Goal: Task Accomplishment & Management: Manage account settings

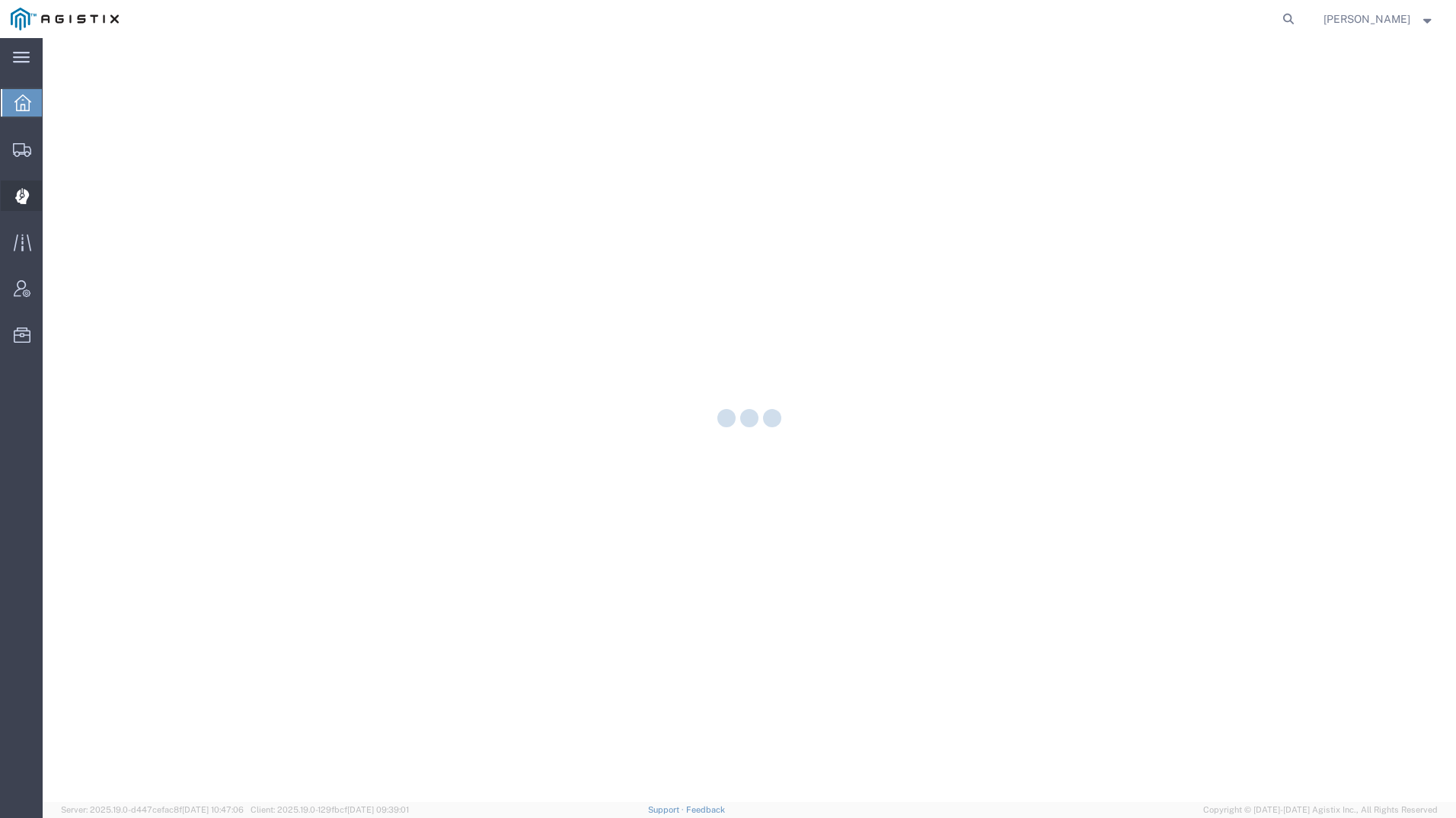
click at [19, 202] on icon at bounding box center [21, 196] width 14 height 15
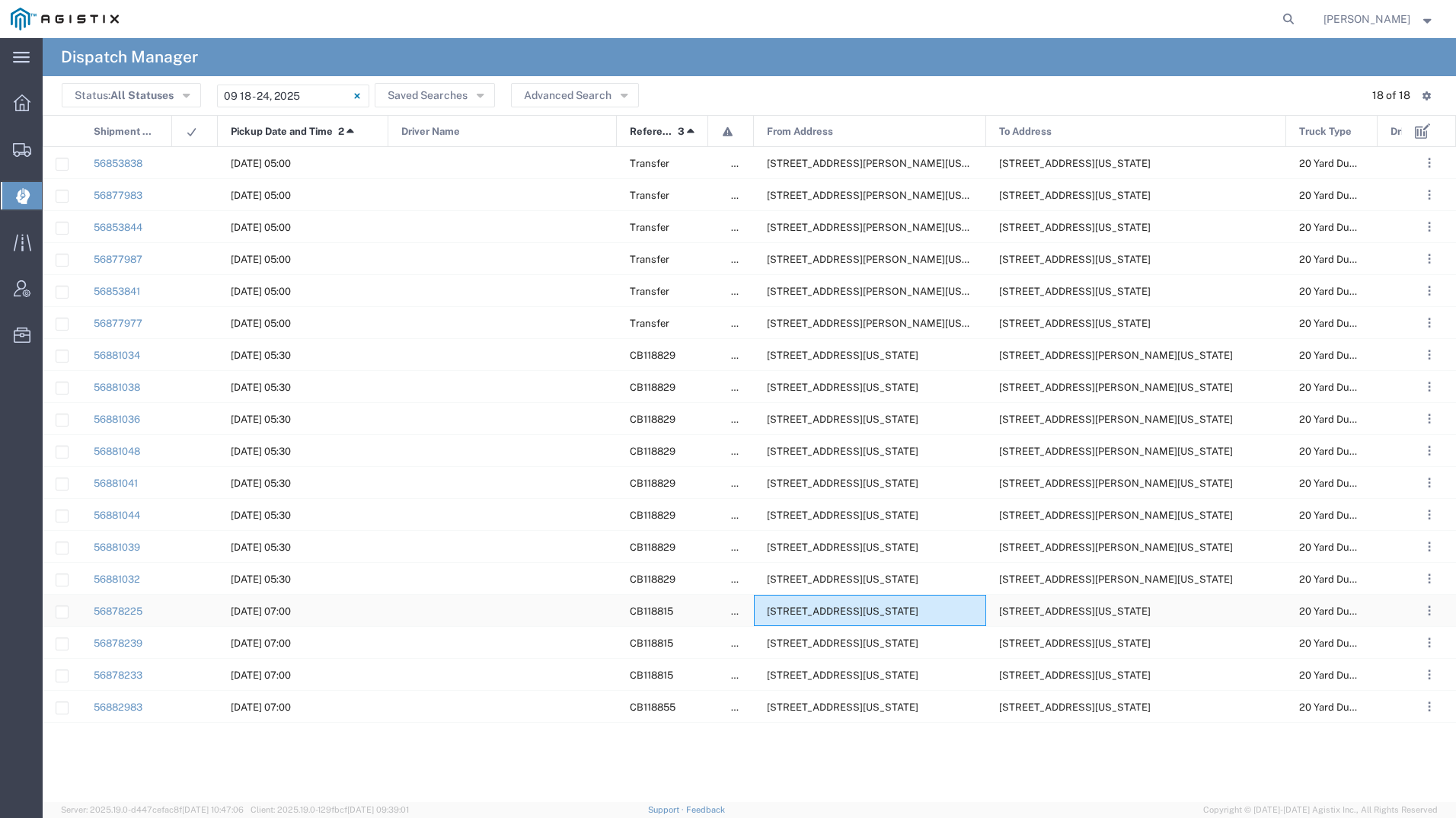
click at [867, 617] on div "[STREET_ADDRESS][US_STATE]" at bounding box center [871, 610] width 233 height 31
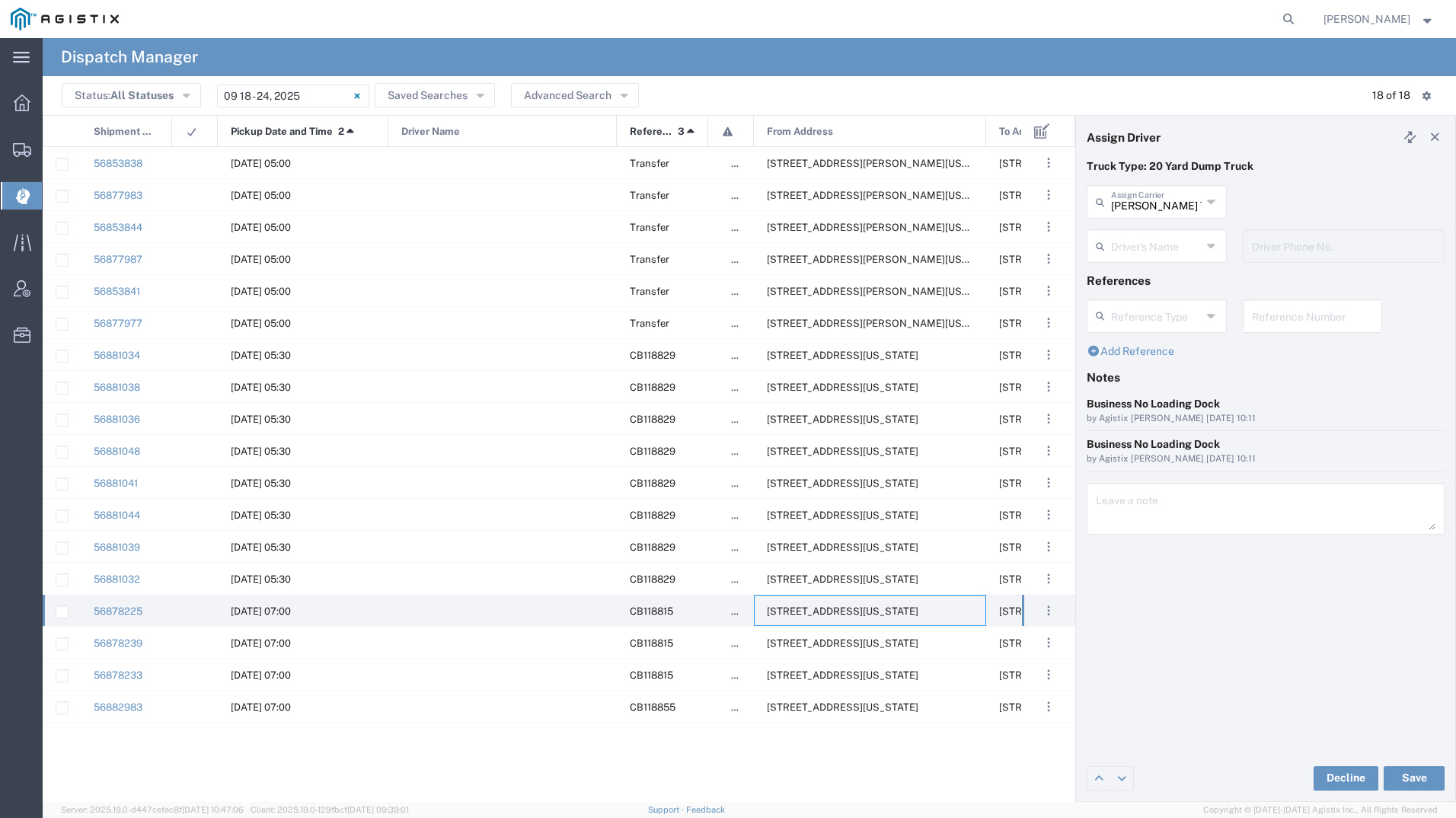
click at [1175, 245] on input "text" at bounding box center [1157, 245] width 91 height 26
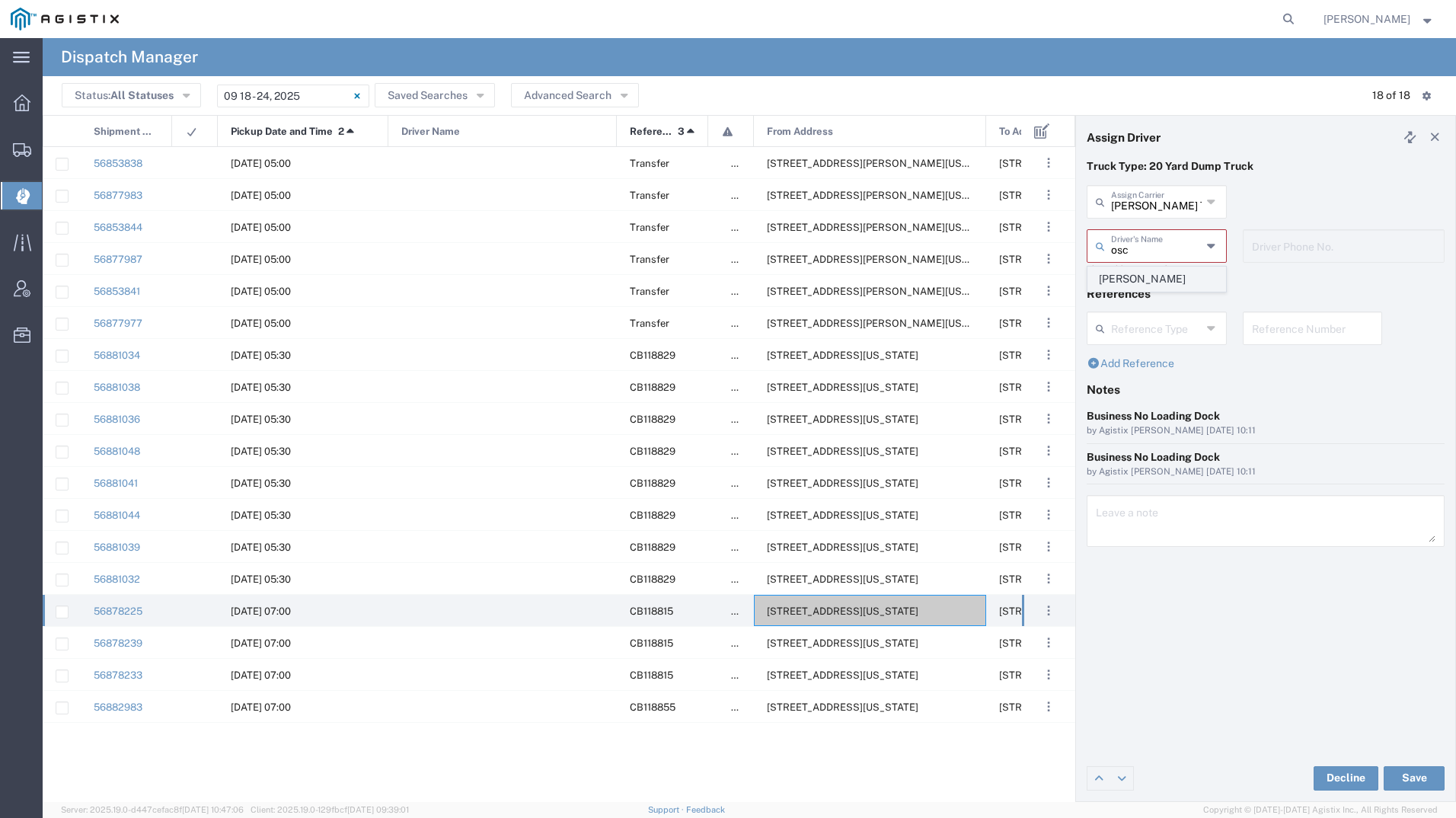
click at [1160, 273] on span "[PERSON_NAME]" at bounding box center [1157, 280] width 137 height 24
type input "[PERSON_NAME]"
type input "2093004091"
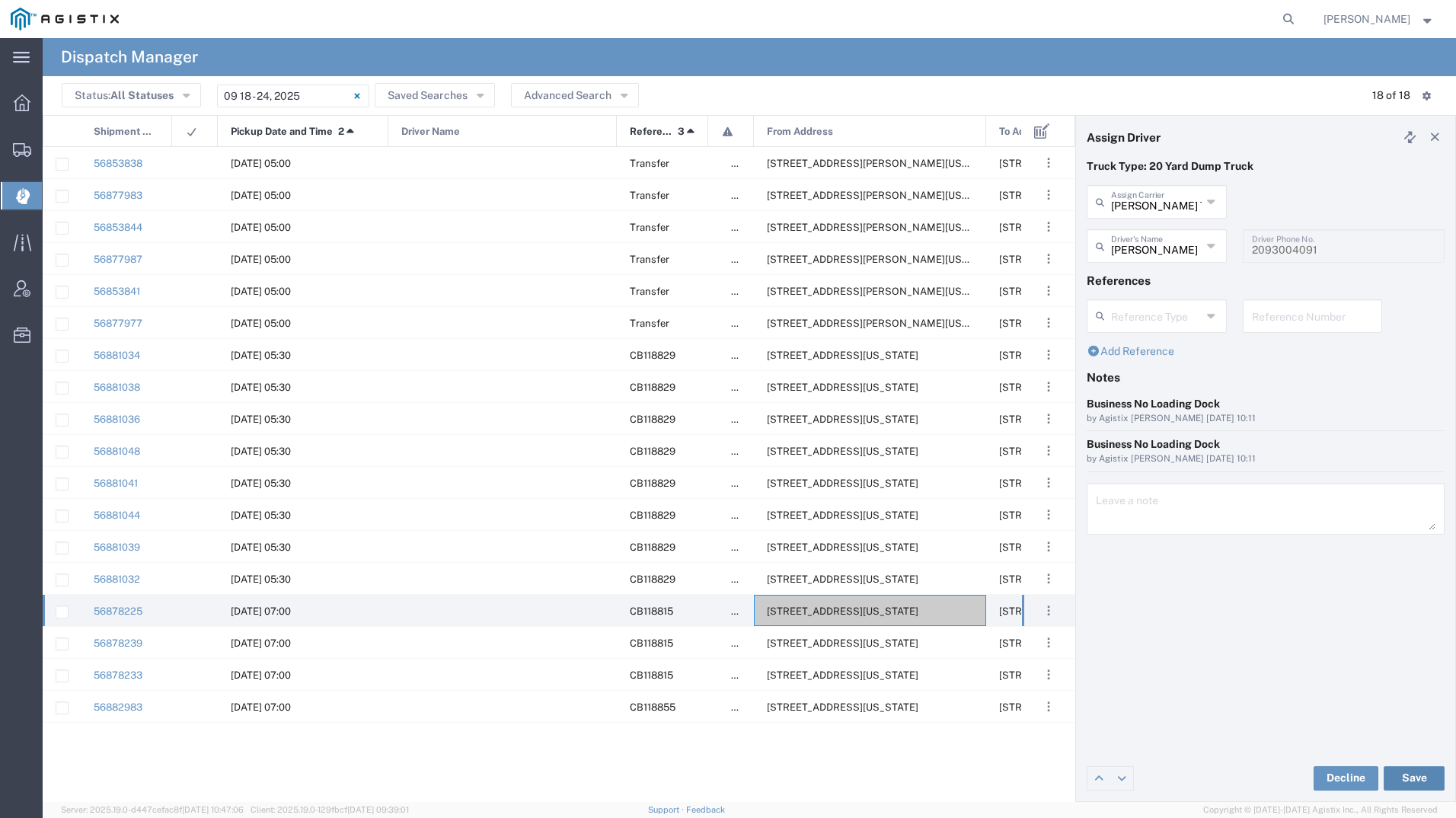
click at [1417, 781] on button "Save" at bounding box center [1414, 778] width 61 height 25
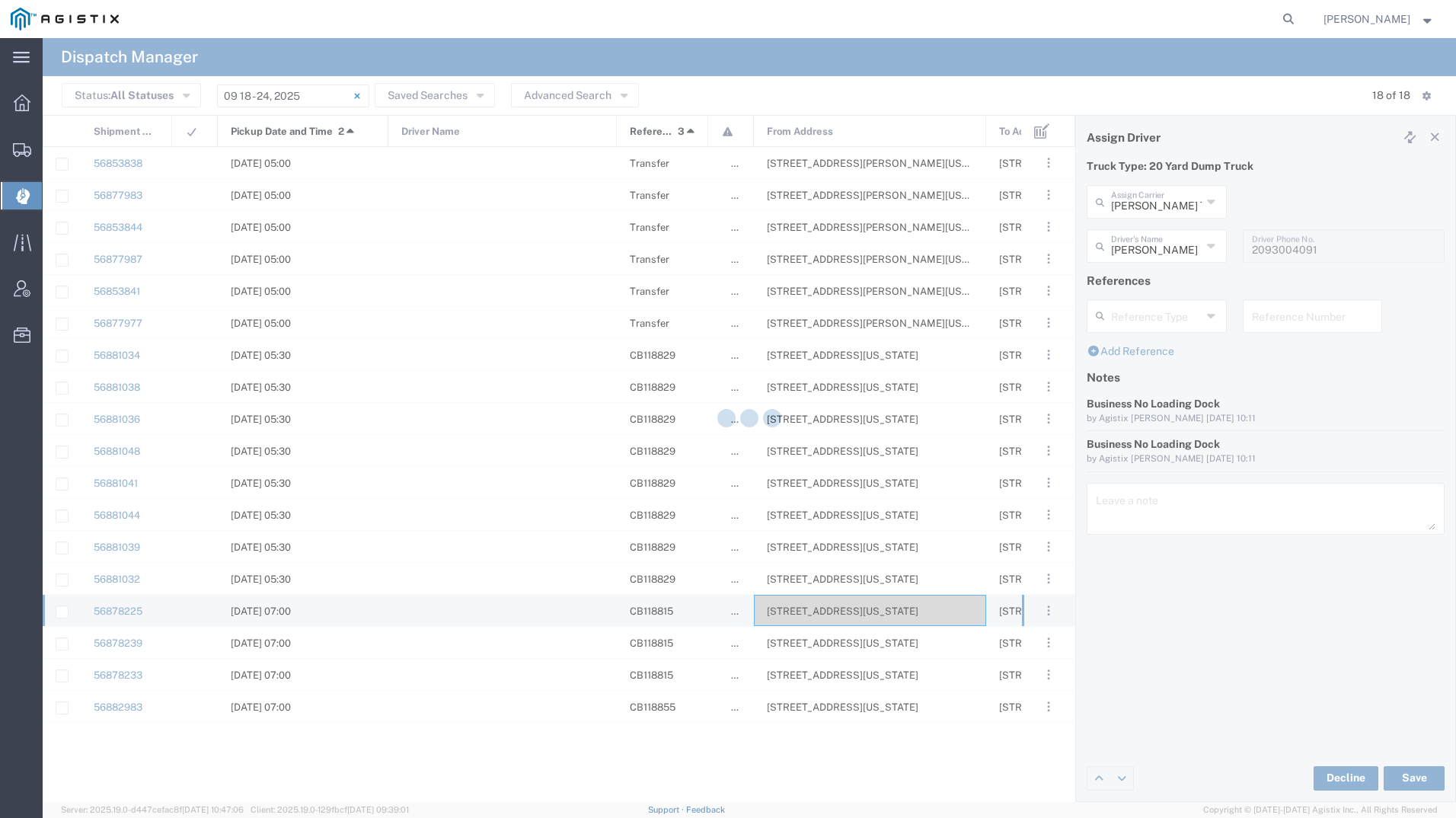
type input "[PERSON_NAME]"
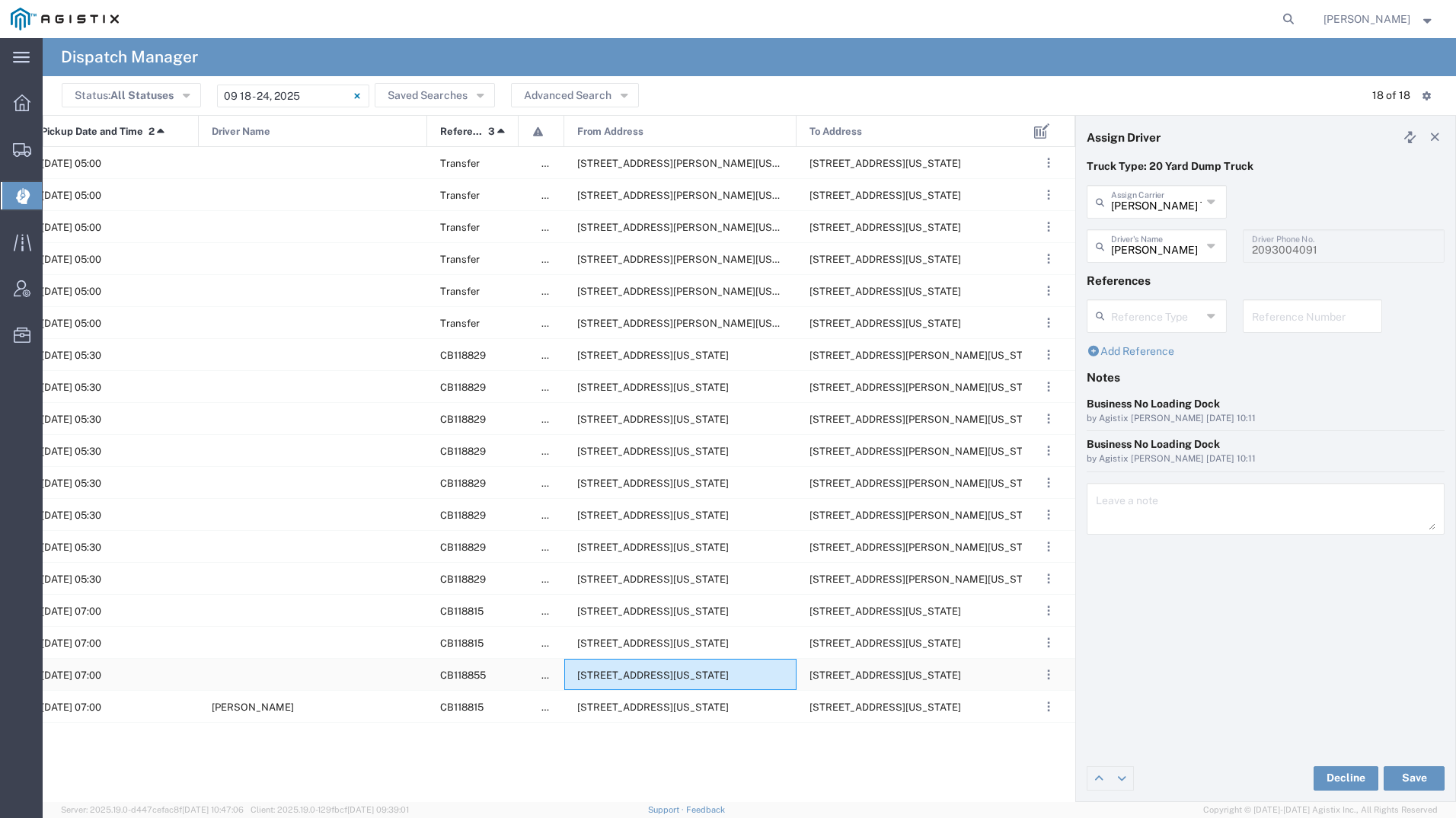
click at [726, 676] on span "[STREET_ADDRESS][US_STATE]" at bounding box center [653, 675] width 151 height 11
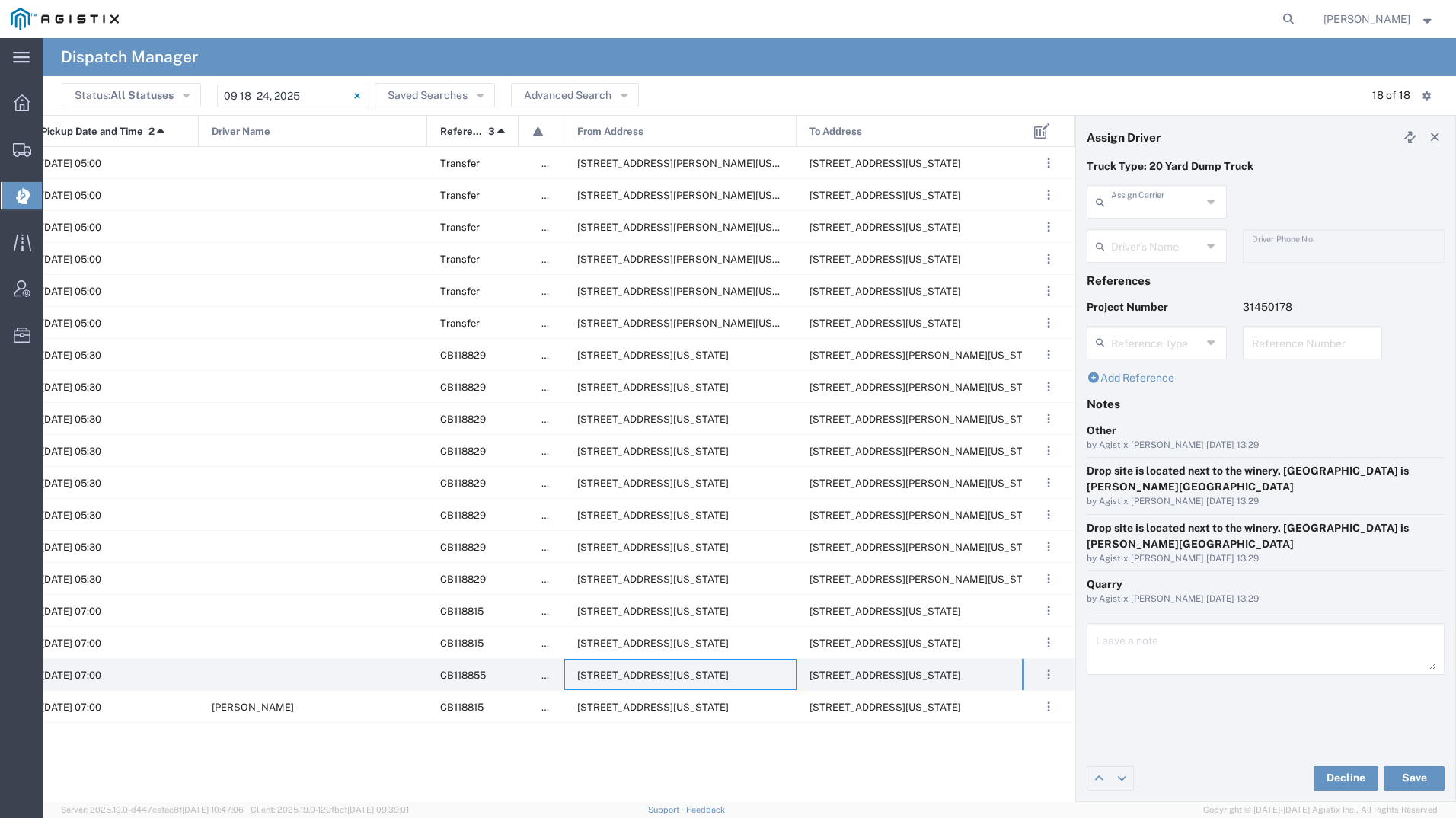
click at [1165, 200] on input "text" at bounding box center [1157, 200] width 91 height 26
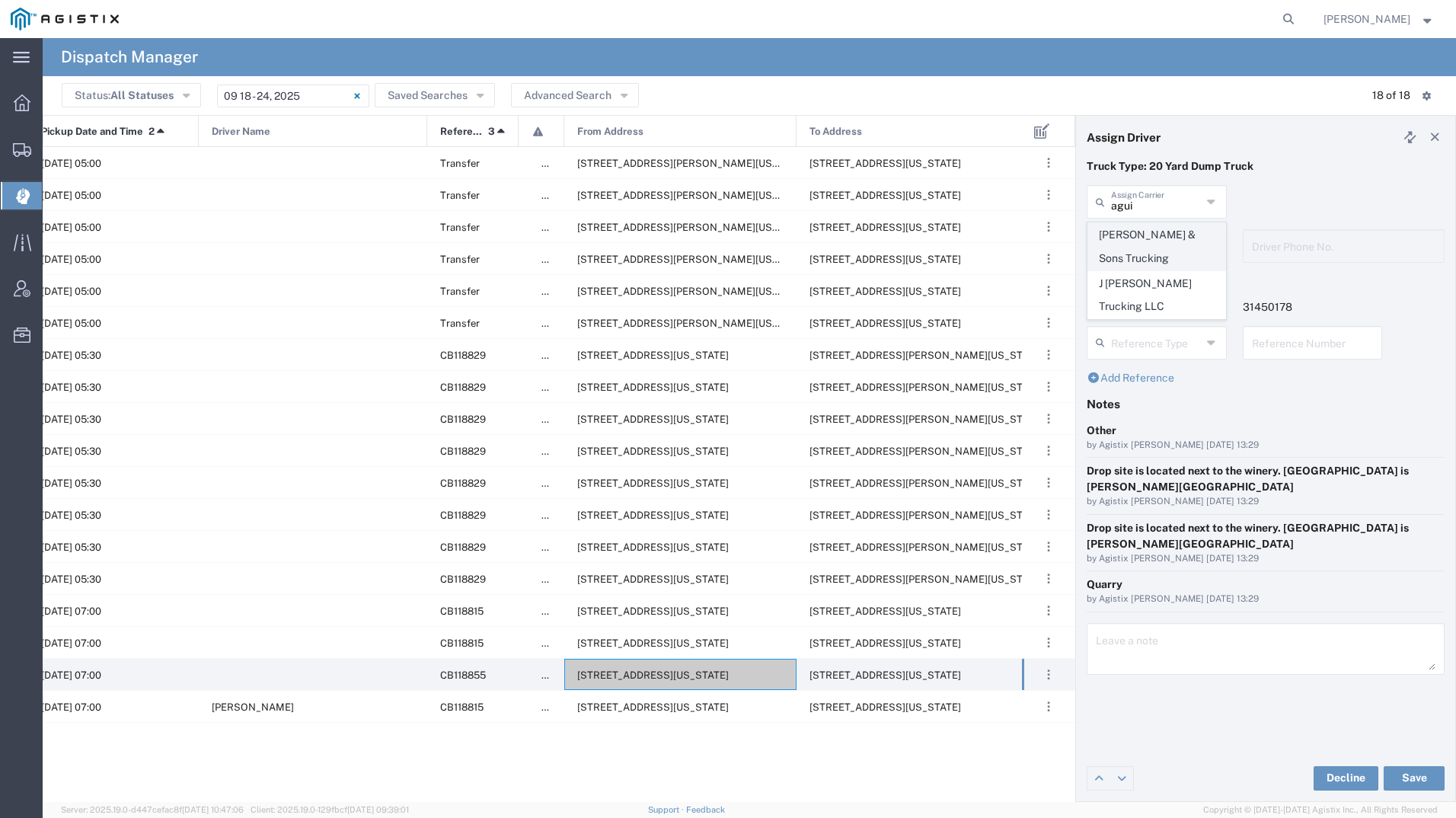
click at [1149, 245] on span "[PERSON_NAME] & Sons Trucking" at bounding box center [1157, 246] width 137 height 47
type input "[PERSON_NAME] & Sons Trucking"
click at [1149, 245] on input "text" at bounding box center [1159, 245] width 96 height 26
click at [1161, 274] on span "[PERSON_NAME]" at bounding box center [1157, 280] width 137 height 24
type input "[PERSON_NAME]"
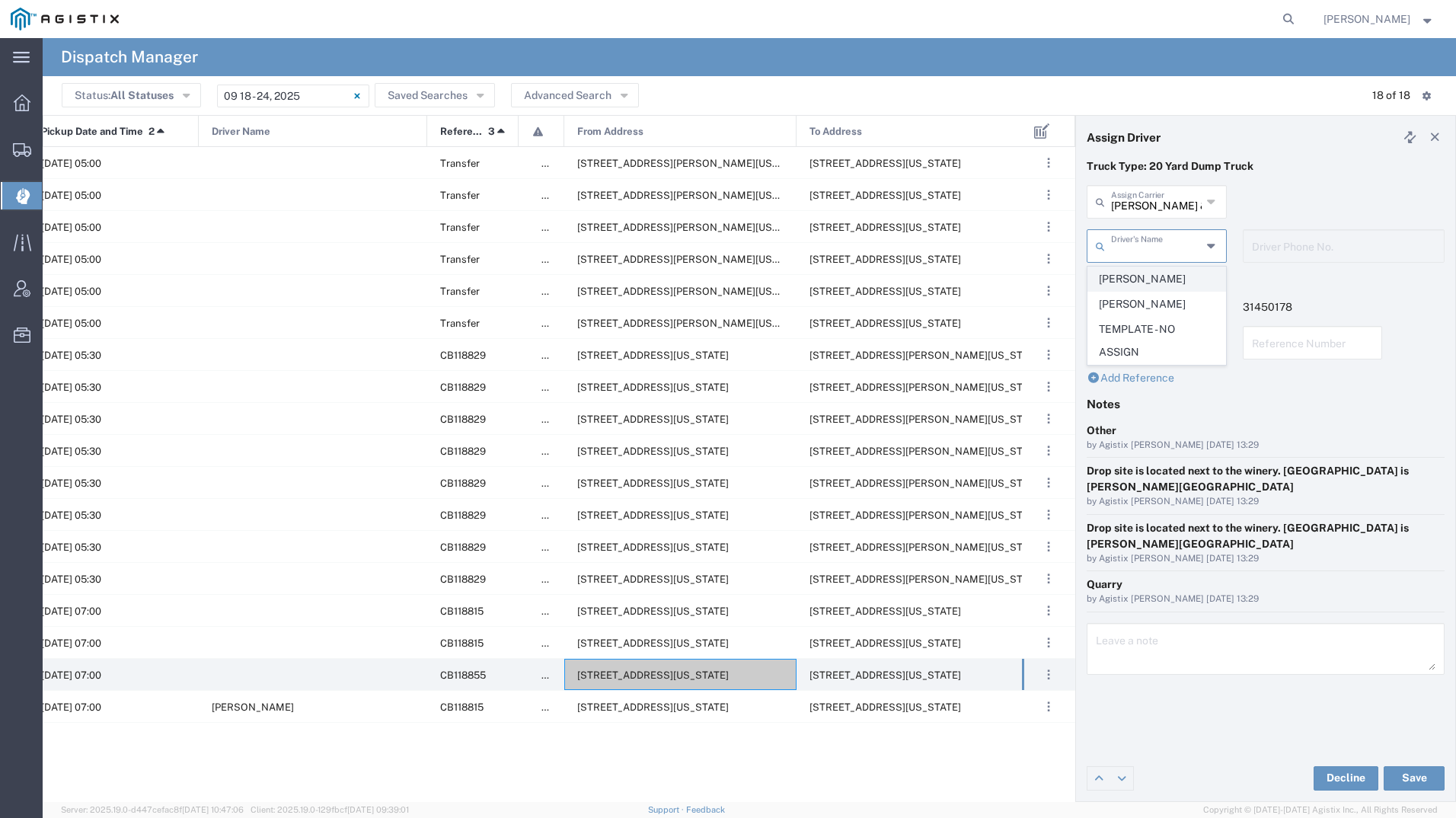
type input "9093499772"
click at [1402, 777] on button "Save" at bounding box center [1414, 778] width 61 height 25
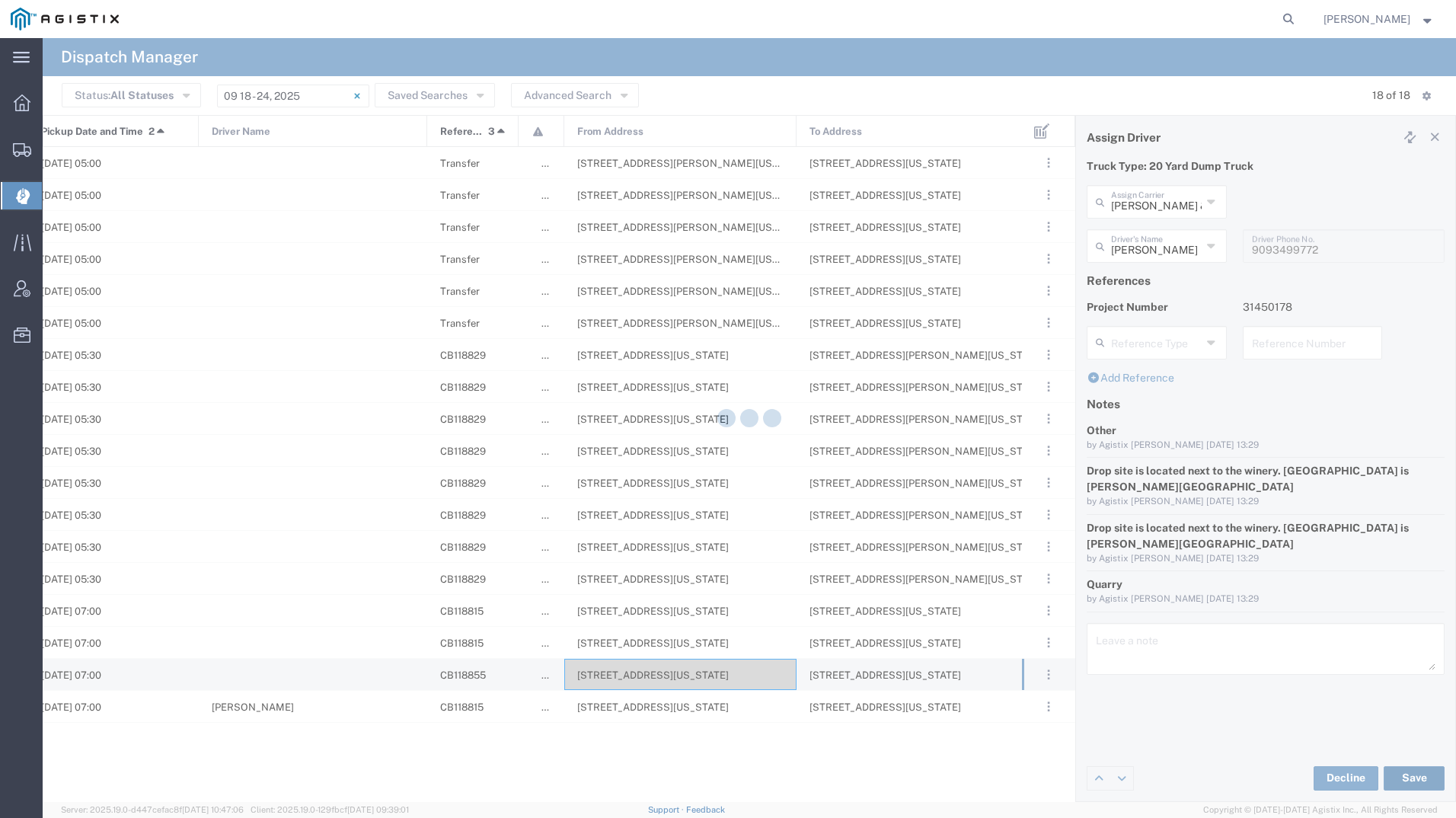
type input "[PERSON_NAME]"
type input "[PERSON_NAME] & Sons Trucking"
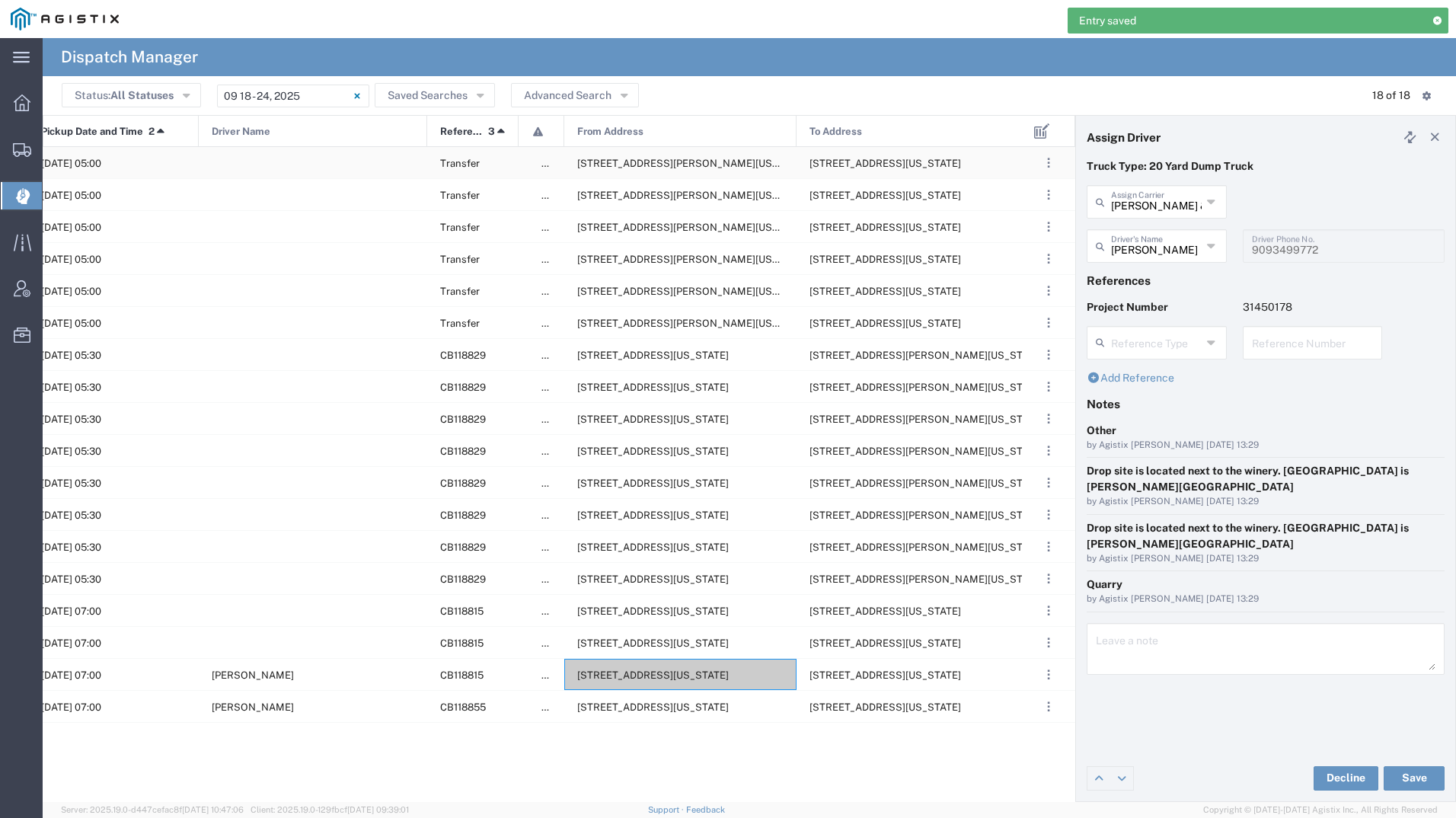
click at [734, 168] on span "[STREET_ADDRESS][PERSON_NAME][US_STATE]" at bounding box center [695, 163] width 234 height 11
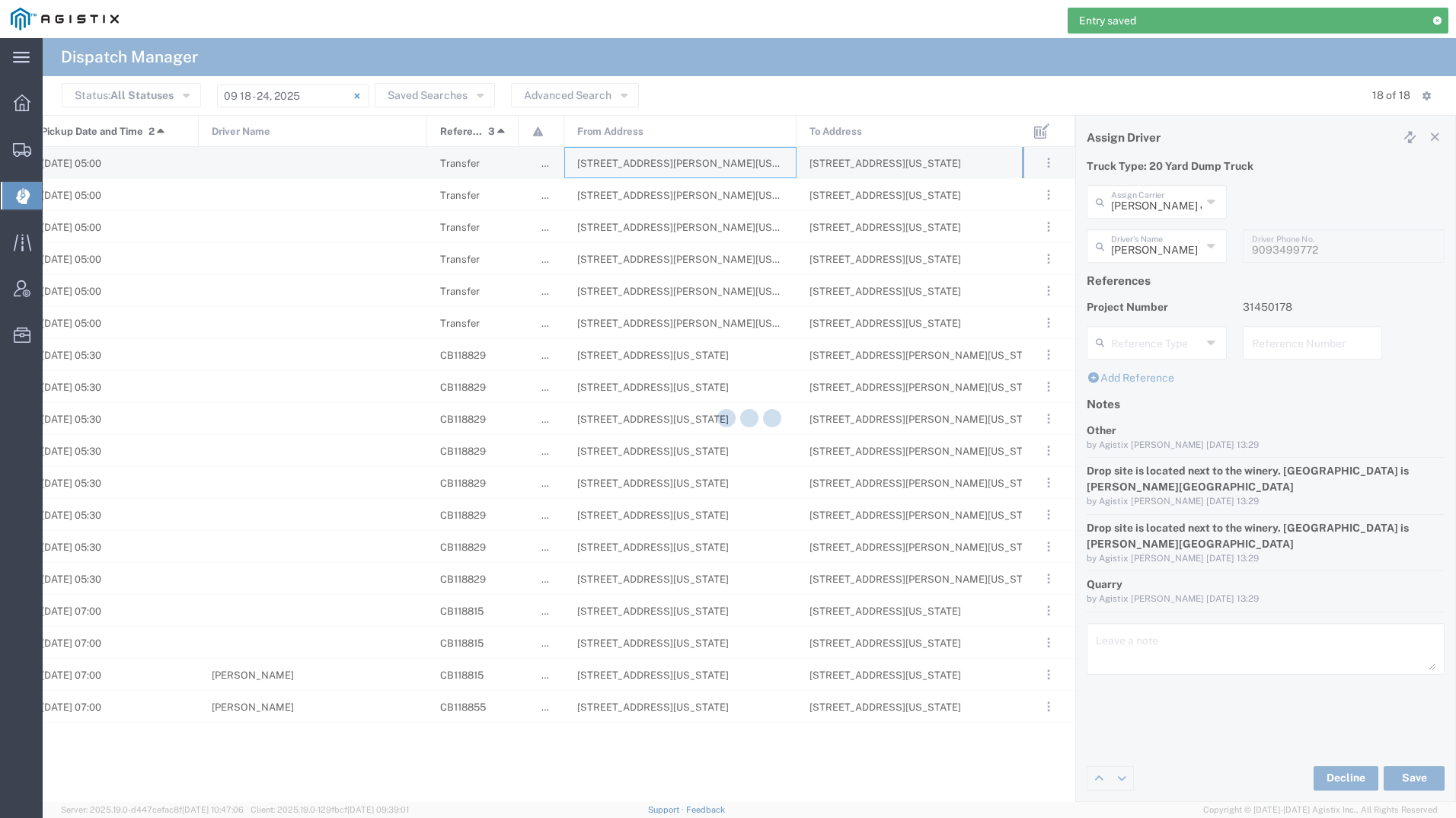
type input "[PERSON_NAME] Tanks Inc"
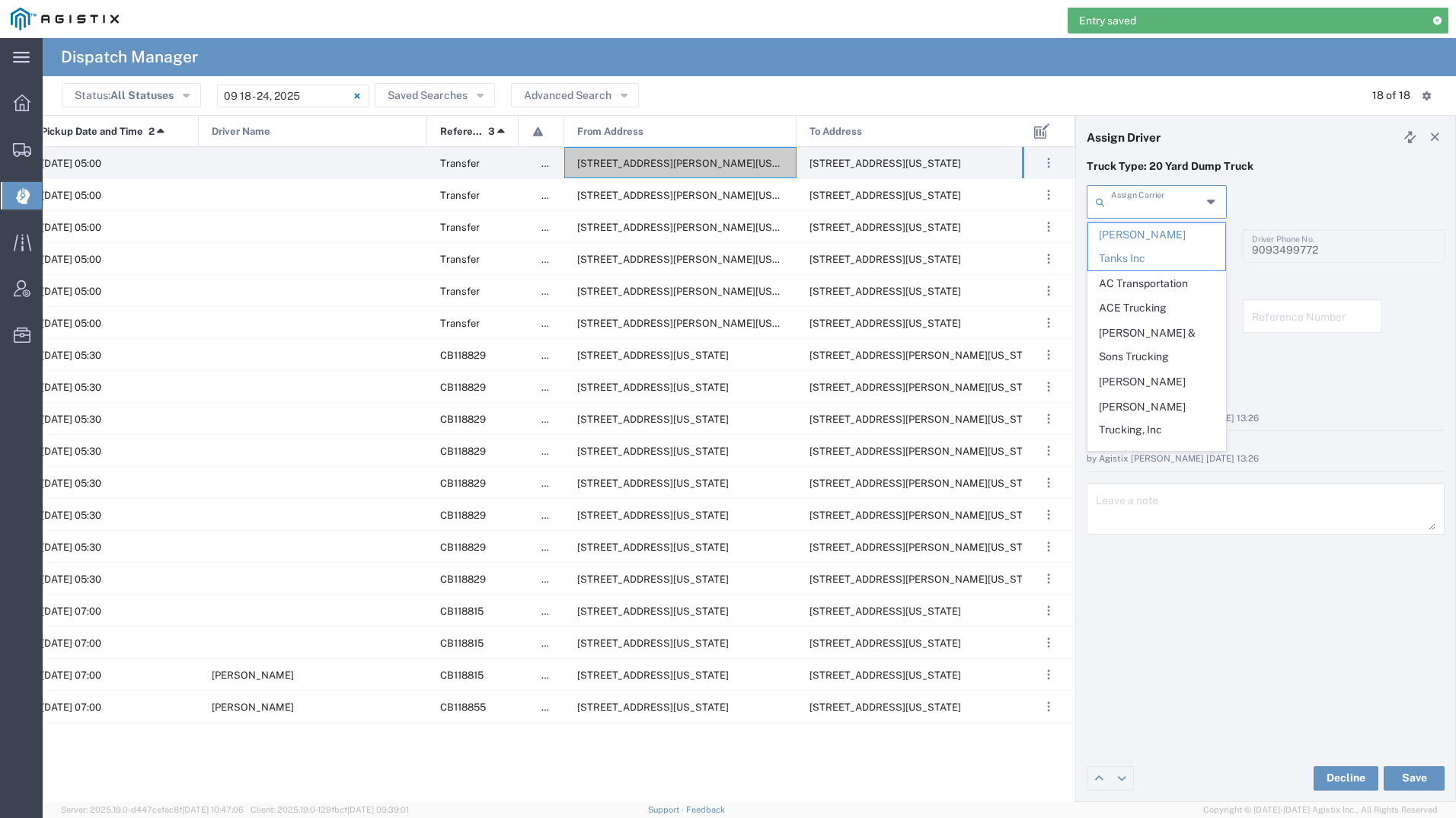
click at [1137, 209] on input "text" at bounding box center [1157, 200] width 91 height 26
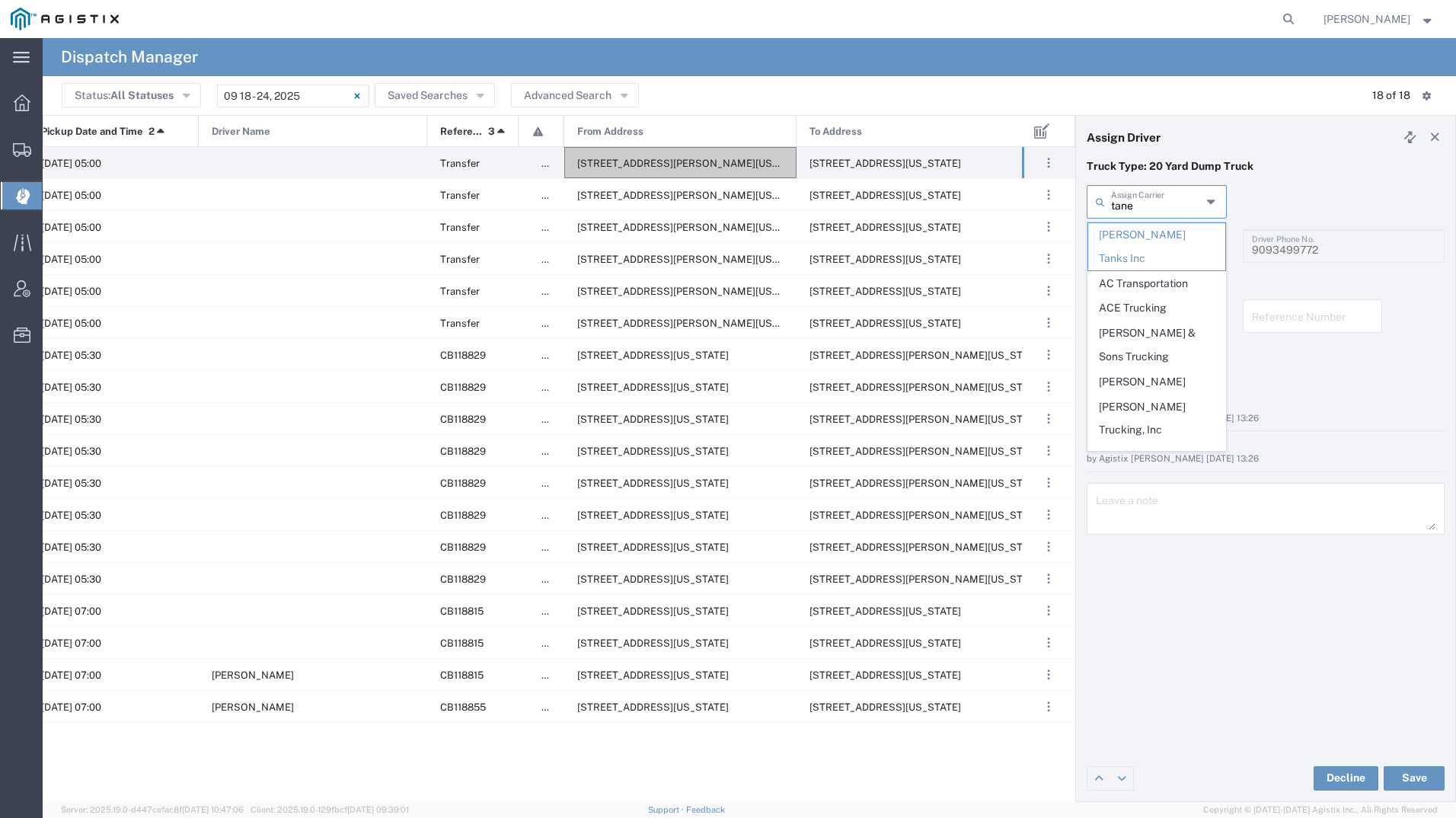
type input "tanej"
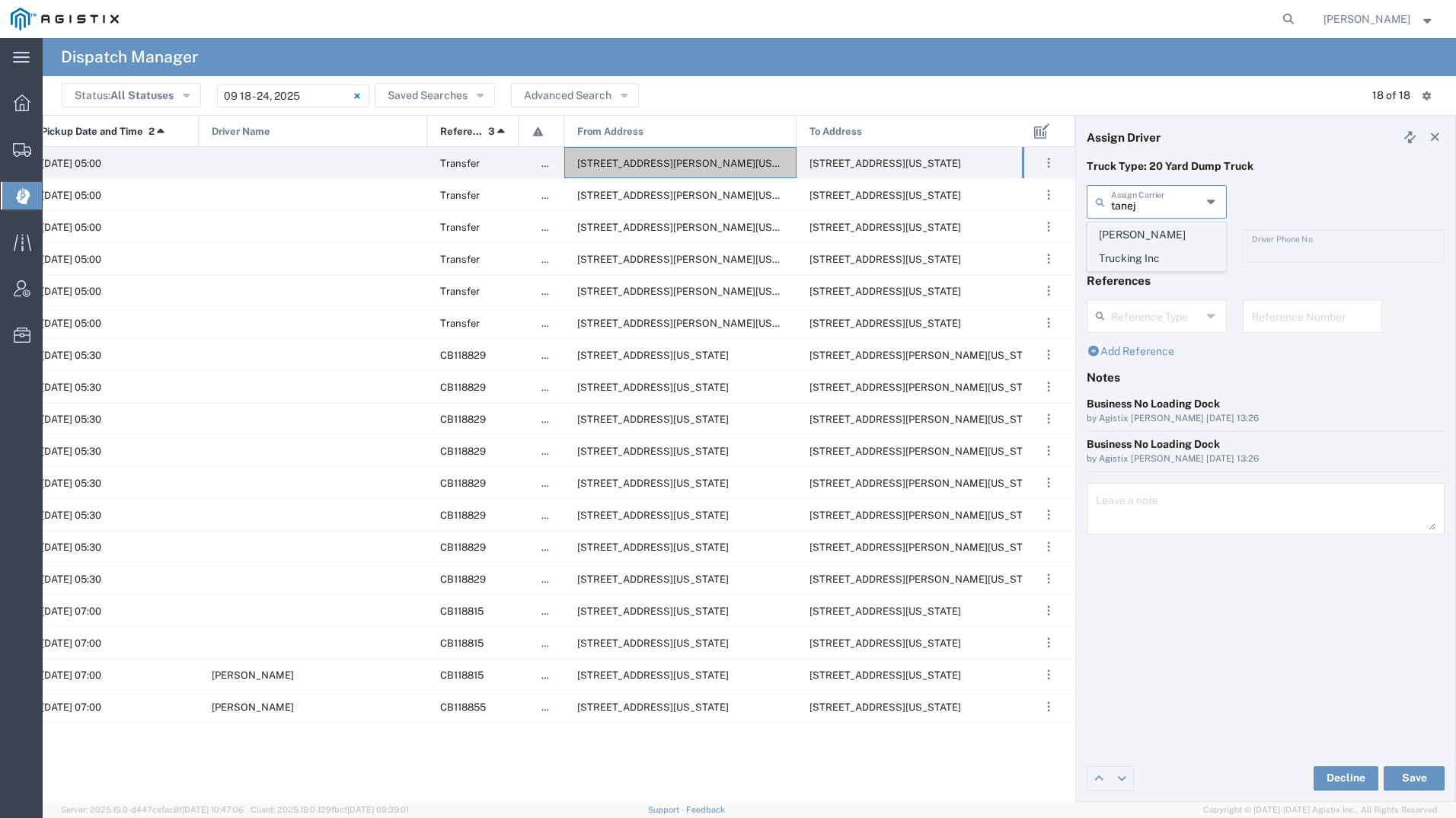
click at [1135, 229] on span "[PERSON_NAME] Trucking Inc" at bounding box center [1157, 246] width 137 height 47
type input "[PERSON_NAME] Trucking Inc"
click at [1151, 243] on input "text" at bounding box center [1157, 245] width 91 height 26
click at [1144, 327] on span "[PERSON_NAME]" at bounding box center [1157, 328] width 137 height 24
type input "[PERSON_NAME]"
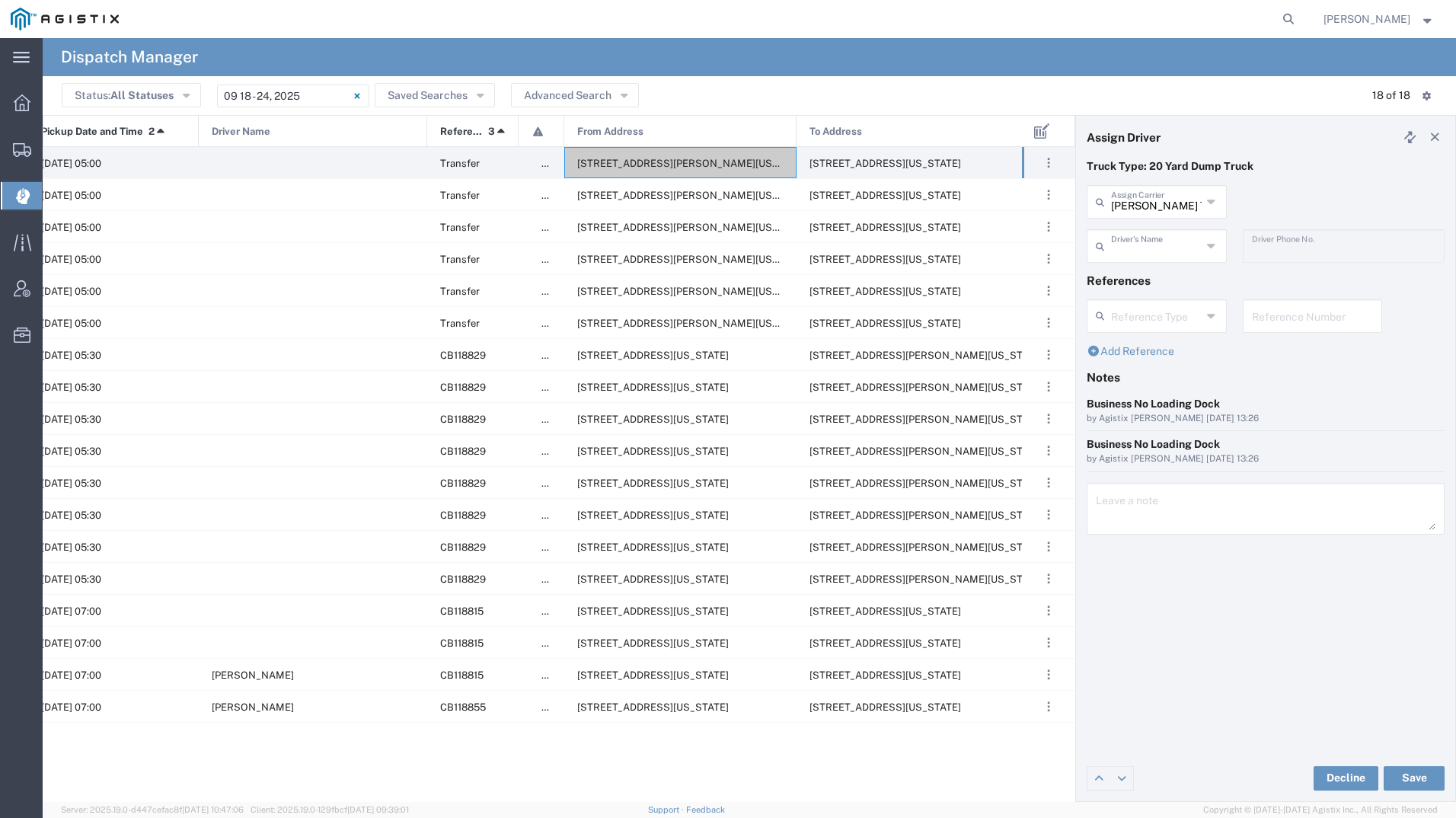
type input "[PHONE_NUMBER]"
click at [1415, 771] on button "Save" at bounding box center [1414, 778] width 61 height 25
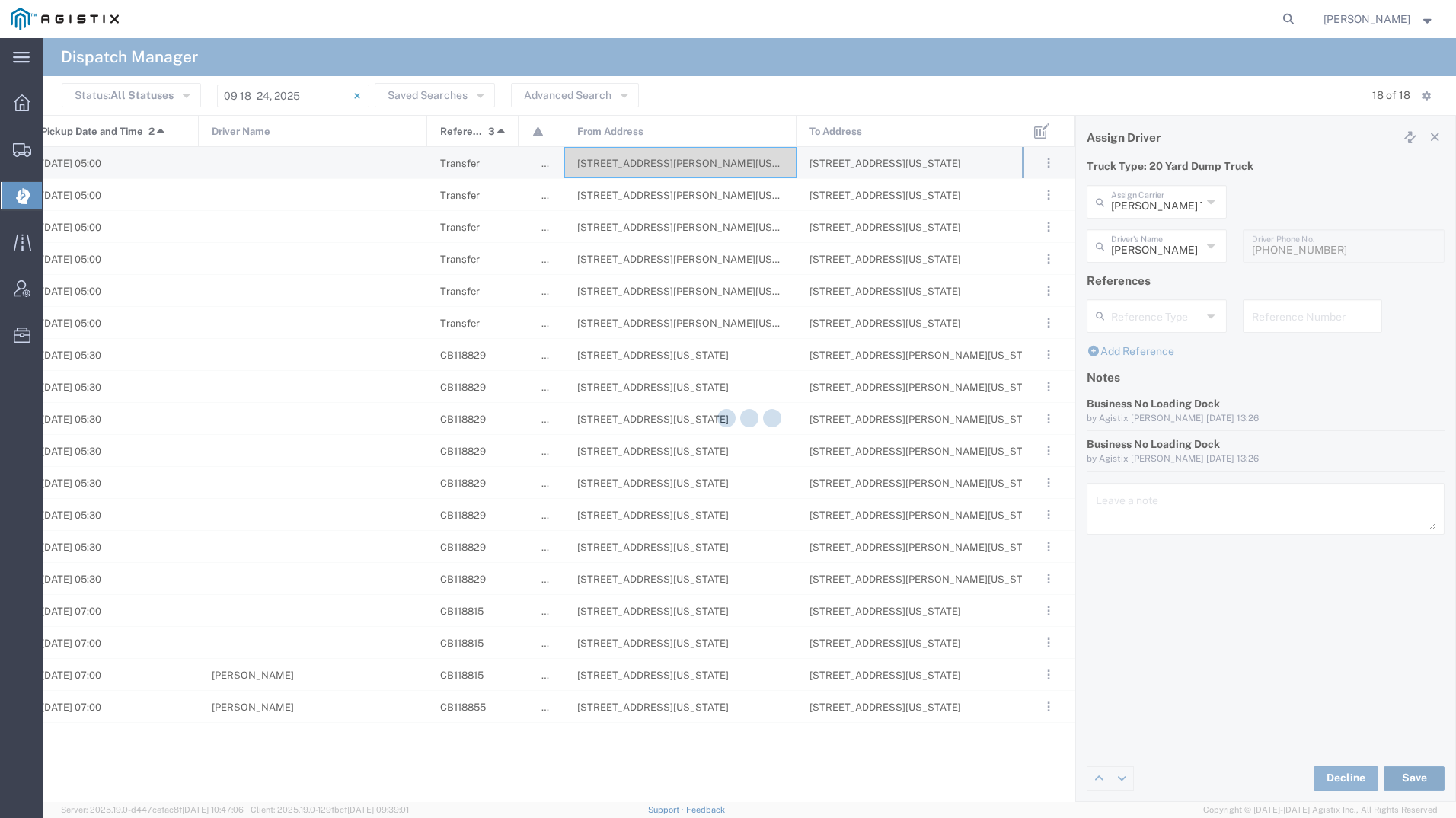
type input "[PERSON_NAME]"
type input "[PERSON_NAME] Trucking Inc"
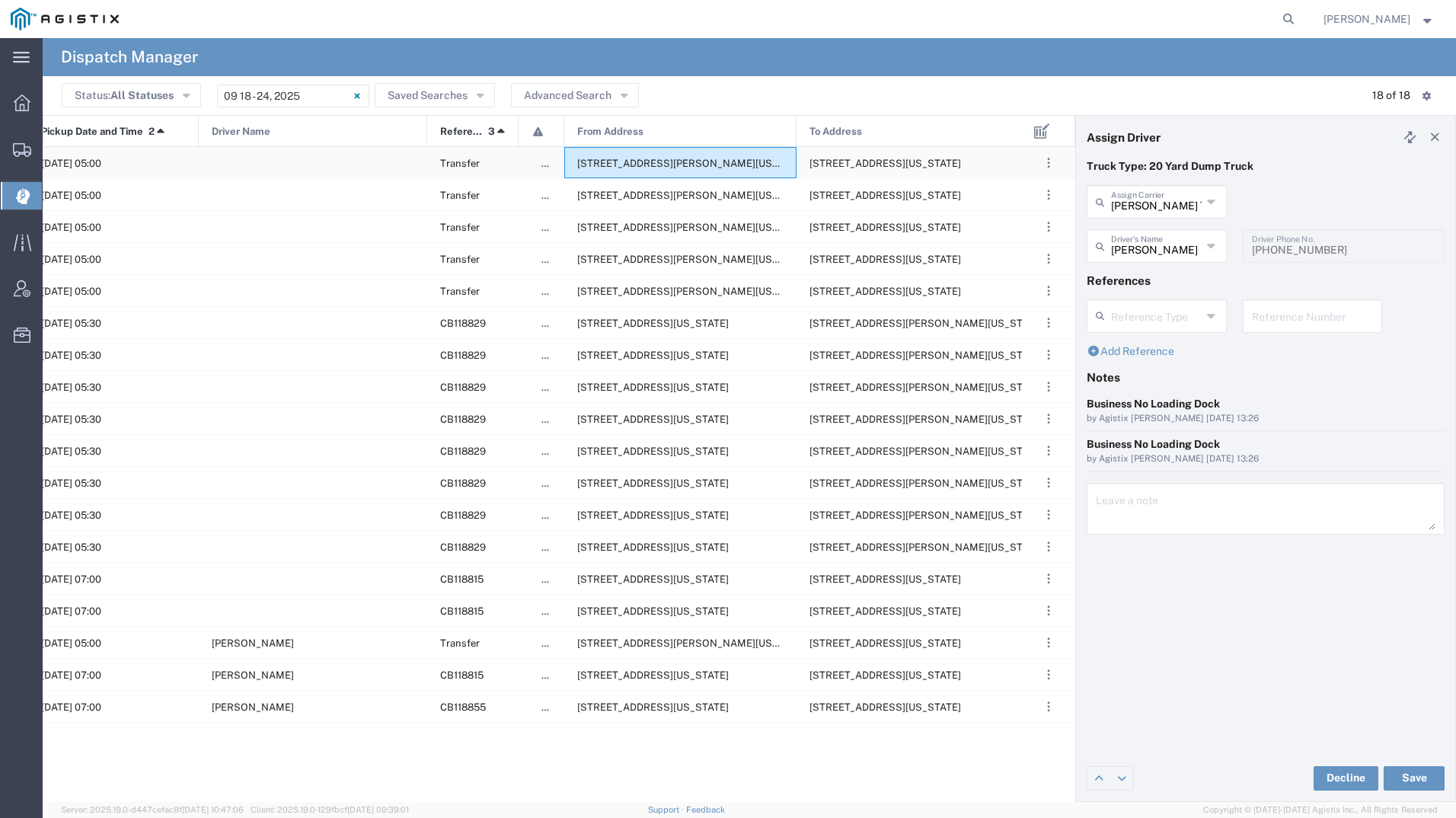
click at [644, 158] on span "[STREET_ADDRESS][PERSON_NAME][US_STATE]" at bounding box center [695, 163] width 234 height 11
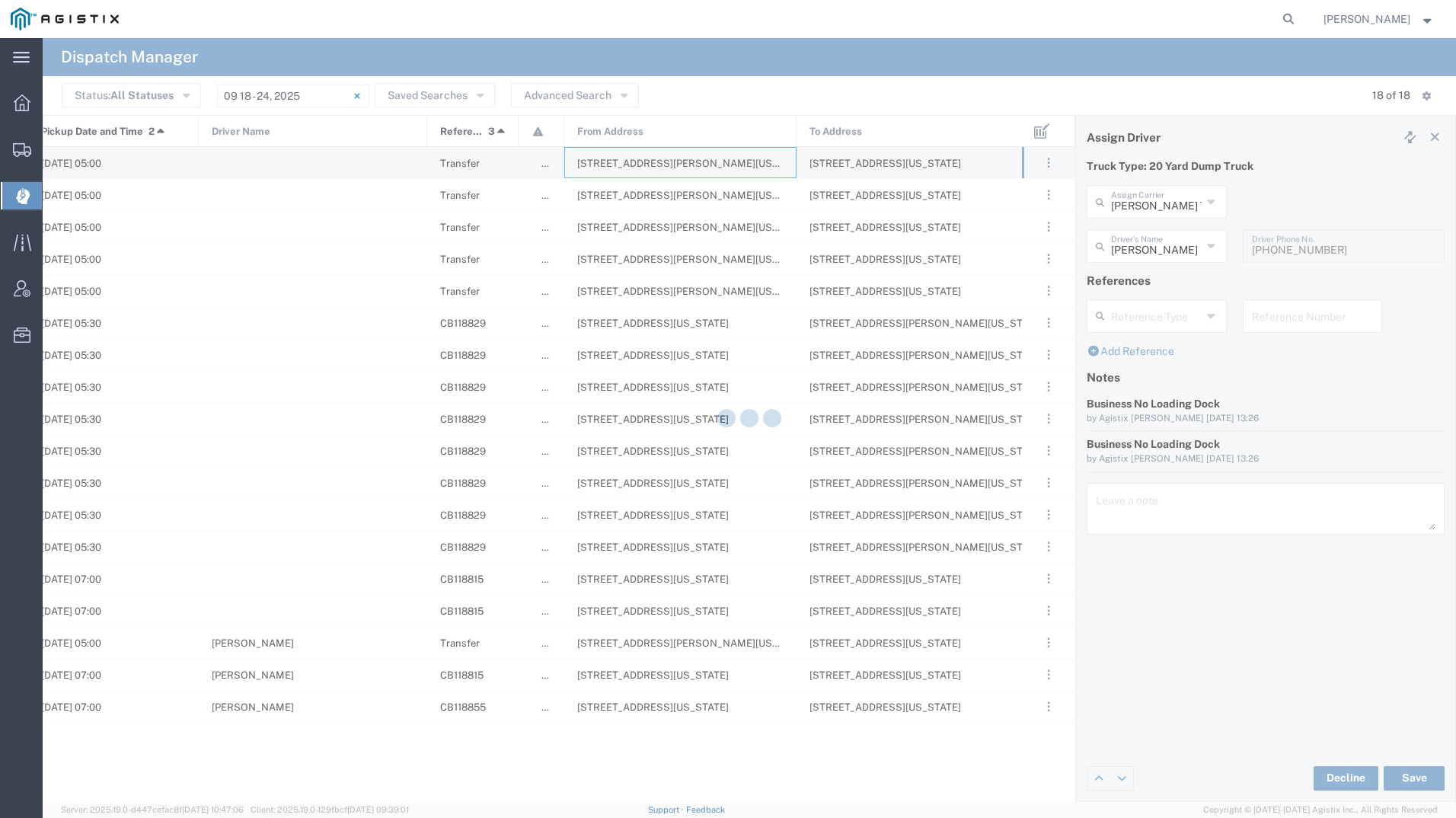
type input "[PERSON_NAME] Tanks Inc"
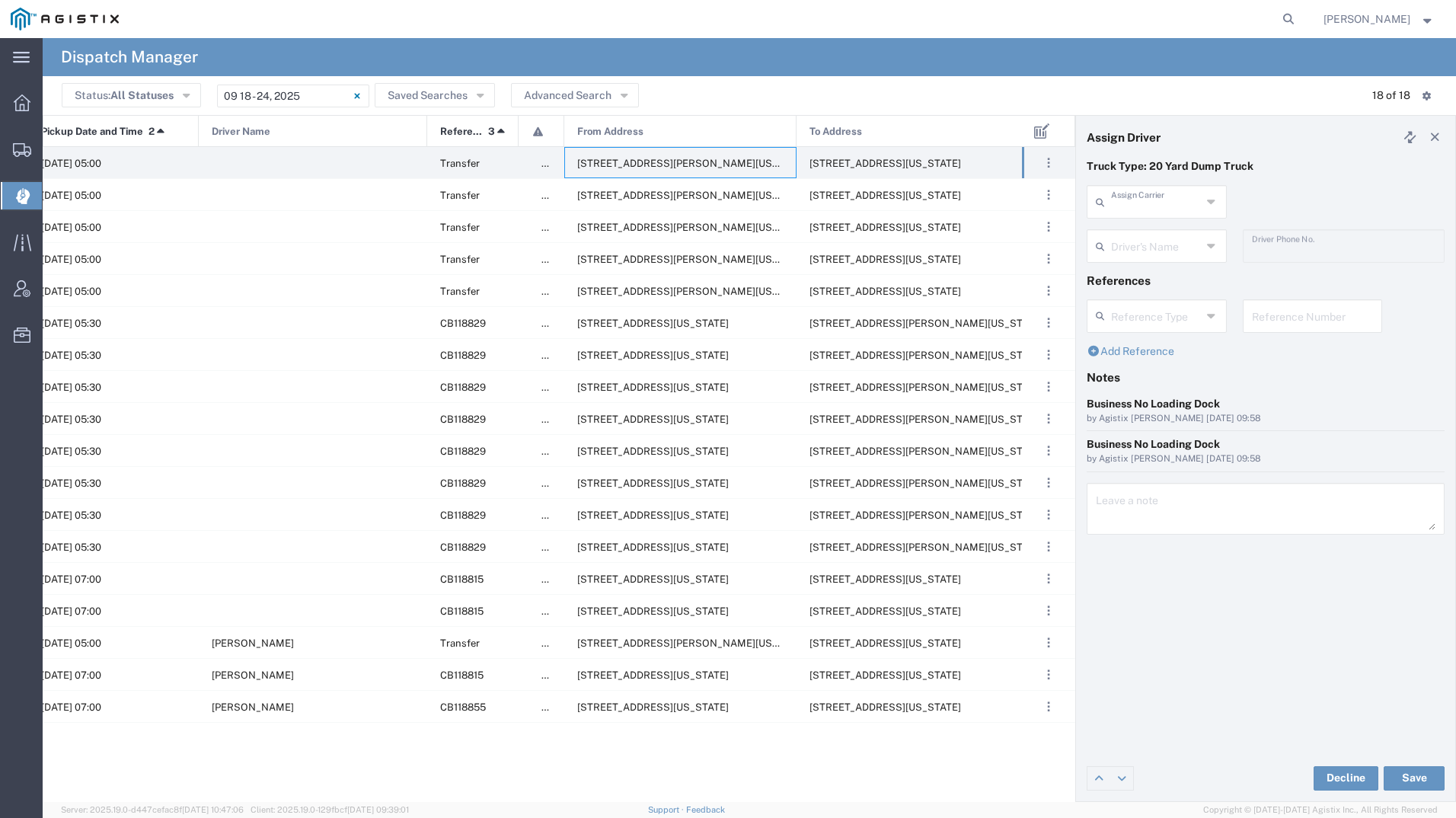
click at [1119, 195] on input "text" at bounding box center [1157, 200] width 91 height 26
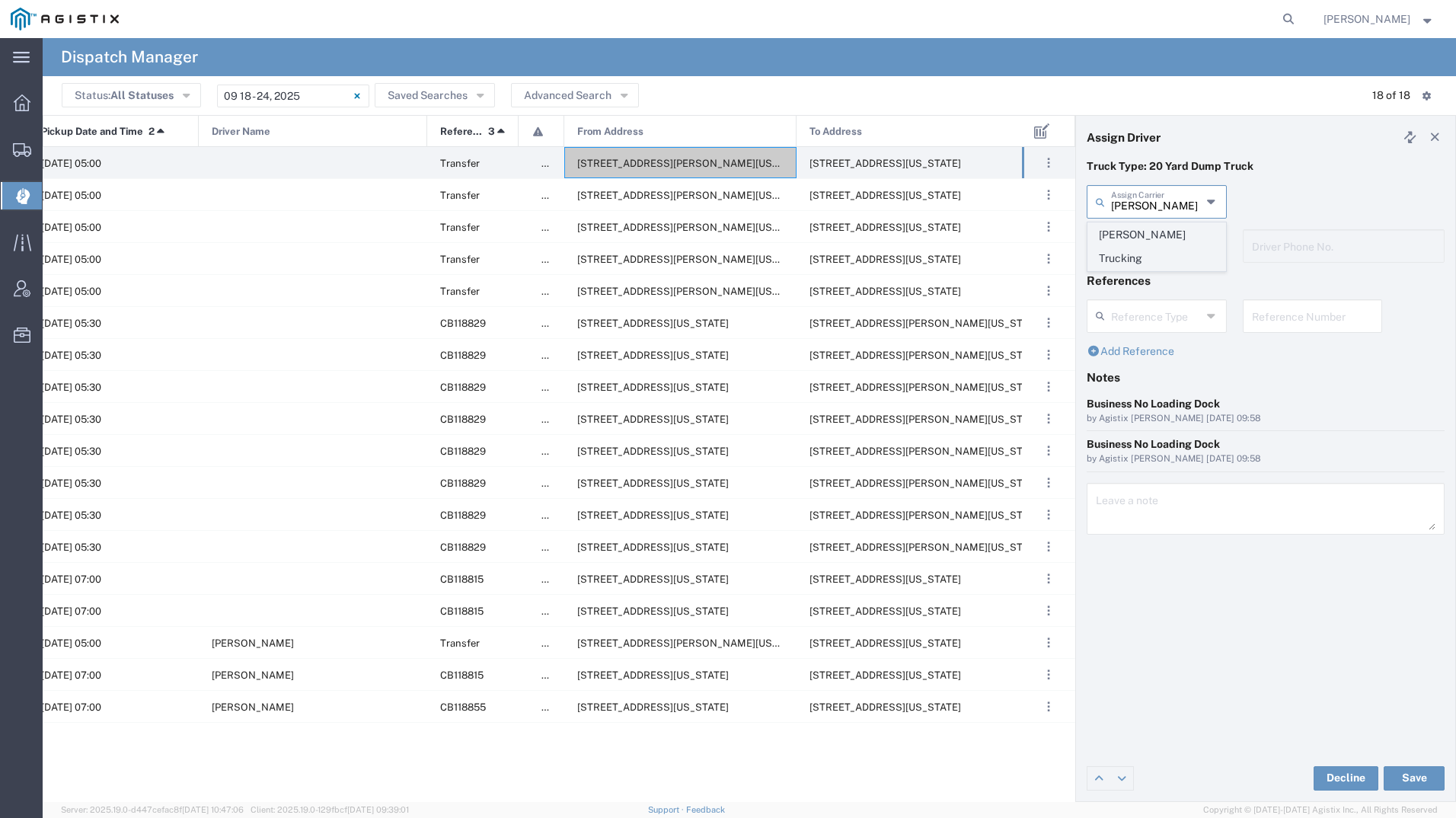
click at [1134, 230] on span "[PERSON_NAME] Trucking" at bounding box center [1157, 246] width 137 height 47
type input "[PERSON_NAME] Trucking"
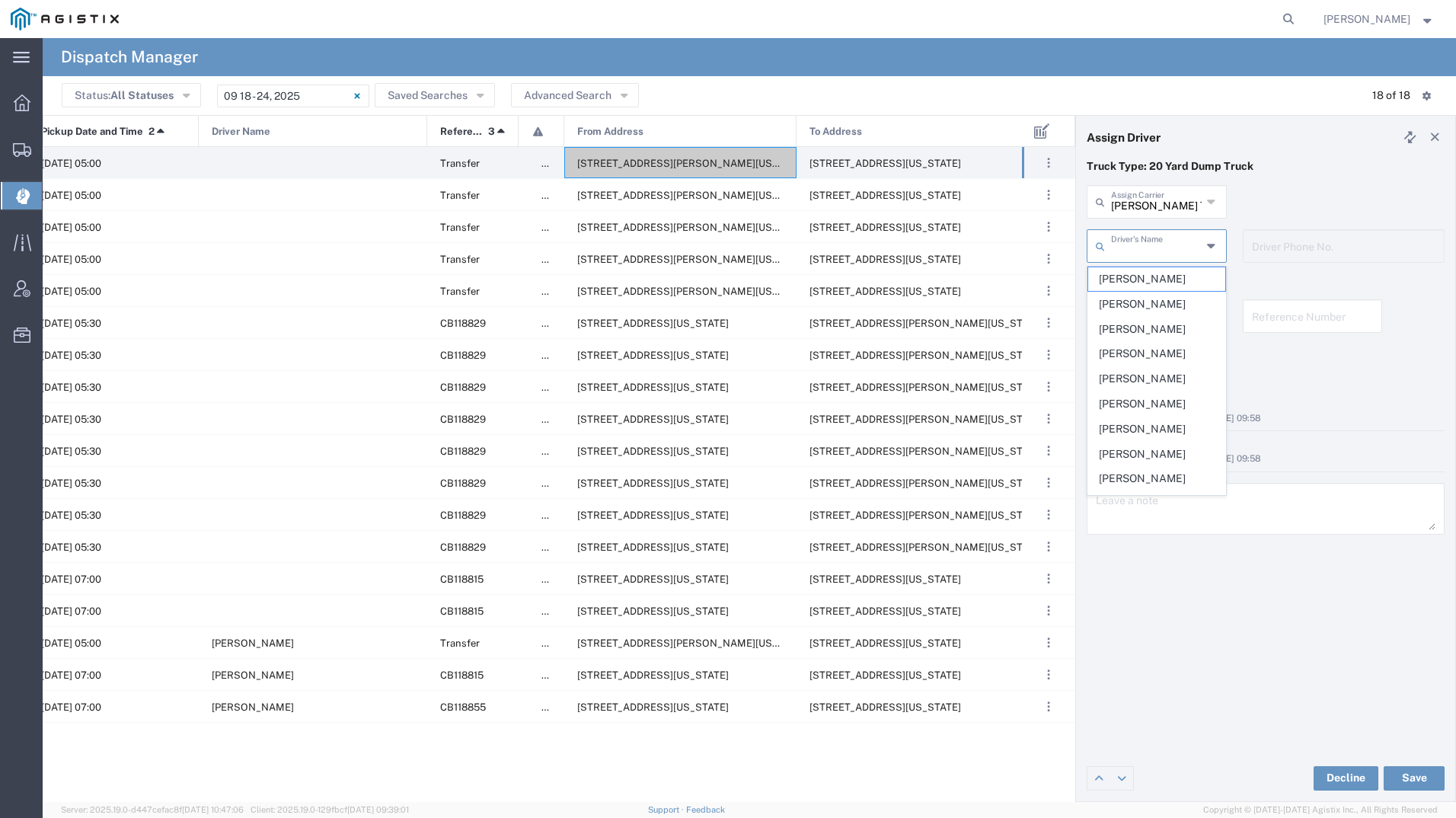
click at [1125, 241] on input "text" at bounding box center [1157, 245] width 91 height 26
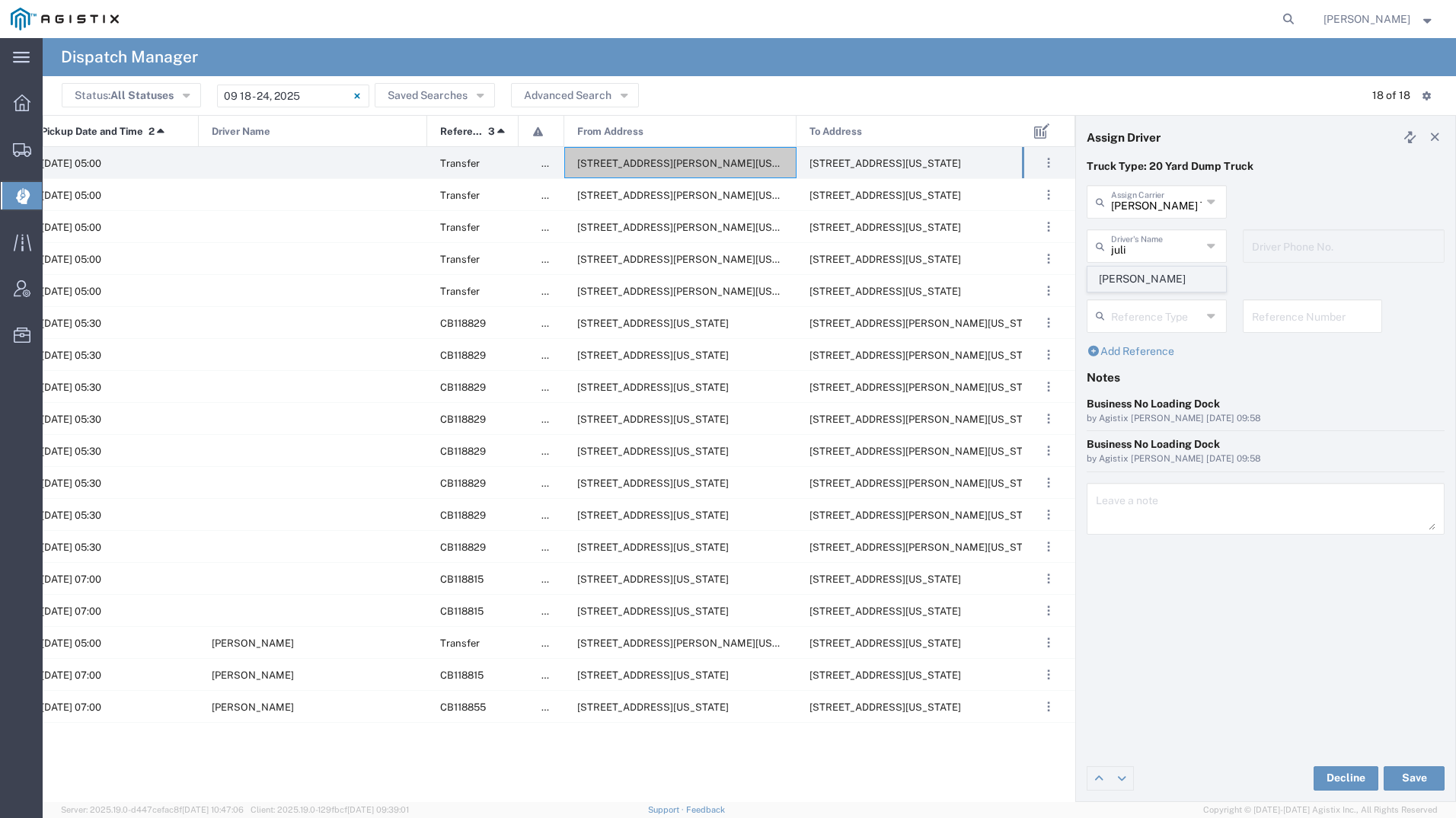
click at [1133, 280] on span "[PERSON_NAME]" at bounding box center [1157, 280] width 137 height 24
type input "[PERSON_NAME]"
type input "4085954195"
click at [1409, 779] on button "Save" at bounding box center [1414, 778] width 61 height 25
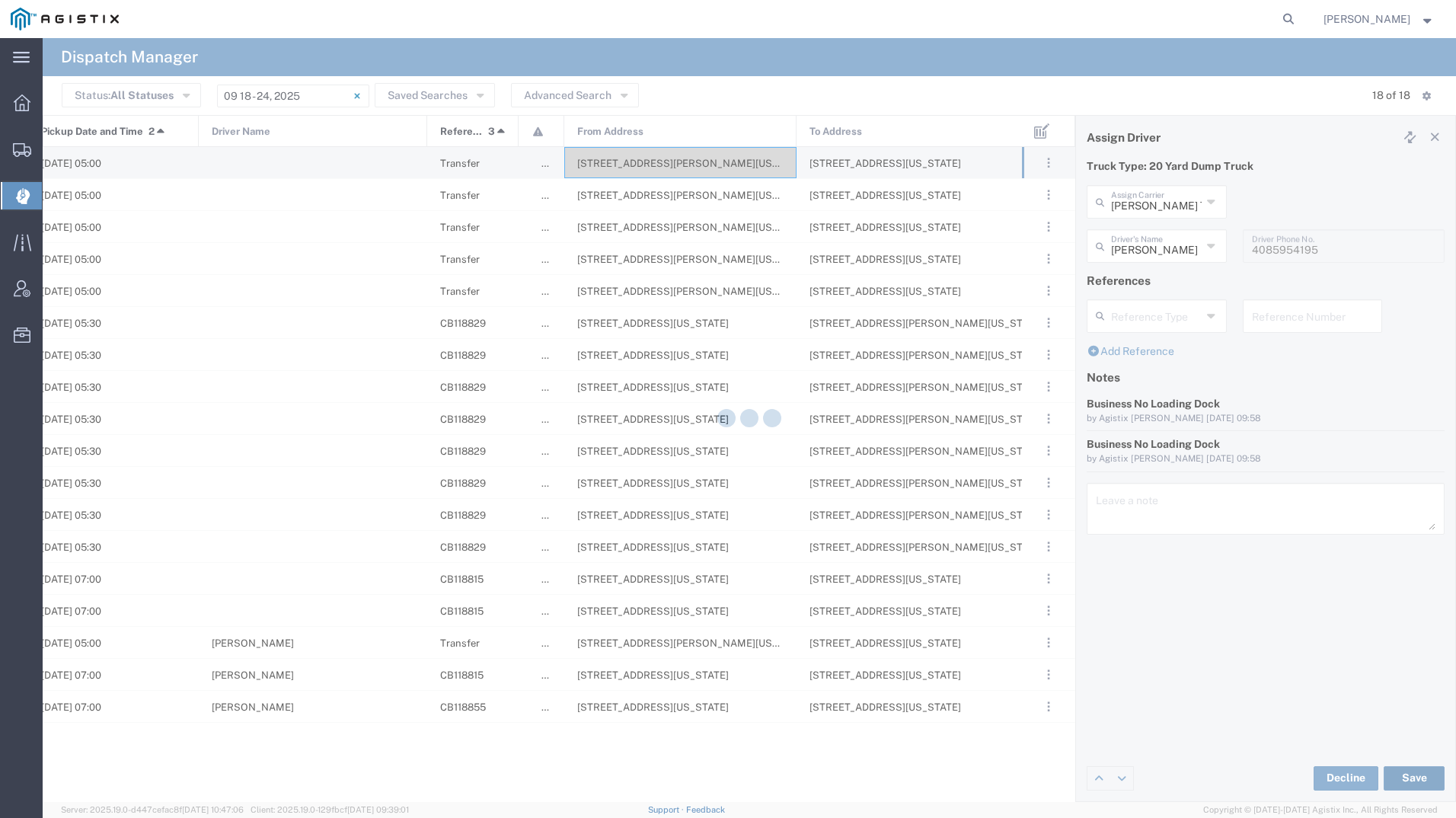
type input "[PERSON_NAME]"
type input "[PERSON_NAME] Trucking"
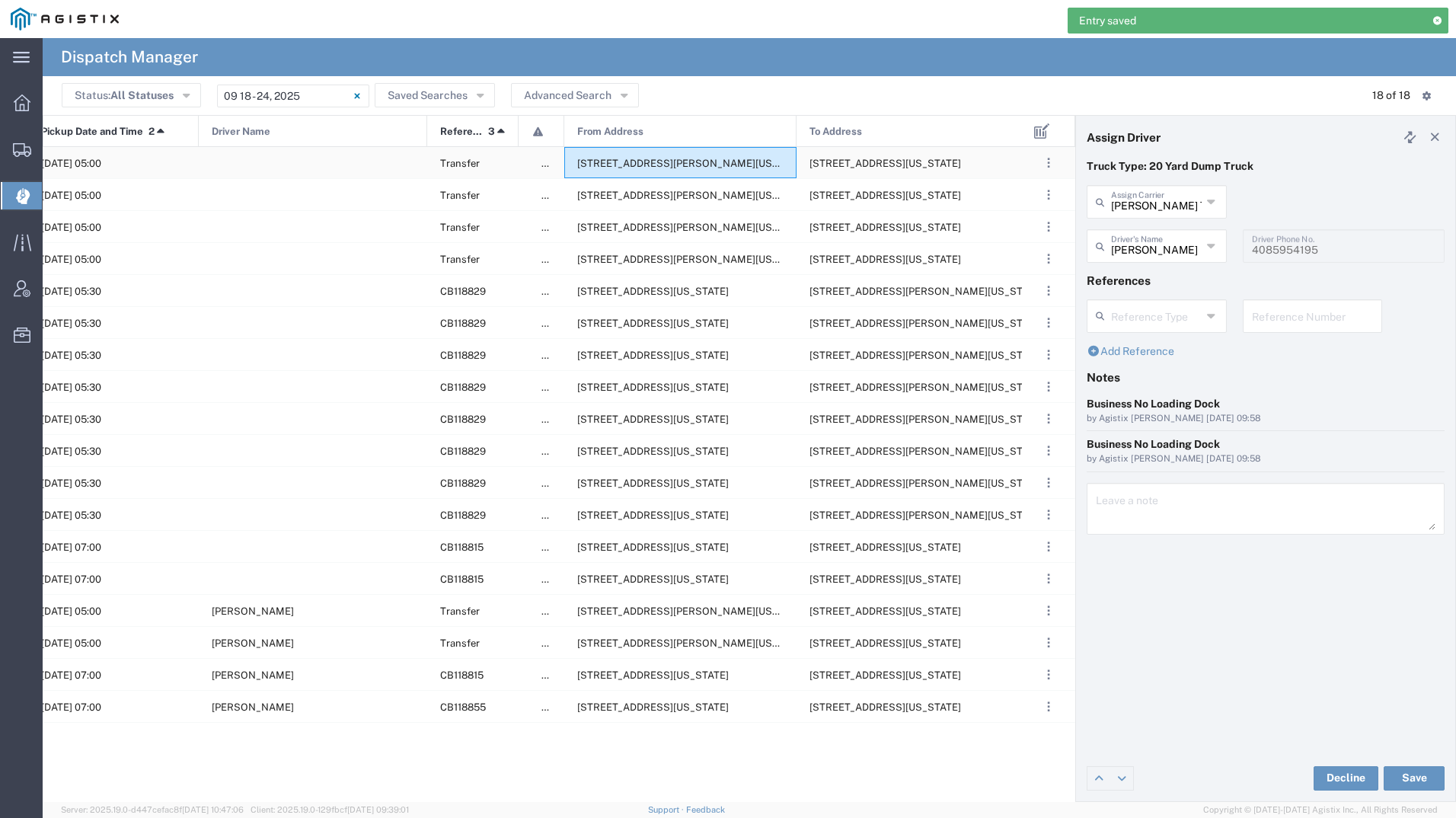
click at [744, 167] on span "[STREET_ADDRESS][PERSON_NAME][US_STATE]" at bounding box center [695, 163] width 234 height 11
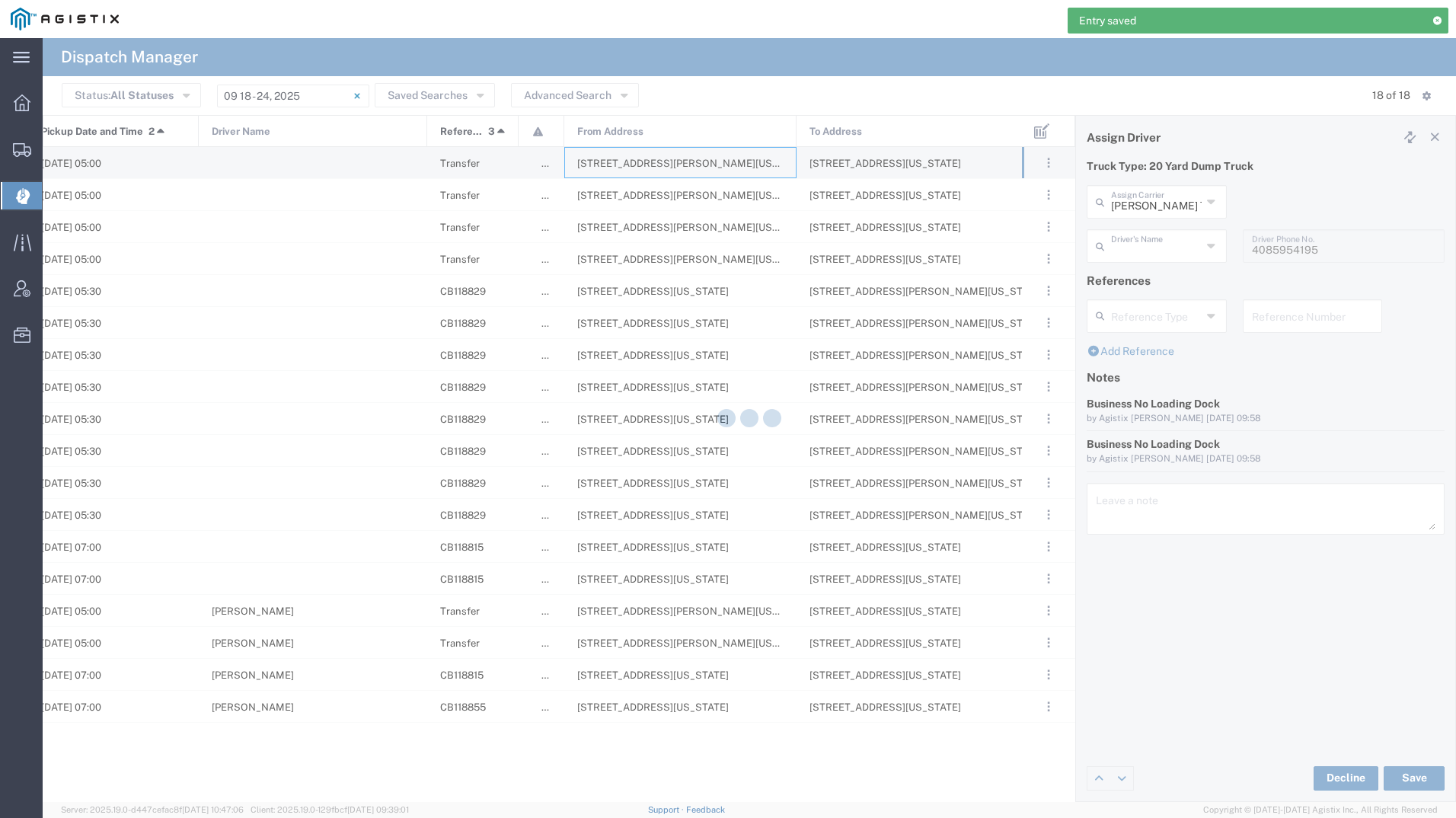
type input "[PERSON_NAME] Tanks Inc"
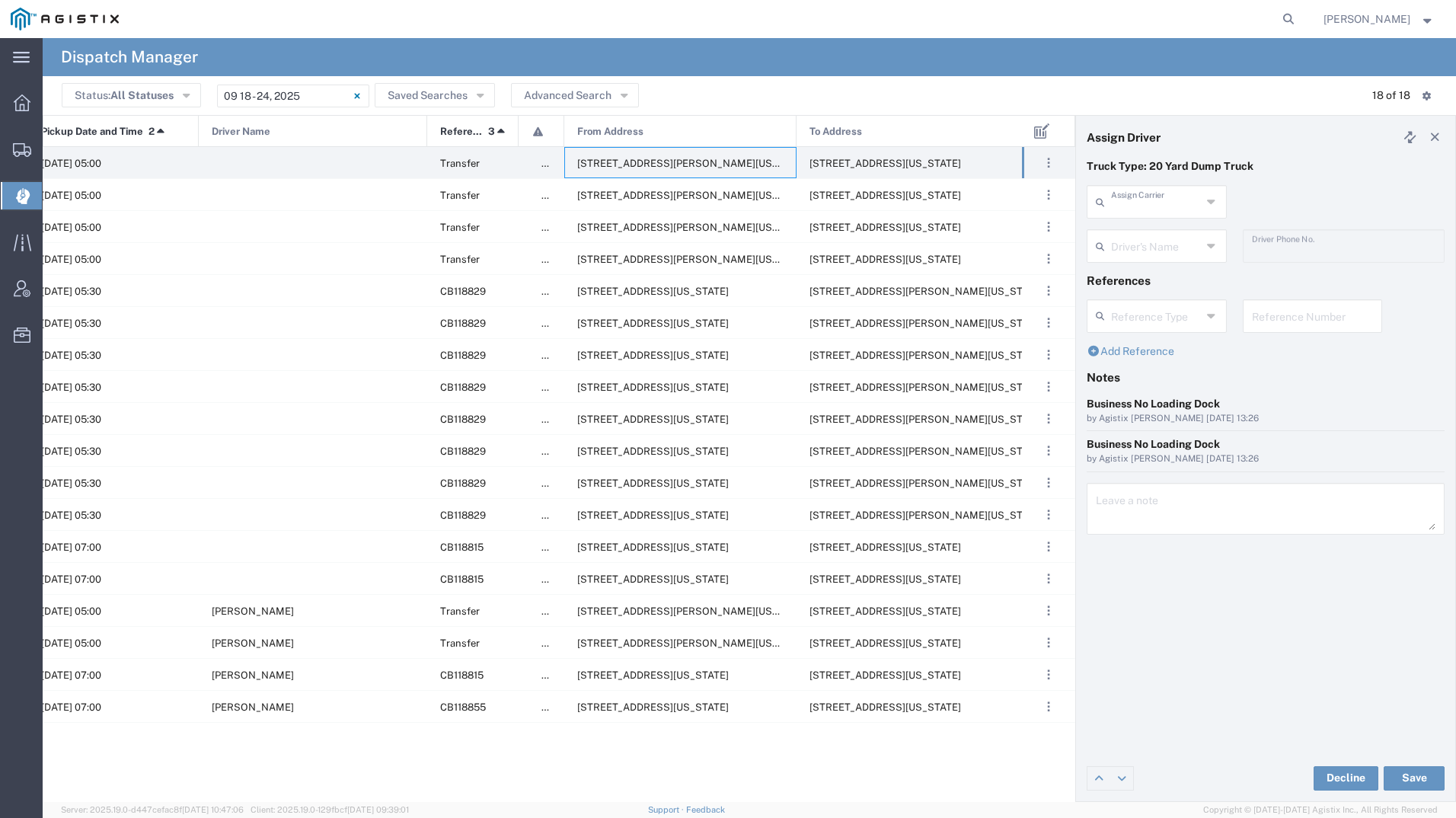
click at [1117, 202] on input "text" at bounding box center [1157, 200] width 91 height 26
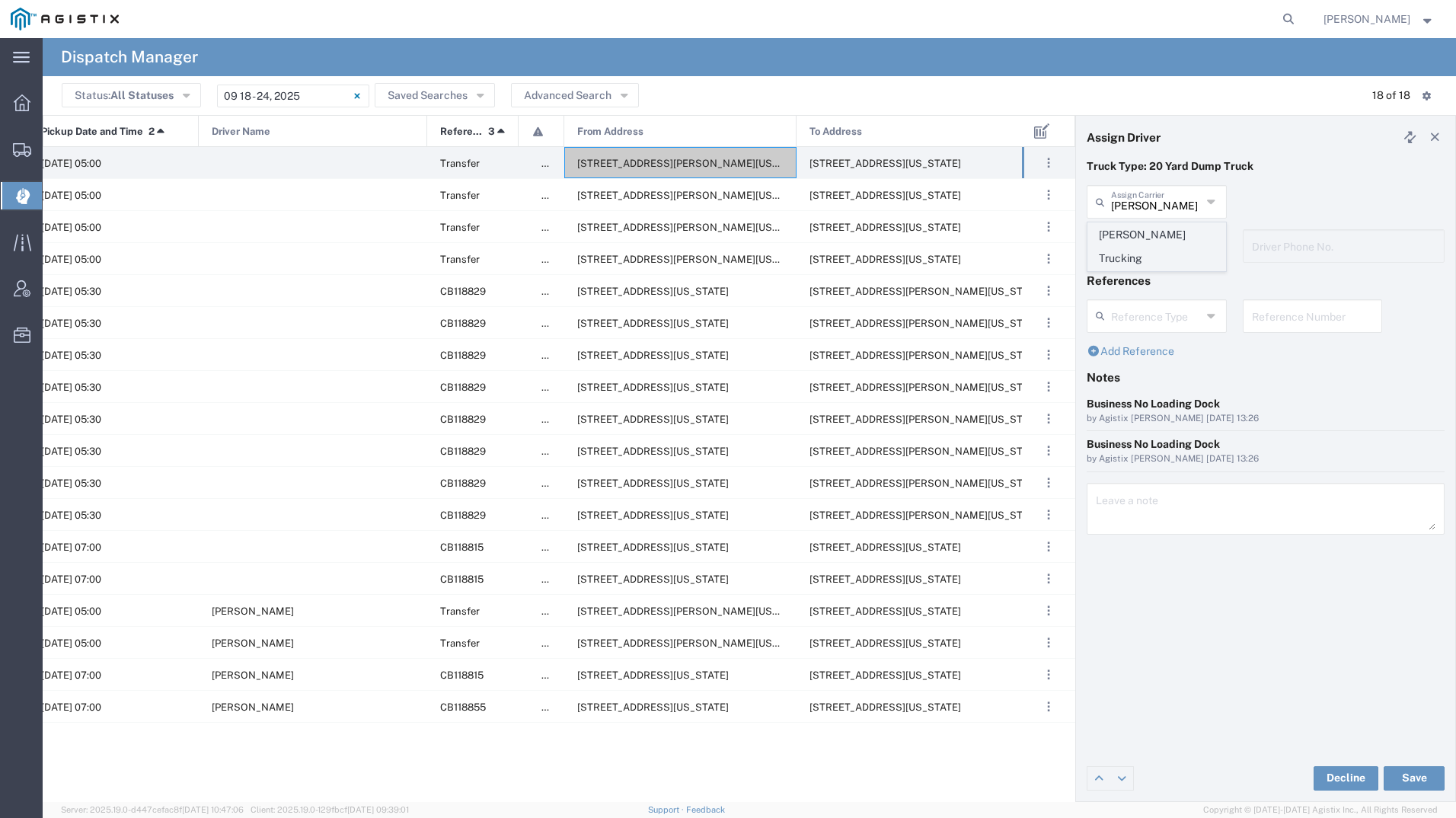
click at [1106, 237] on span "[PERSON_NAME] Trucking" at bounding box center [1157, 246] width 137 height 47
type input "[PERSON_NAME] Trucking"
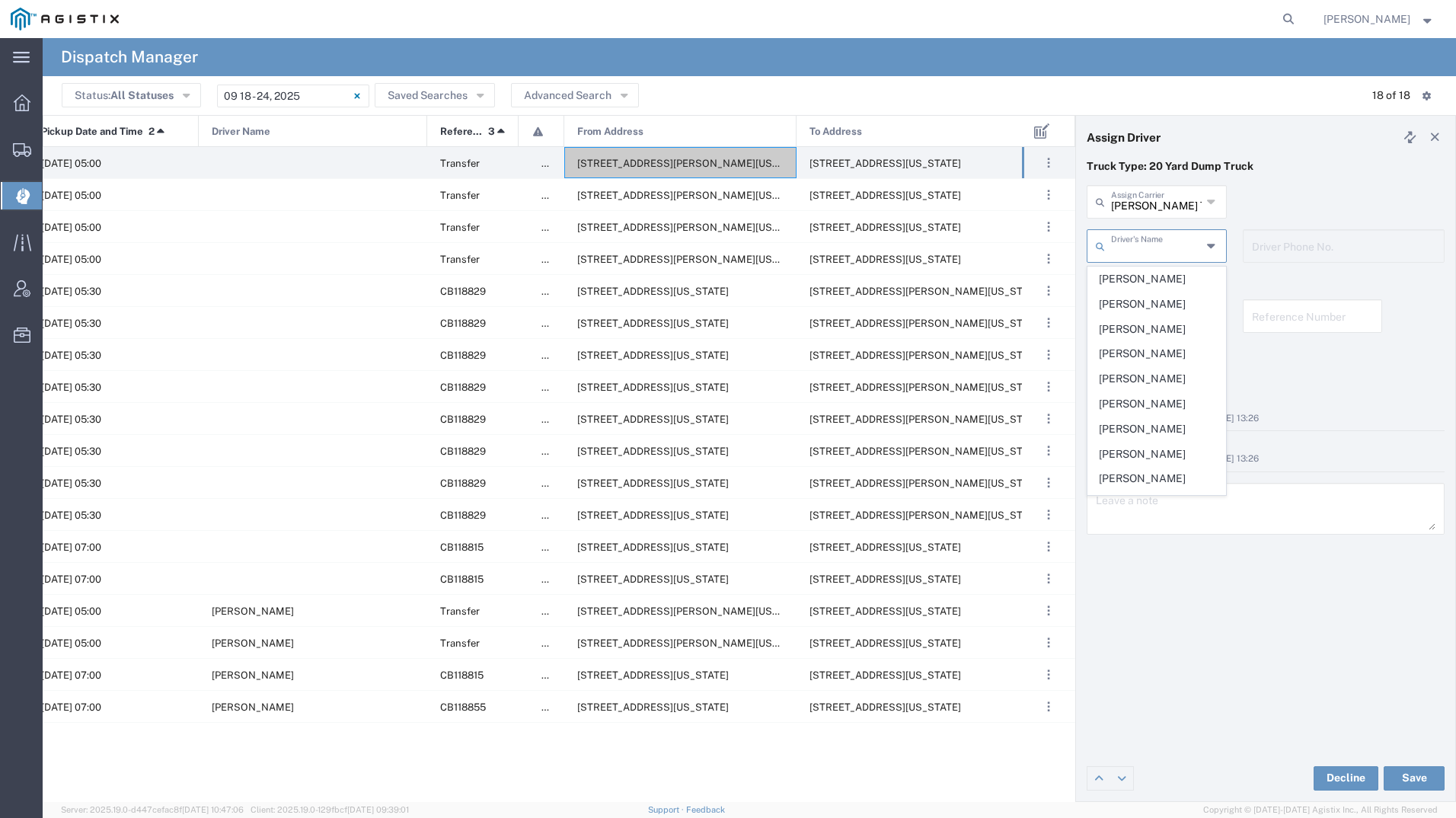
click at [1114, 245] on input "text" at bounding box center [1157, 245] width 91 height 26
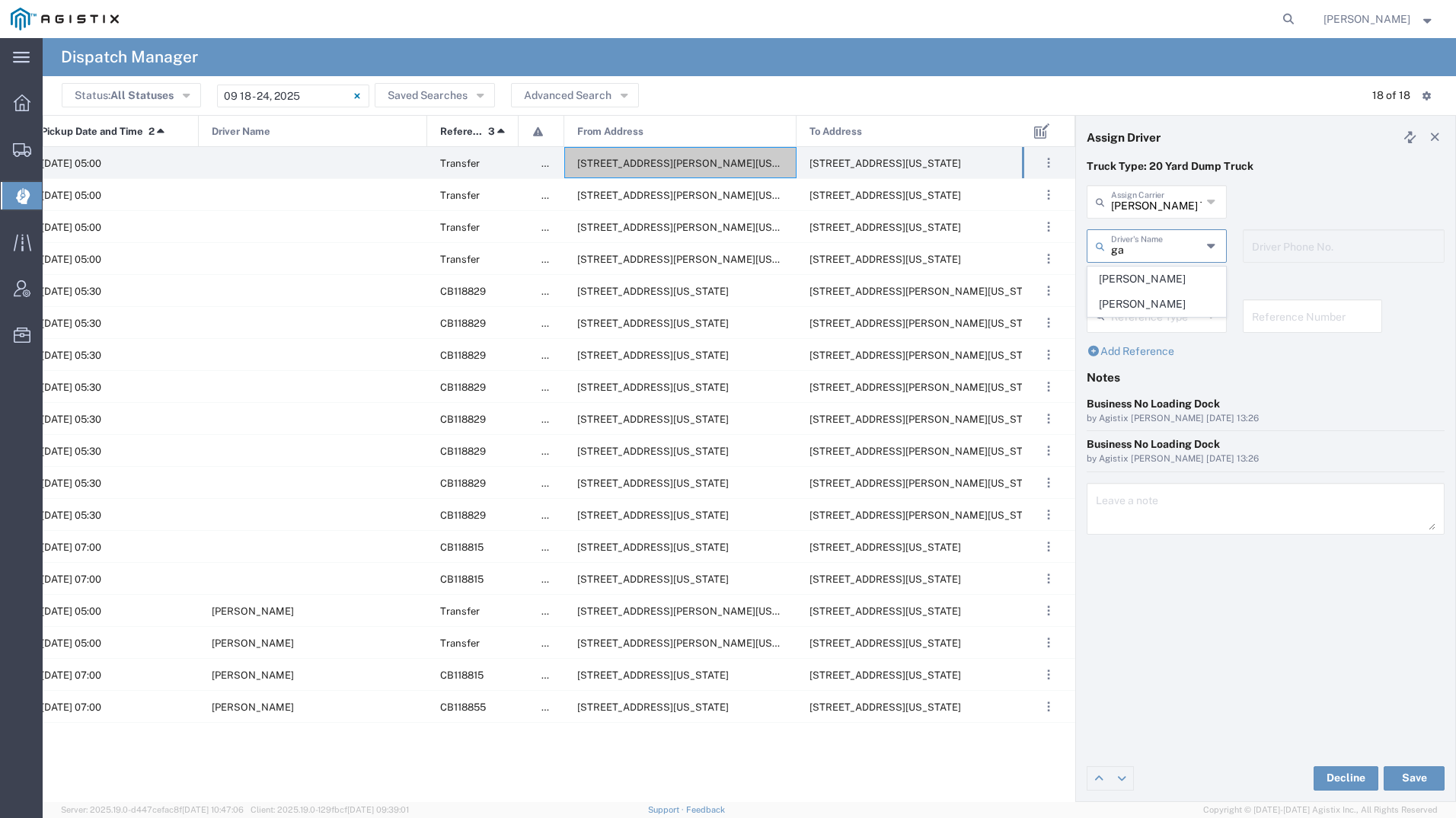
type input "g"
click at [1137, 281] on span "[PERSON_NAME]" at bounding box center [1157, 280] width 137 height 24
type input "[PERSON_NAME]"
type input "4084380716"
click at [1423, 774] on button "Save" at bounding box center [1414, 778] width 61 height 25
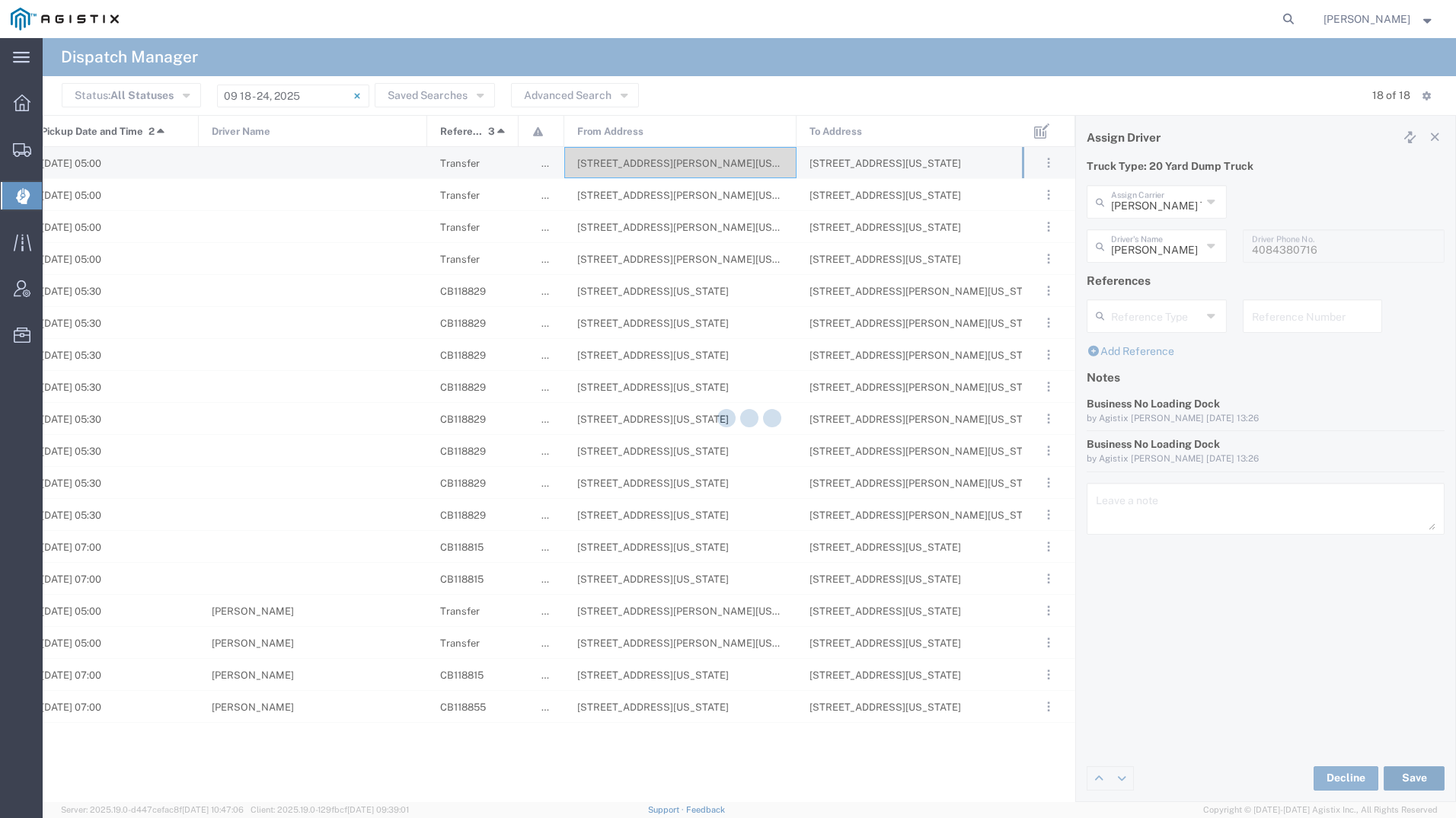
type input "[PERSON_NAME]"
type input "[PERSON_NAME] Trucking"
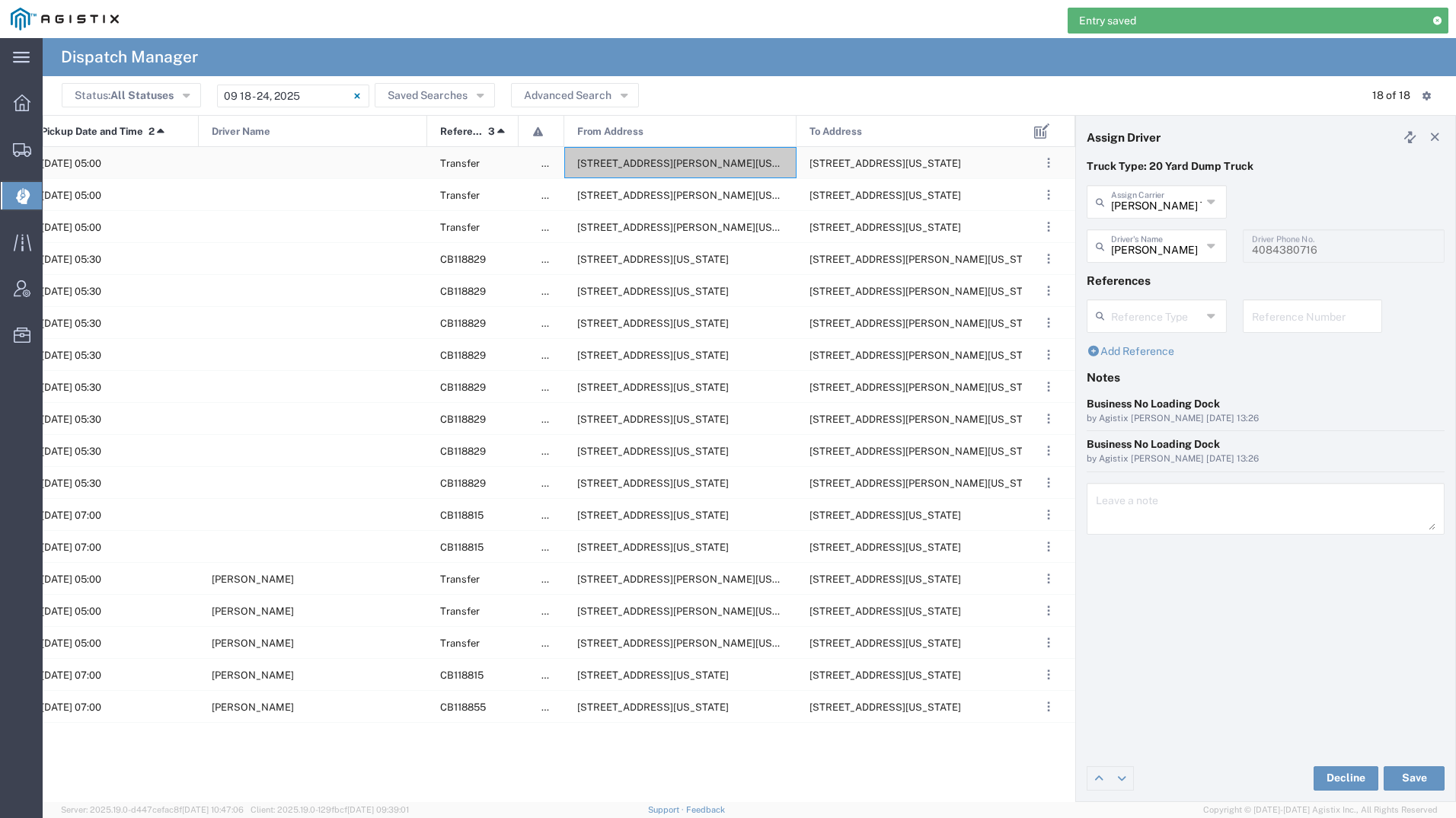
click at [656, 170] on div "[STREET_ADDRESS][PERSON_NAME][US_STATE]" at bounding box center [681, 162] width 233 height 31
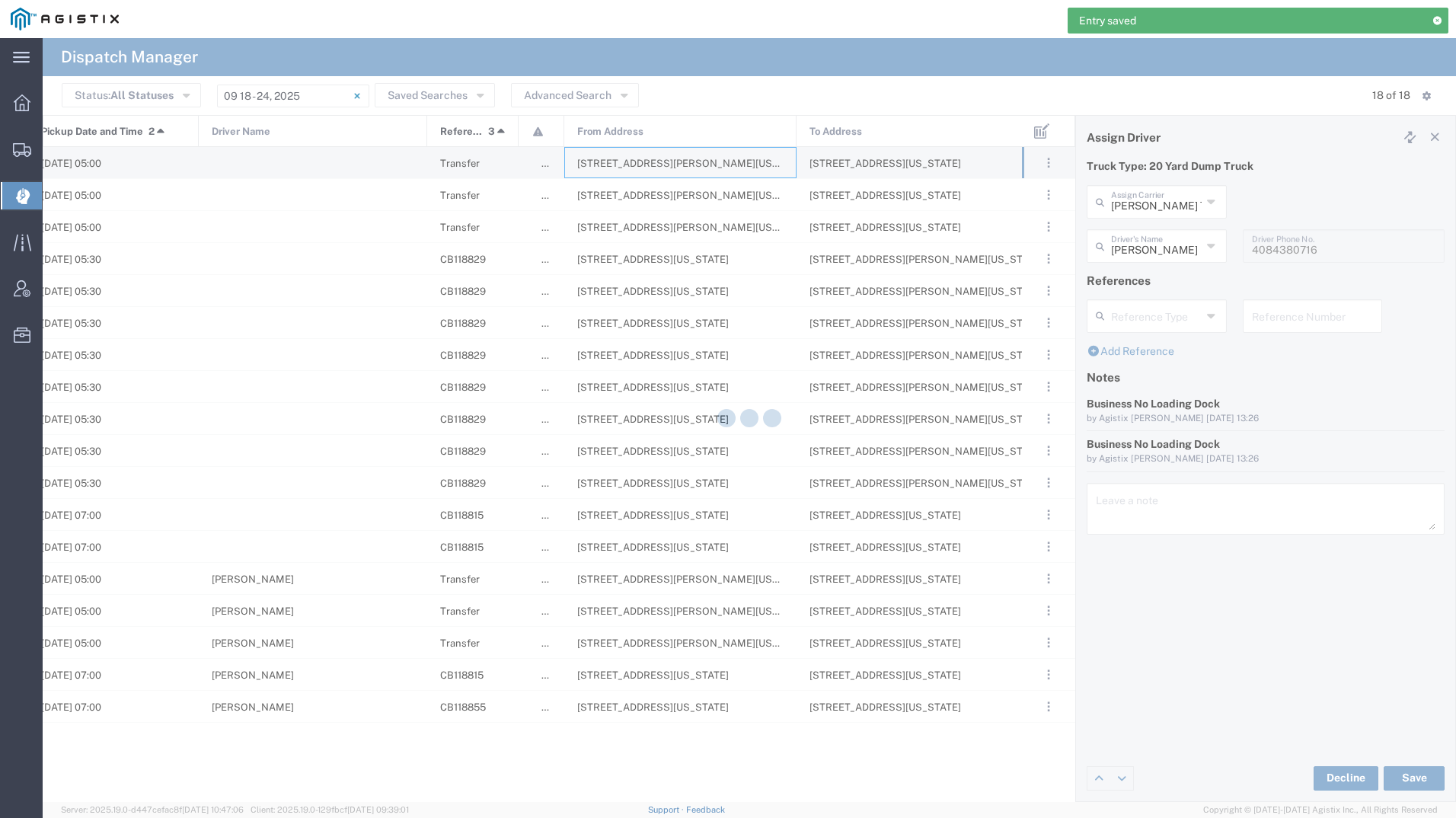
type input "[PERSON_NAME] Tanks Inc"
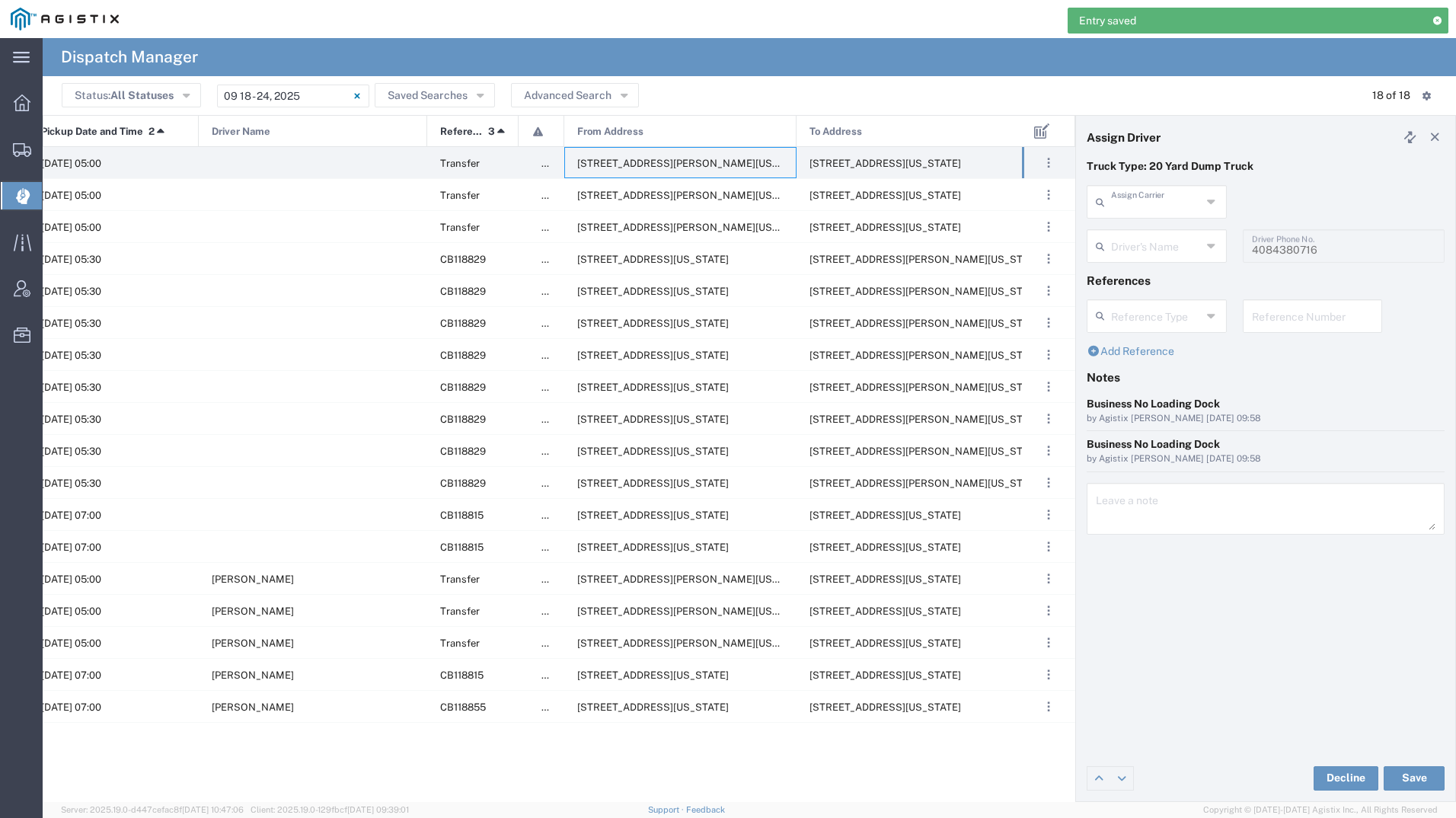
click at [1139, 213] on input "text" at bounding box center [1157, 200] width 91 height 26
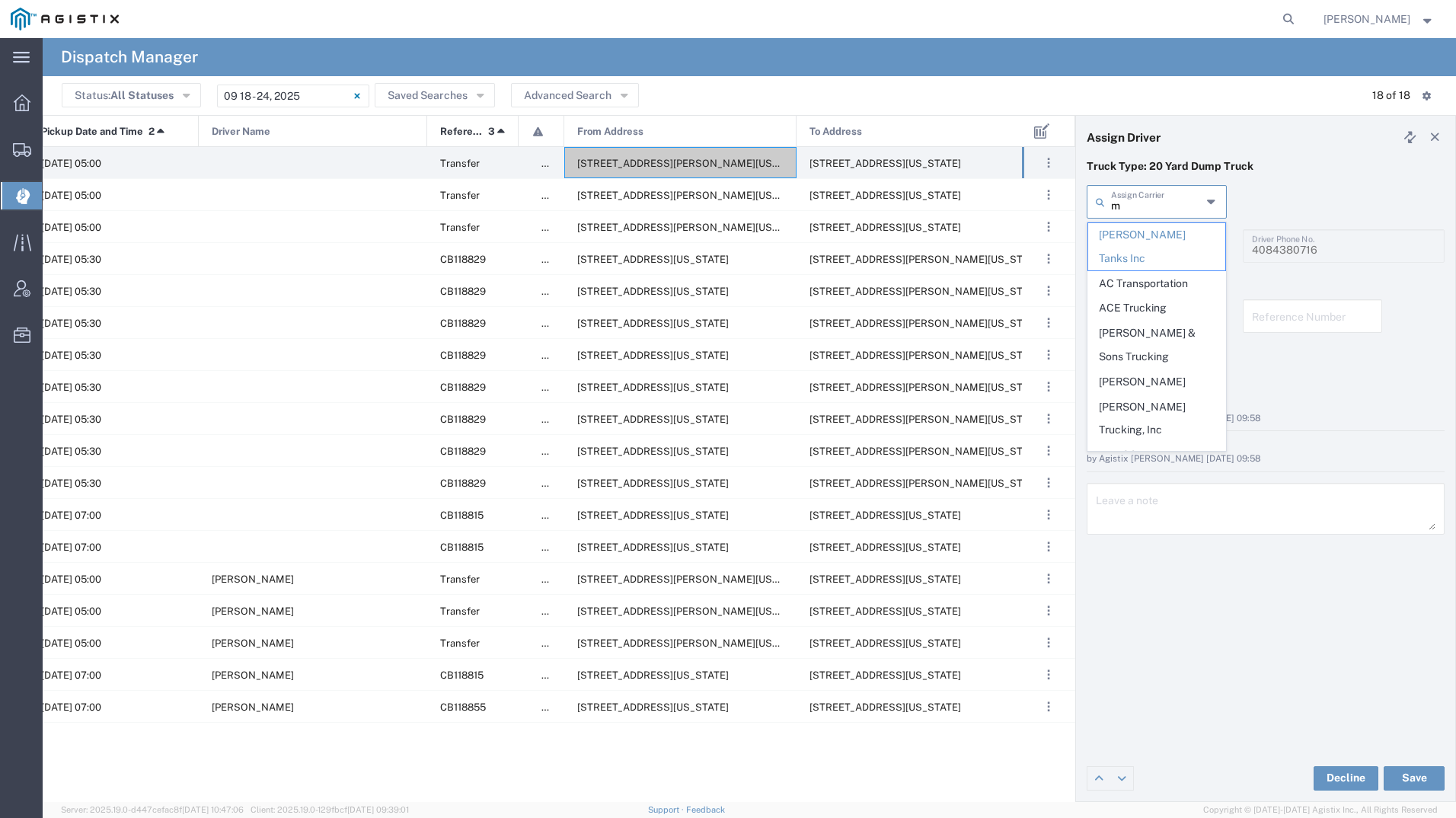
type input "mi"
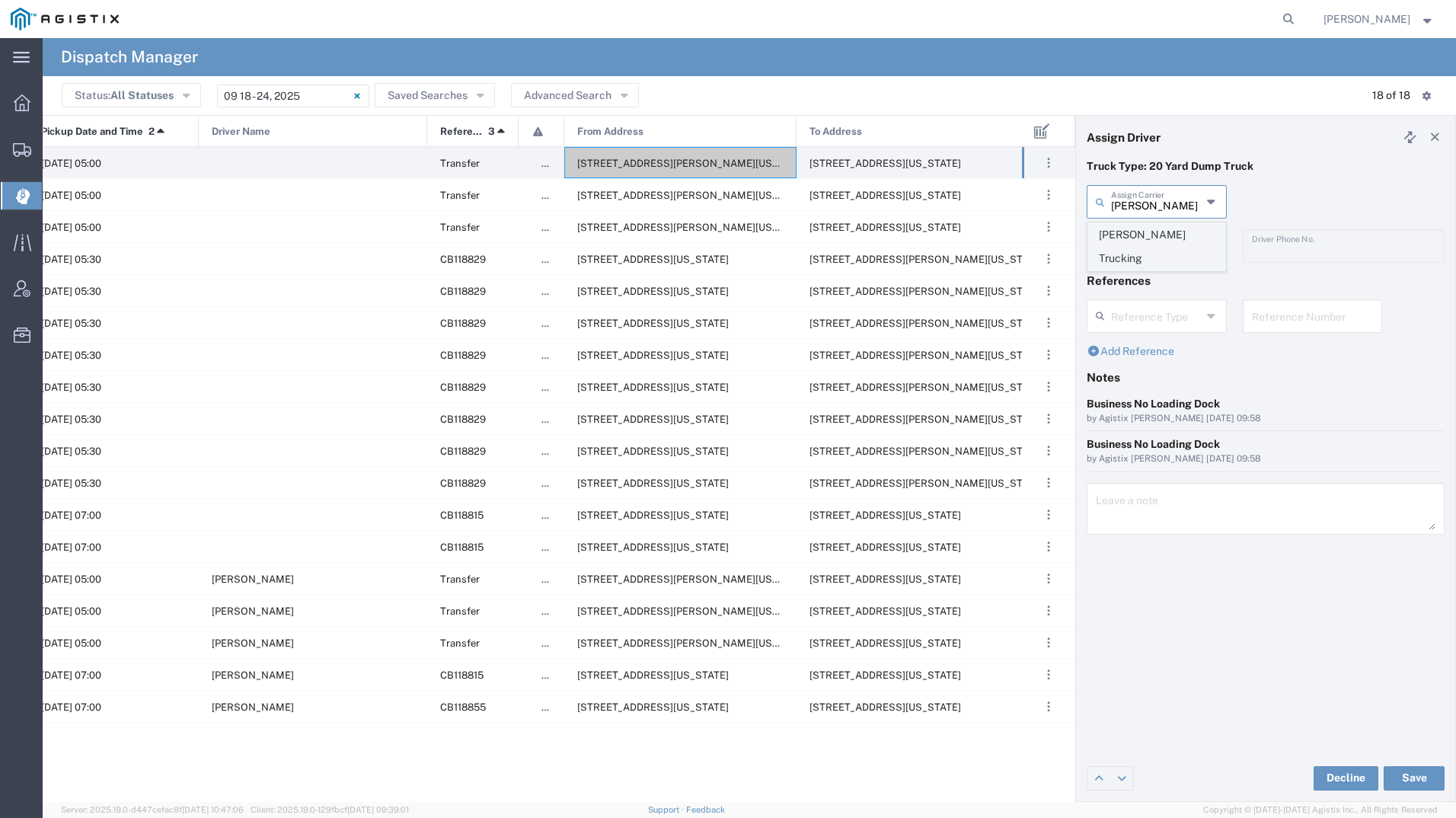
click at [1138, 237] on span "[PERSON_NAME] Trucking" at bounding box center [1157, 246] width 137 height 47
type input "[PERSON_NAME] Trucking"
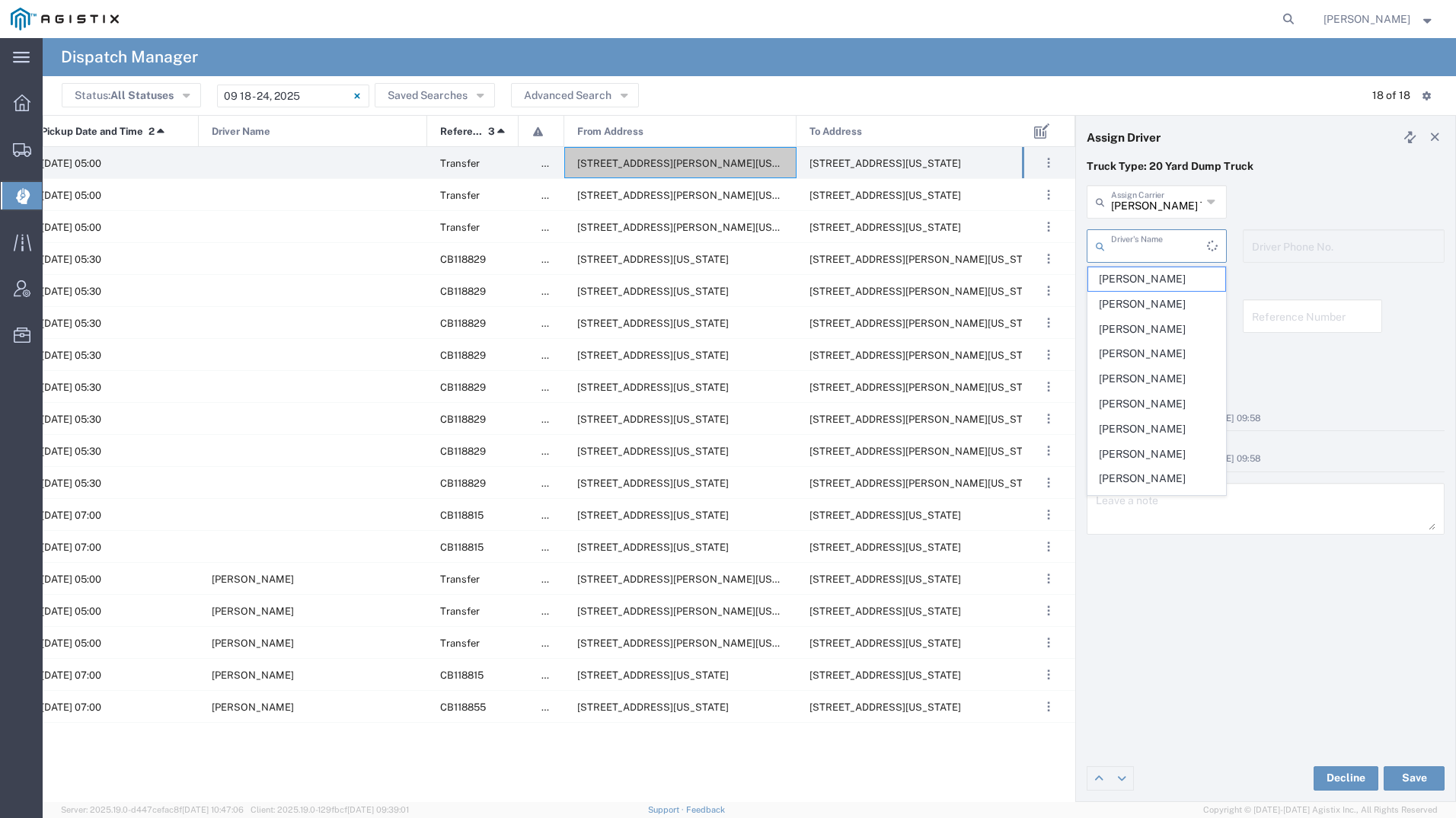
click at [1132, 253] on input "text" at bounding box center [1159, 245] width 96 height 26
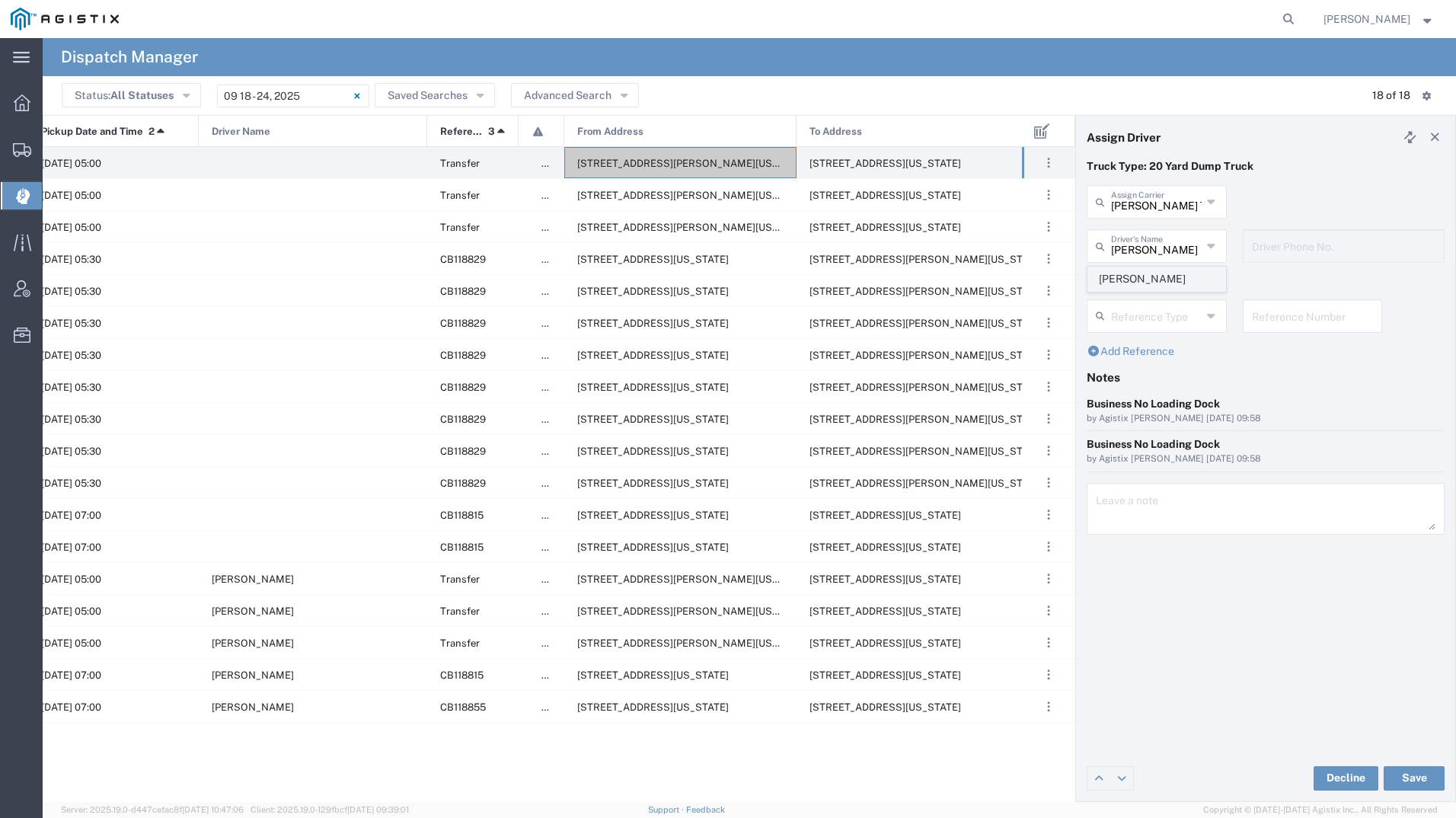
click at [1124, 272] on span "[PERSON_NAME]" at bounding box center [1157, 280] width 137 height 24
type input "[PERSON_NAME]"
type input "6692604984"
click at [1417, 778] on button "Save" at bounding box center [1414, 778] width 61 height 25
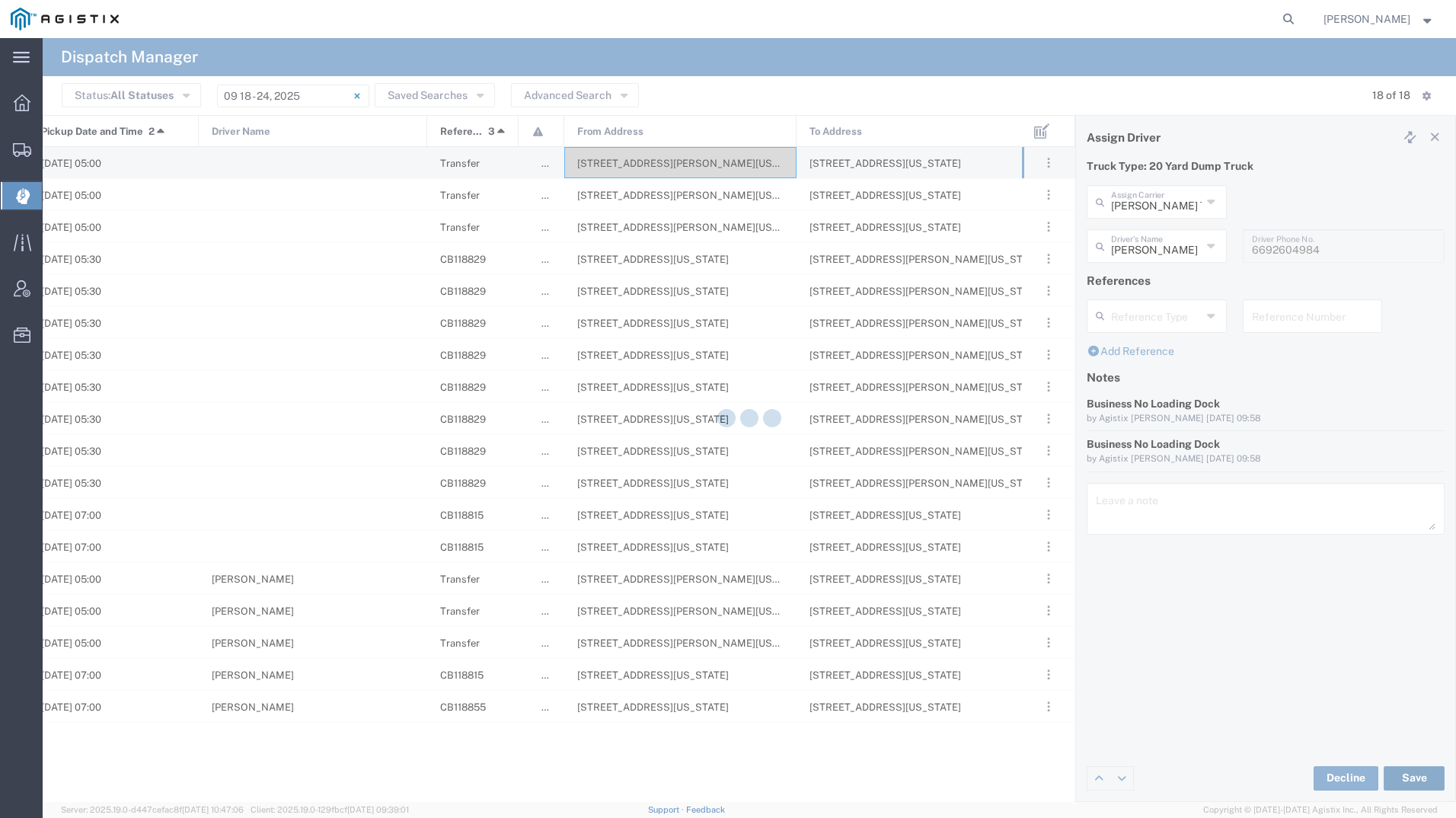
type input "[PERSON_NAME]"
type input "[PERSON_NAME] Trucking"
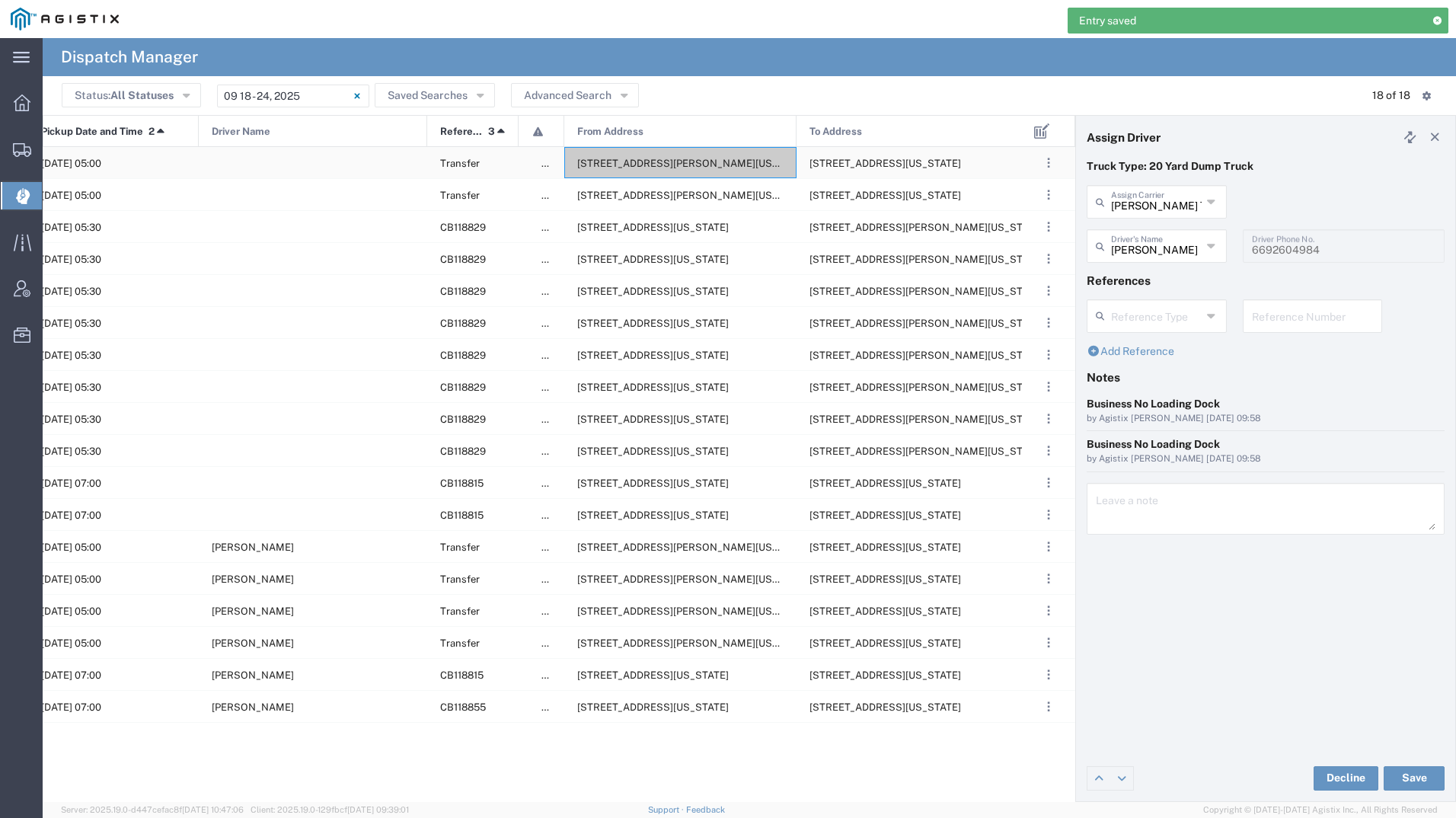
click at [597, 167] on span "[STREET_ADDRESS][PERSON_NAME][US_STATE]" at bounding box center [695, 163] width 234 height 11
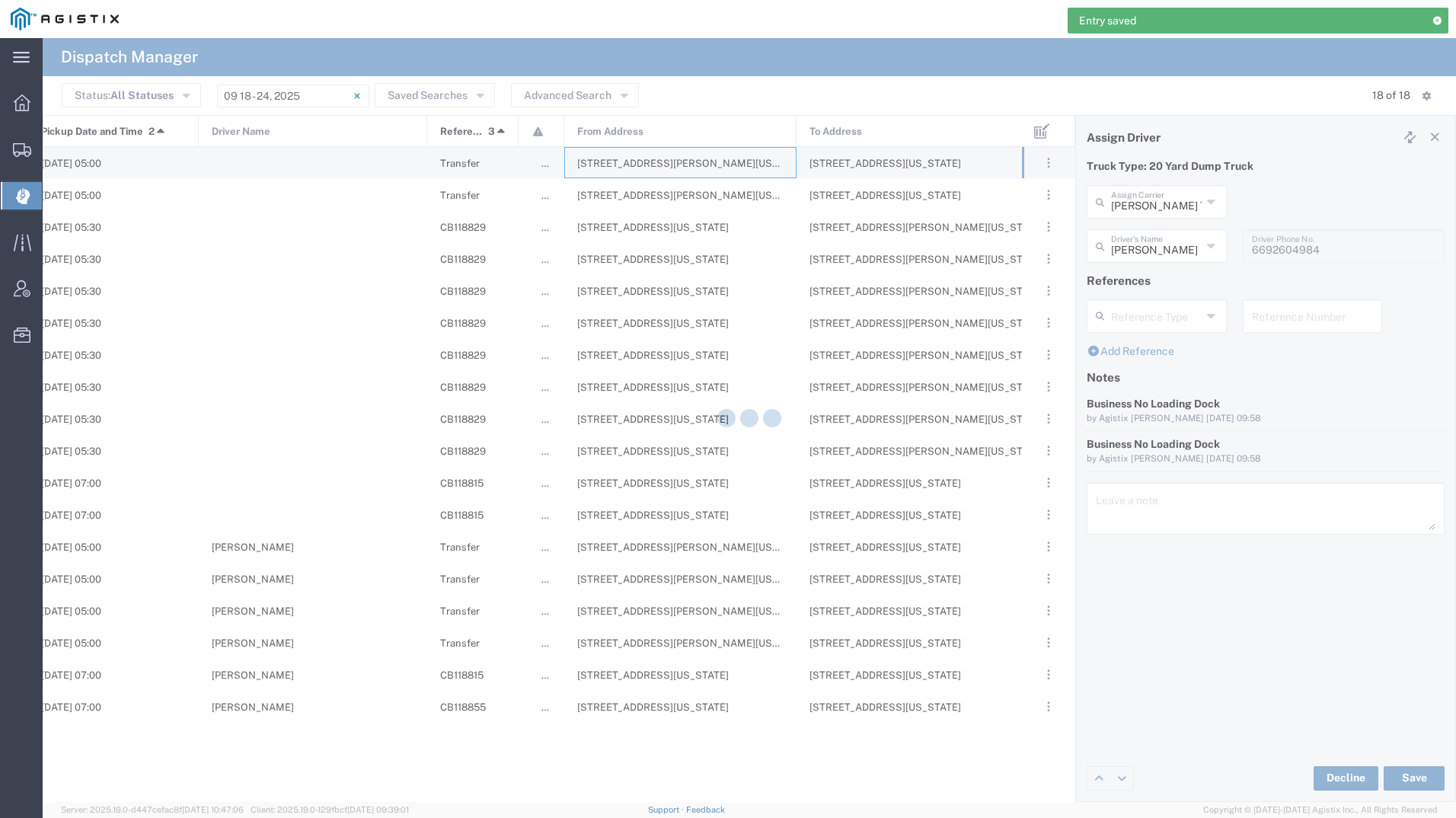
type input "[PERSON_NAME] Tanks Inc"
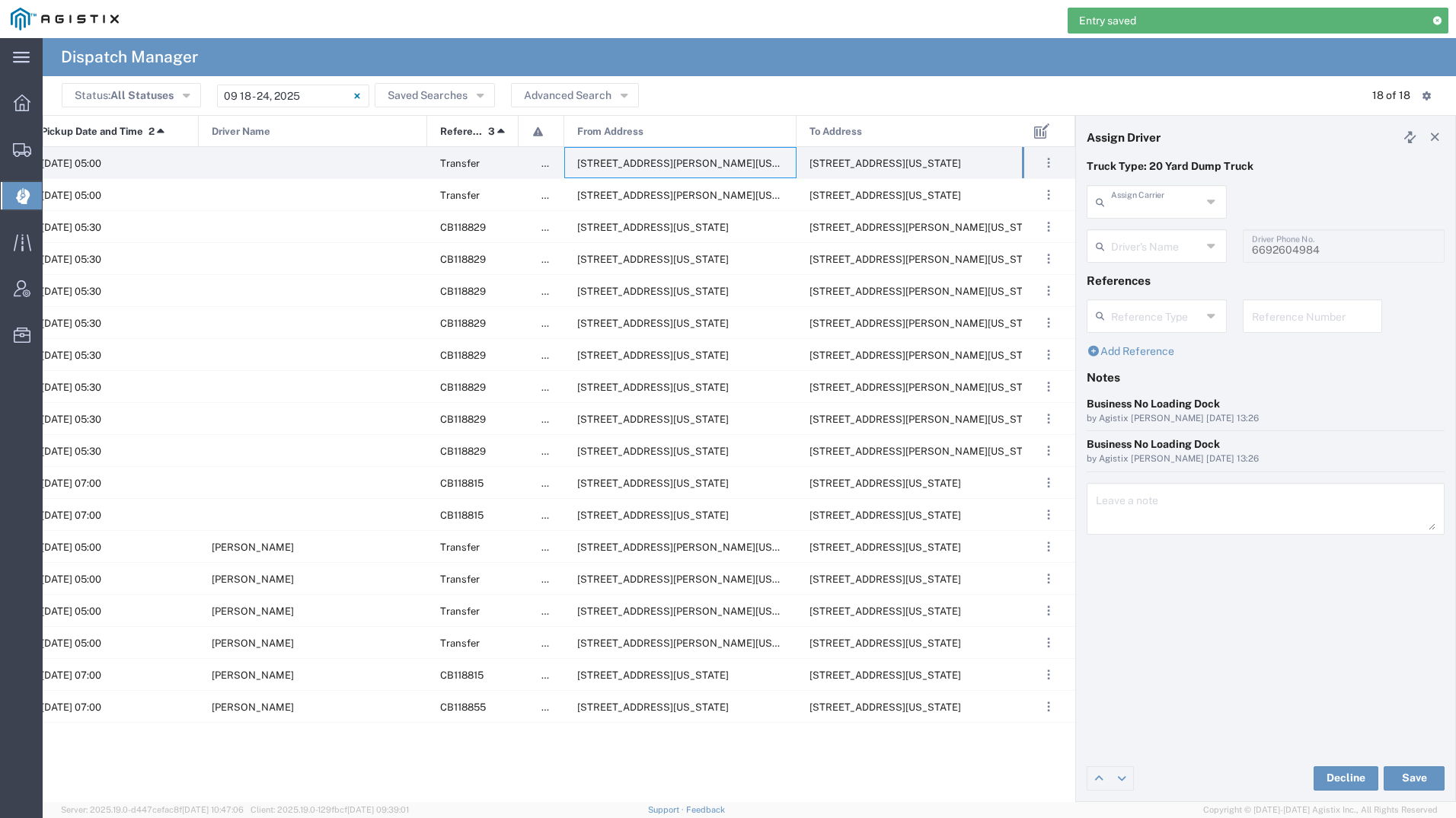
click at [1135, 206] on input "text" at bounding box center [1157, 200] width 91 height 26
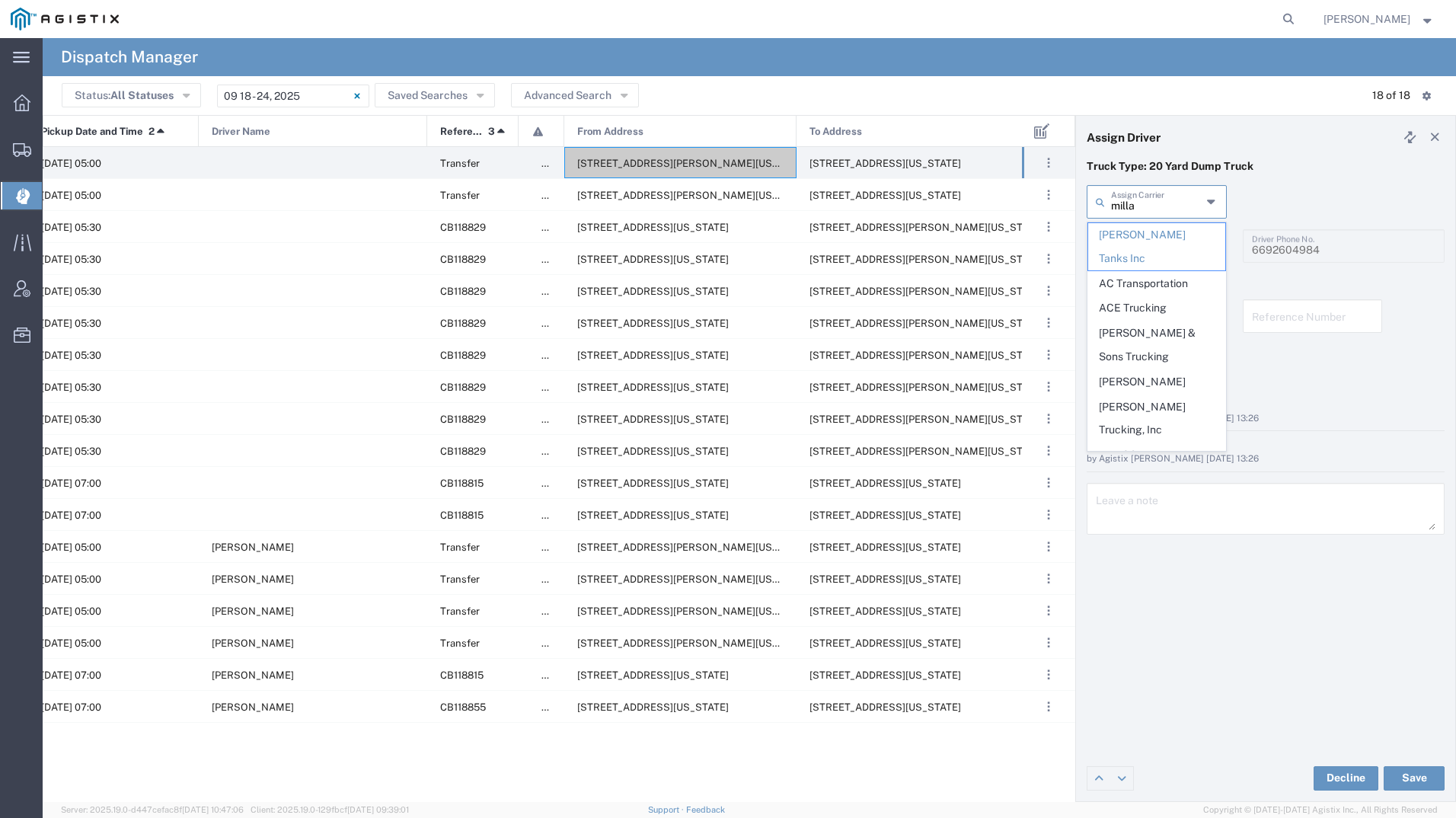
type input "[PERSON_NAME]"
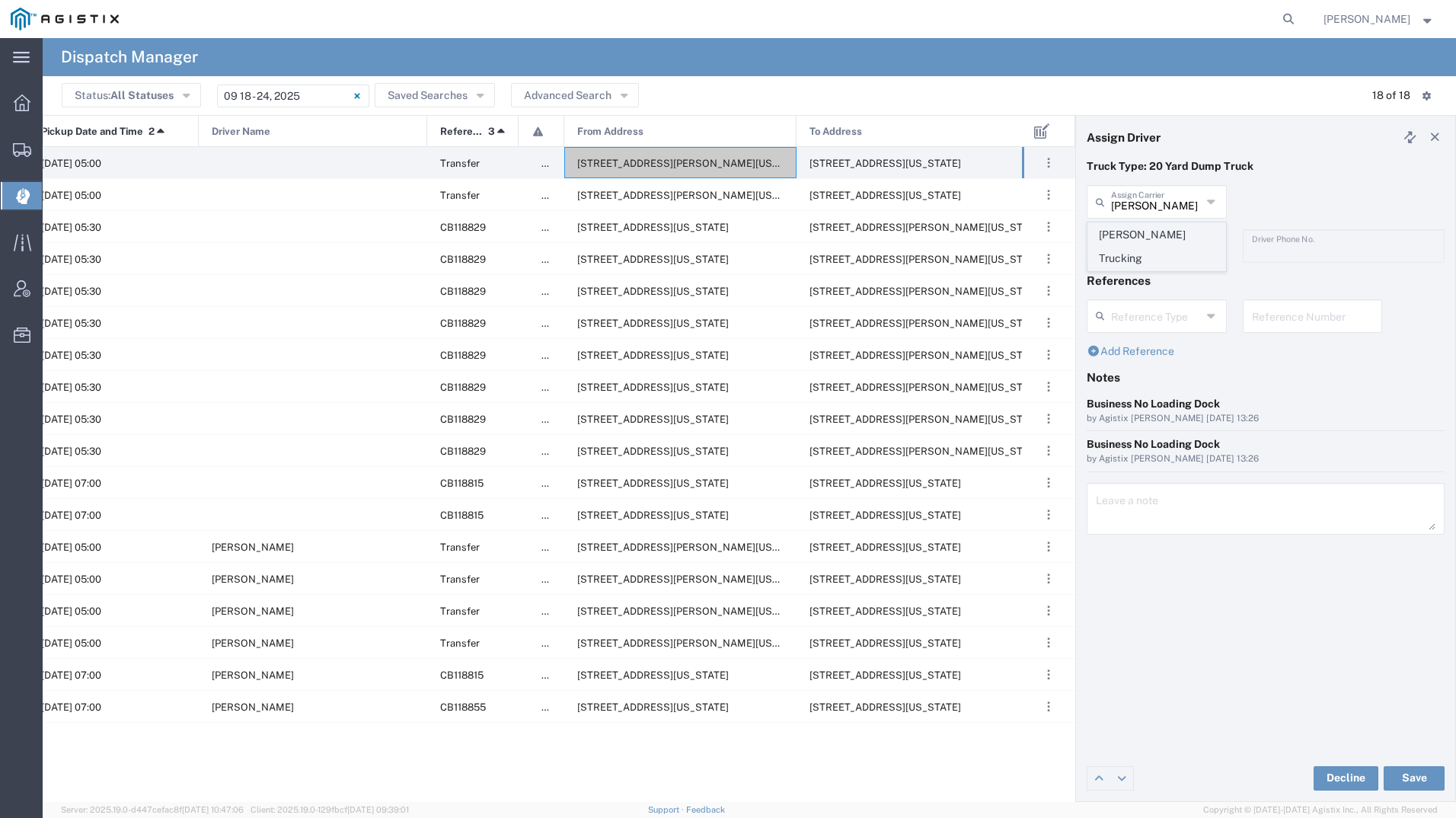
click at [1128, 231] on span "[PERSON_NAME] Trucking" at bounding box center [1157, 246] width 137 height 47
type input "[PERSON_NAME] Trucking"
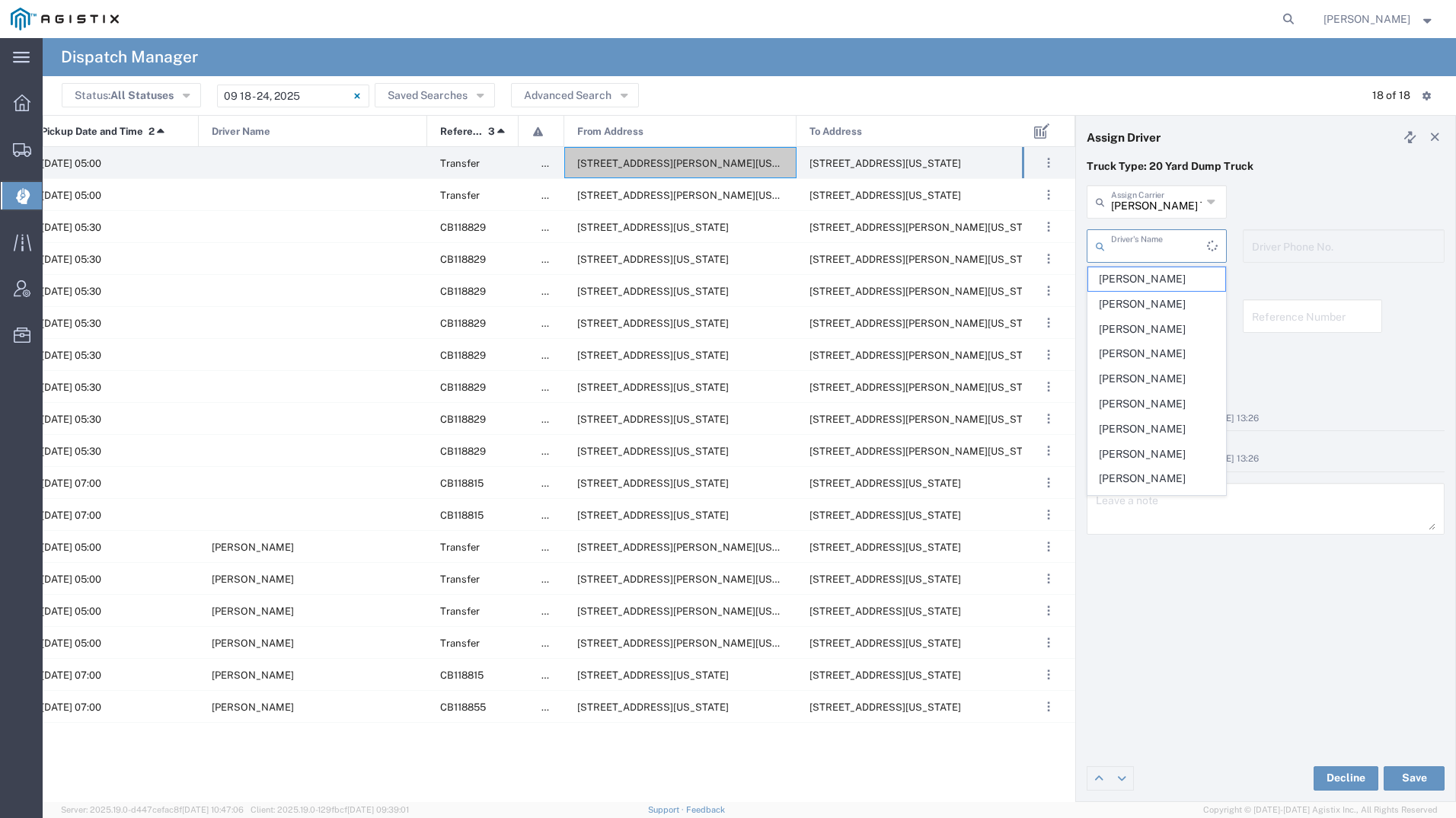
click at [1123, 247] on input "text" at bounding box center [1159, 245] width 96 height 26
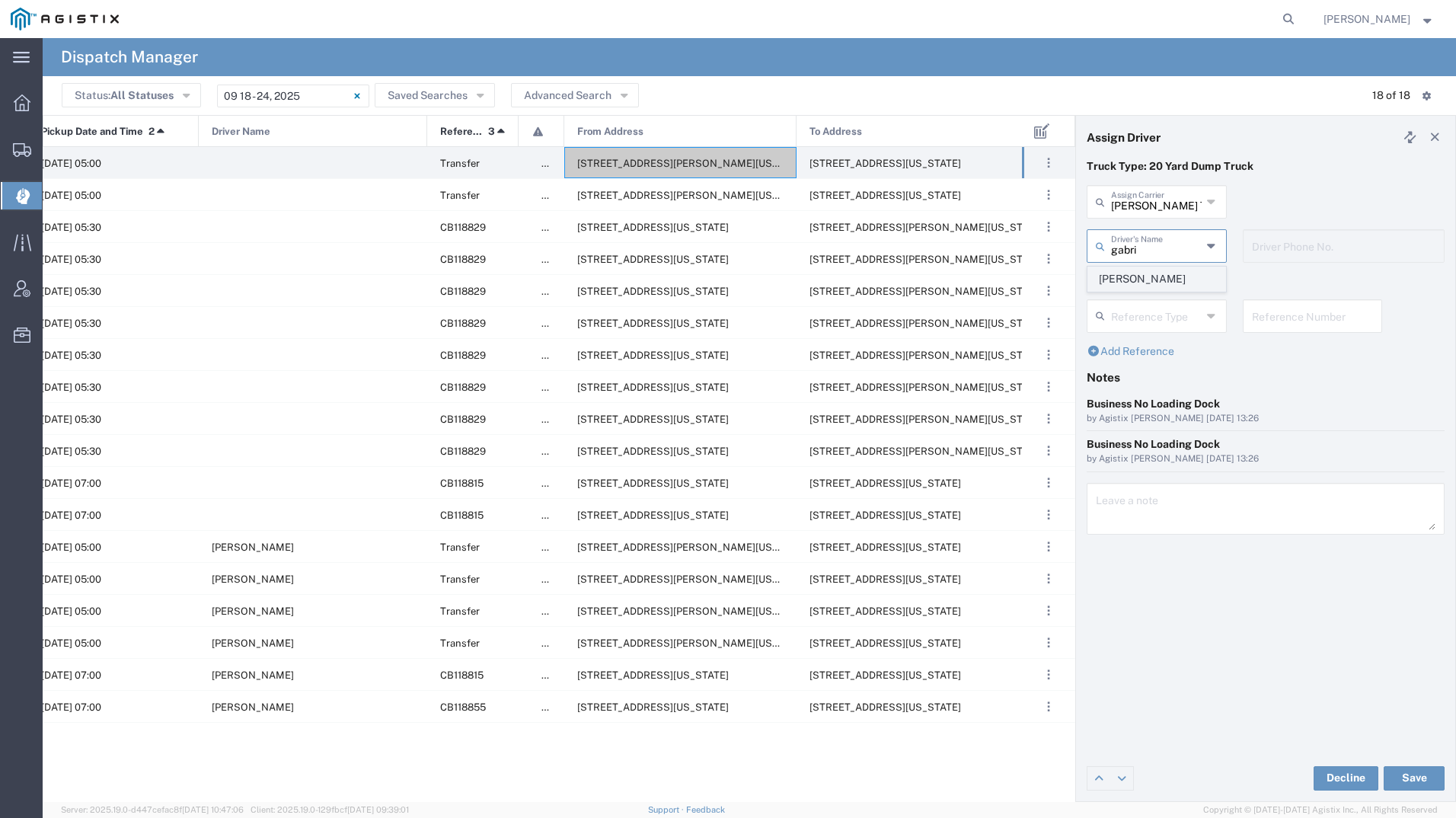
click at [1135, 279] on span "[PERSON_NAME]" at bounding box center [1157, 280] width 137 height 24
type input "[PERSON_NAME]"
type input "8312884954"
click at [1403, 769] on button "Save" at bounding box center [1414, 778] width 61 height 25
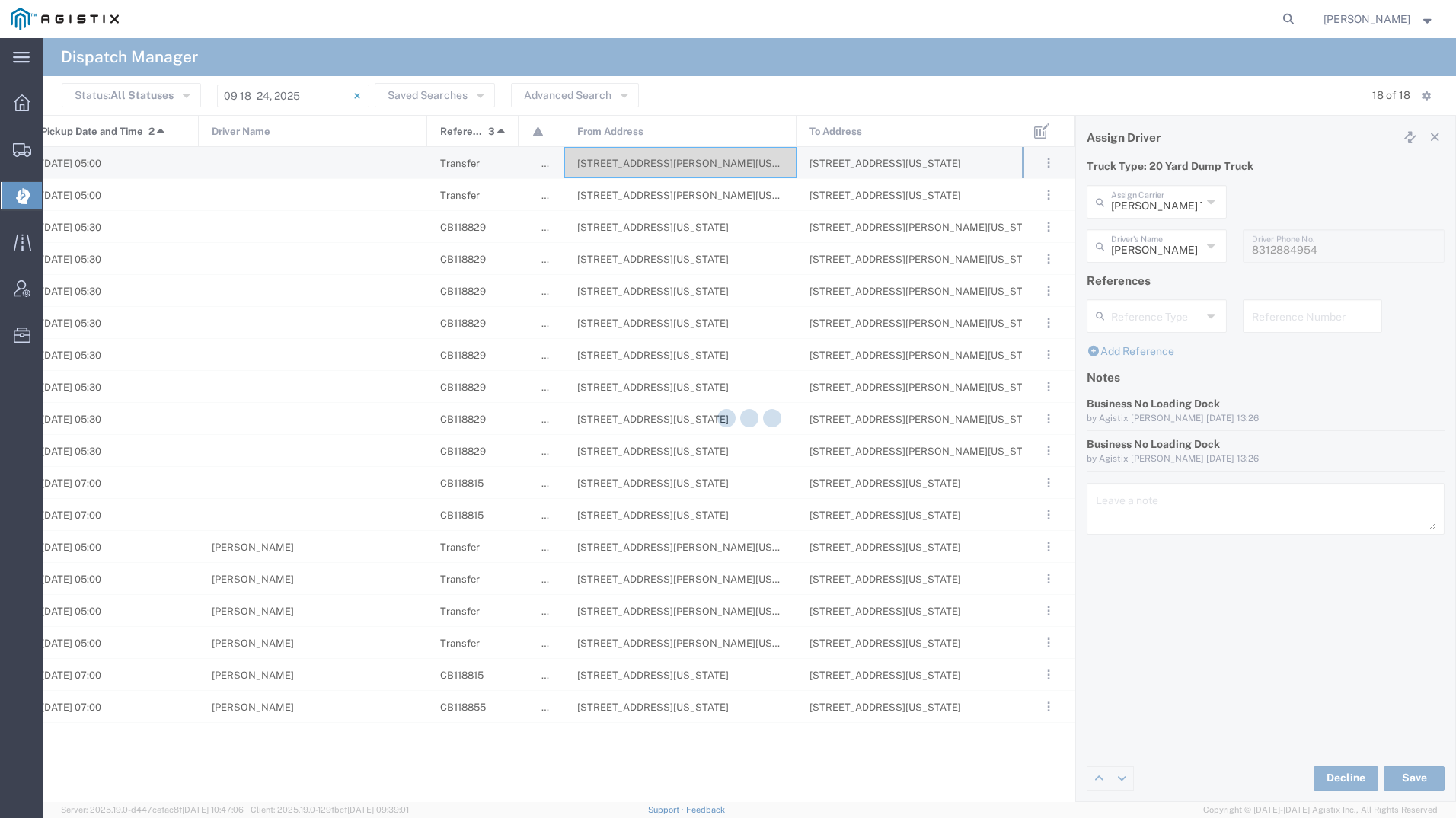
type input "[PERSON_NAME]"
type input "[PERSON_NAME] Trucking"
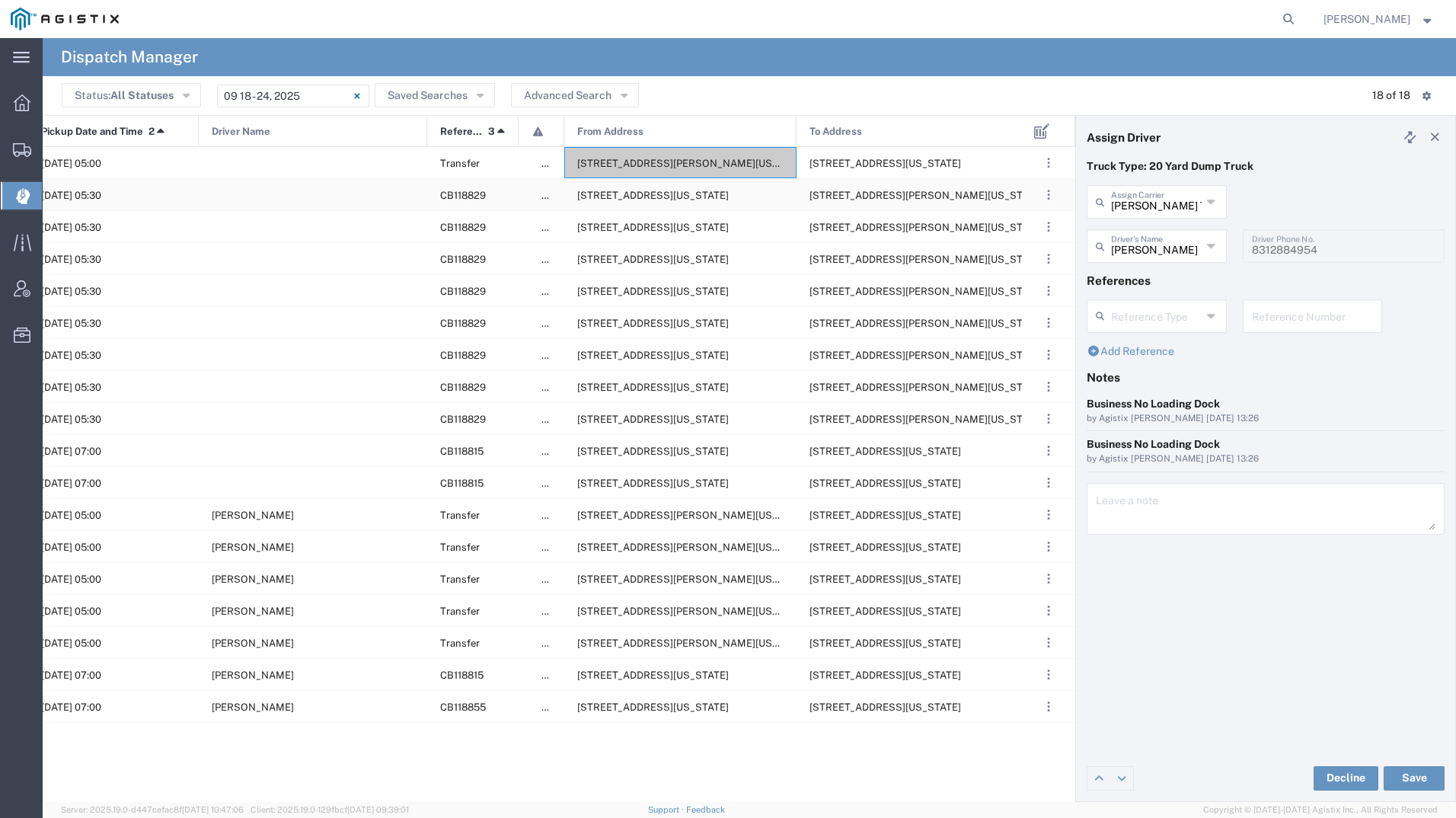
click at [610, 199] on span "[STREET_ADDRESS][US_STATE]" at bounding box center [653, 195] width 151 height 11
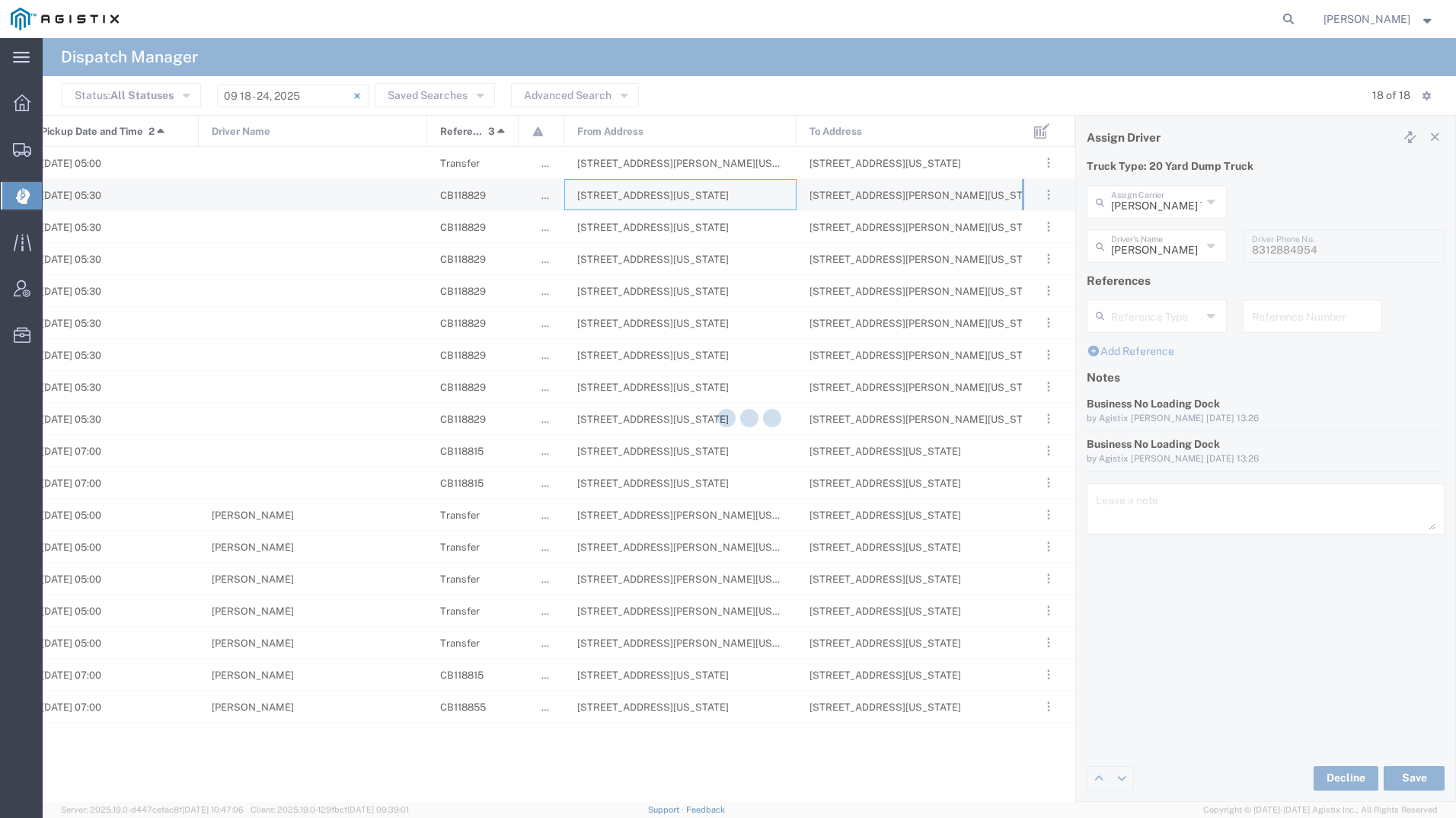
type input "[PERSON_NAME] Tanks Inc"
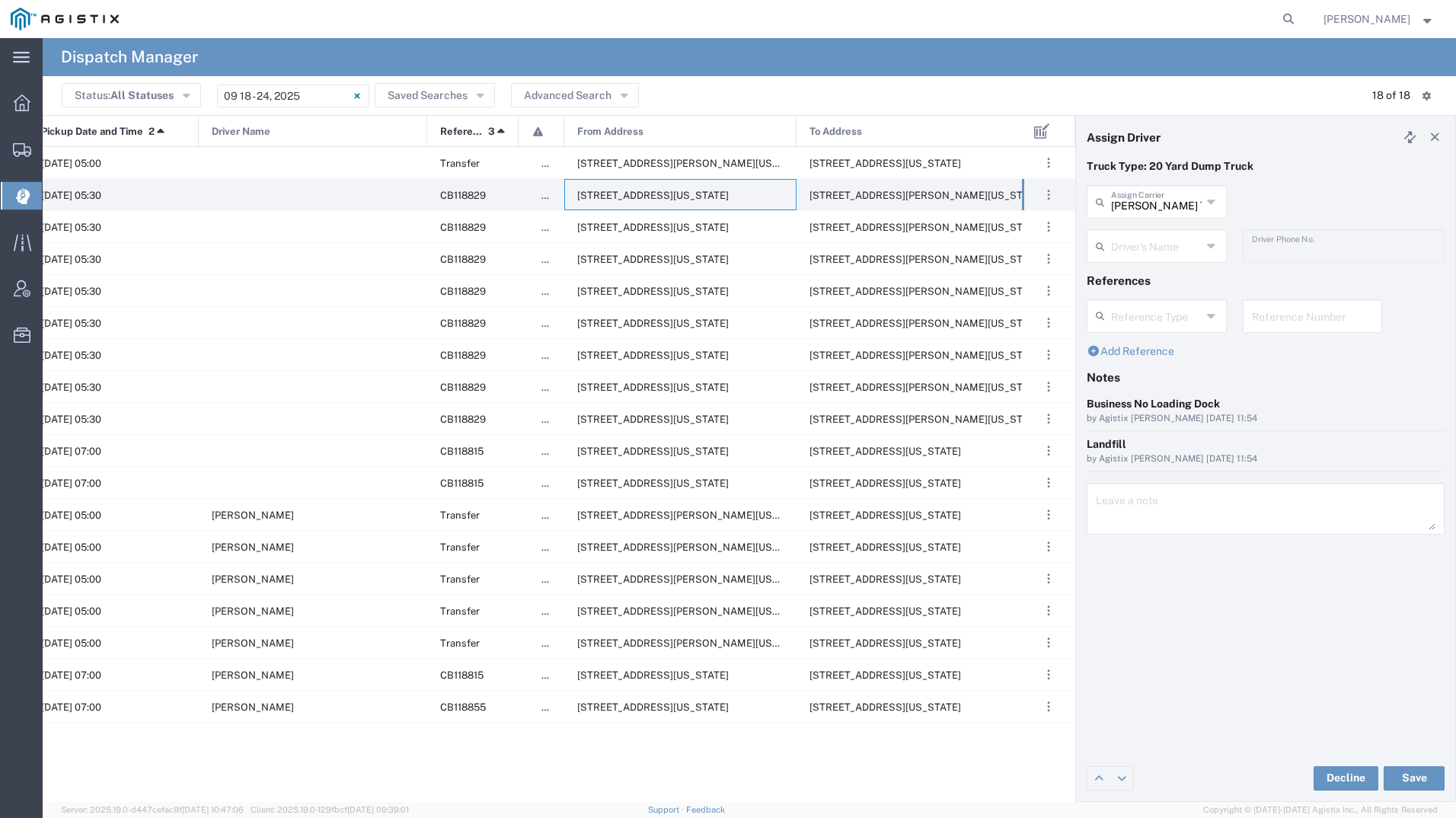
click at [1137, 261] on div "Driver's Name" at bounding box center [1157, 246] width 140 height 33
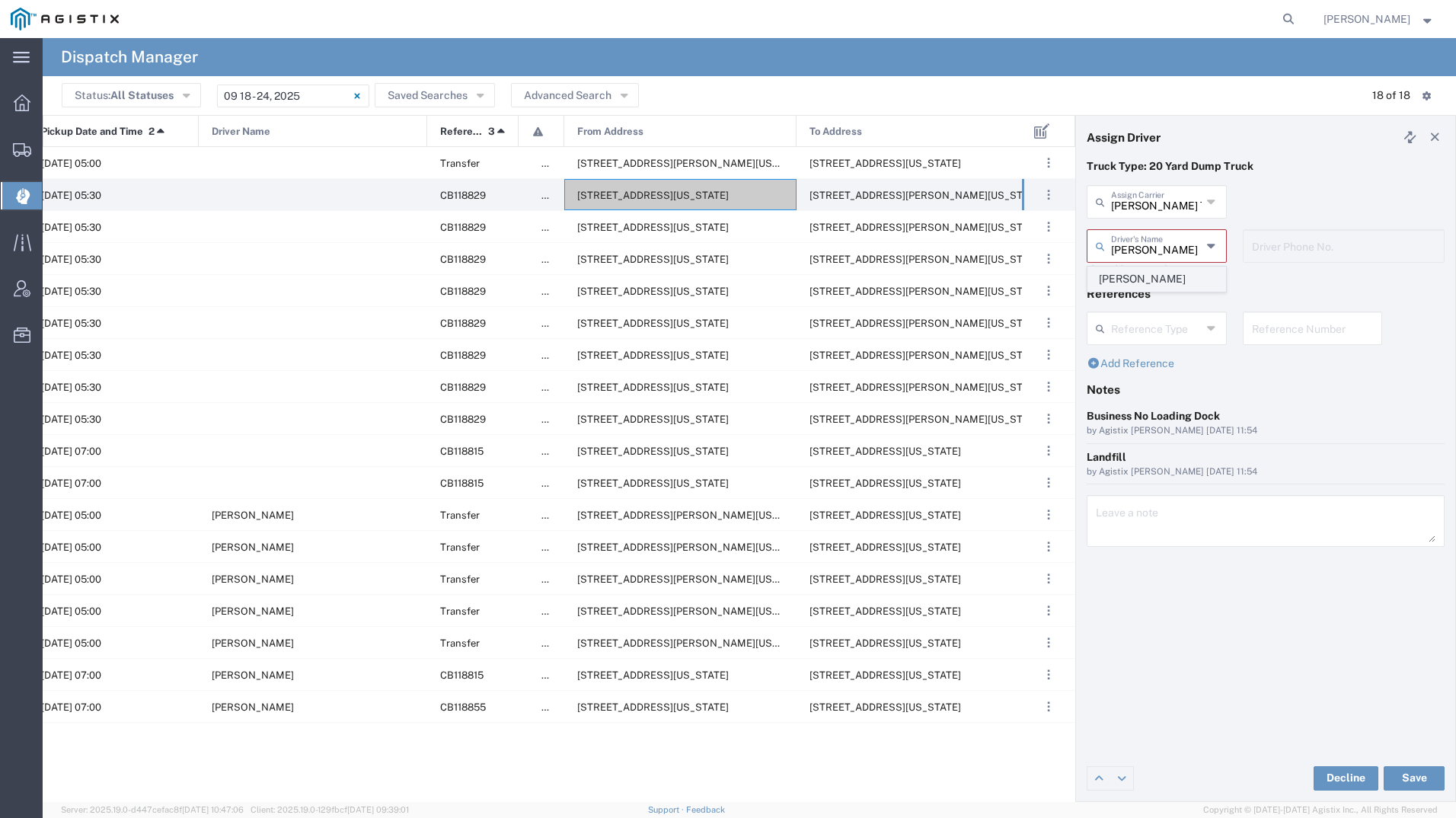
click at [1122, 272] on span "[PERSON_NAME]" at bounding box center [1157, 280] width 137 height 24
type input "[PERSON_NAME]"
type input "9255182414"
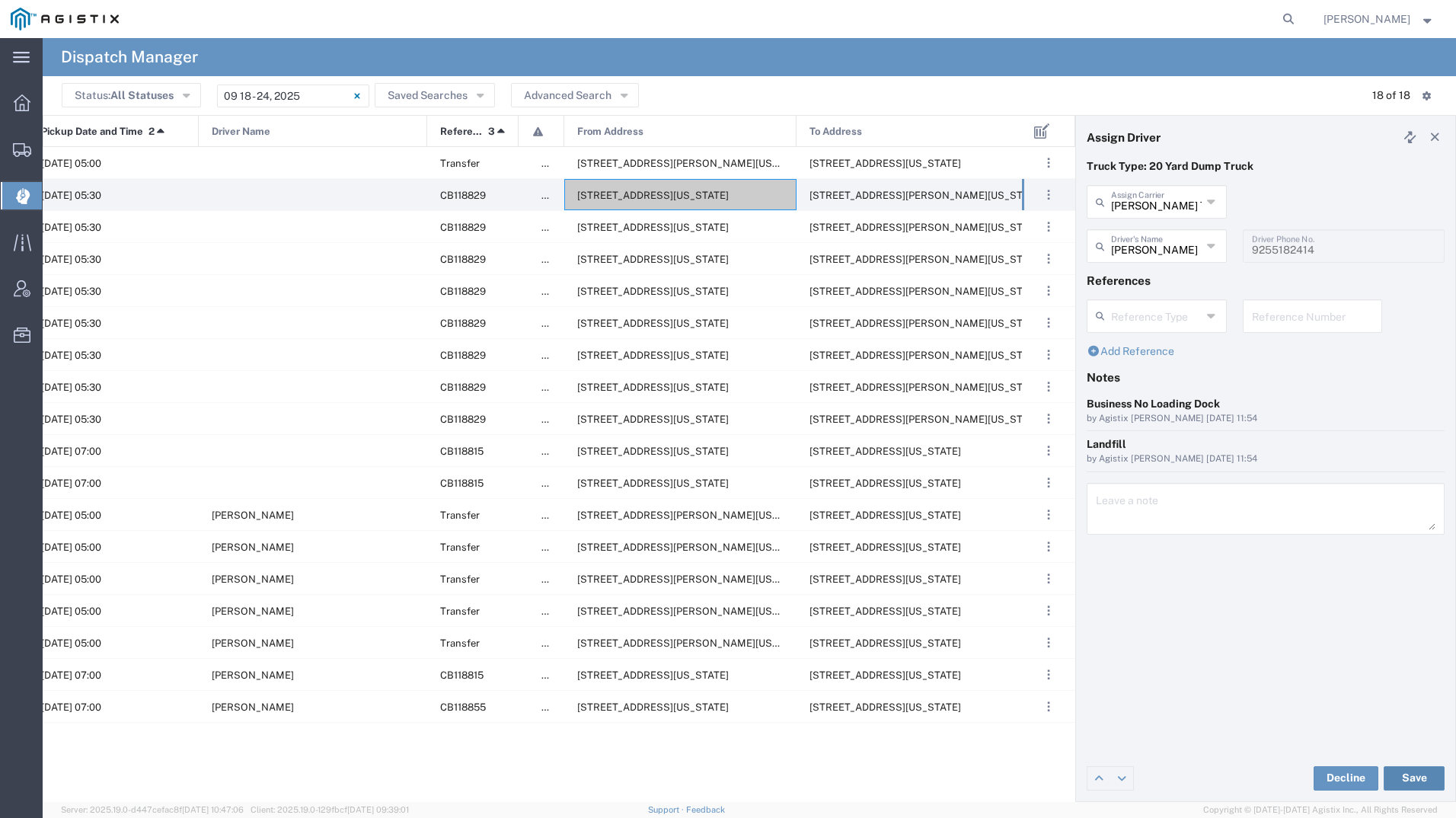
click at [1405, 770] on button "Save" at bounding box center [1414, 778] width 61 height 25
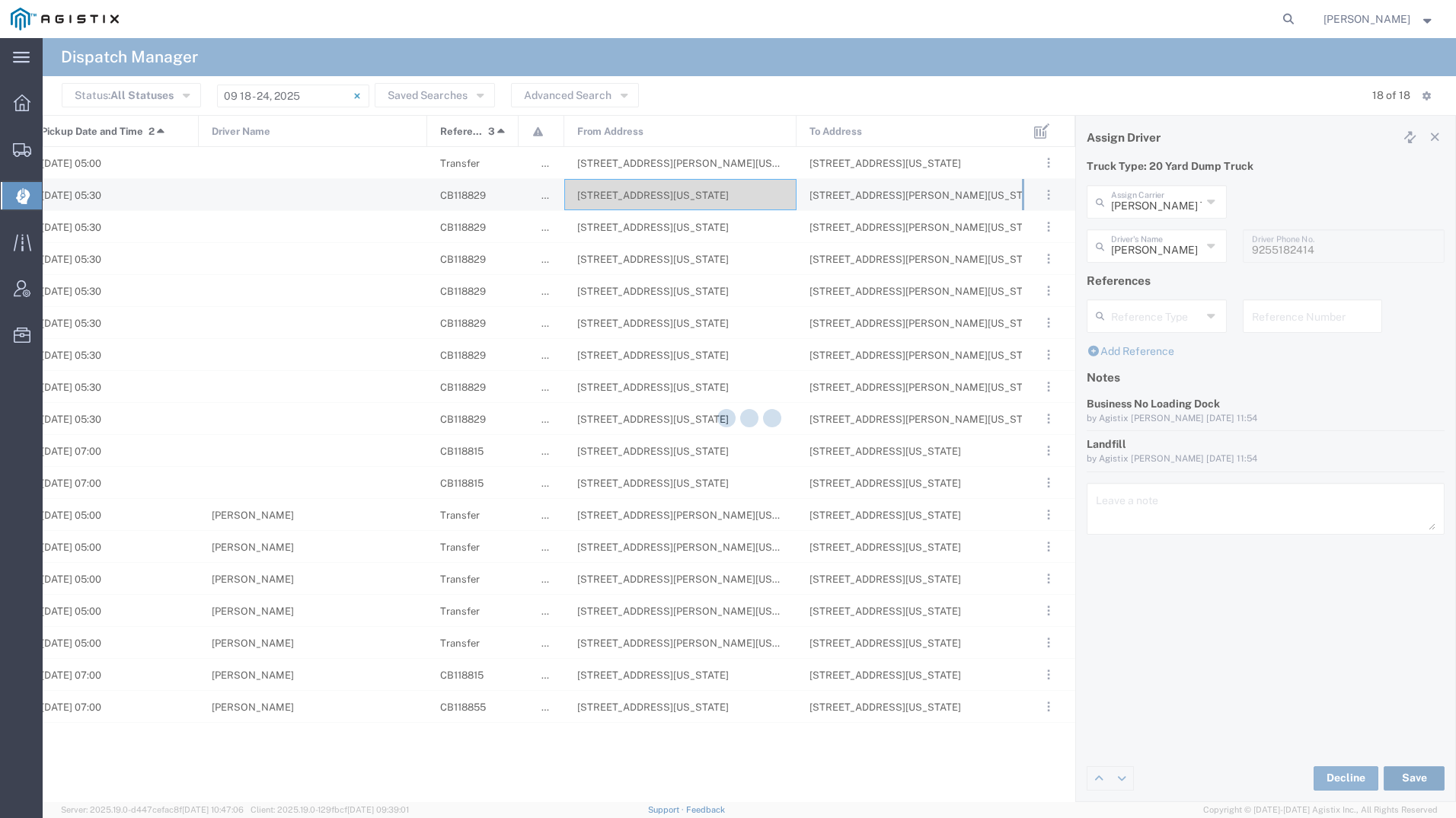
type input "[PERSON_NAME]"
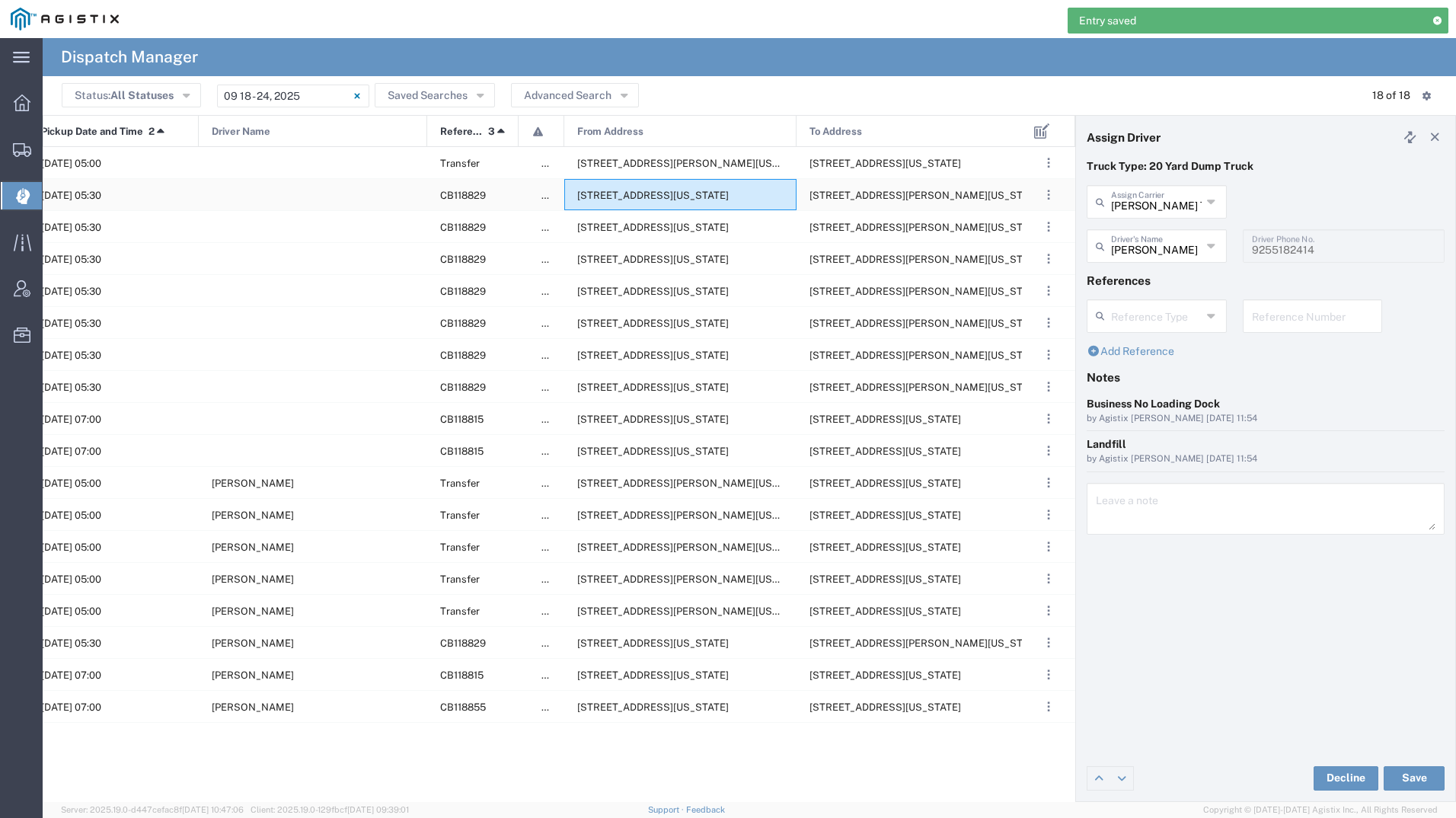
click at [614, 198] on span "[STREET_ADDRESS][US_STATE]" at bounding box center [653, 195] width 151 height 11
click at [1188, 255] on input "text" at bounding box center [1159, 245] width 96 height 26
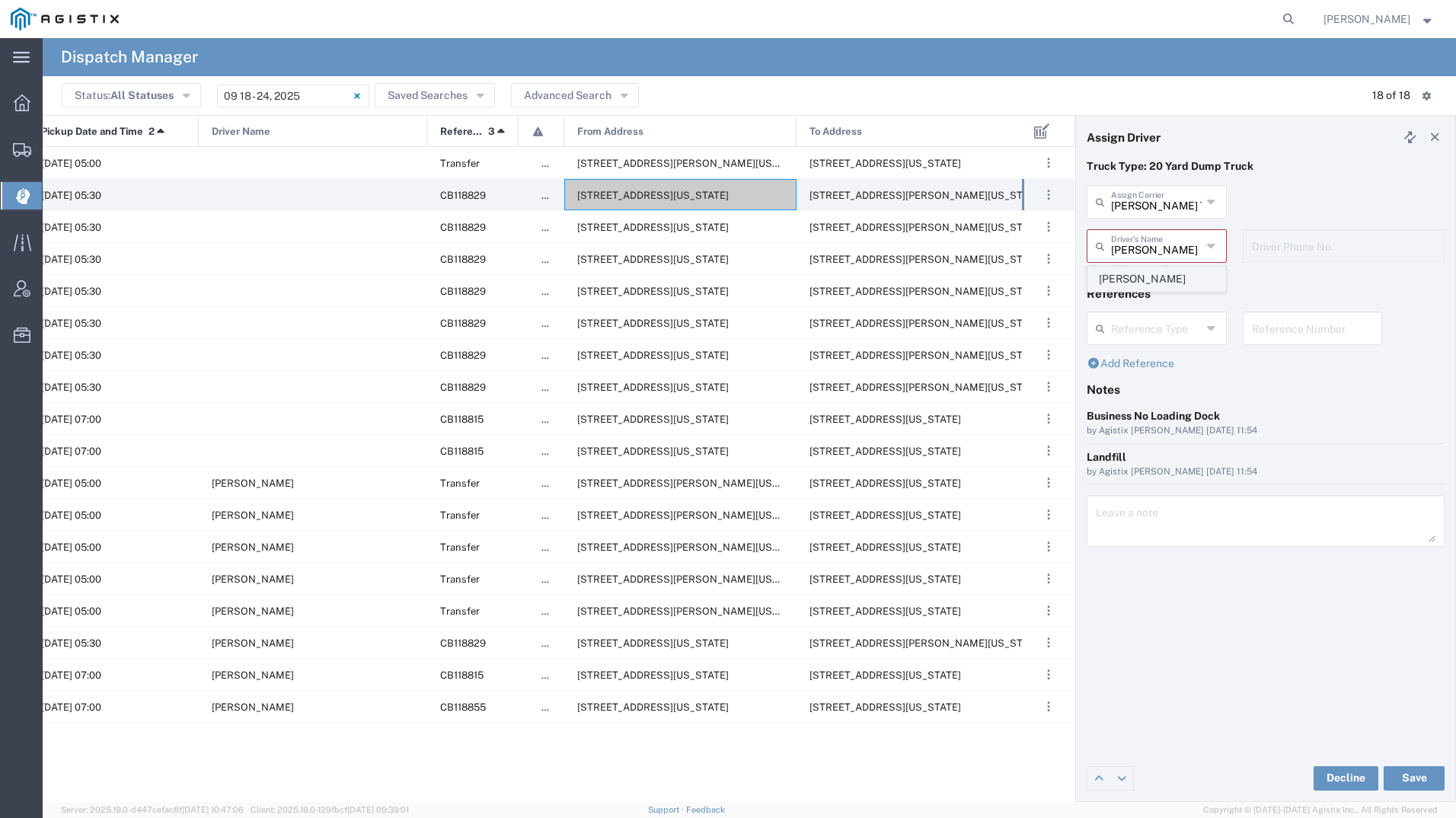
click at [1179, 272] on span "[PERSON_NAME]" at bounding box center [1157, 280] width 137 height 24
type input "[PERSON_NAME]"
type input "2097079350"
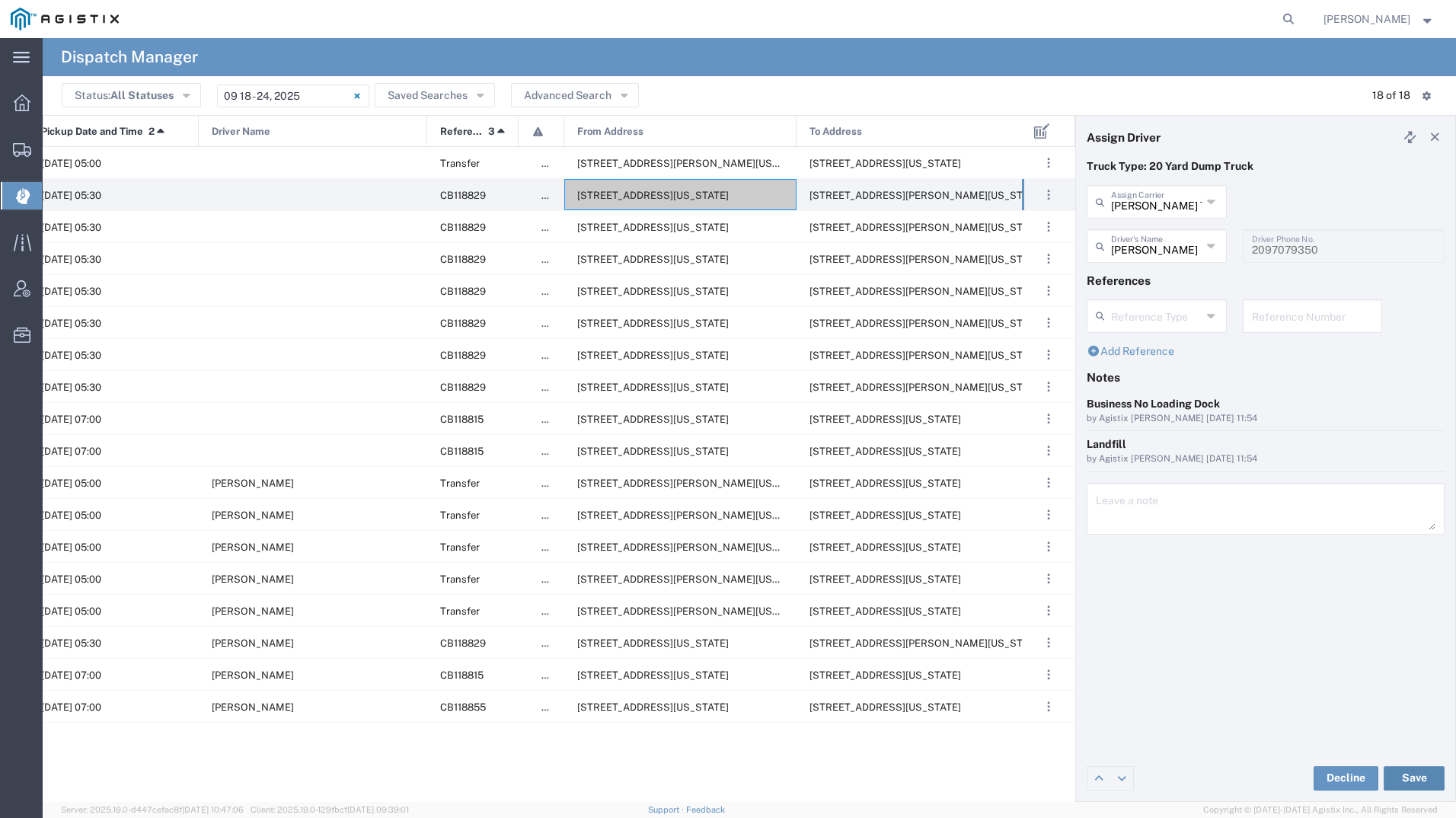
click at [1402, 773] on button "Save" at bounding box center [1414, 778] width 61 height 25
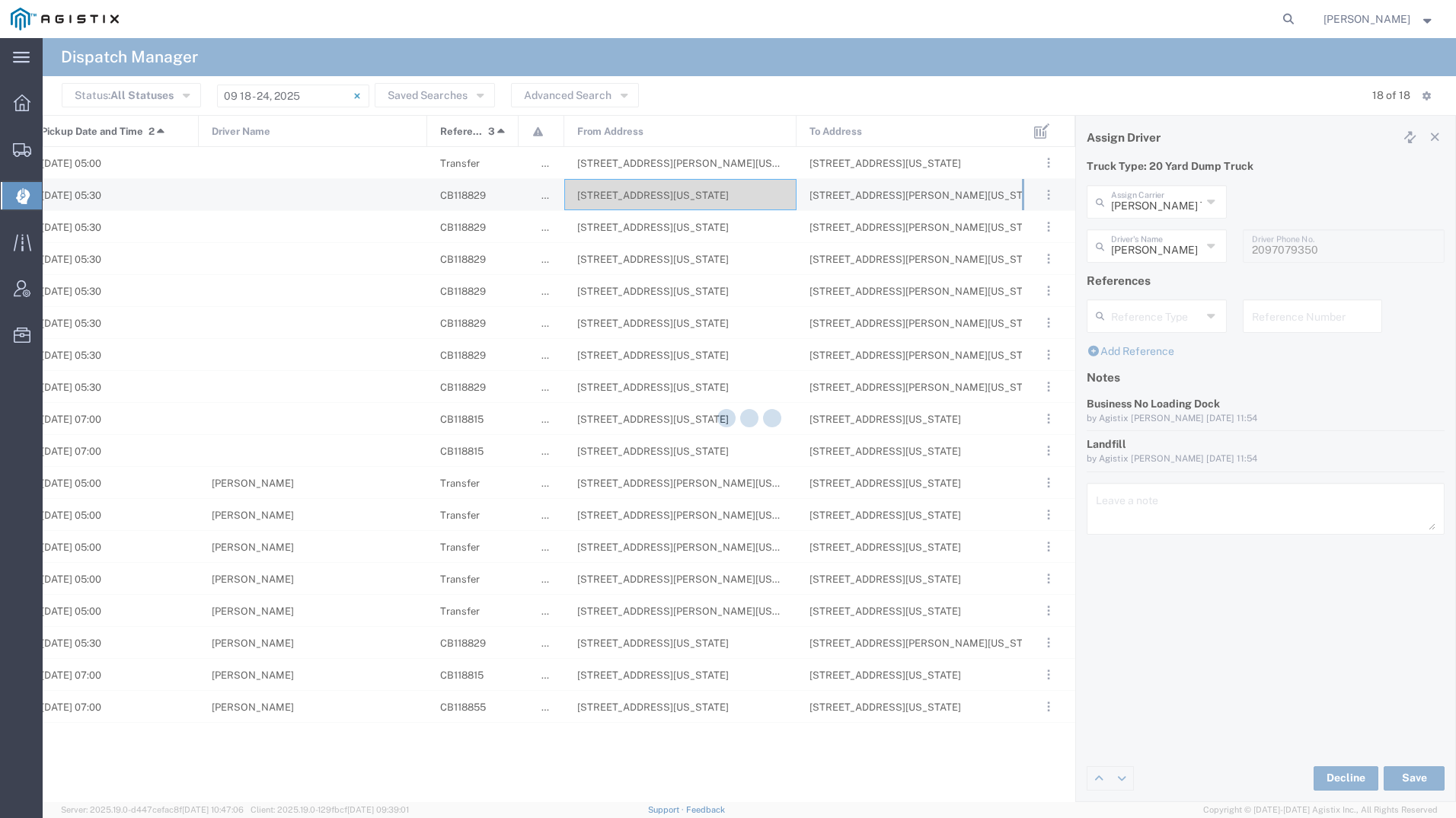
type input "[PERSON_NAME]"
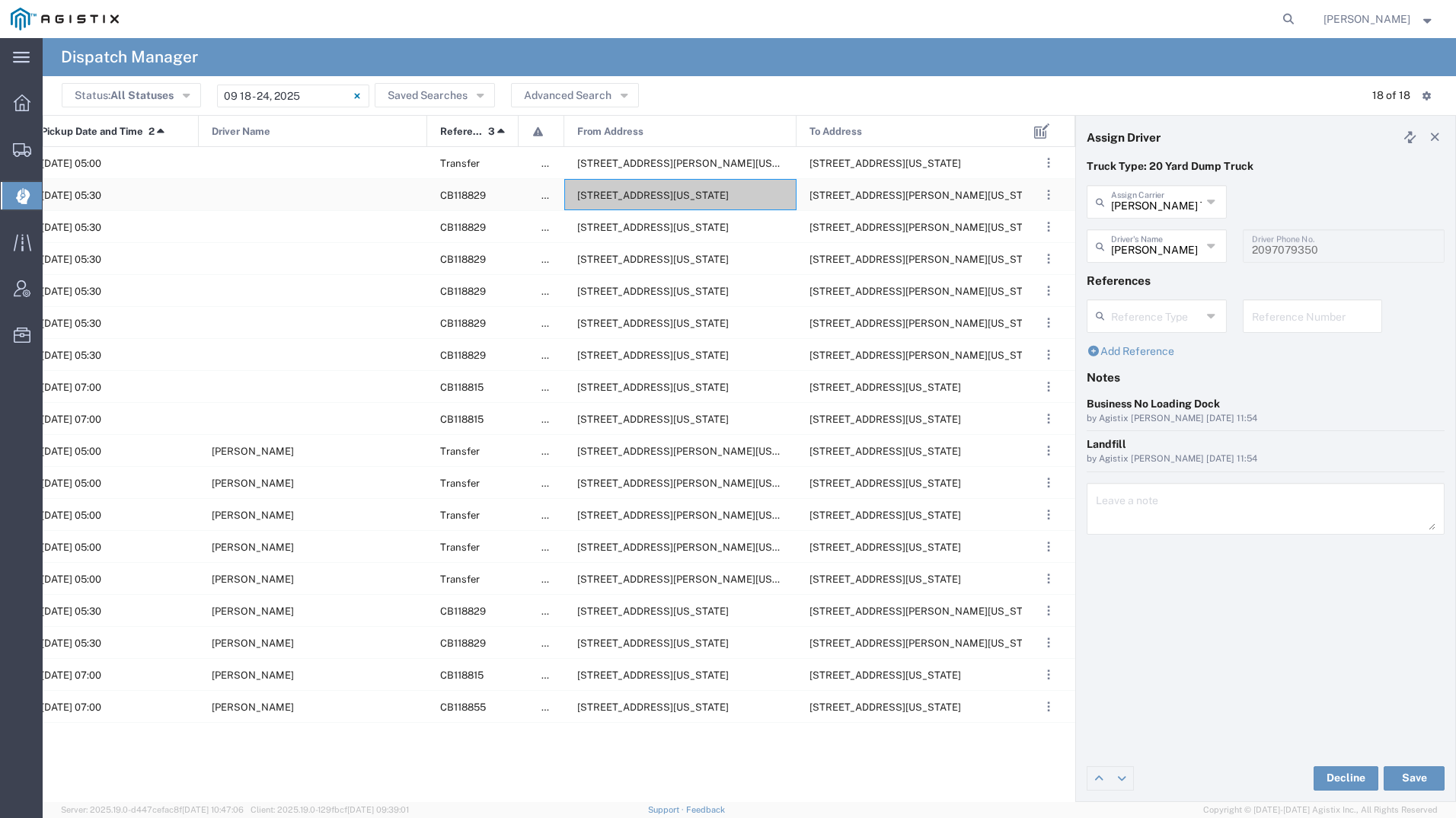
click at [662, 203] on div "[STREET_ADDRESS][US_STATE]" at bounding box center [681, 194] width 233 height 31
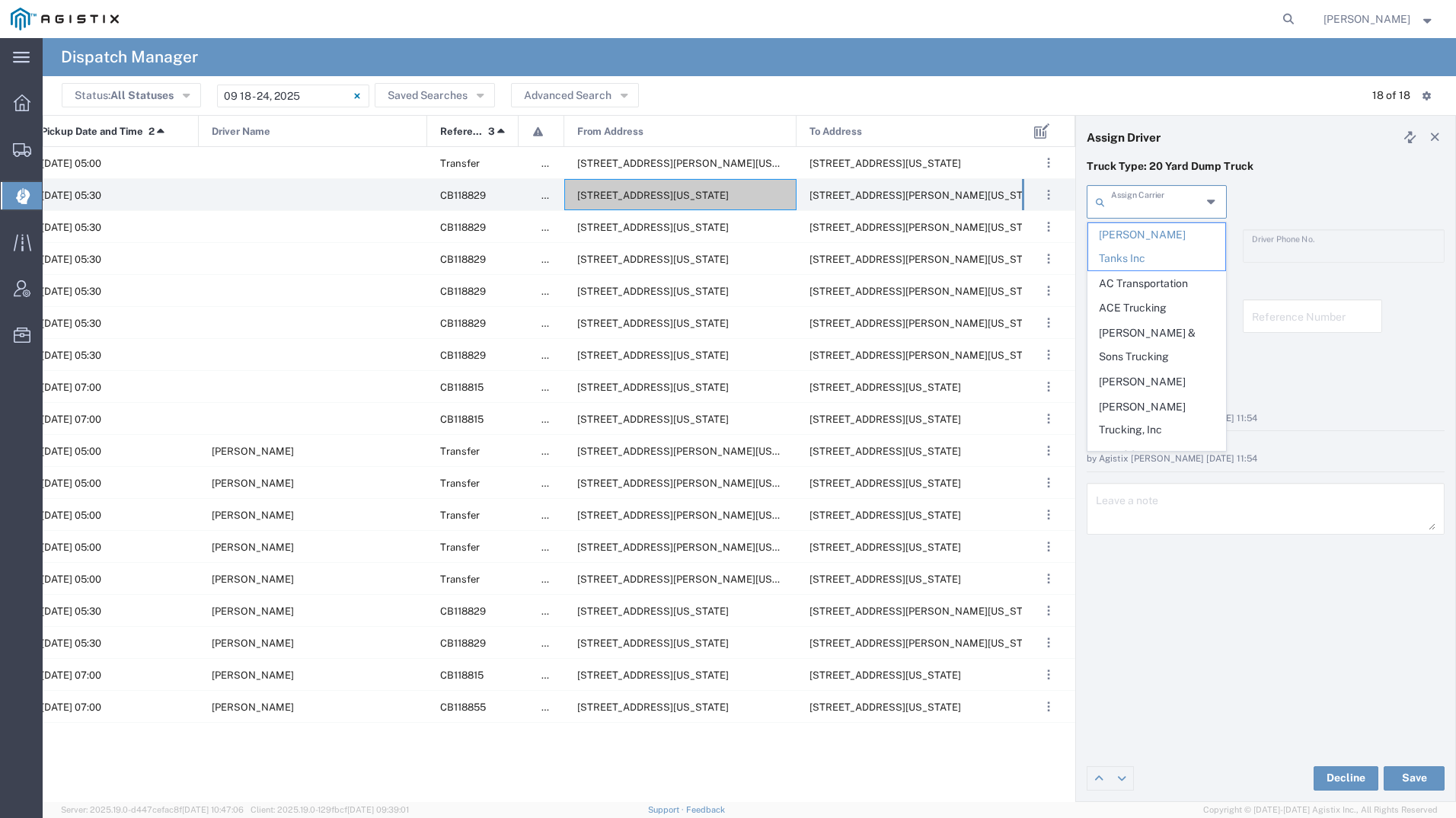
click at [1144, 194] on input "text" at bounding box center [1157, 200] width 91 height 26
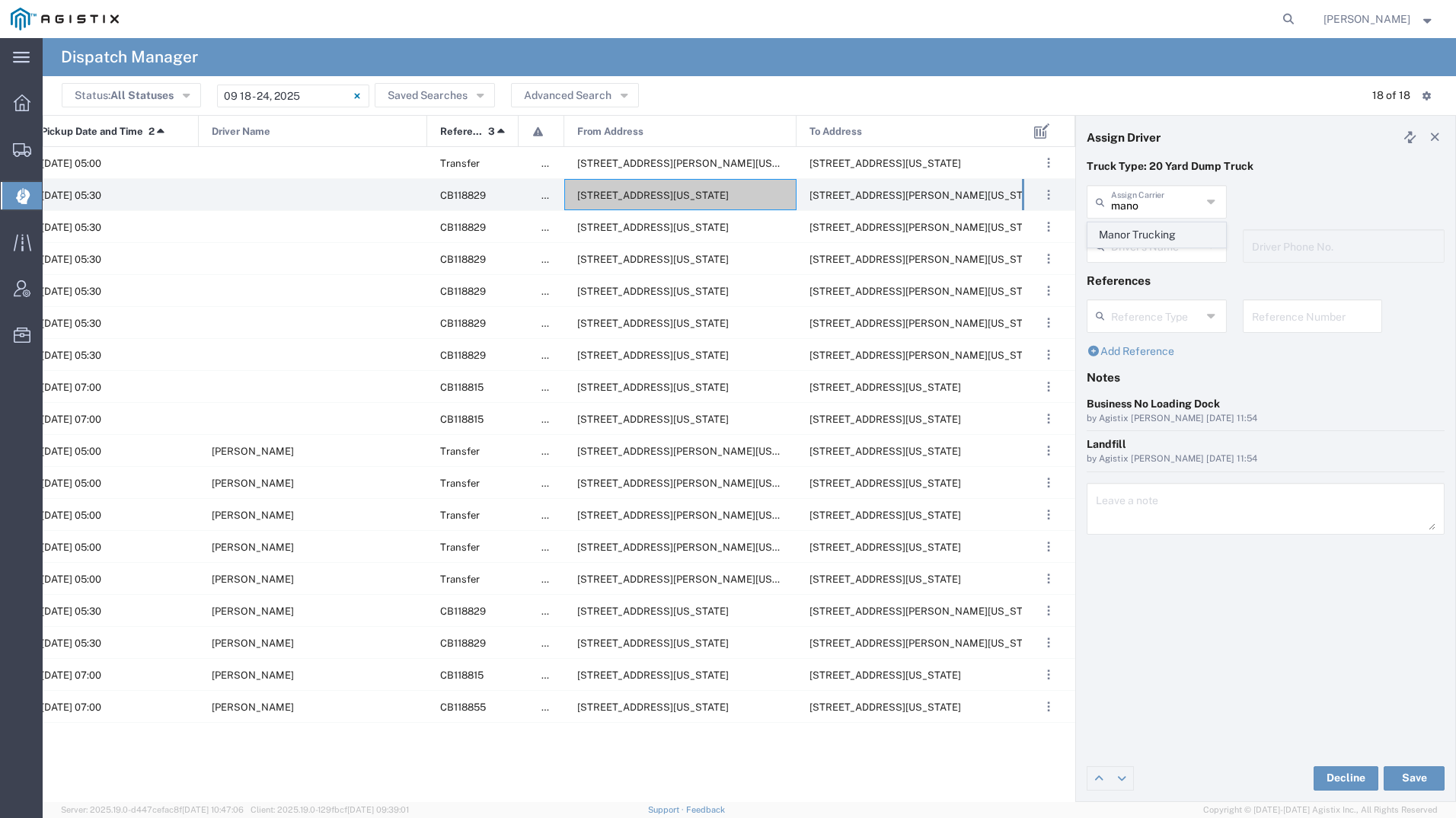
click at [1140, 229] on span "Manor Trucking" at bounding box center [1157, 235] width 137 height 24
type input "Manor Trucking"
click at [1138, 243] on input "text" at bounding box center [1159, 245] width 96 height 26
click at [1136, 280] on span "[PERSON_NAME]" at bounding box center [1157, 280] width 137 height 24
type input "[PERSON_NAME]"
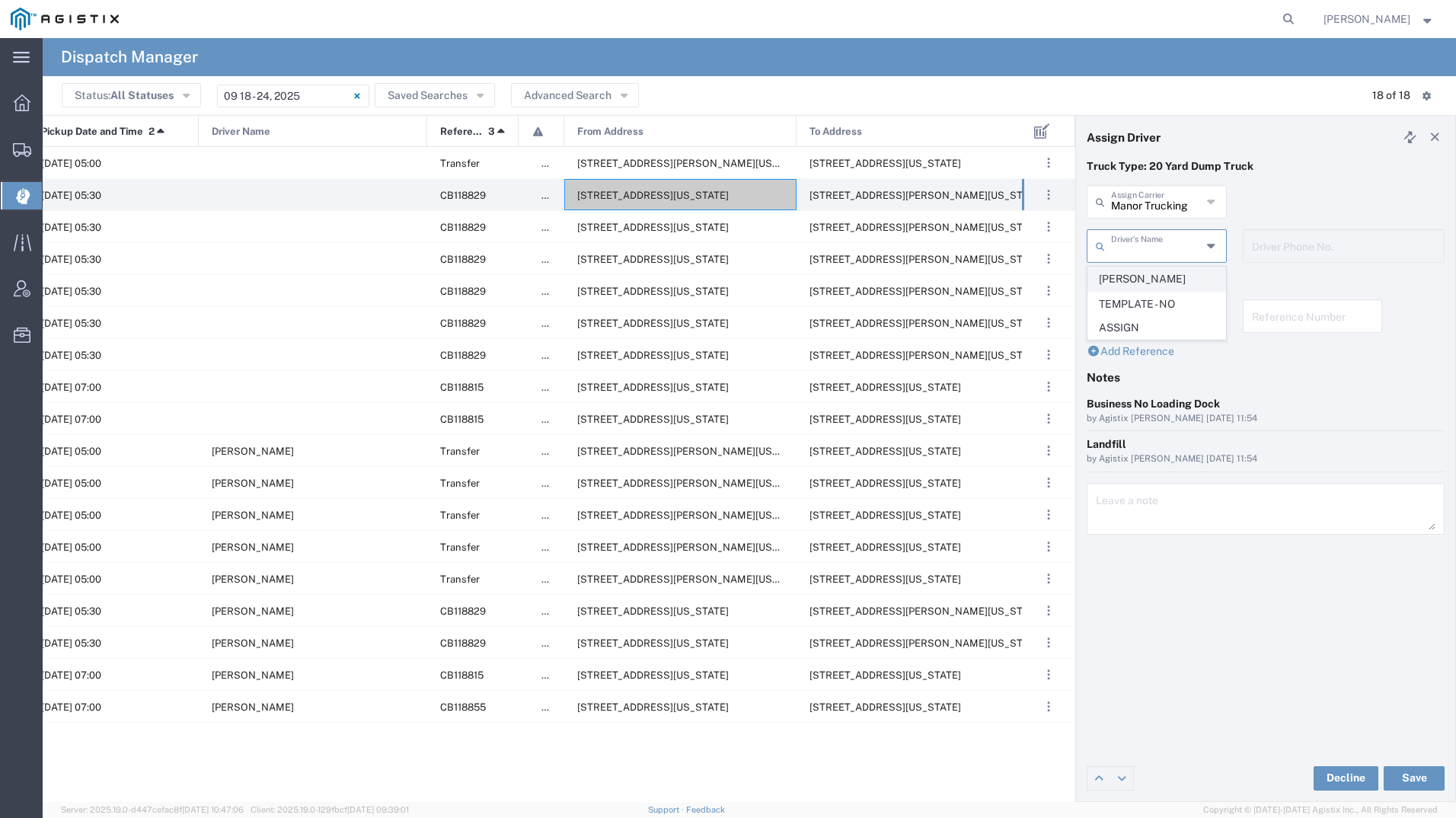
type input "2093218686"
click at [1419, 773] on button "Save" at bounding box center [1414, 778] width 61 height 25
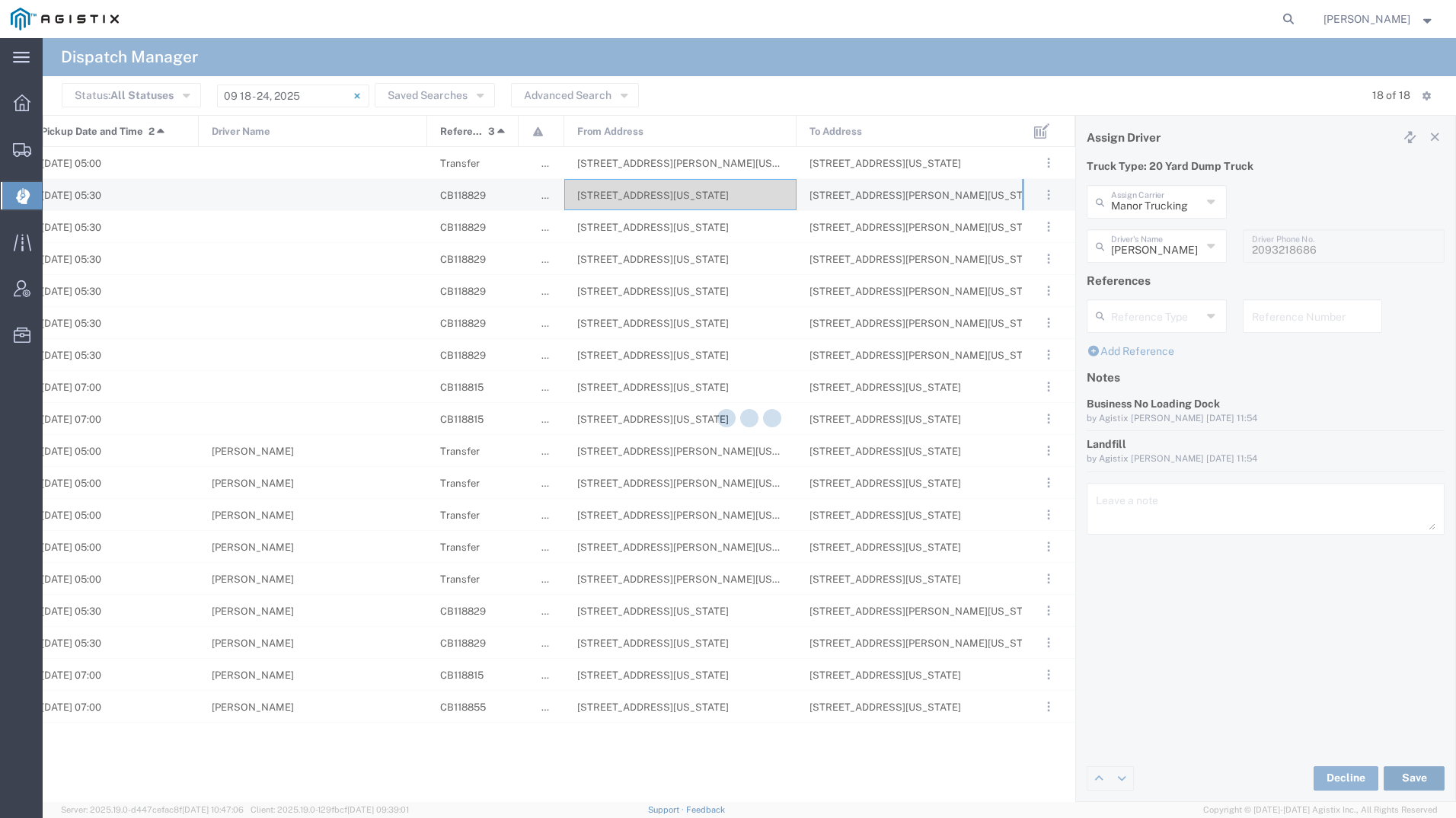
type input "[PERSON_NAME]"
type input "Manor Trucking"
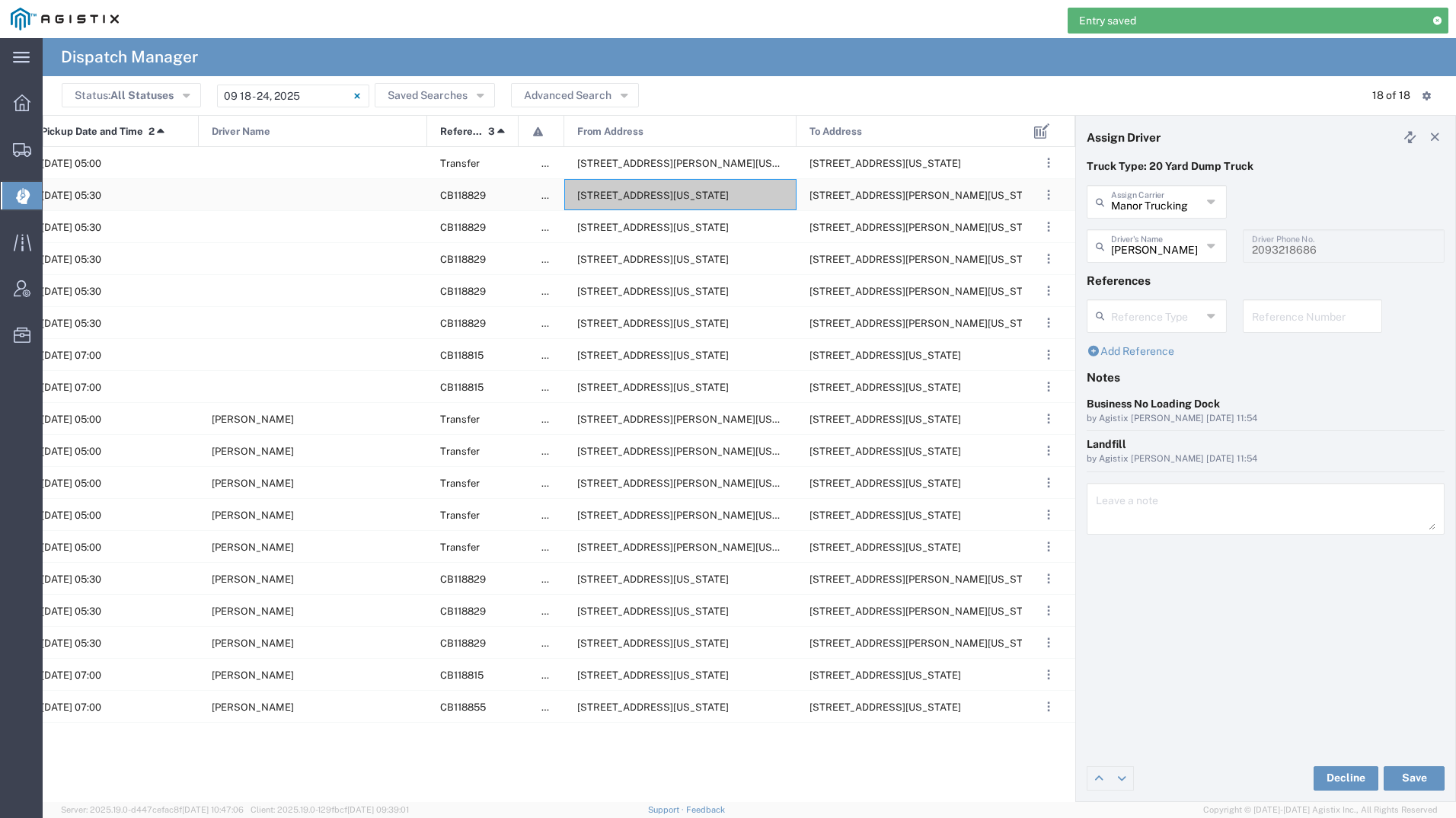
click at [653, 200] on span "[STREET_ADDRESS][US_STATE]" at bounding box center [653, 195] width 151 height 11
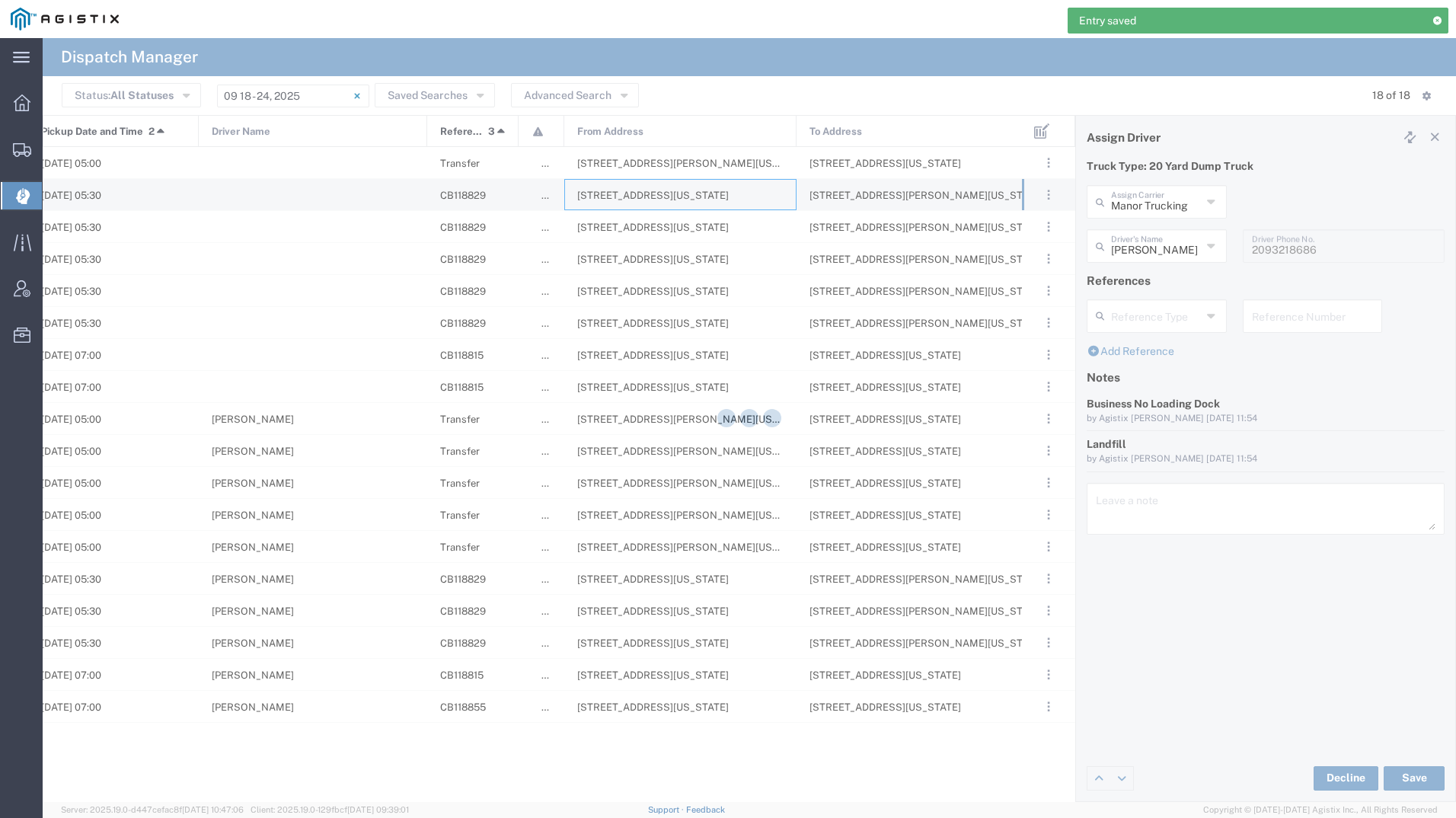
type input "[PERSON_NAME] Tanks Inc"
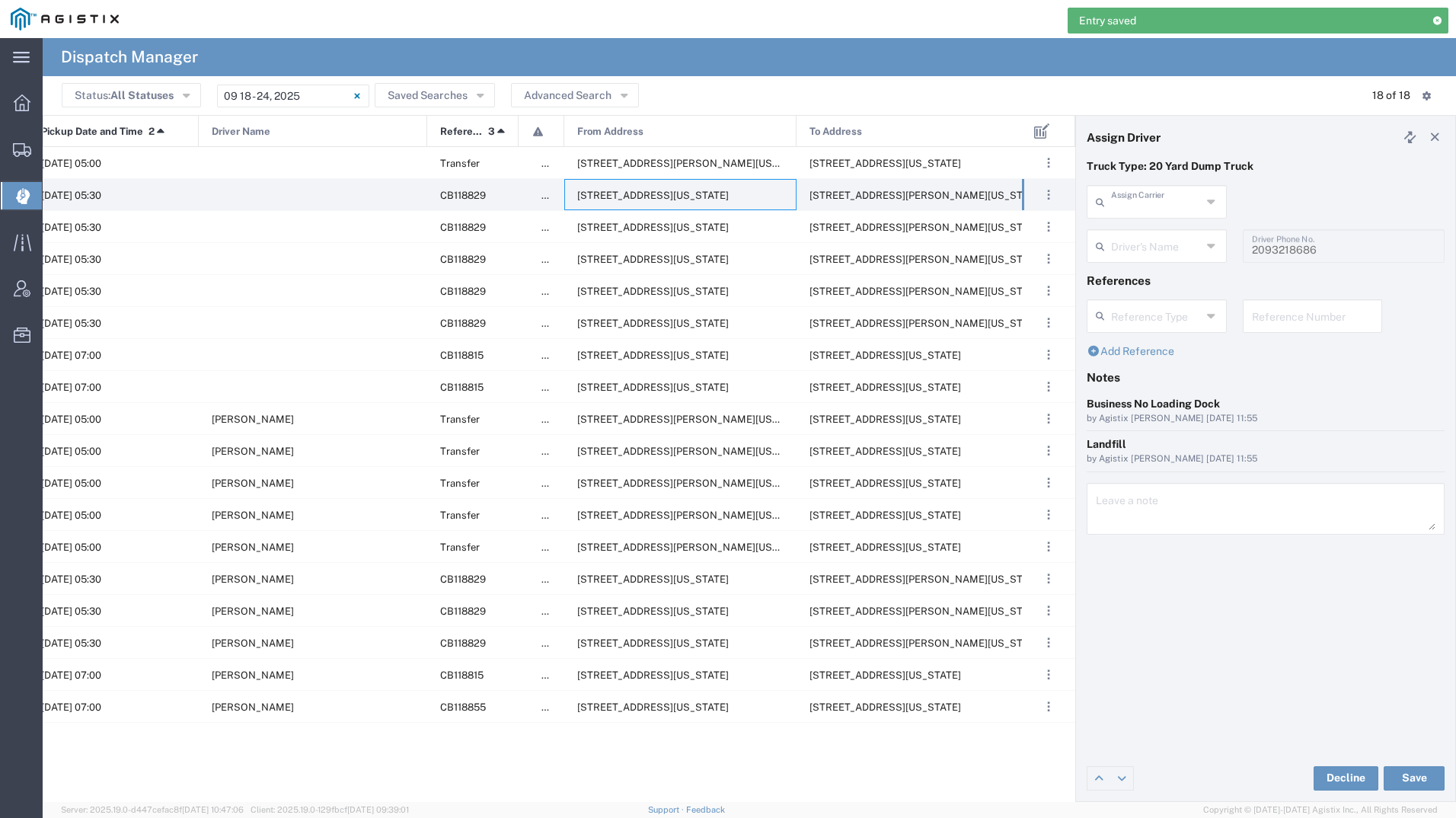
click at [1150, 205] on input "text" at bounding box center [1157, 200] width 91 height 26
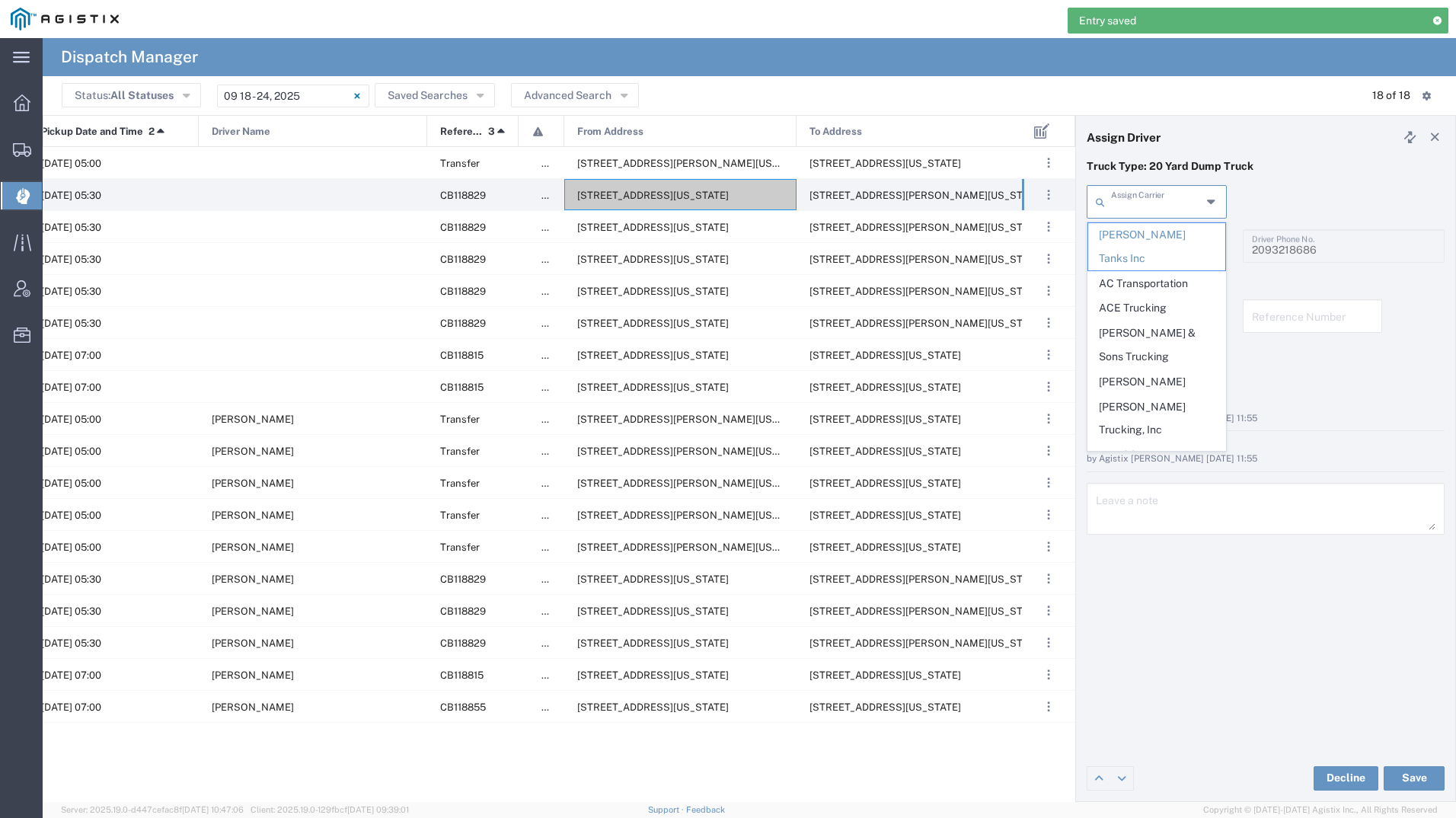
type input "v"
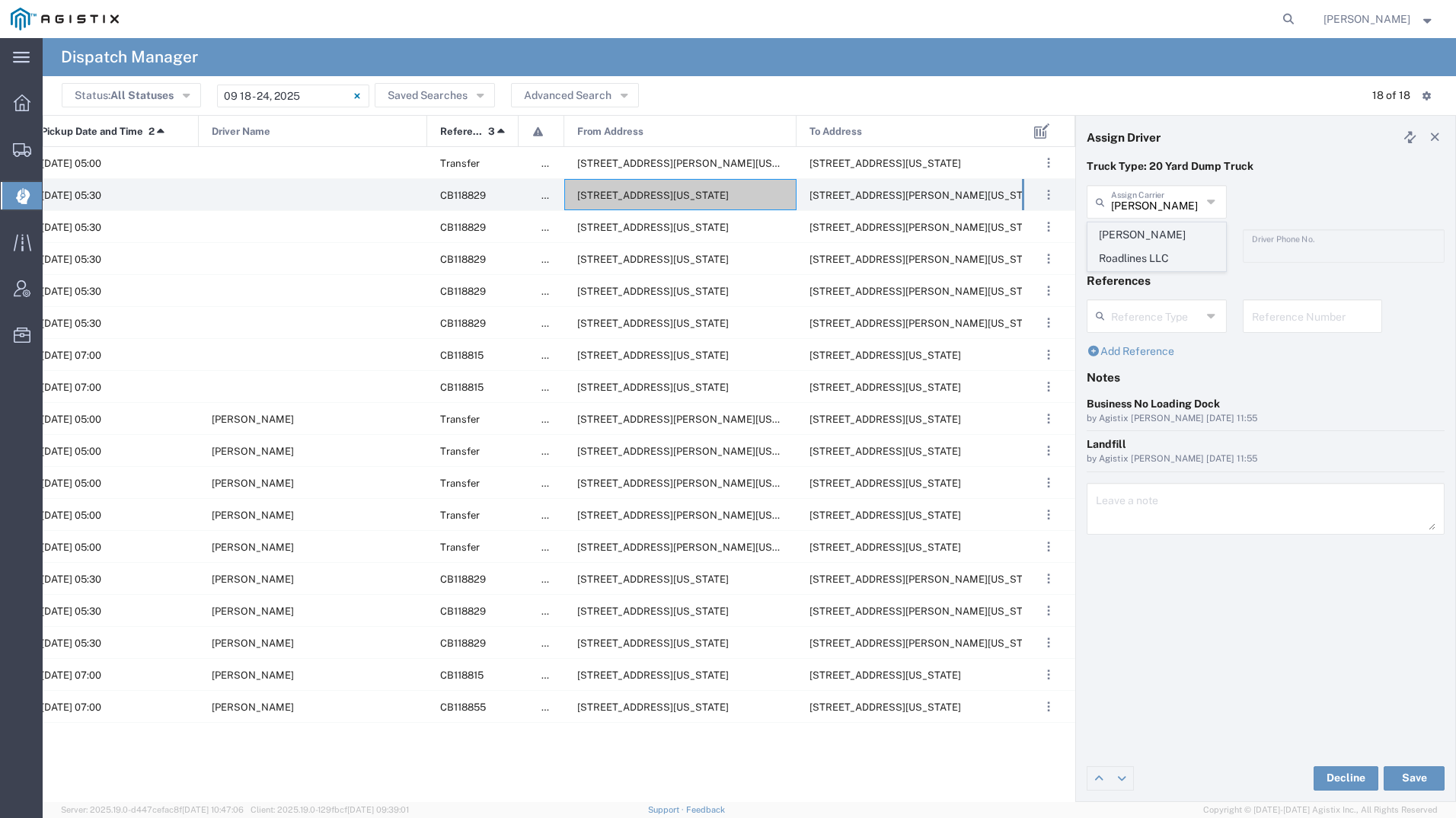
click at [1153, 233] on span "[PERSON_NAME] Roadlines LLC" at bounding box center [1157, 246] width 137 height 47
type input "[PERSON_NAME] Roadlines LLC"
click at [1153, 239] on input "text" at bounding box center [1159, 245] width 96 height 26
click at [1157, 278] on span "[PERSON_NAME]" at bounding box center [1157, 280] width 137 height 24
type input "[PERSON_NAME]"
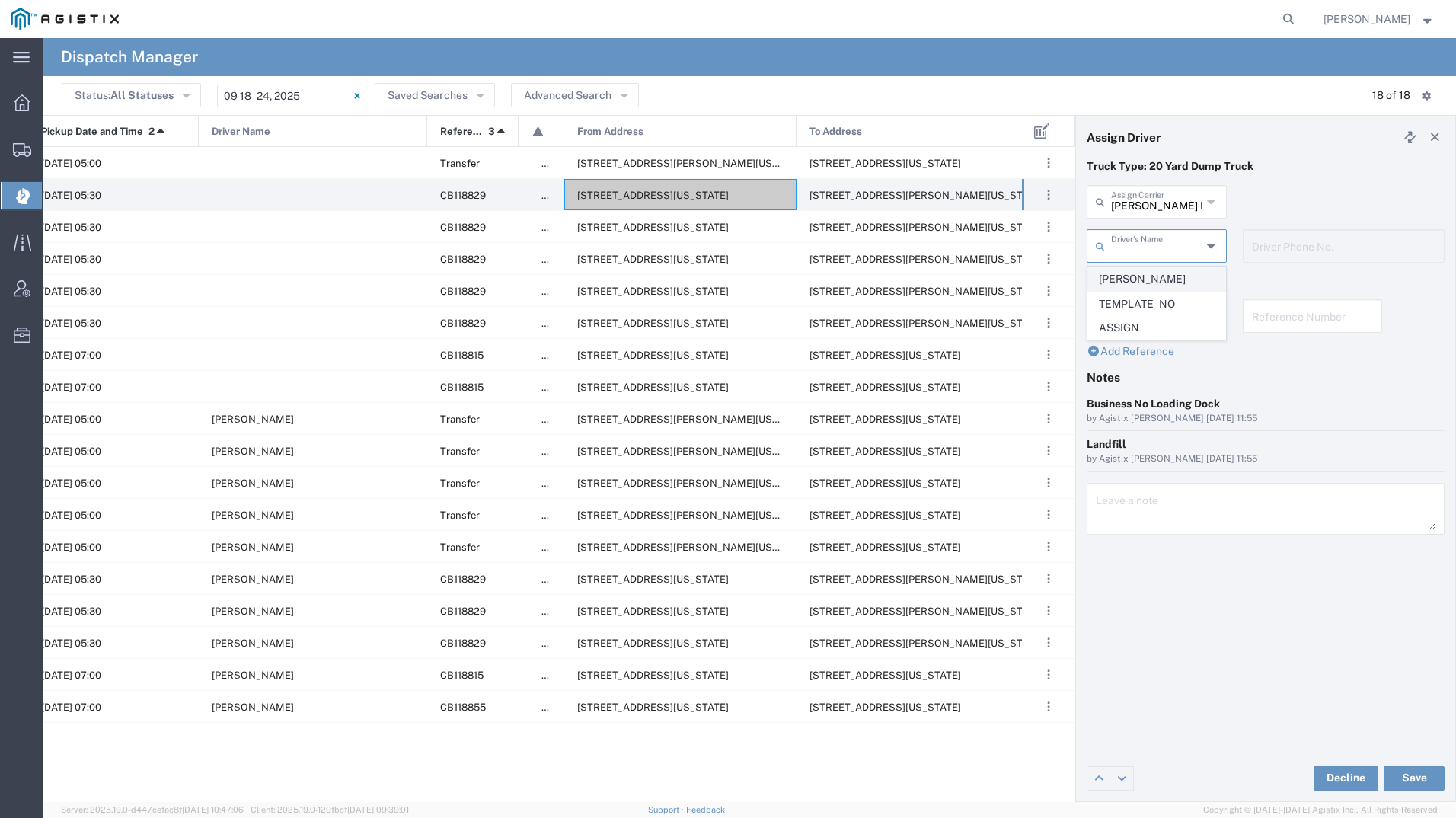
type input "5107149934"
click at [1409, 773] on button "Save" at bounding box center [1414, 778] width 61 height 25
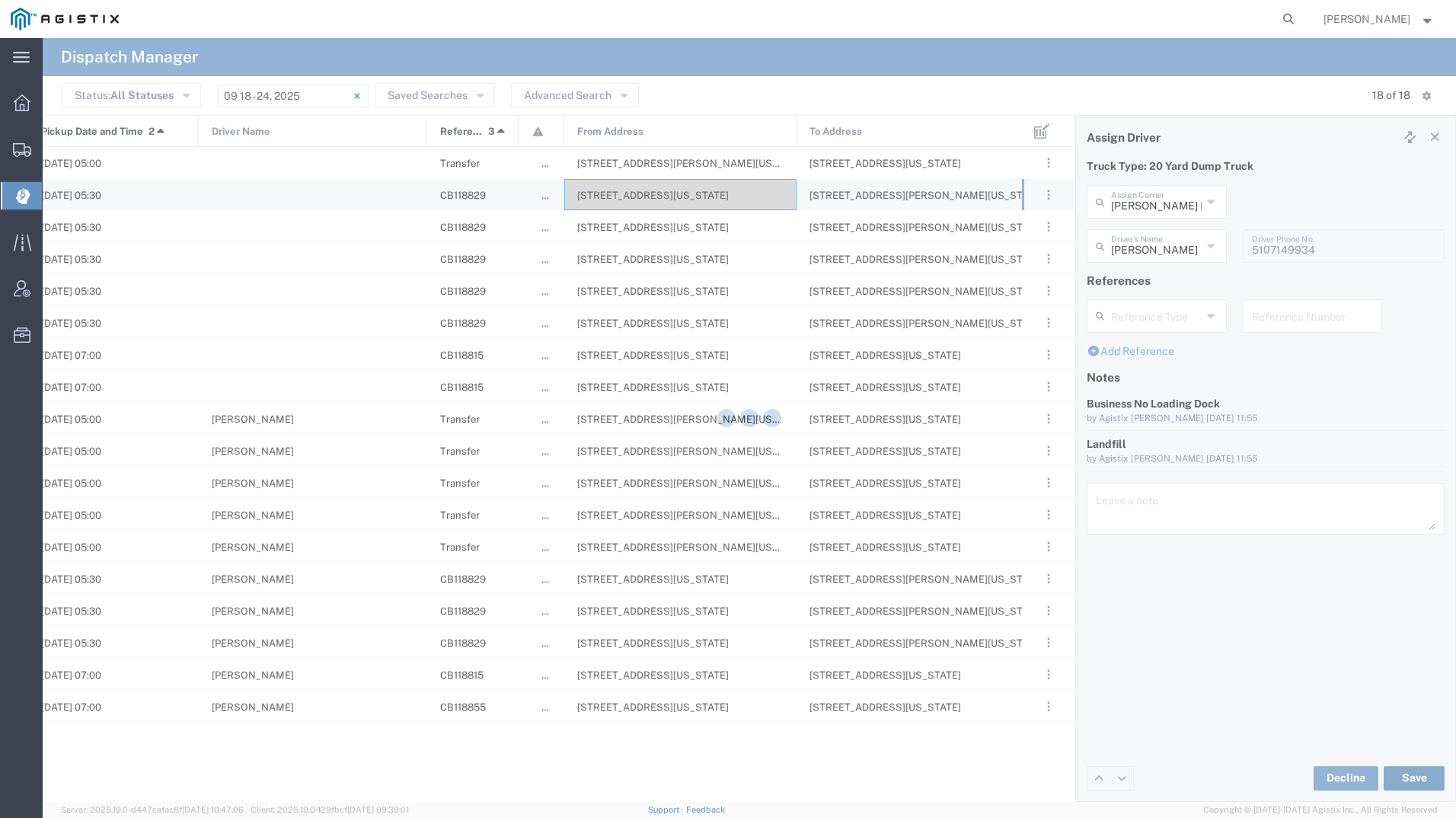
type input "[PERSON_NAME]"
type input "[PERSON_NAME] Roadlines LLC"
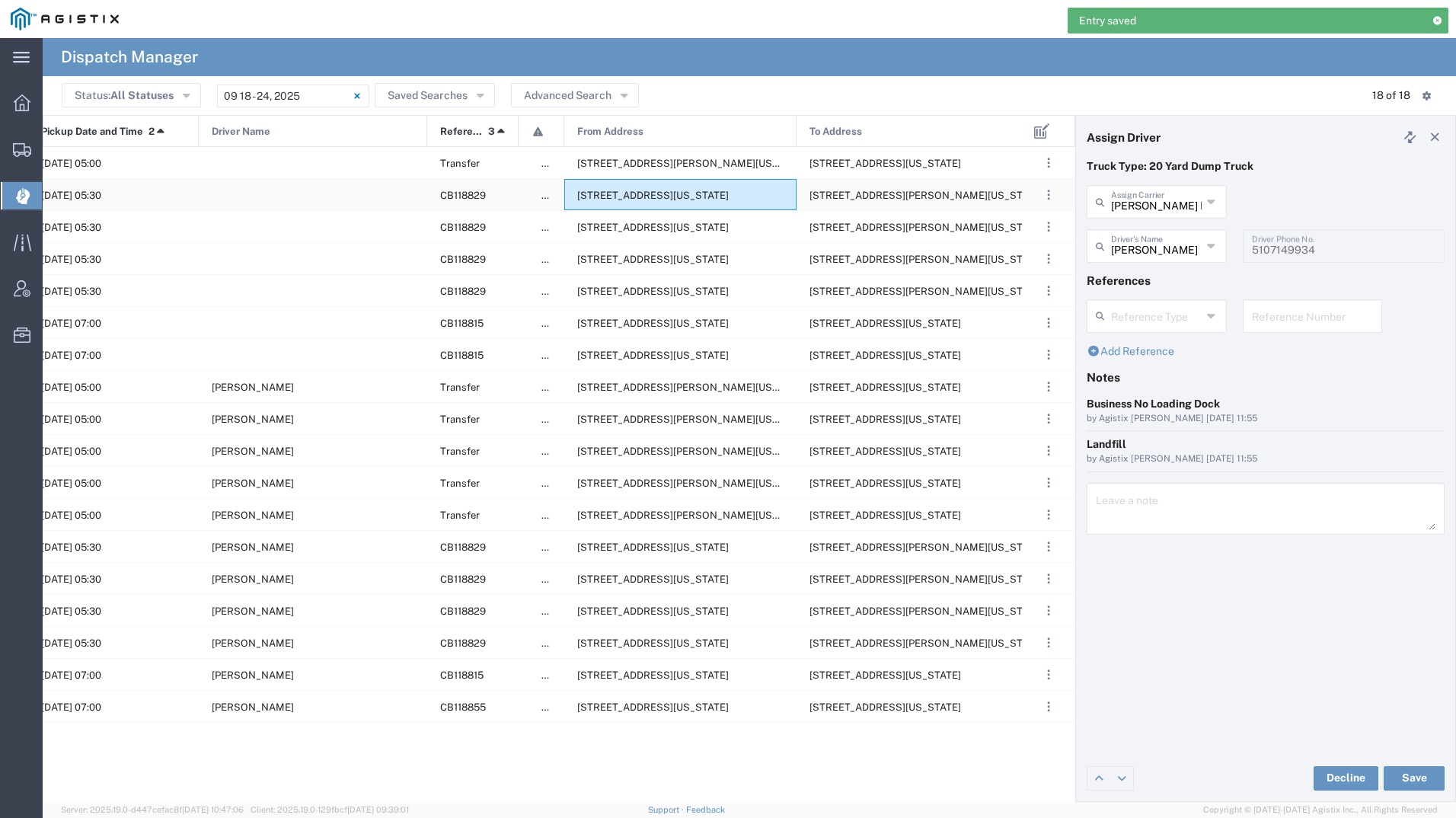
click at [660, 208] on div "[STREET_ADDRESS][US_STATE]" at bounding box center [681, 194] width 233 height 31
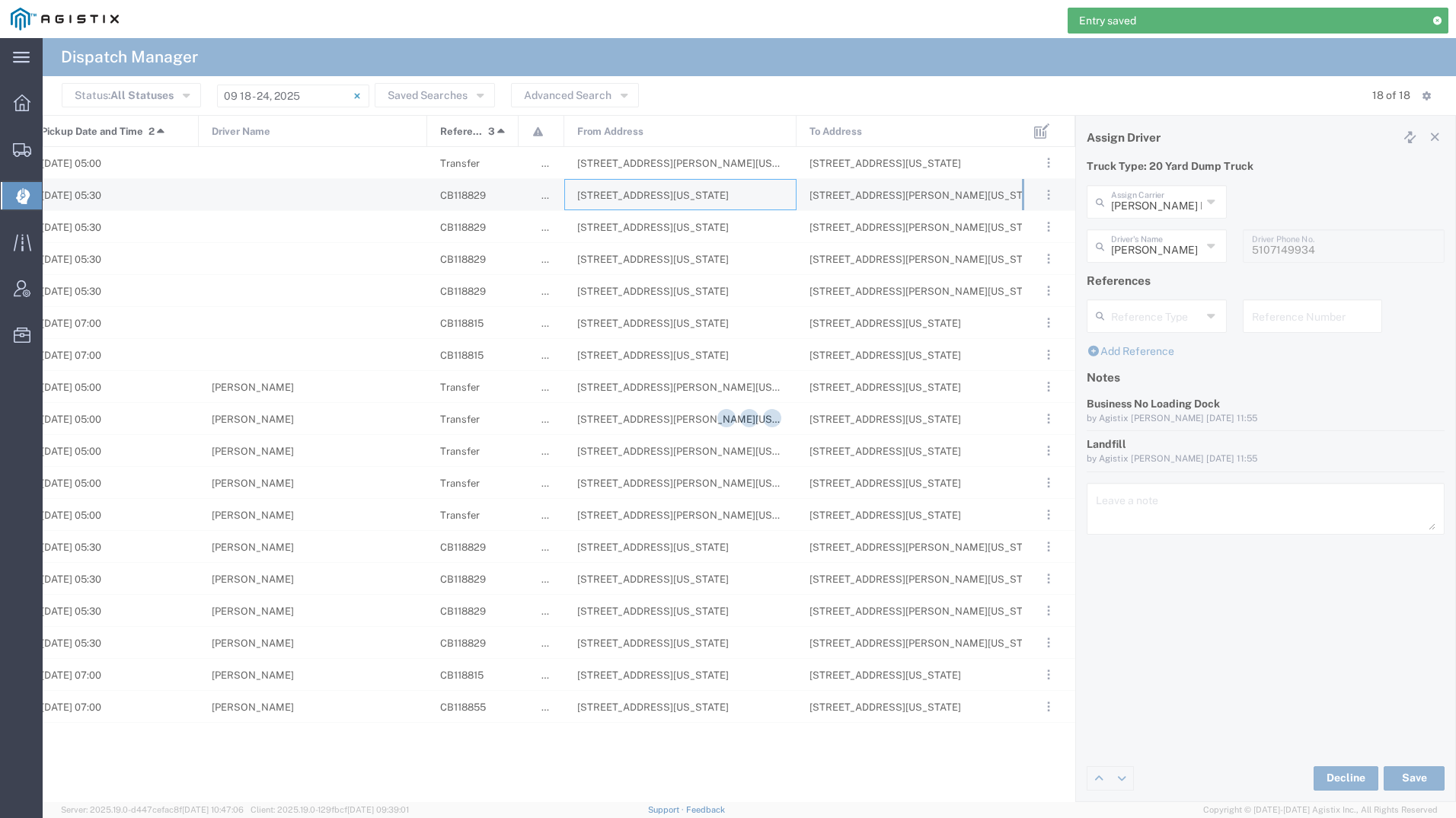
type input "[PERSON_NAME] Tanks Inc"
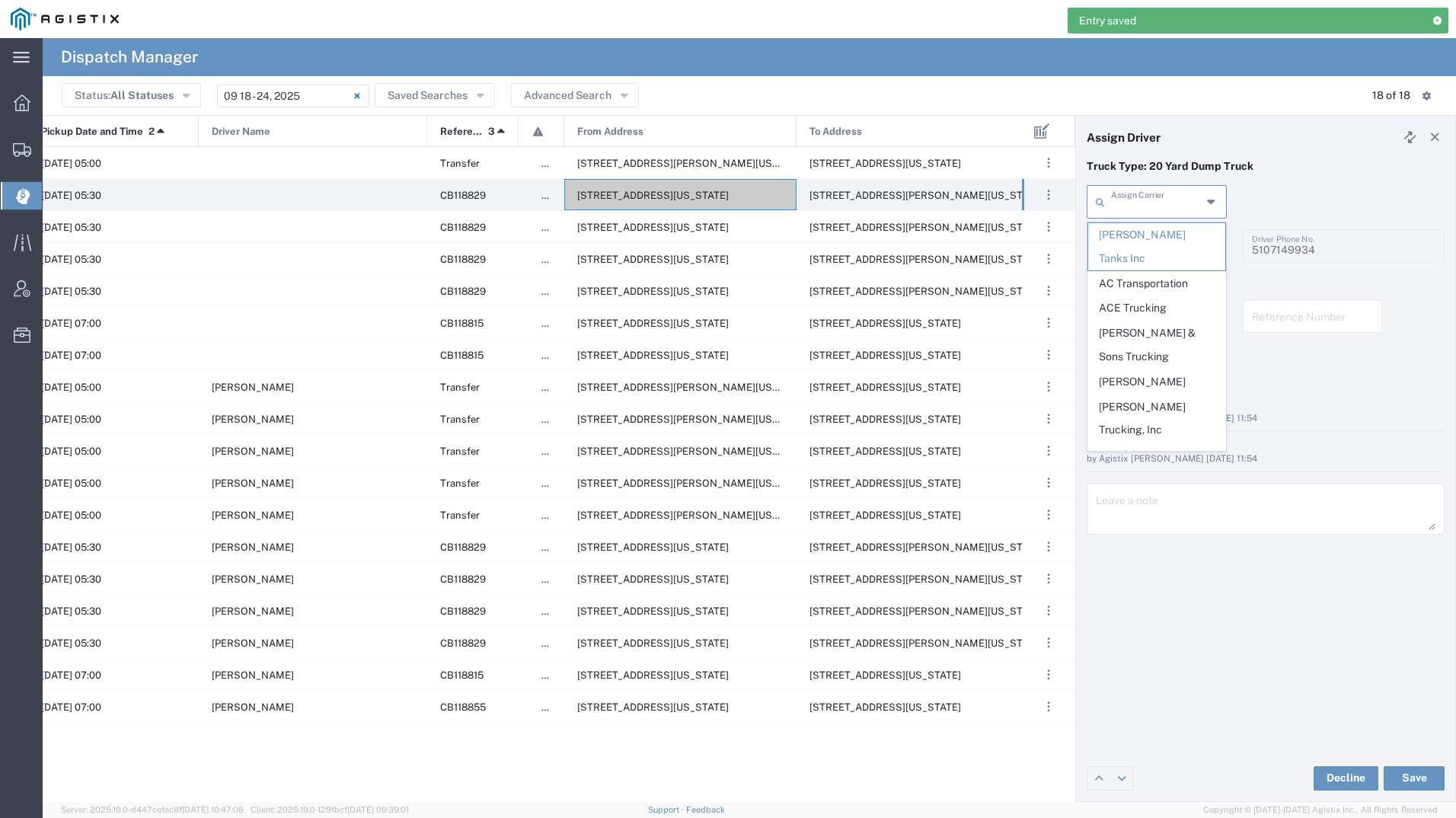
click at [1172, 203] on input "text" at bounding box center [1157, 200] width 91 height 26
type input "jms"
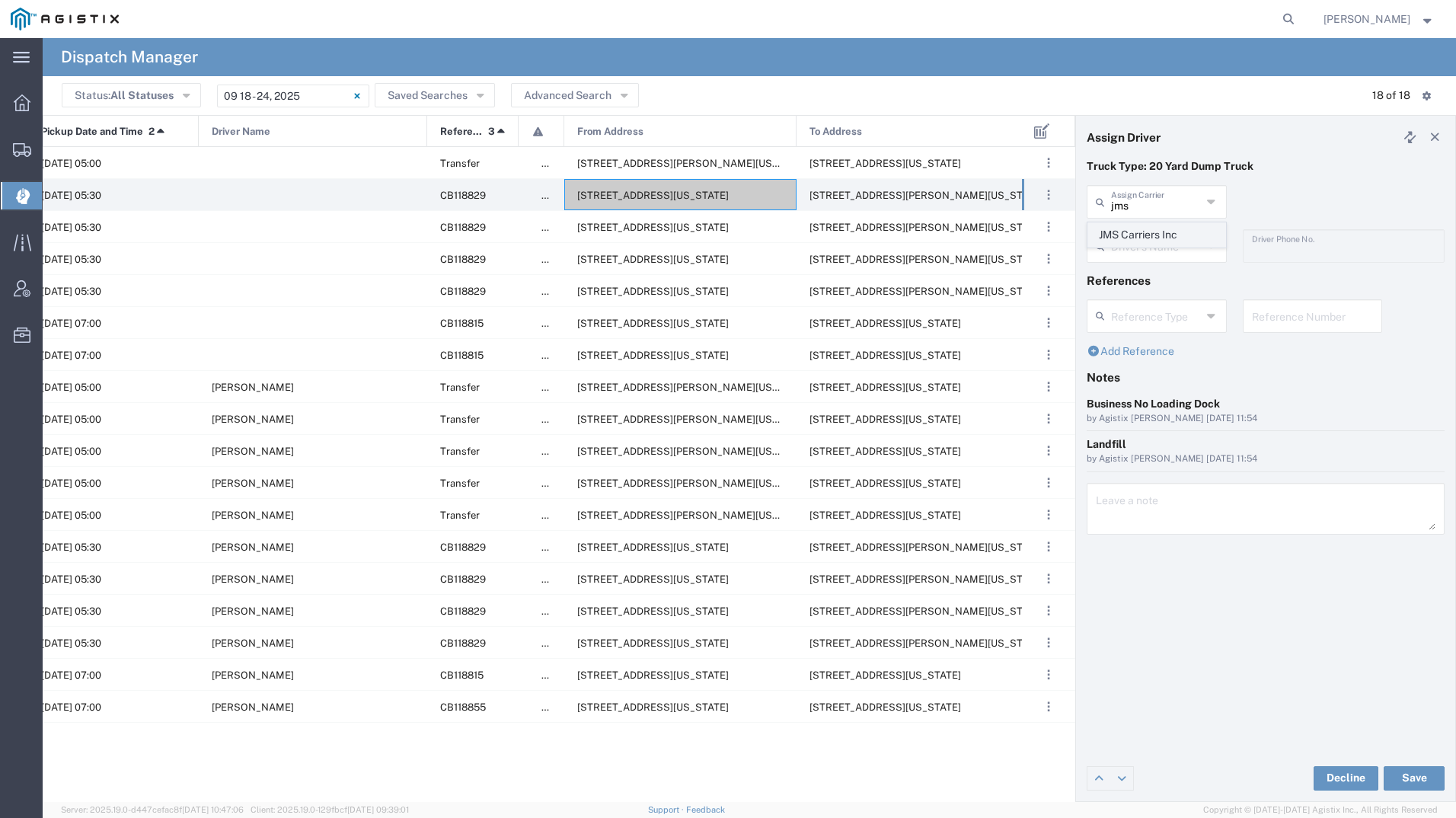
click at [1165, 234] on span "JMS Carriers Inc" at bounding box center [1157, 235] width 137 height 24
type input "JMS Carriers Inc"
click at [1143, 251] on input "text" at bounding box center [1157, 245] width 91 height 26
click at [1141, 272] on span "[PERSON_NAME]" at bounding box center [1157, 280] width 137 height 24
type input "[PERSON_NAME]"
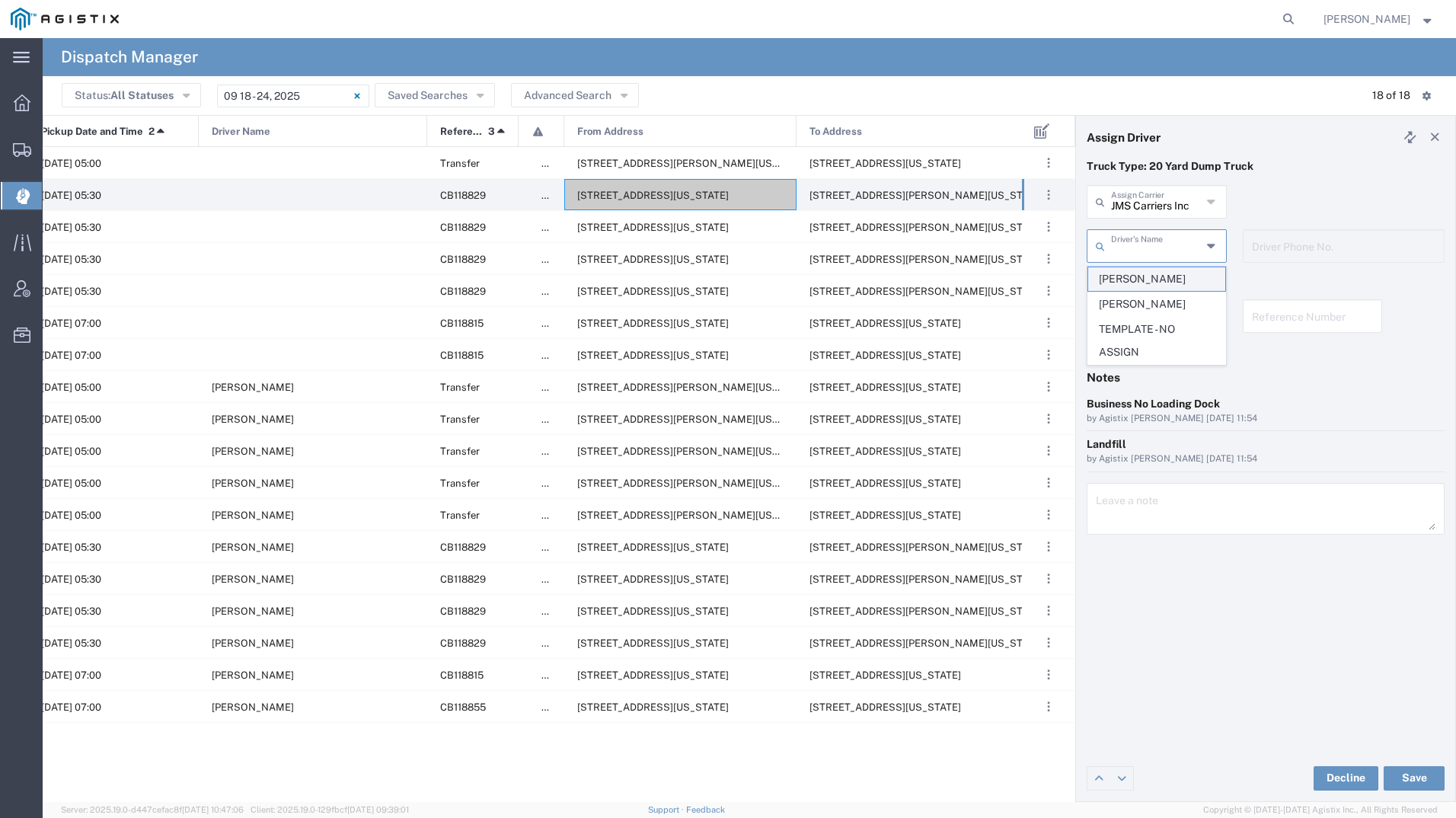
type input "[PHONE_NUMBER]"
click at [1403, 783] on button "Save" at bounding box center [1414, 778] width 61 height 25
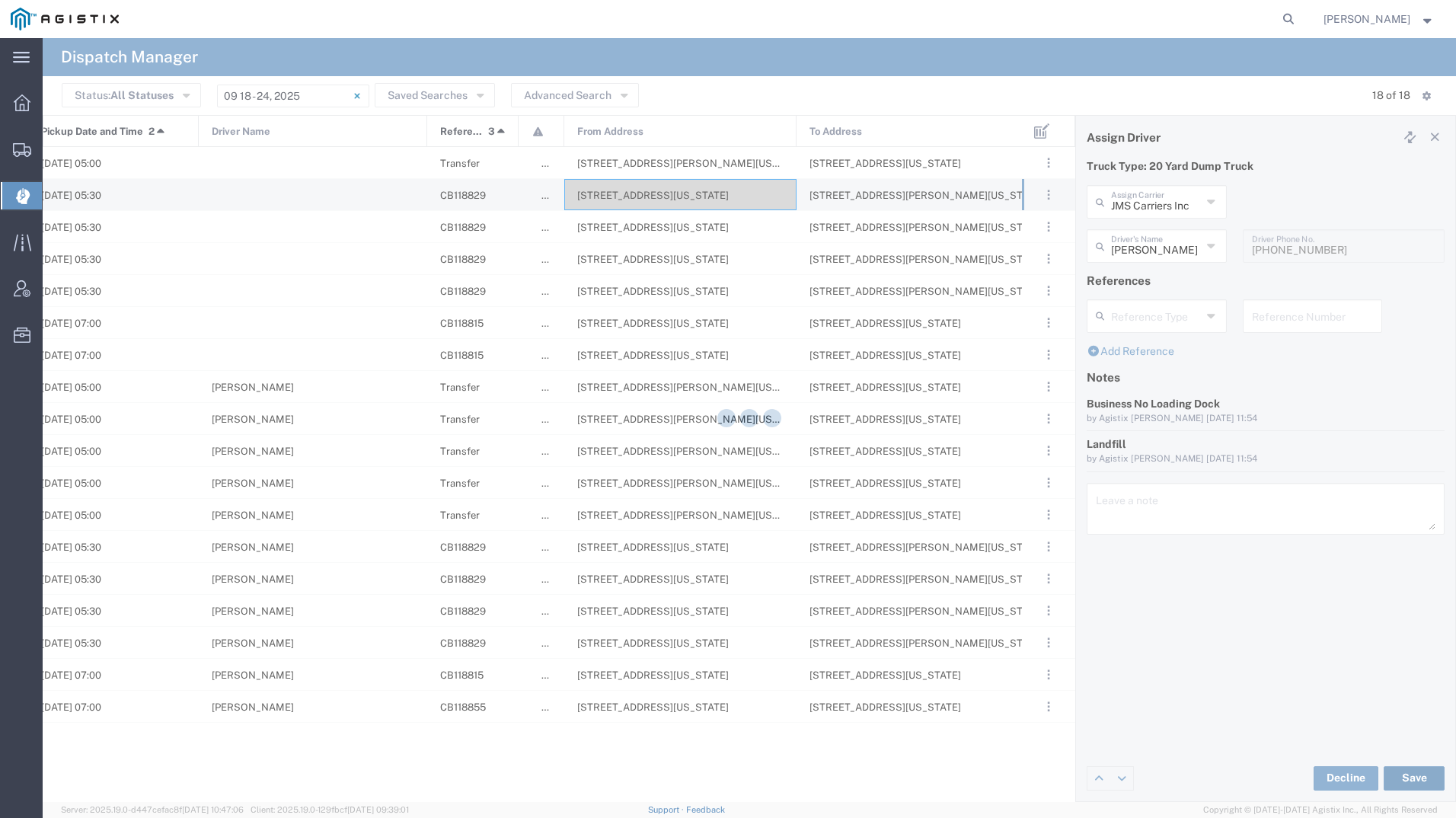
type input "[PERSON_NAME]"
type input "JMS Carriers Inc"
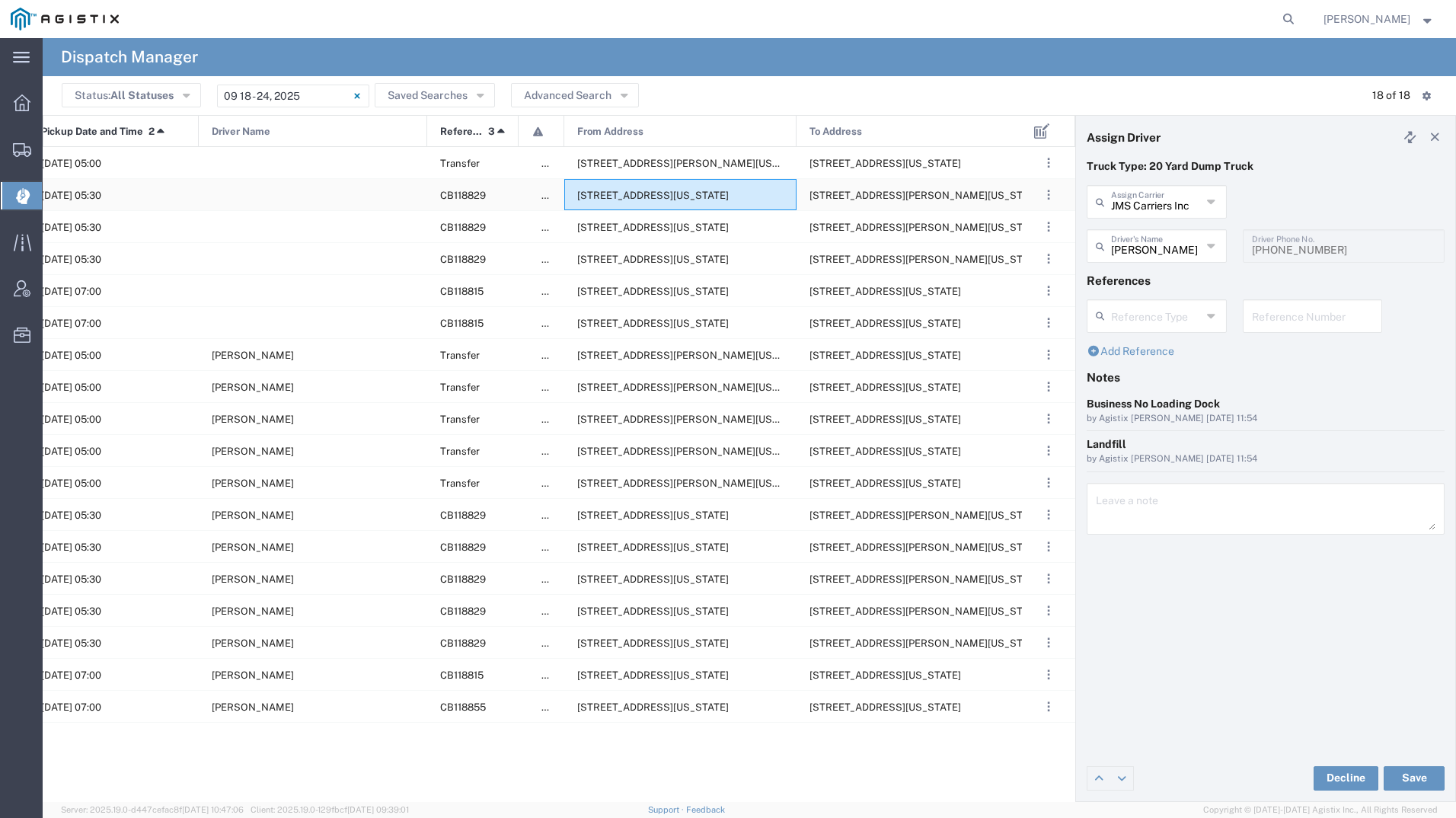
click at [698, 194] on span "[STREET_ADDRESS][US_STATE]" at bounding box center [653, 195] width 151 height 11
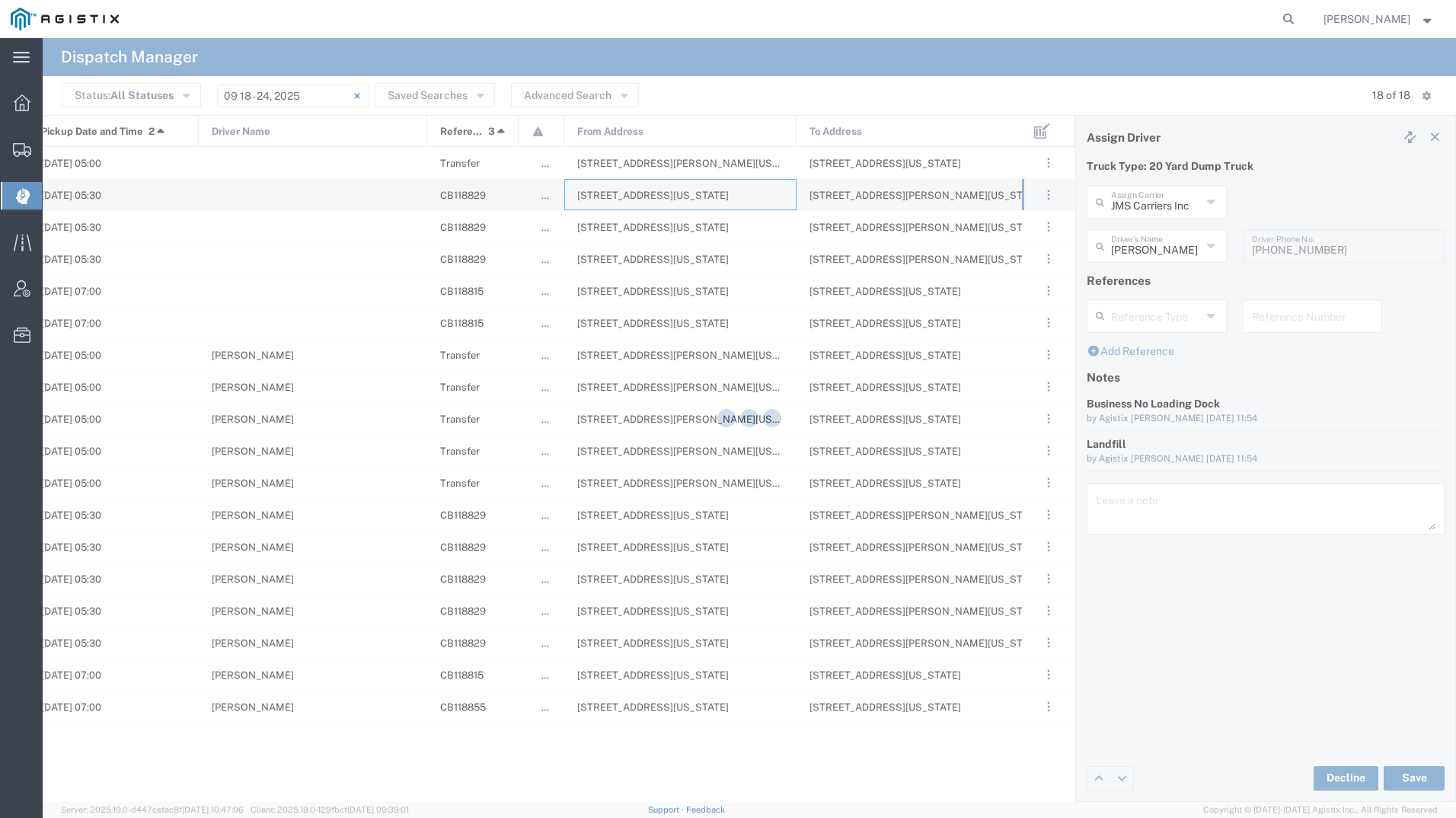
type input "[PERSON_NAME] Tanks Inc"
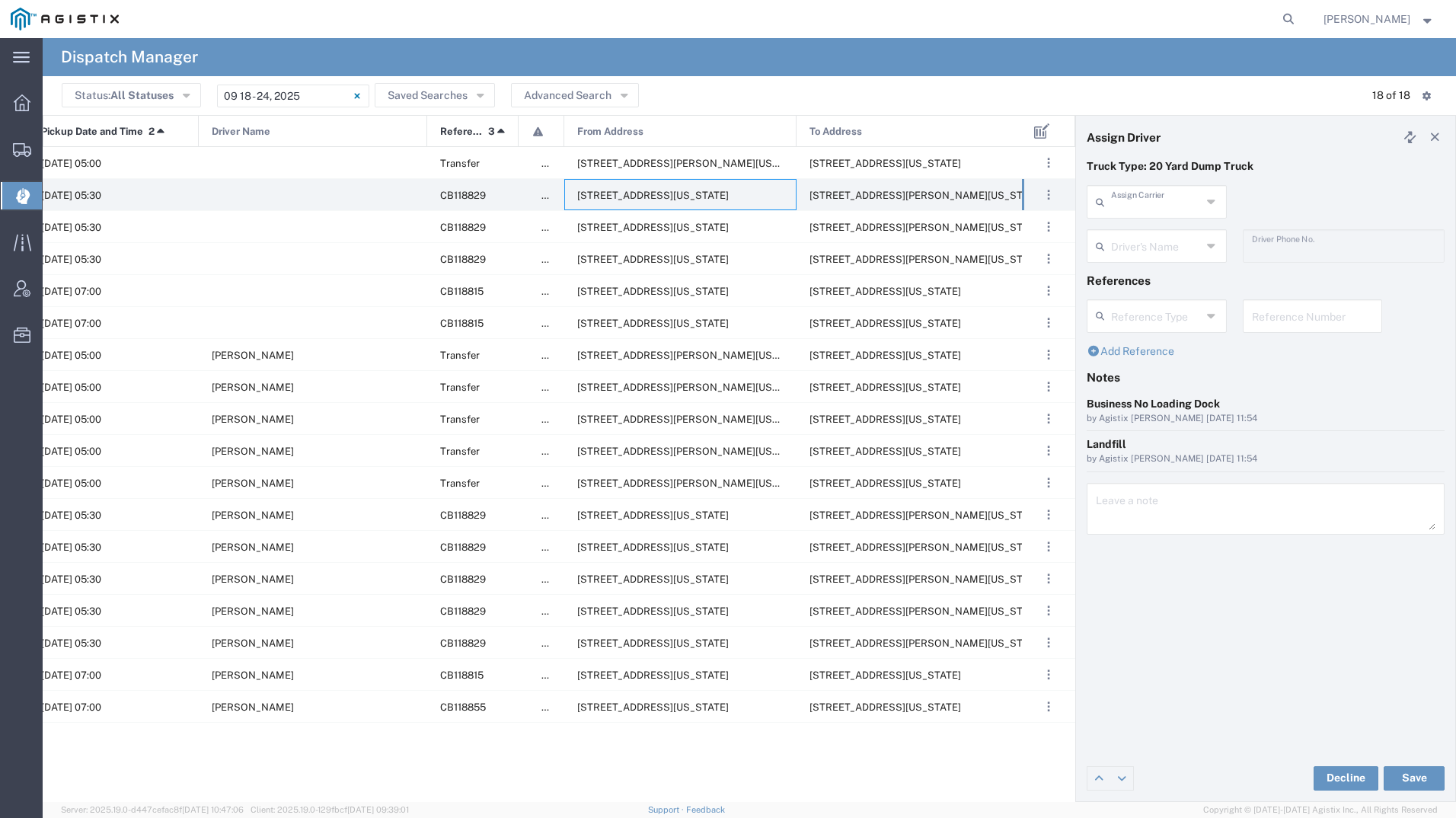
click at [1116, 202] on input "text" at bounding box center [1157, 200] width 91 height 26
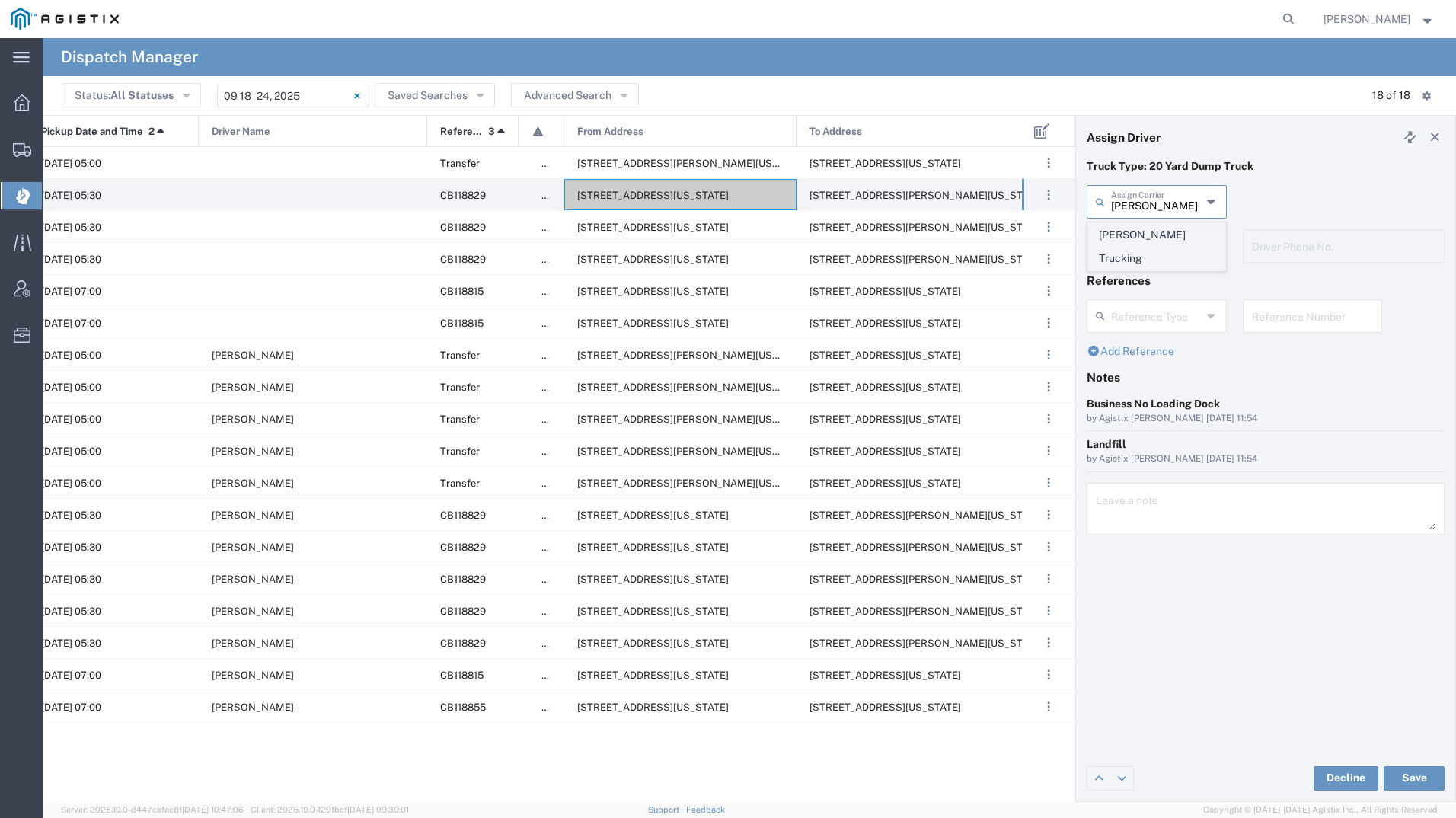
click at [1112, 230] on span "[PERSON_NAME] Trucking" at bounding box center [1157, 246] width 137 height 47
type input "[PERSON_NAME] Trucking"
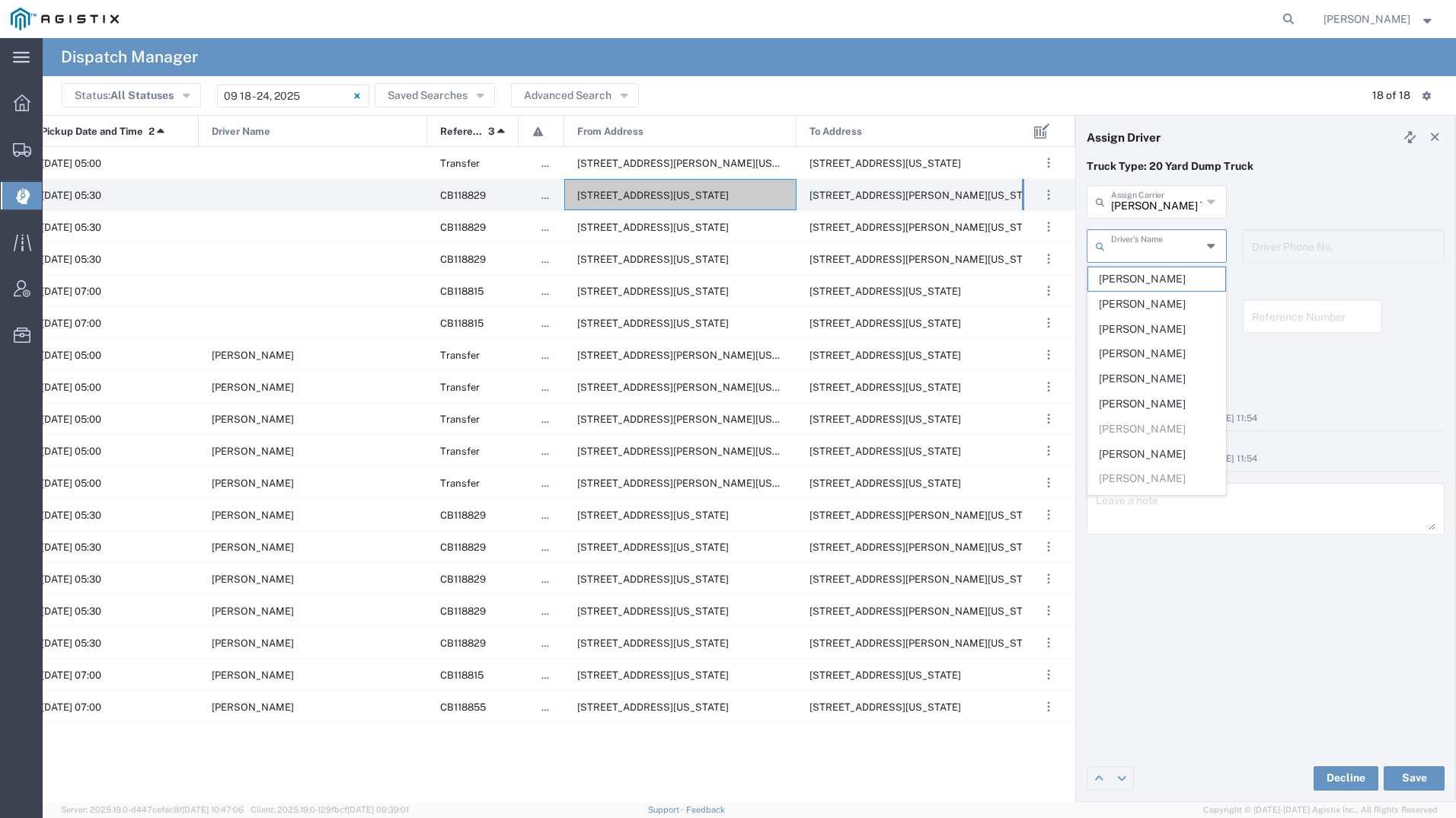
click at [1133, 250] on input "text" at bounding box center [1157, 245] width 91 height 26
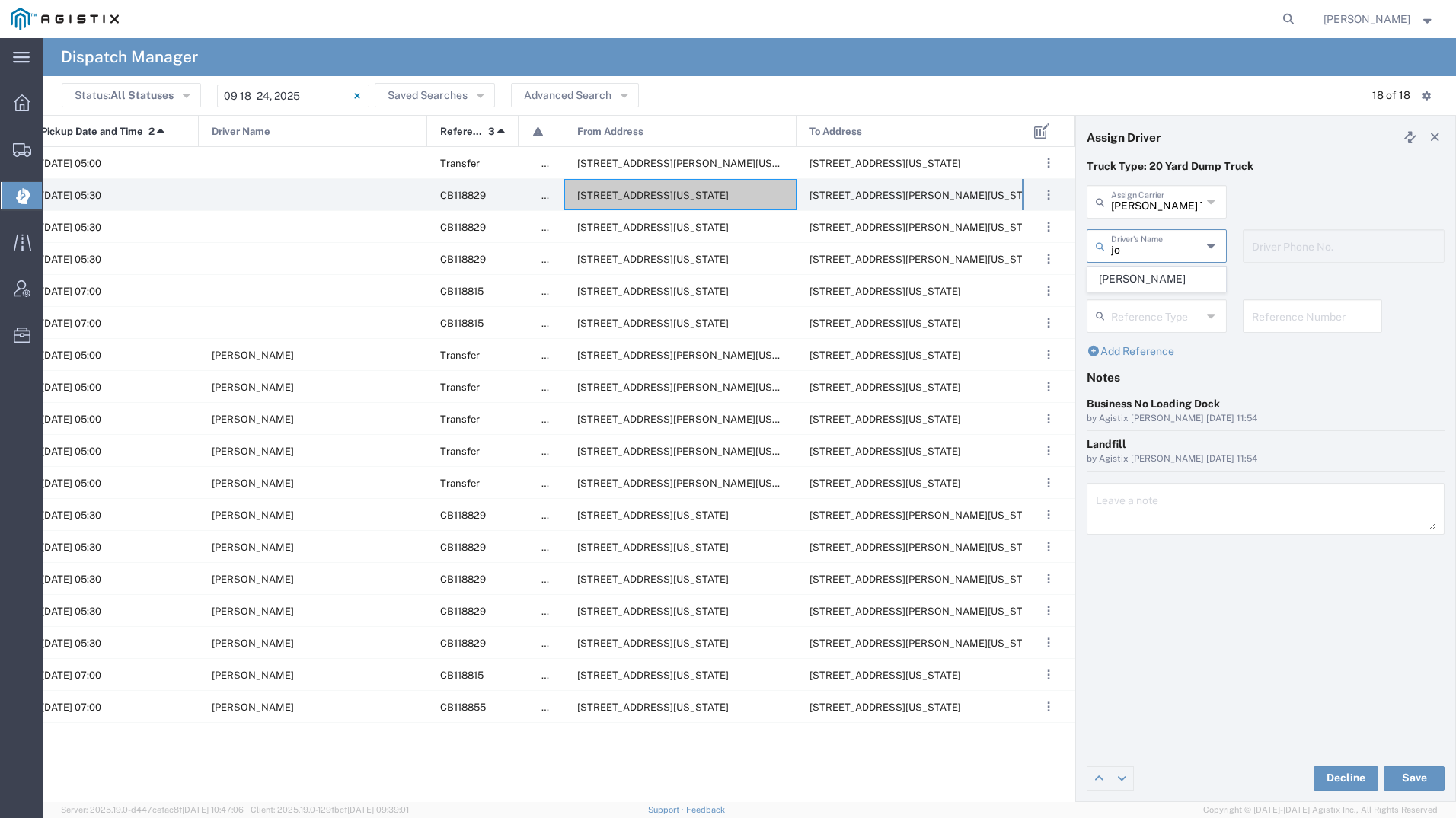
type input "j"
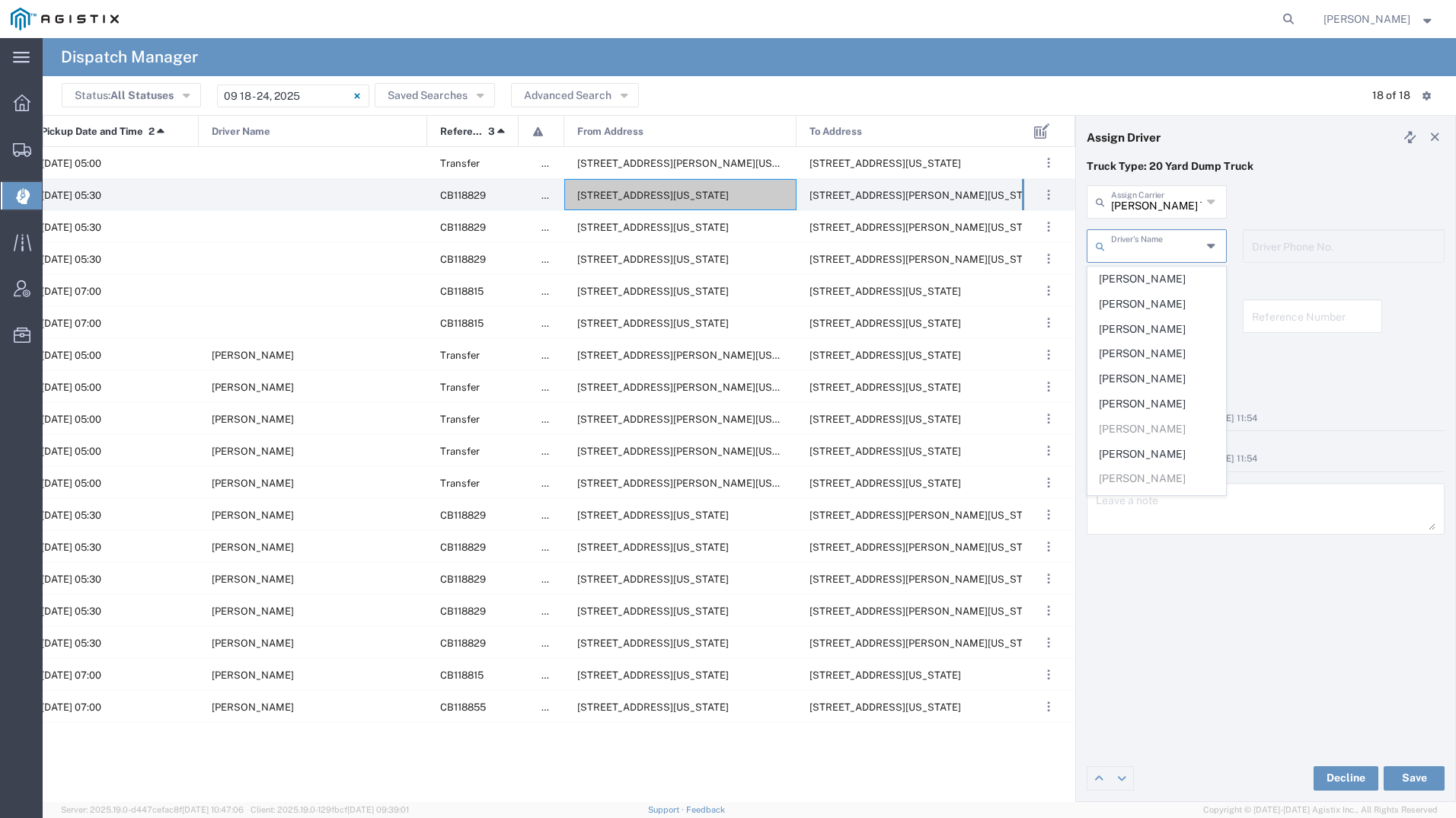
type input "[PERSON_NAME] Trucking"
click at [1129, 205] on input "[PERSON_NAME] Trucking" at bounding box center [1157, 200] width 91 height 26
click at [1345, 187] on div "[PERSON_NAME] Trucking Assign Carrier [PERSON_NAME] Trucking AC Transportation …" at bounding box center [1266, 206] width 374 height 44
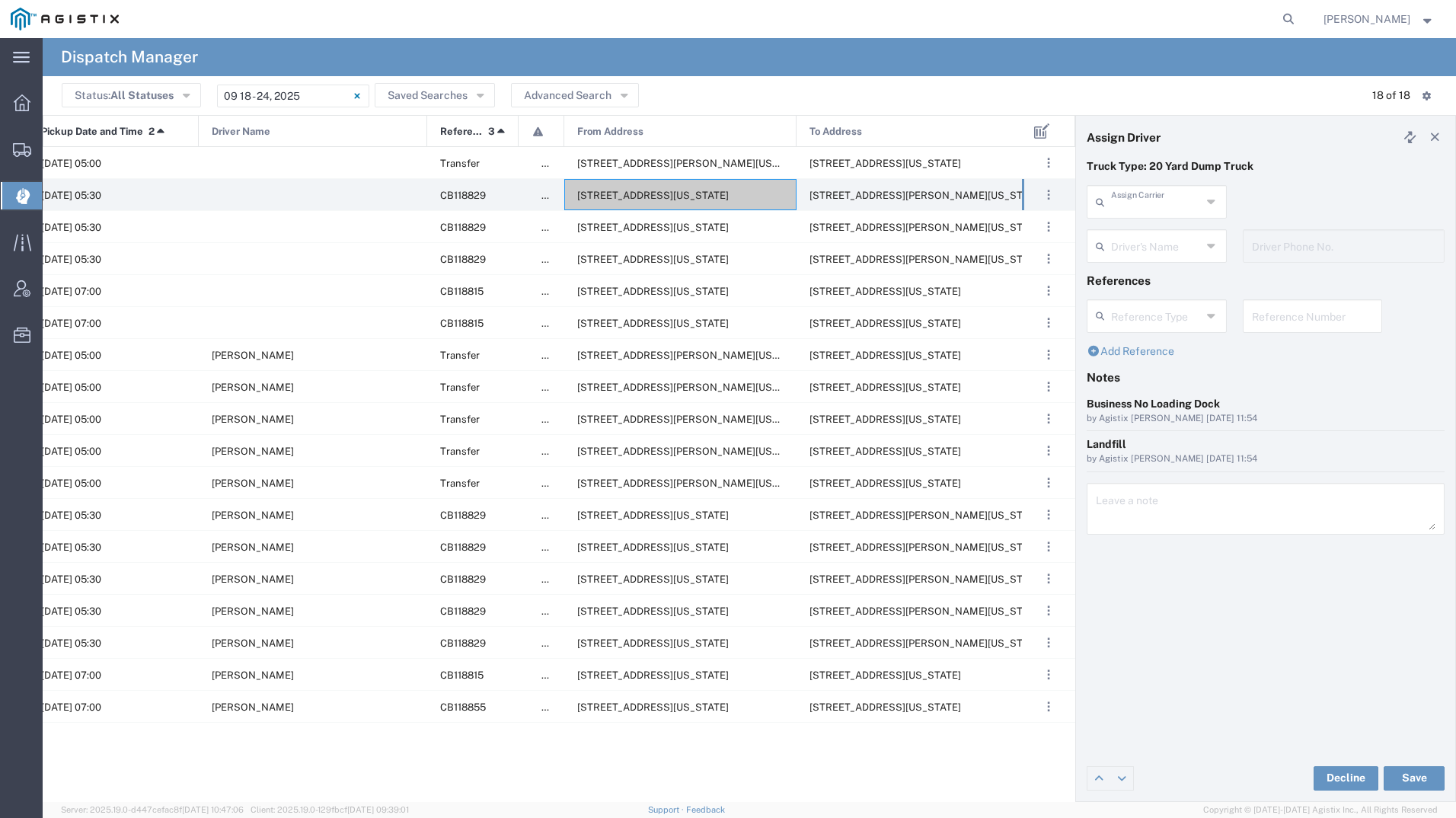
click at [1177, 200] on input "text" at bounding box center [1157, 200] width 91 height 26
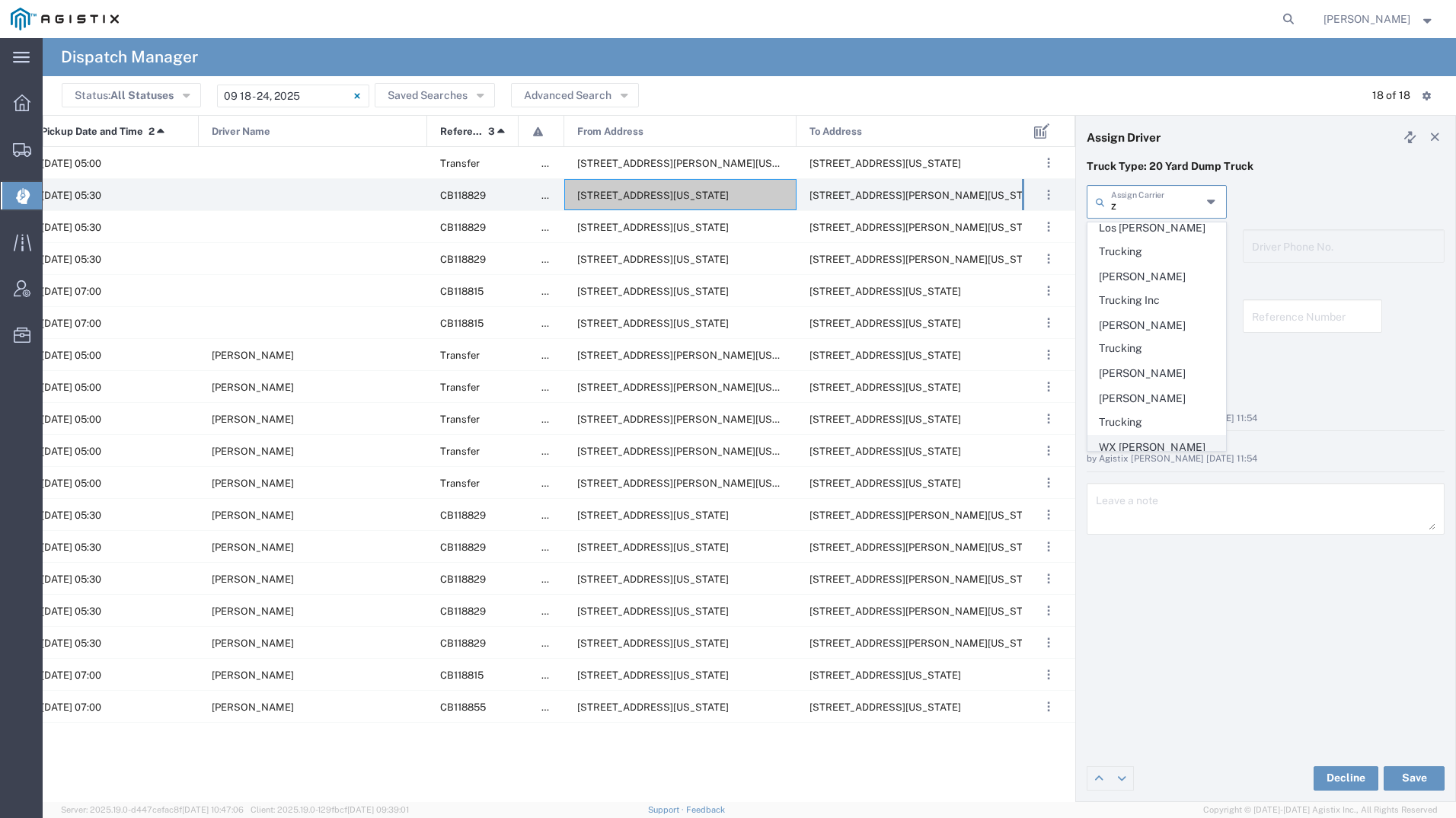
scroll to position [334, 0]
click at [1153, 474] on span "[PERSON_NAME] Trucking Inc" at bounding box center [1157, 497] width 137 height 47
type input "[PERSON_NAME] Trucking Inc"
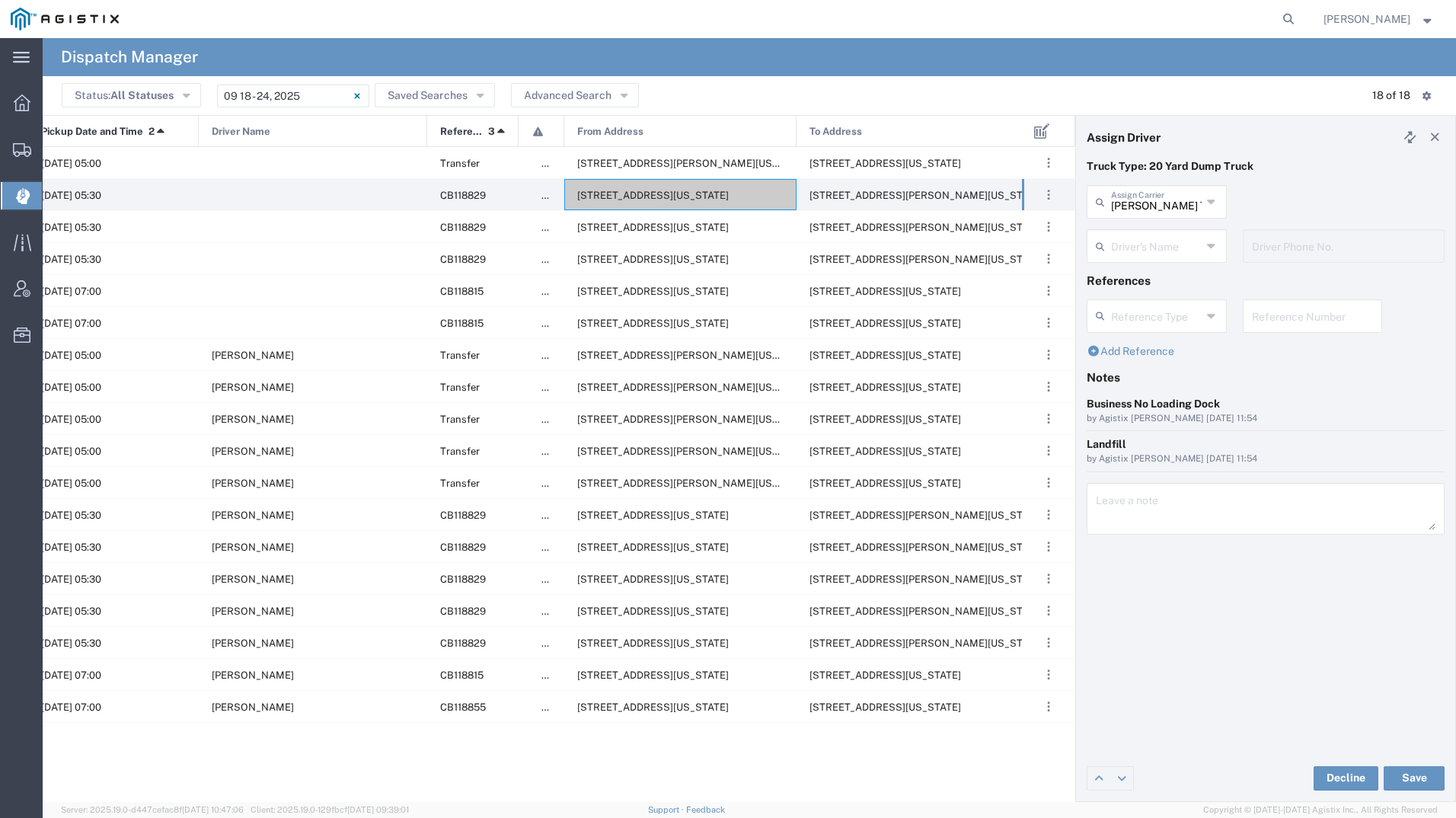
click at [1181, 239] on input "text" at bounding box center [1157, 245] width 91 height 26
click at [1173, 284] on span "[PERSON_NAME]" at bounding box center [1157, 280] width 137 height 24
type input "[PERSON_NAME]"
type input "4082306534"
click at [1415, 787] on button "Save" at bounding box center [1414, 778] width 61 height 25
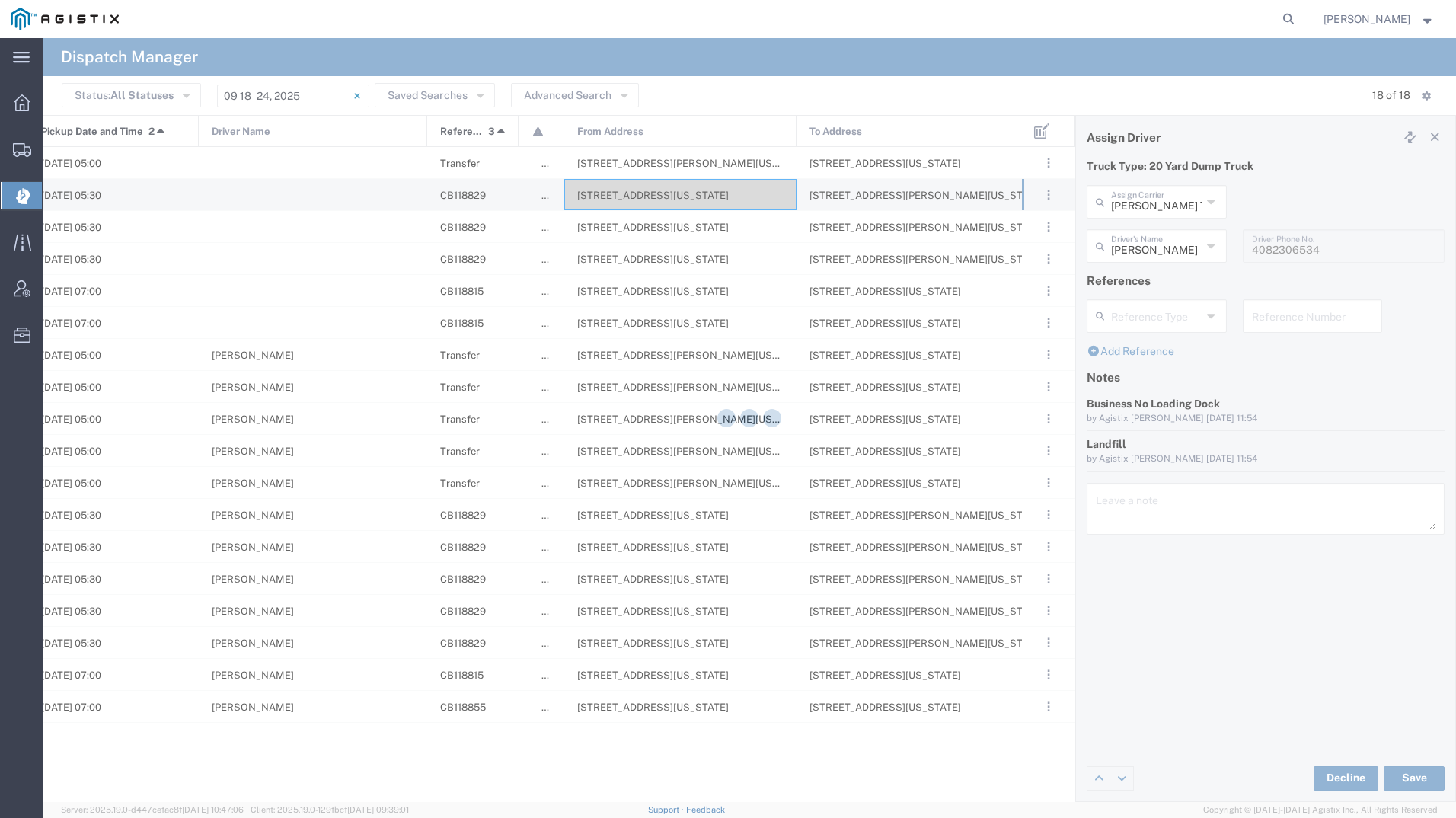
type input "[PERSON_NAME]"
type input "[PERSON_NAME] Trucking Inc"
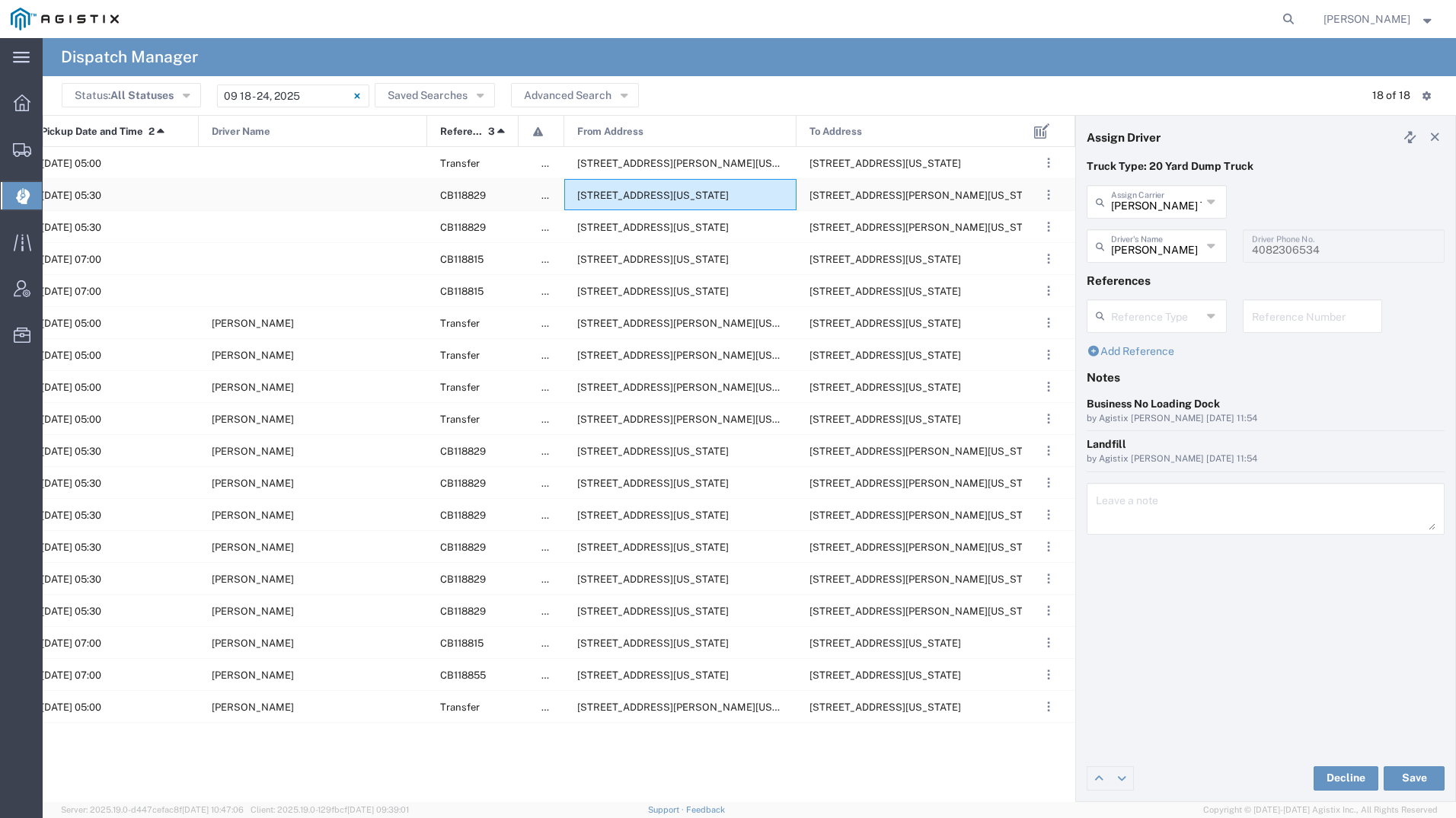
click at [664, 189] on div "[STREET_ADDRESS][US_STATE]" at bounding box center [681, 194] width 233 height 31
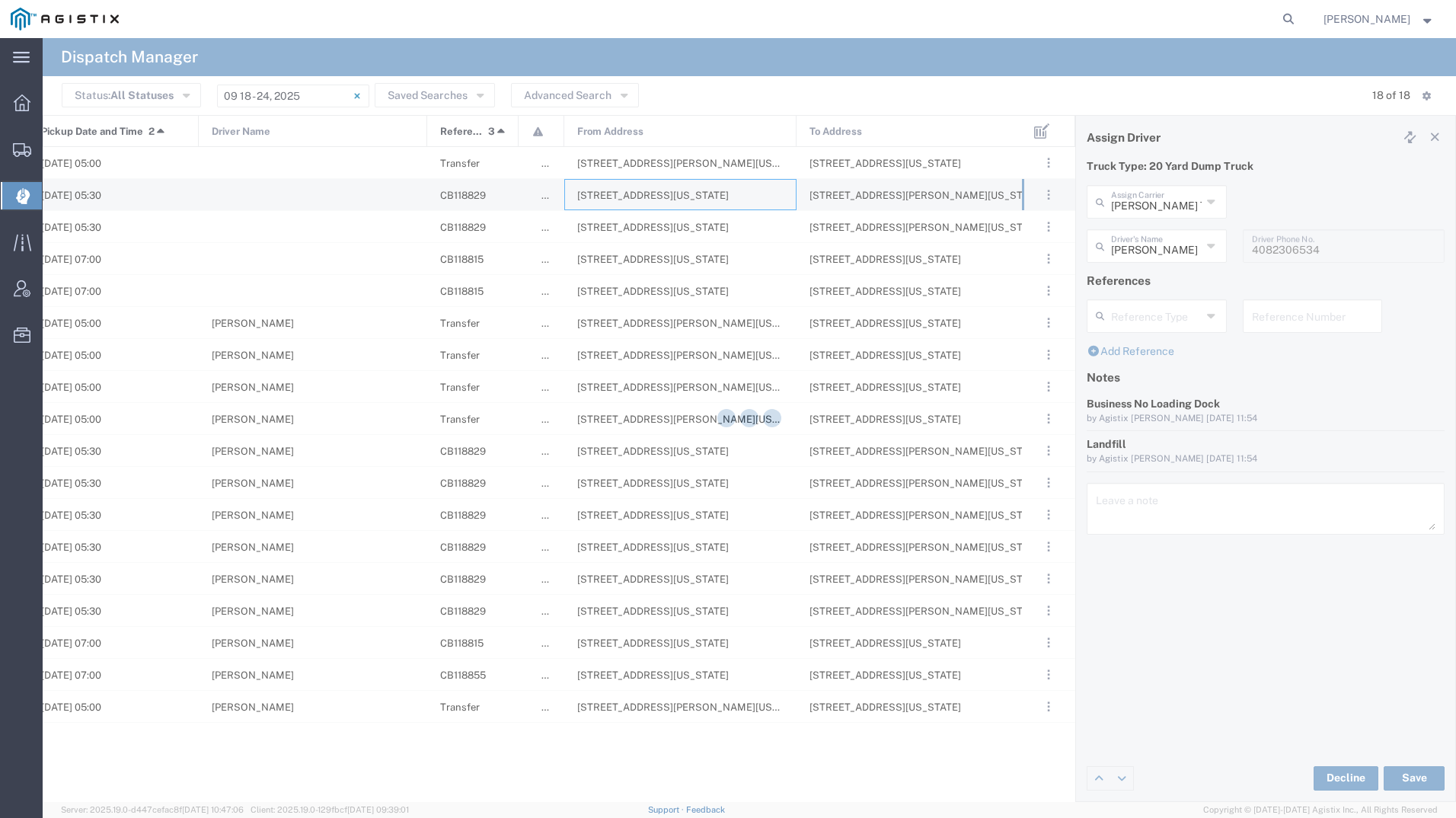
type input "[PERSON_NAME] Tanks Inc"
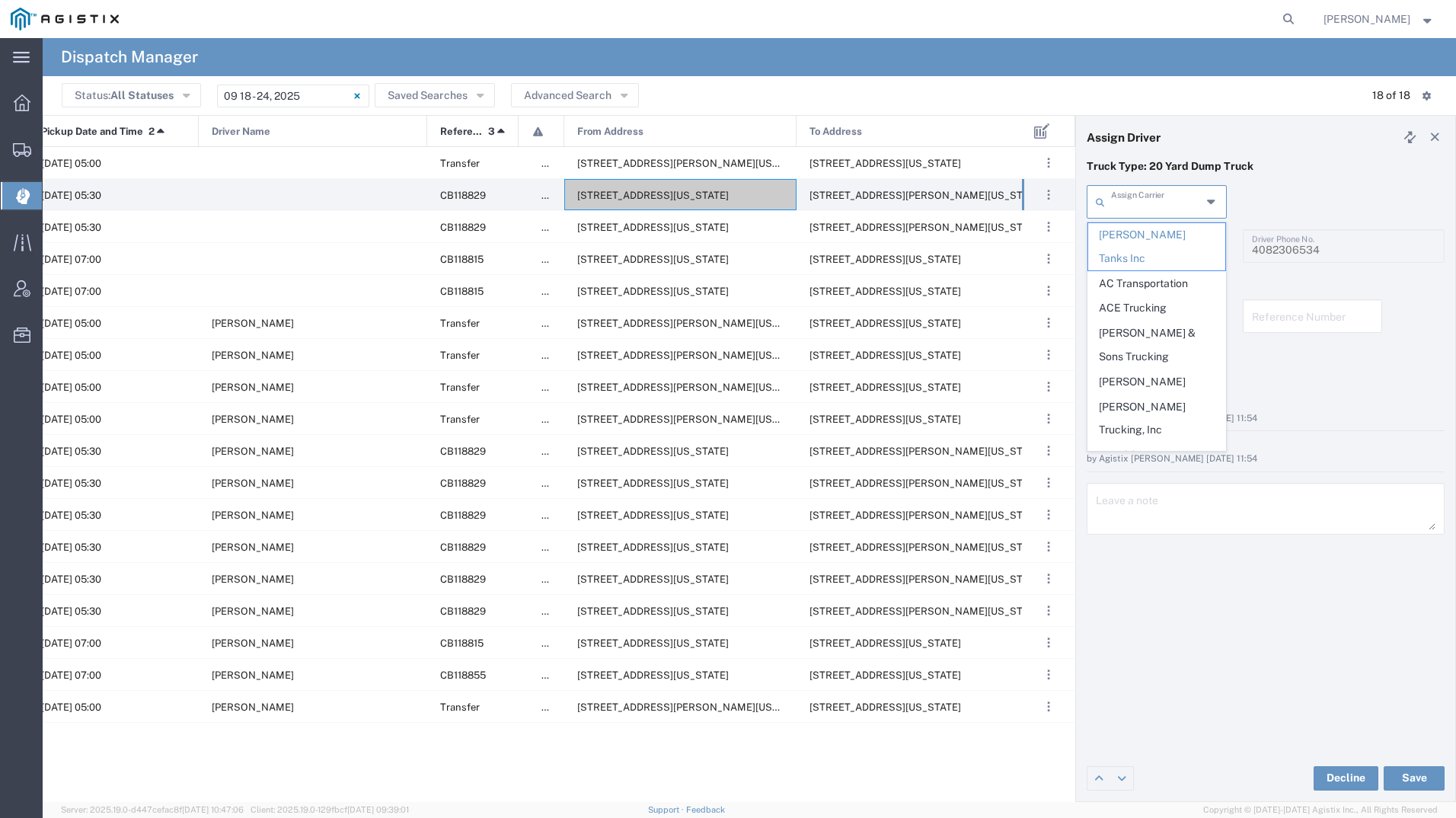
click at [1140, 203] on input "text" at bounding box center [1157, 200] width 91 height 26
type input "b"
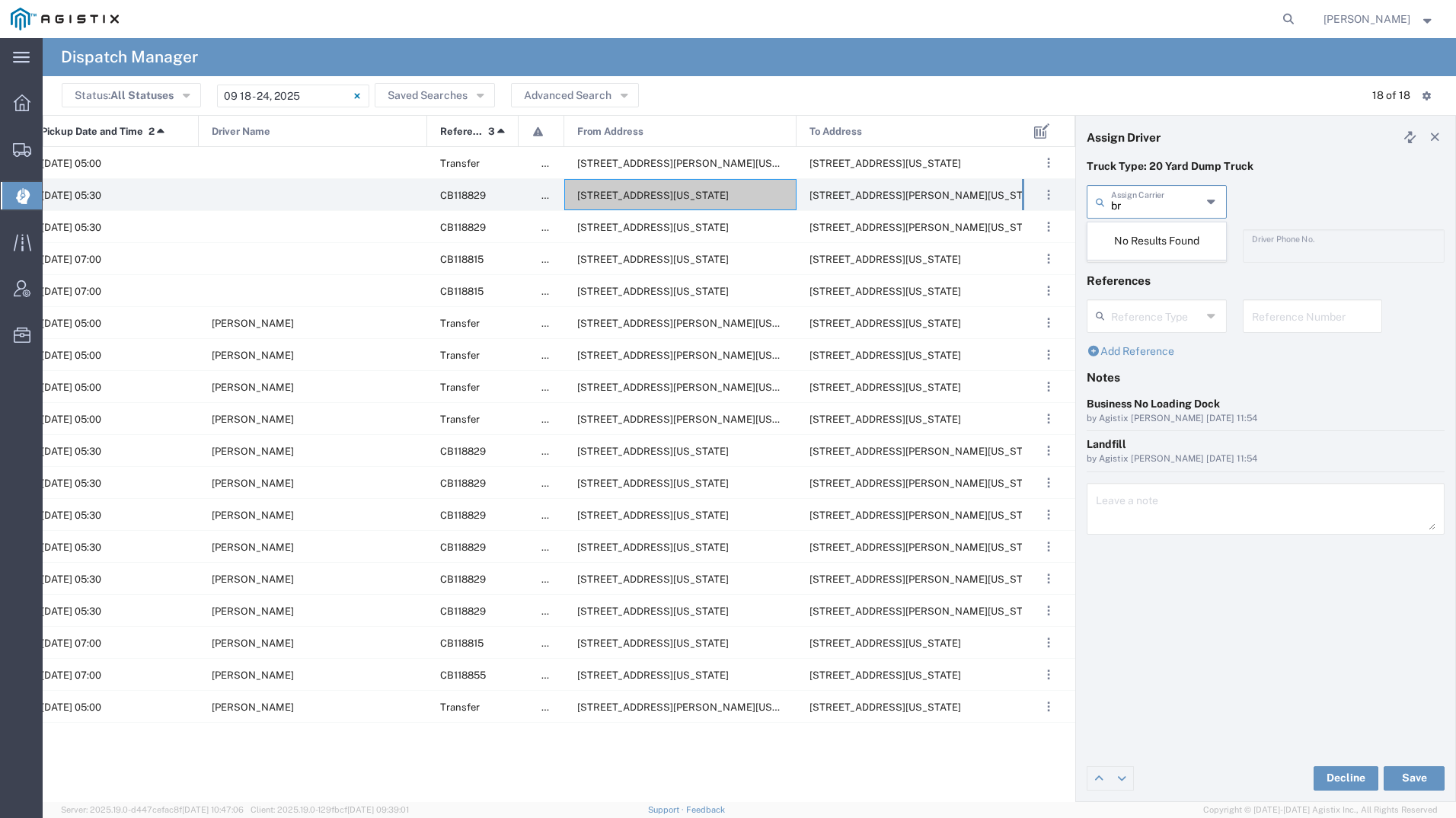
type input "b"
click at [1145, 238] on span "[PERSON_NAME] Trucking" at bounding box center [1157, 246] width 137 height 47
type input "[PERSON_NAME] Trucking"
click at [1145, 238] on input "text" at bounding box center [1159, 245] width 96 height 26
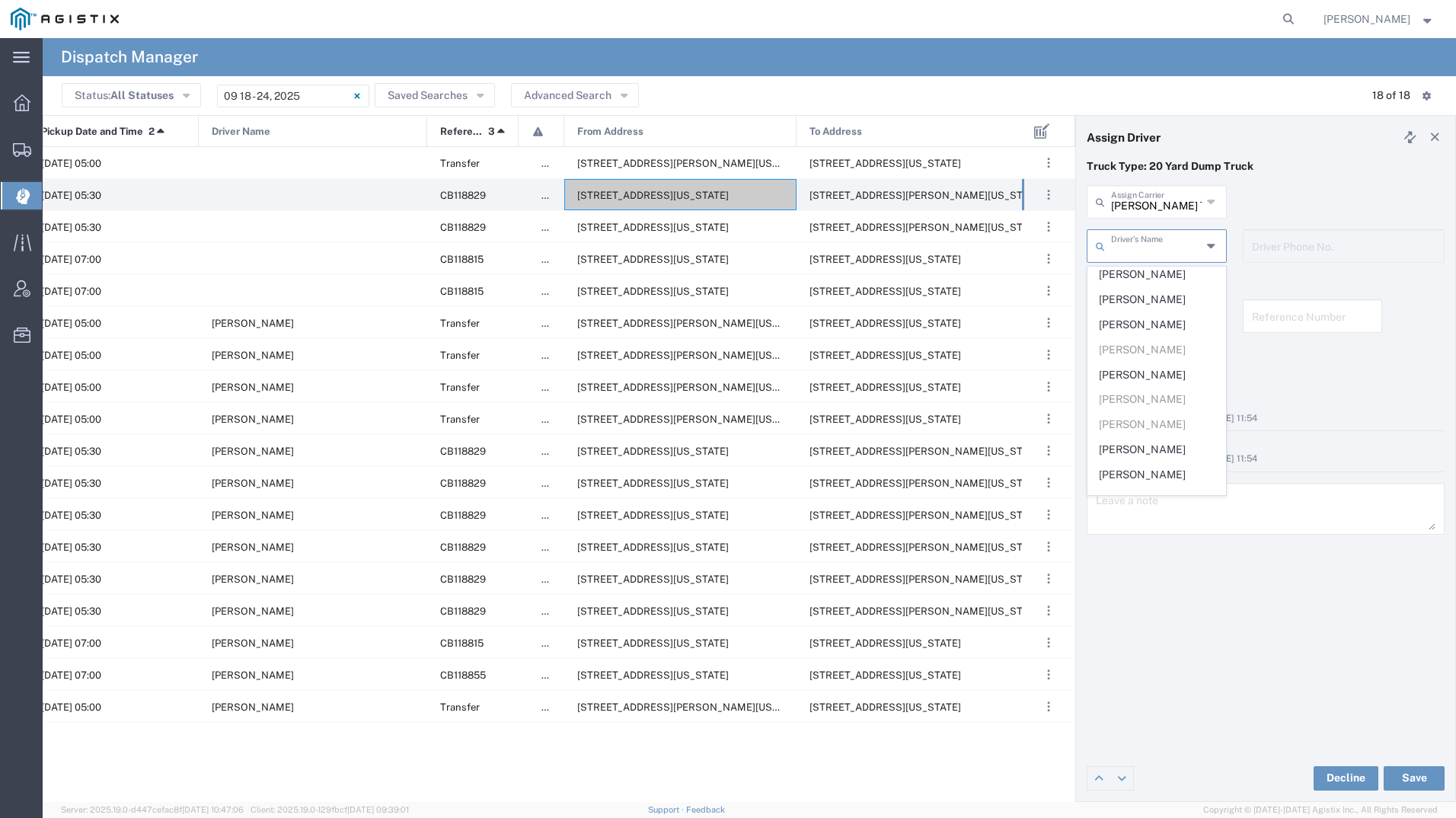
scroll to position [170, 0]
click at [1165, 426] on span "[PERSON_NAME]" at bounding box center [1157, 434] width 137 height 24
type input "[PERSON_NAME]"
type input "6502820275"
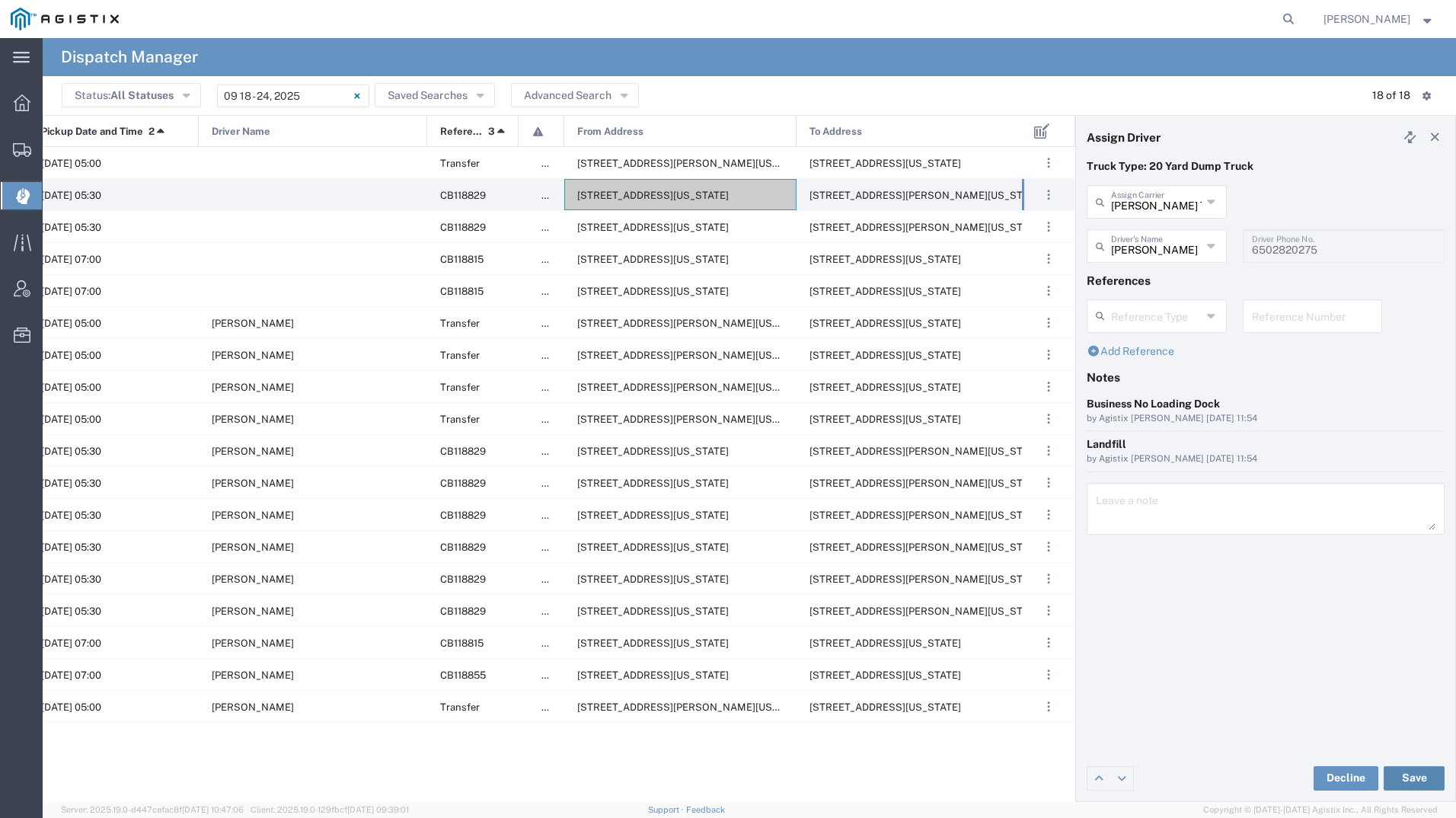
click at [1415, 773] on button "Save" at bounding box center [1414, 778] width 61 height 25
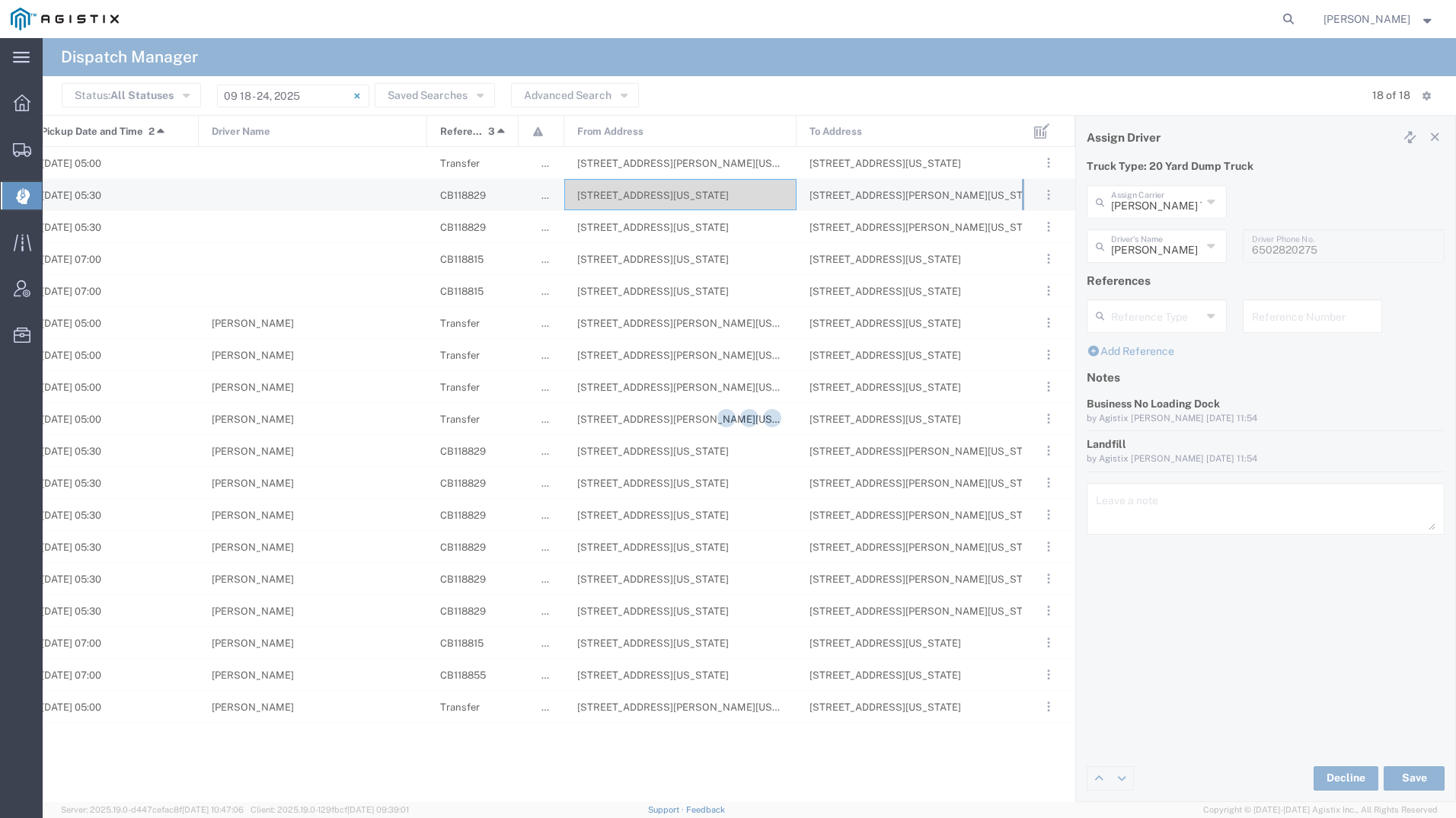
type input "[PERSON_NAME]"
type input "[PERSON_NAME] Trucking"
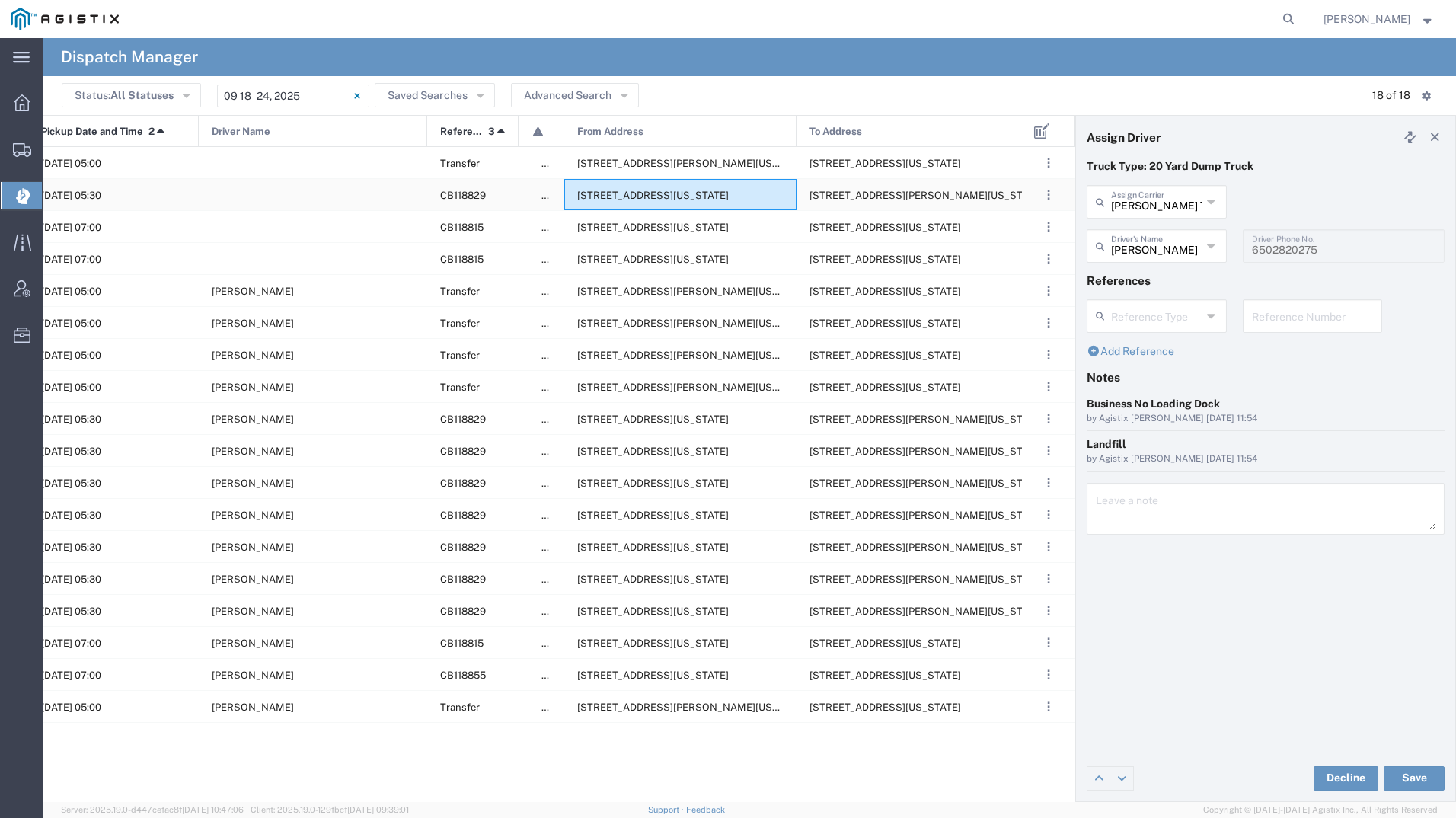
click at [669, 193] on span "[STREET_ADDRESS][US_STATE]" at bounding box center [653, 195] width 151 height 11
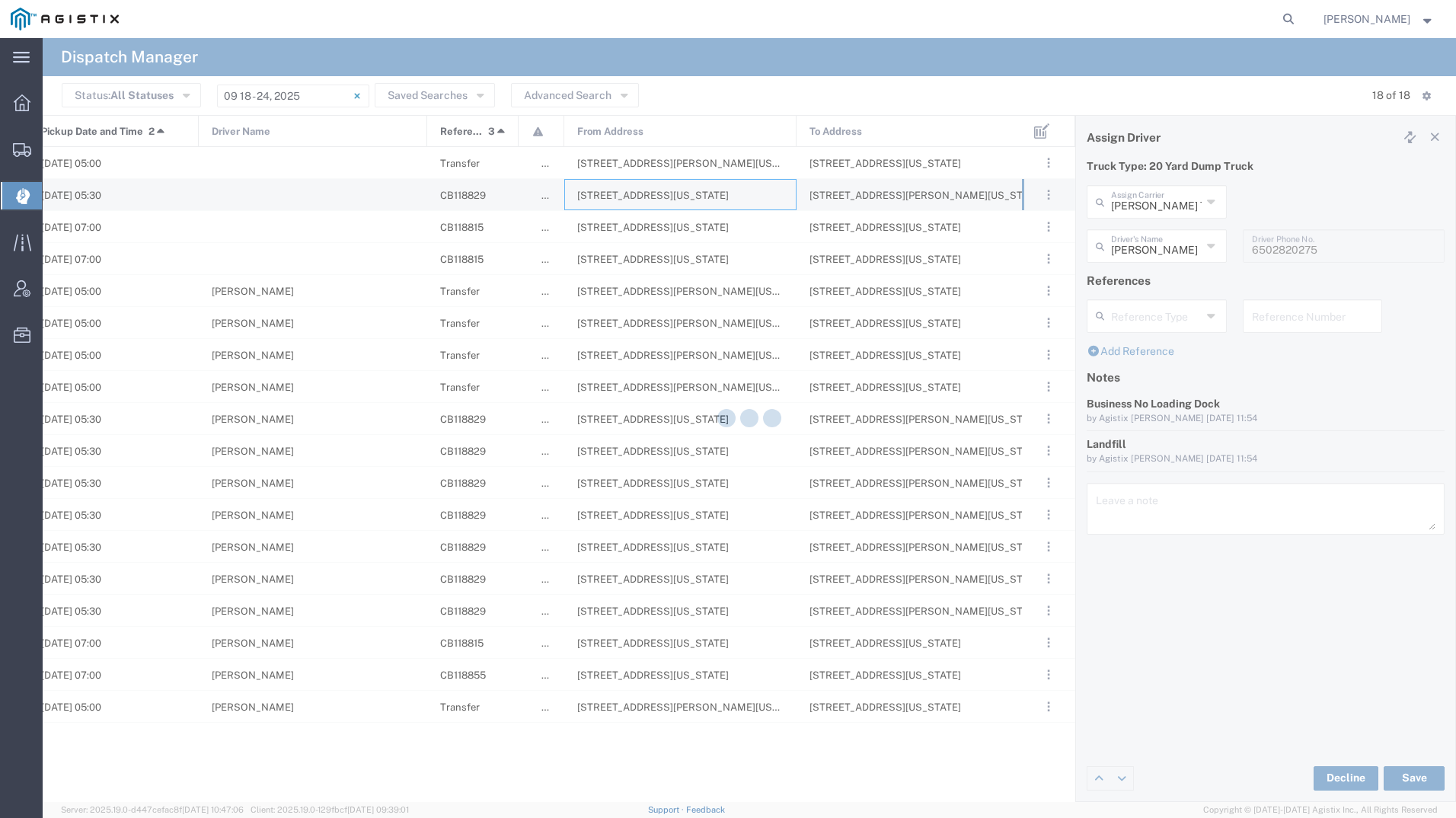
type input "[PERSON_NAME] Tanks Inc"
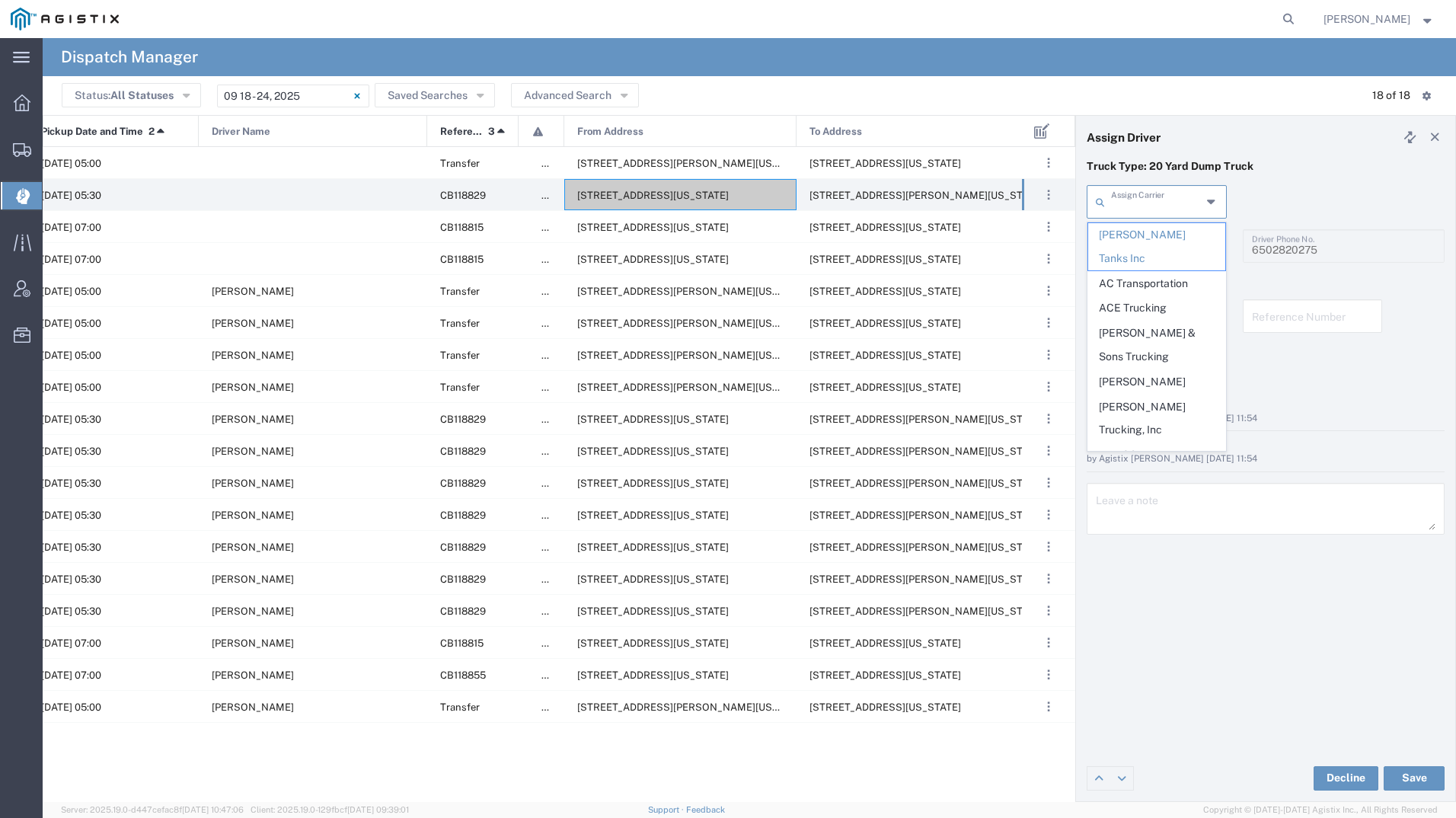
click at [1138, 202] on input "text" at bounding box center [1157, 200] width 91 height 26
type input "m"
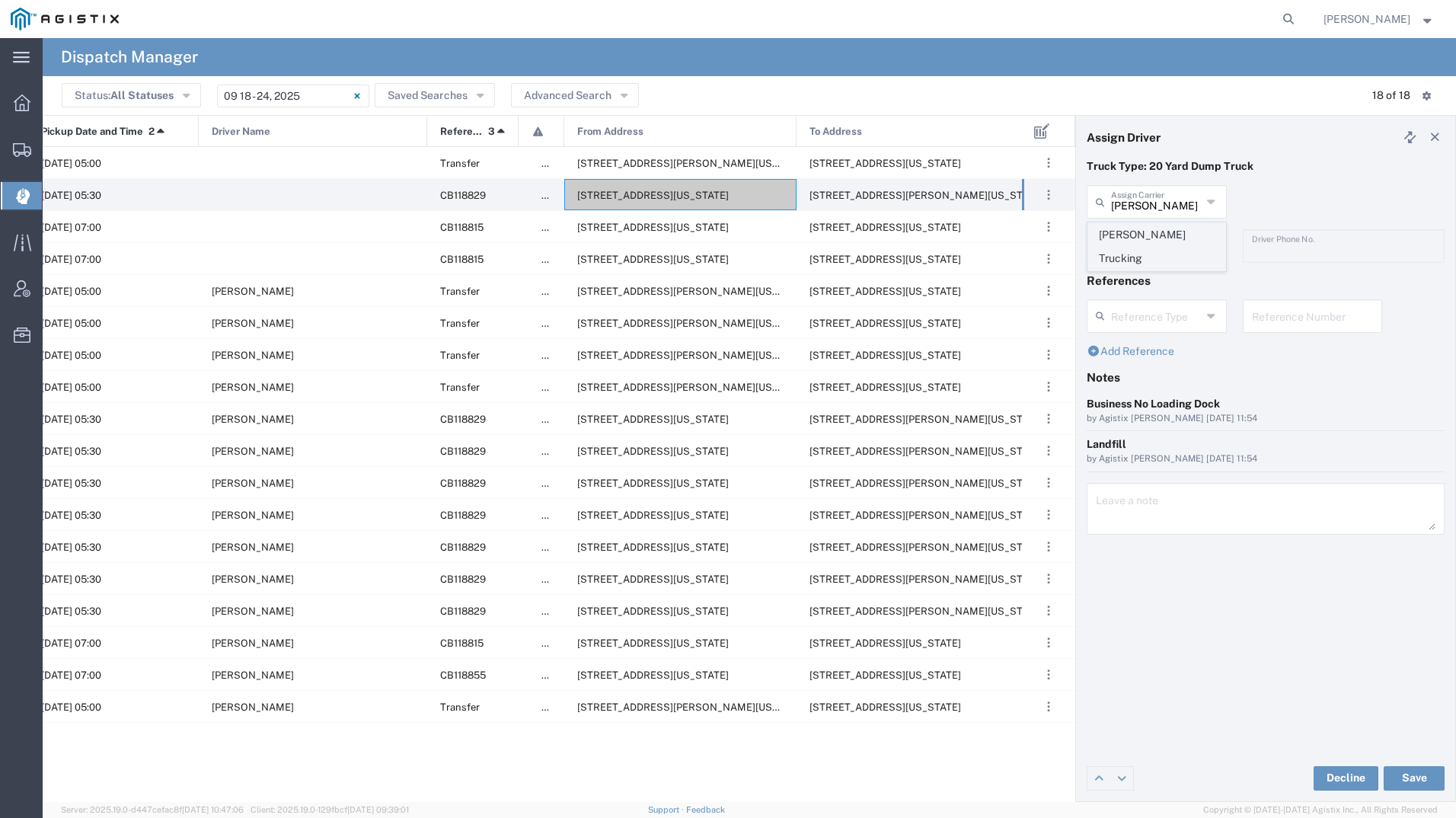
click at [1141, 229] on span "[PERSON_NAME] Trucking" at bounding box center [1157, 246] width 137 height 47
click at [1151, 250] on input "text" at bounding box center [1159, 245] width 96 height 26
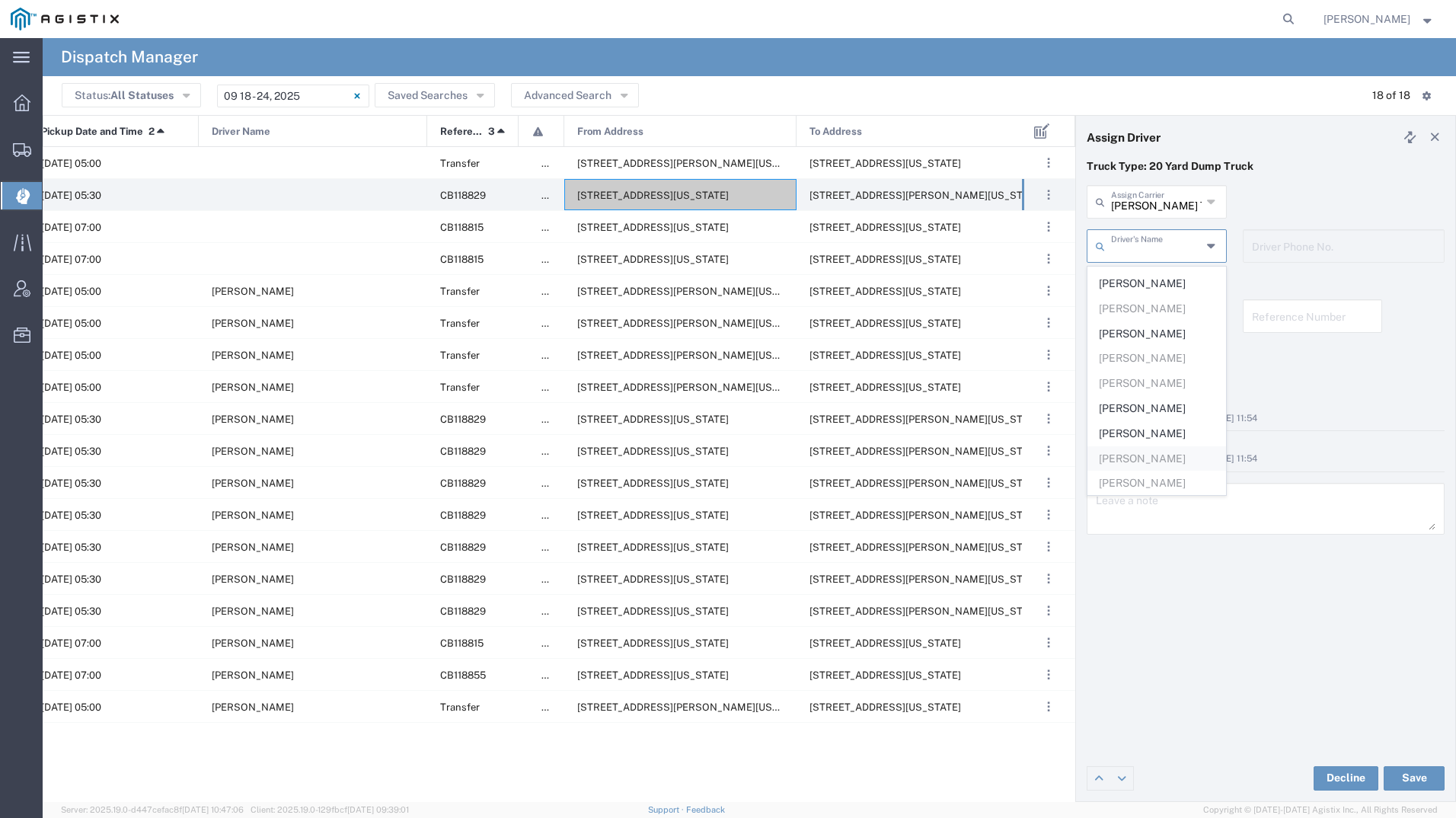
scroll to position [94, 0]
click at [1227, 175] on div "Truck Type: 20 Yard Dump Truck" at bounding box center [1266, 171] width 374 height 26
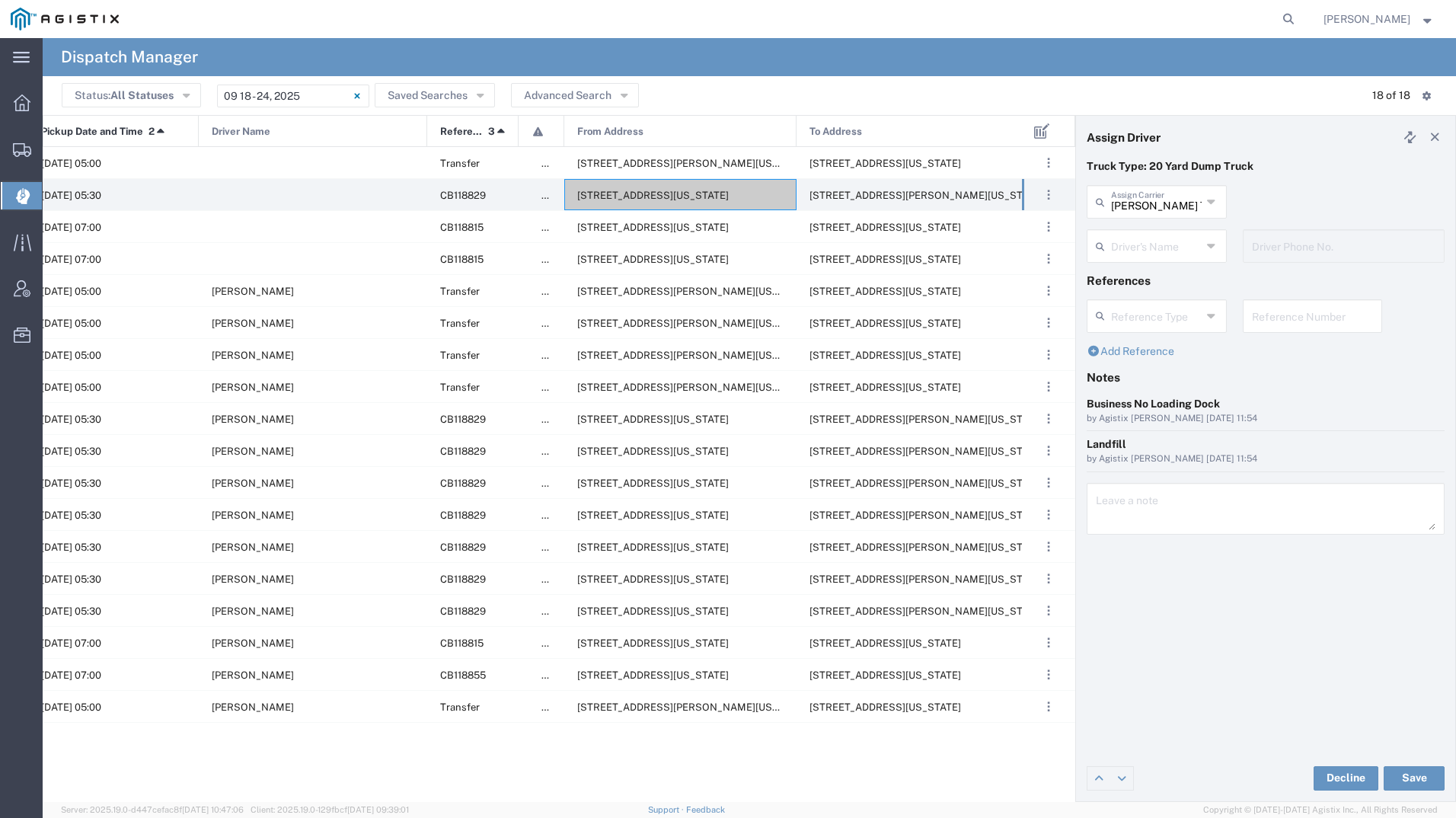
type input "[PERSON_NAME] Trucking"
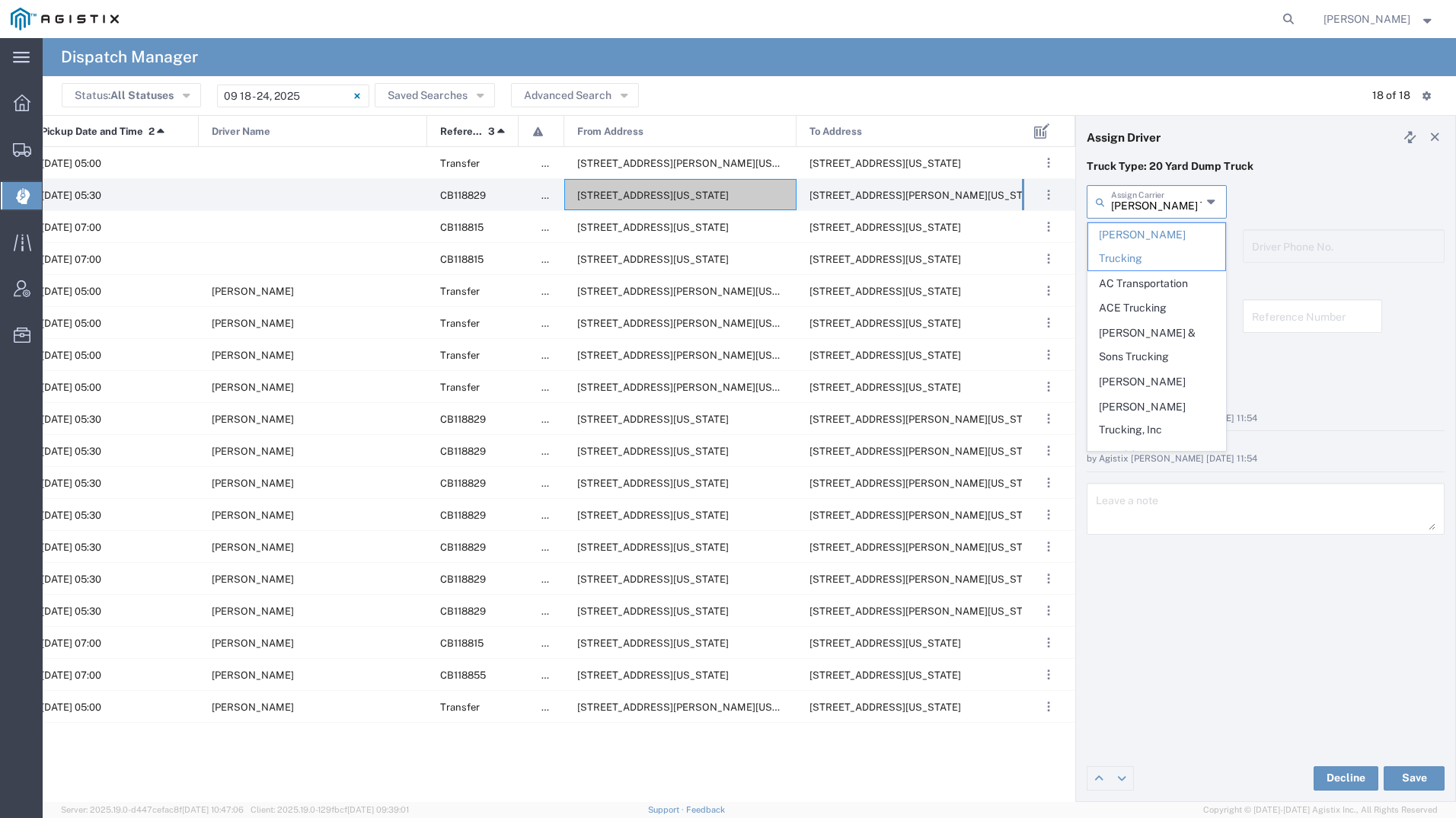
click at [1169, 193] on input "[PERSON_NAME] Trucking" at bounding box center [1157, 200] width 91 height 26
click at [1266, 182] on div "Truck Type: 20 Yard Dump Truck" at bounding box center [1266, 171] width 374 height 26
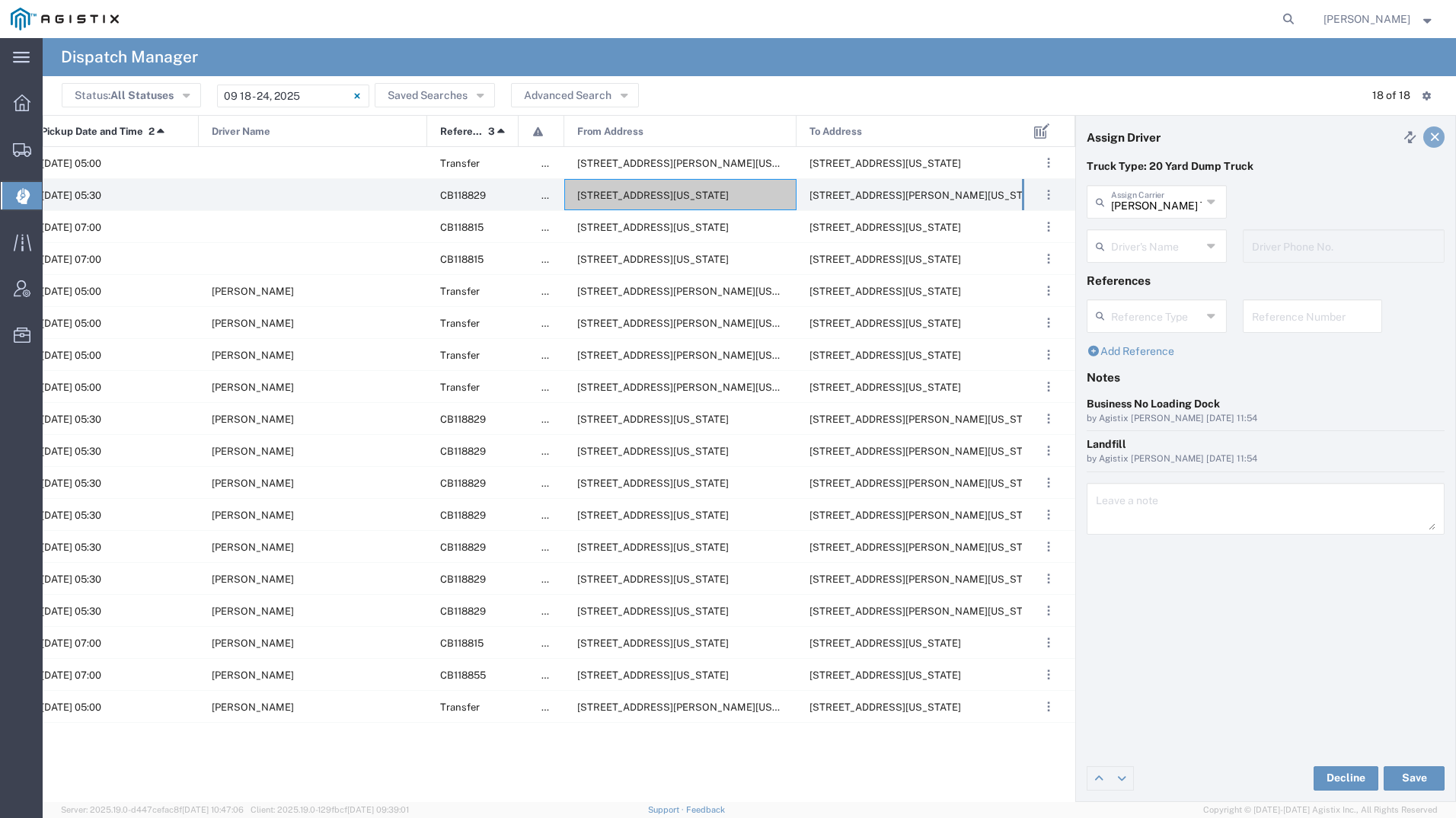
click at [1435, 133] on icon at bounding box center [1435, 136] width 14 height 10
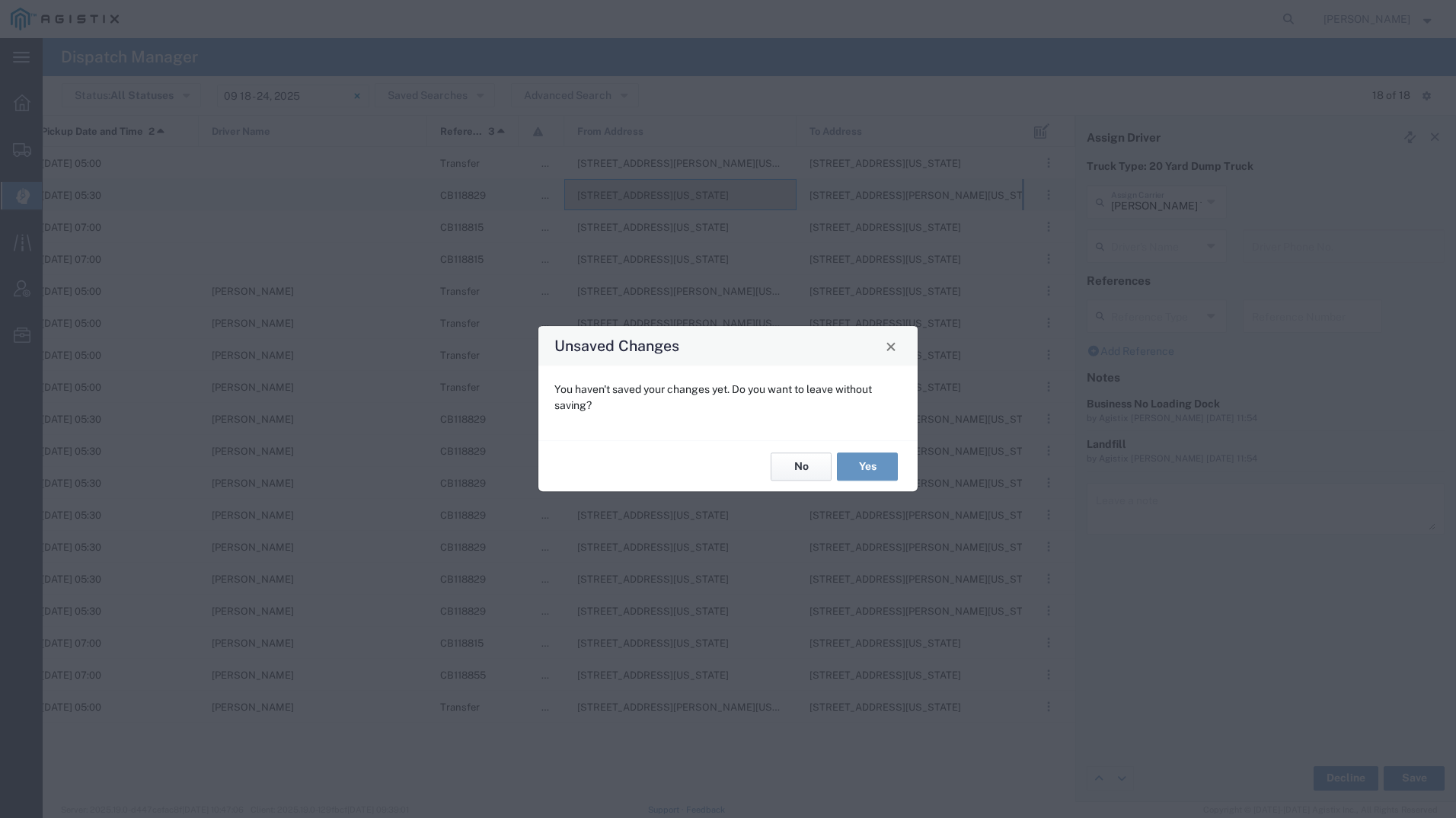
click at [796, 473] on button "No" at bounding box center [801, 466] width 61 height 28
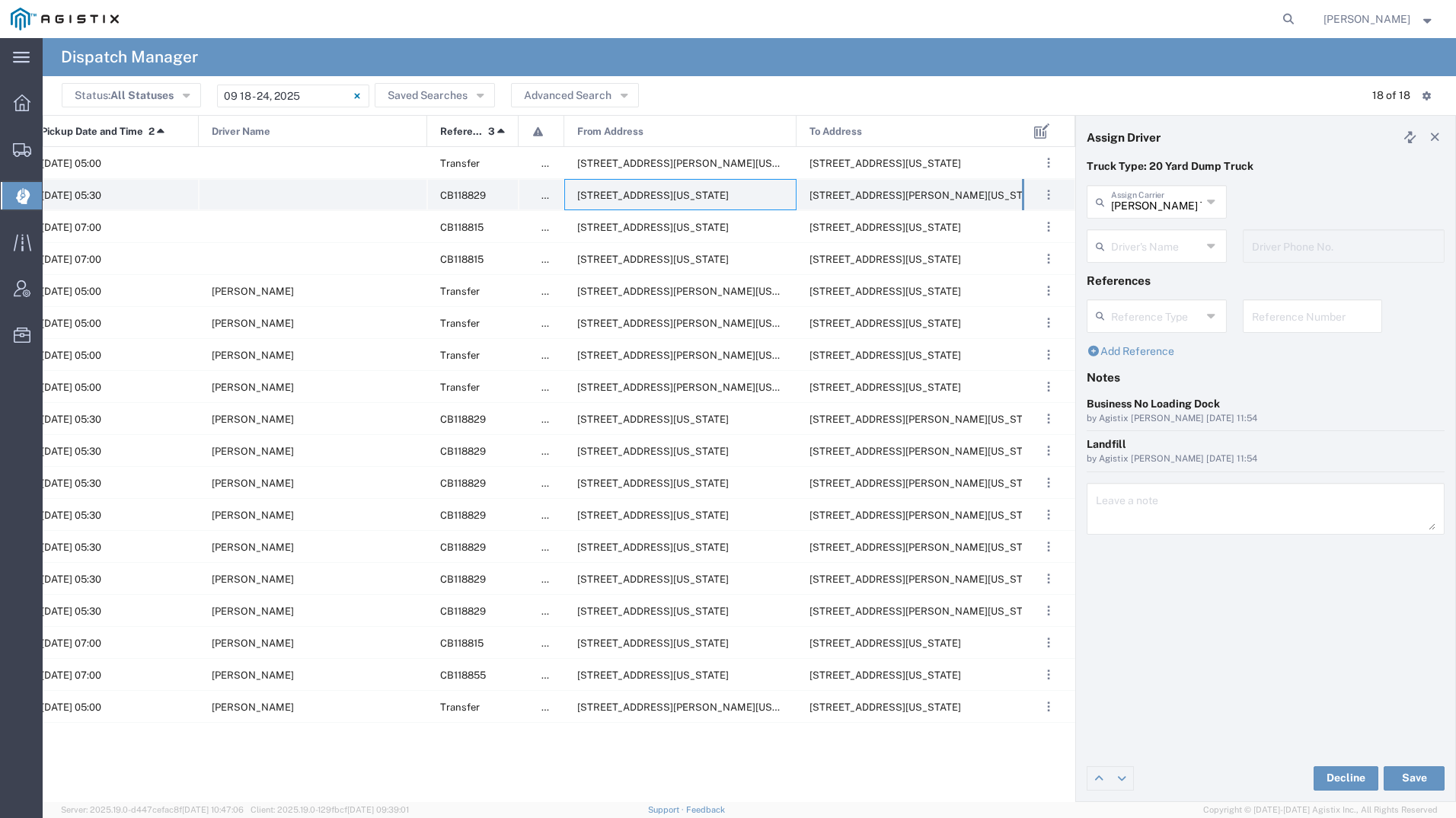
click at [683, 197] on span "[STREET_ADDRESS][US_STATE]" at bounding box center [653, 195] width 151 height 11
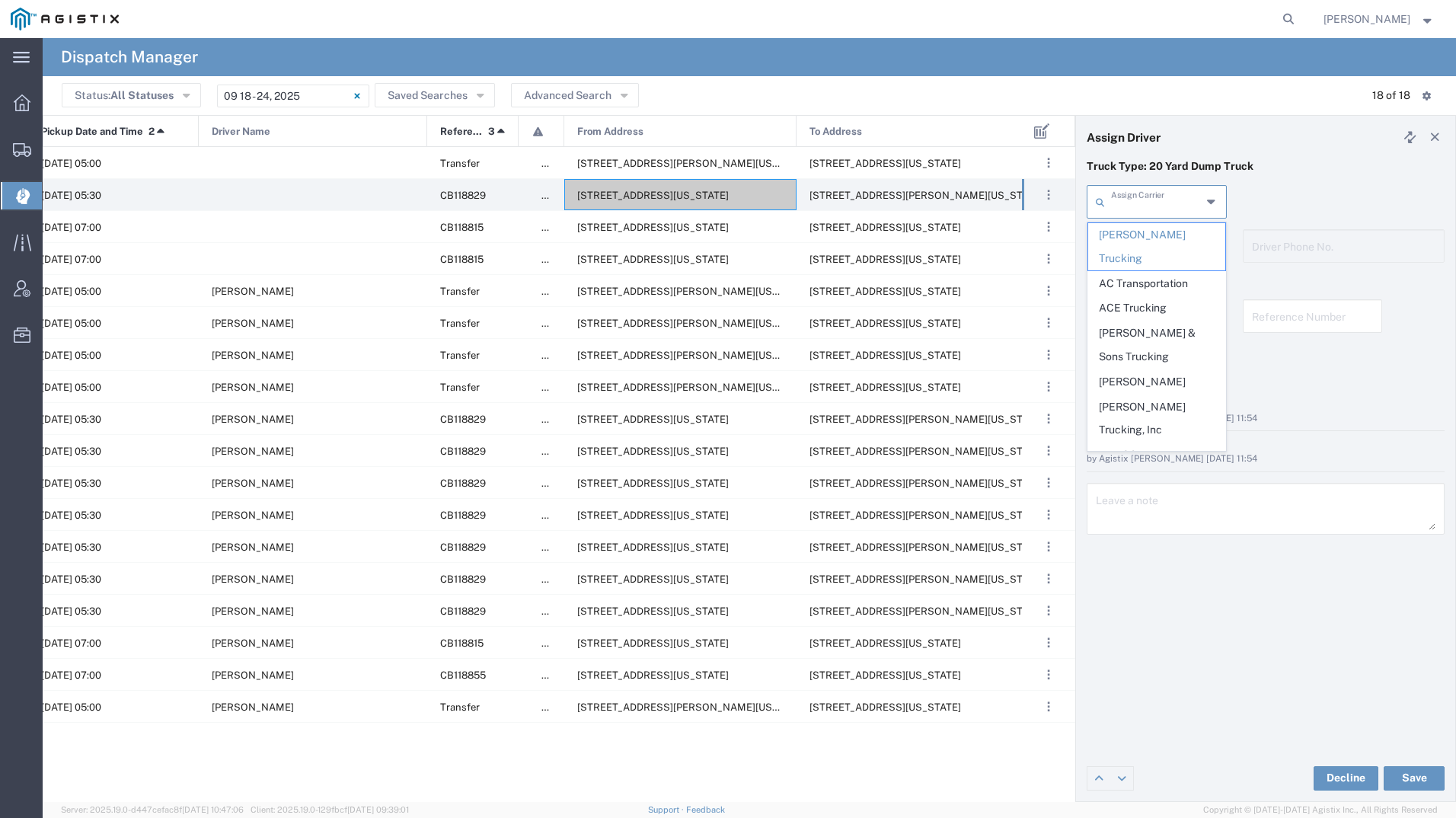
click at [1149, 194] on input "text" at bounding box center [1157, 200] width 91 height 26
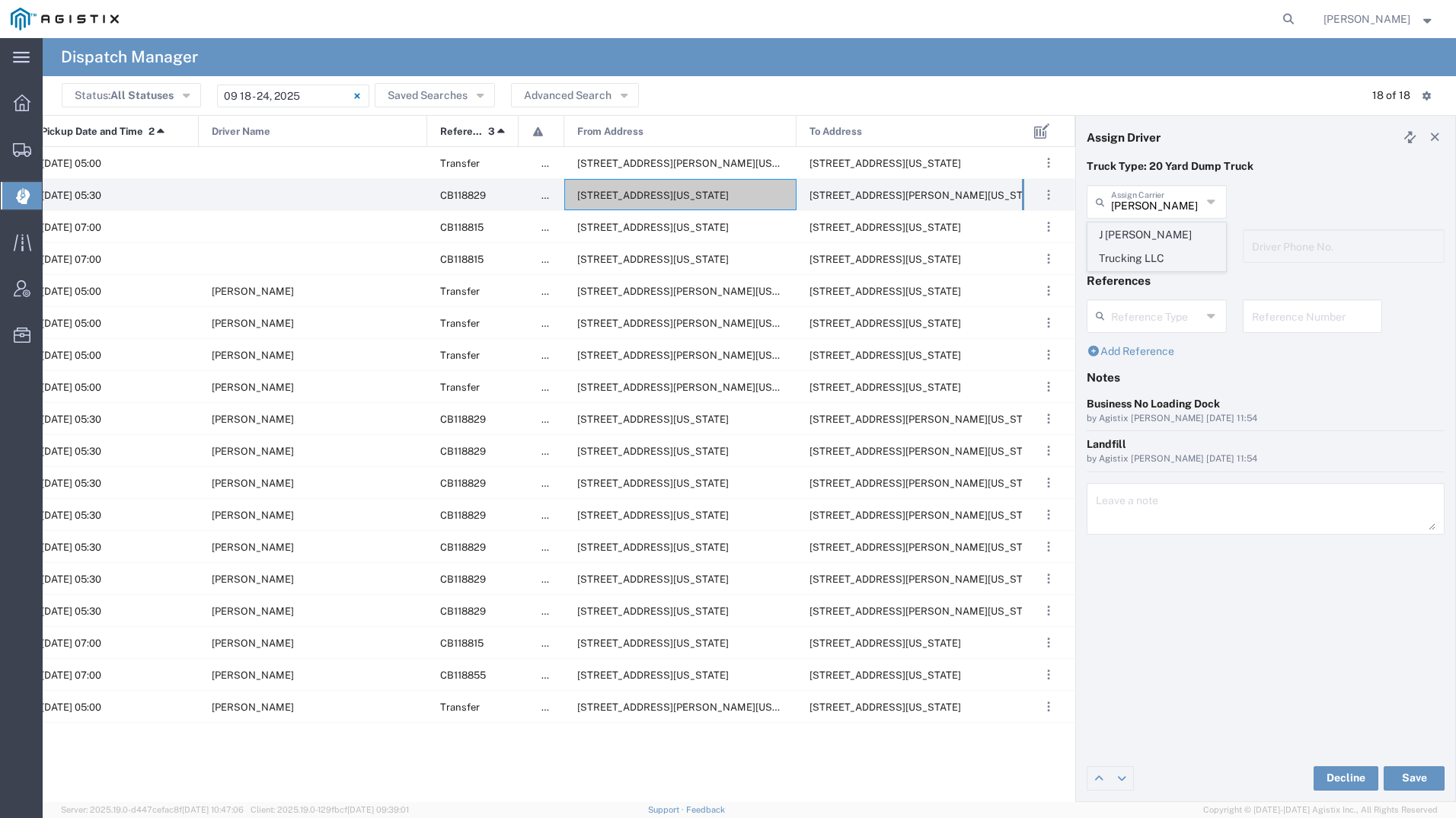
click at [1155, 227] on span "J [PERSON_NAME] Trucking LLC" at bounding box center [1157, 246] width 137 height 47
type input "J [PERSON_NAME] Trucking LLC"
click at [1154, 245] on input "text" at bounding box center [1159, 245] width 96 height 26
click at [1156, 276] on span "[PERSON_NAME]" at bounding box center [1157, 280] width 137 height 24
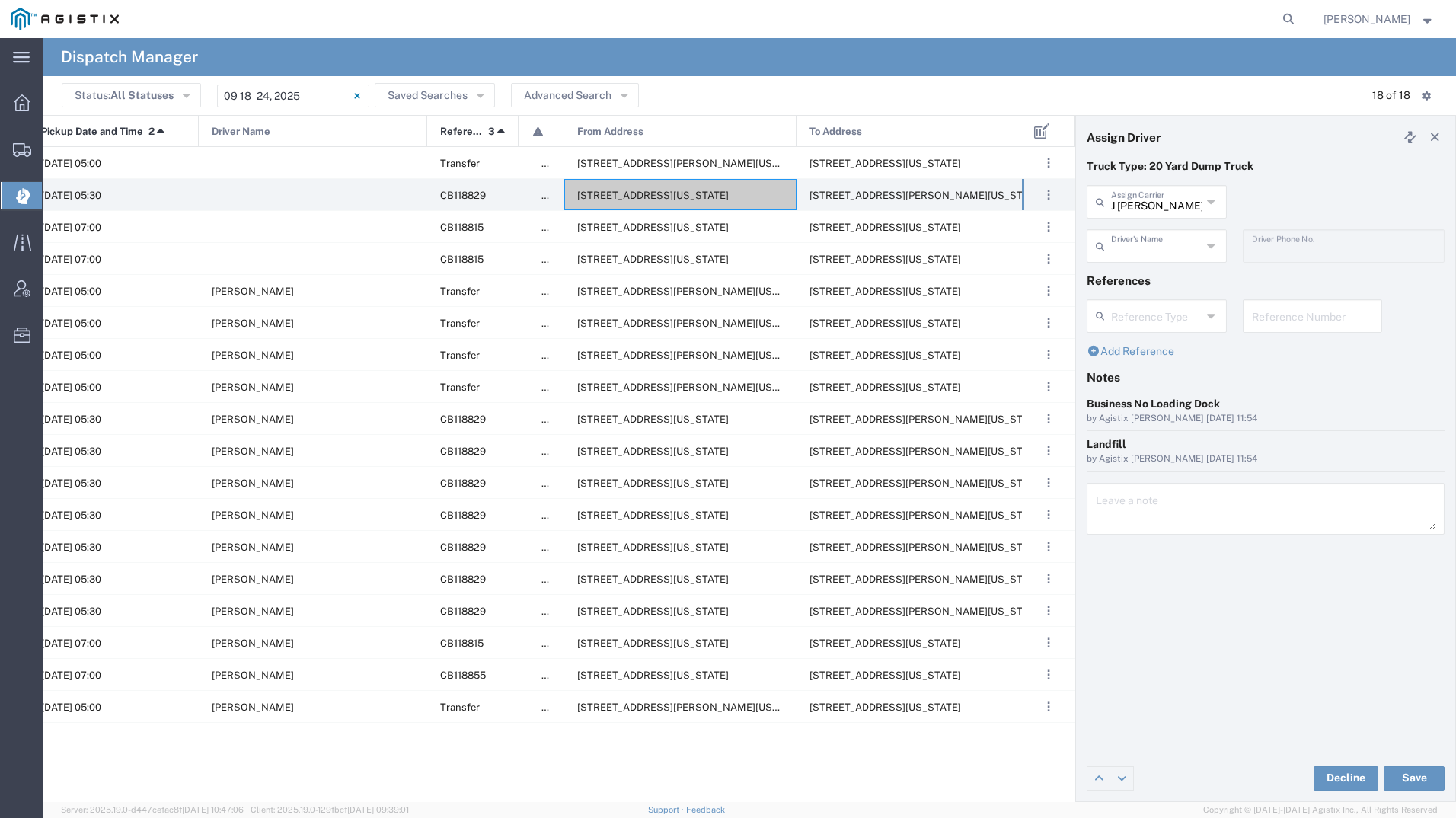
type input "[PERSON_NAME]"
type input "4086684155"
click at [1411, 776] on button "Save" at bounding box center [1414, 778] width 61 height 25
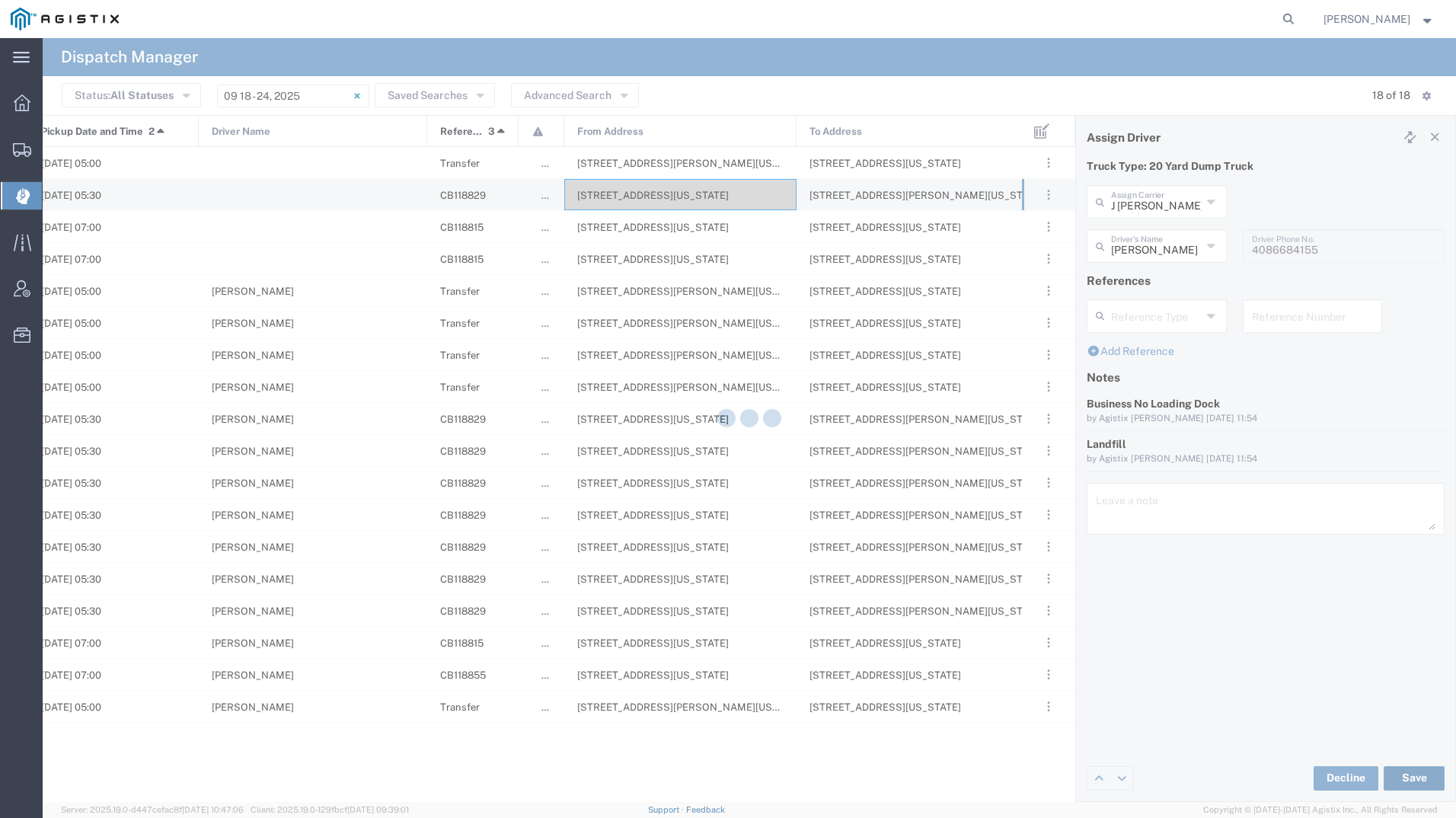
type input "[PERSON_NAME]"
type input "J [PERSON_NAME] Trucking LLC"
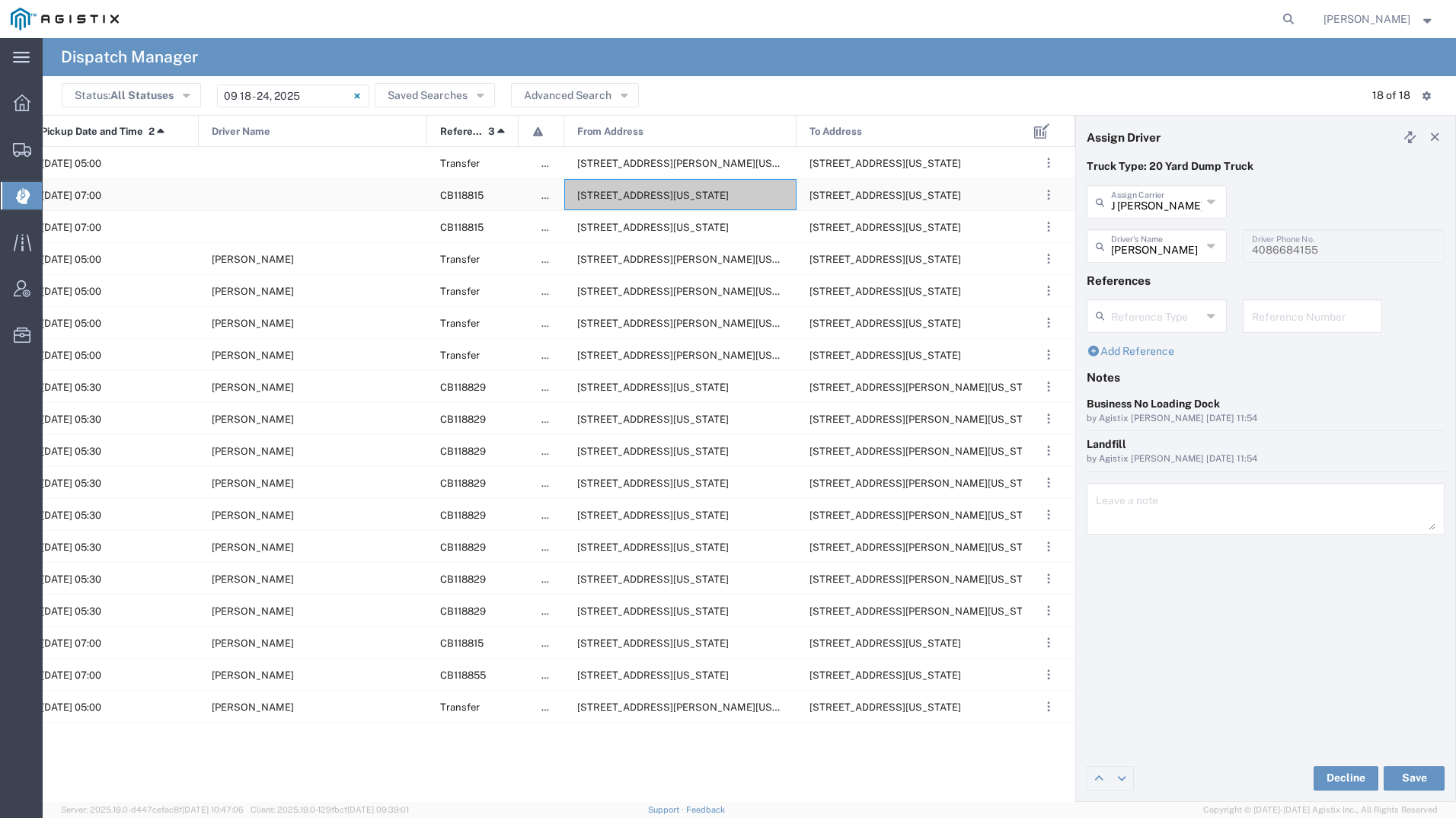
click at [703, 194] on span "[STREET_ADDRESS][US_STATE]" at bounding box center [653, 195] width 151 height 11
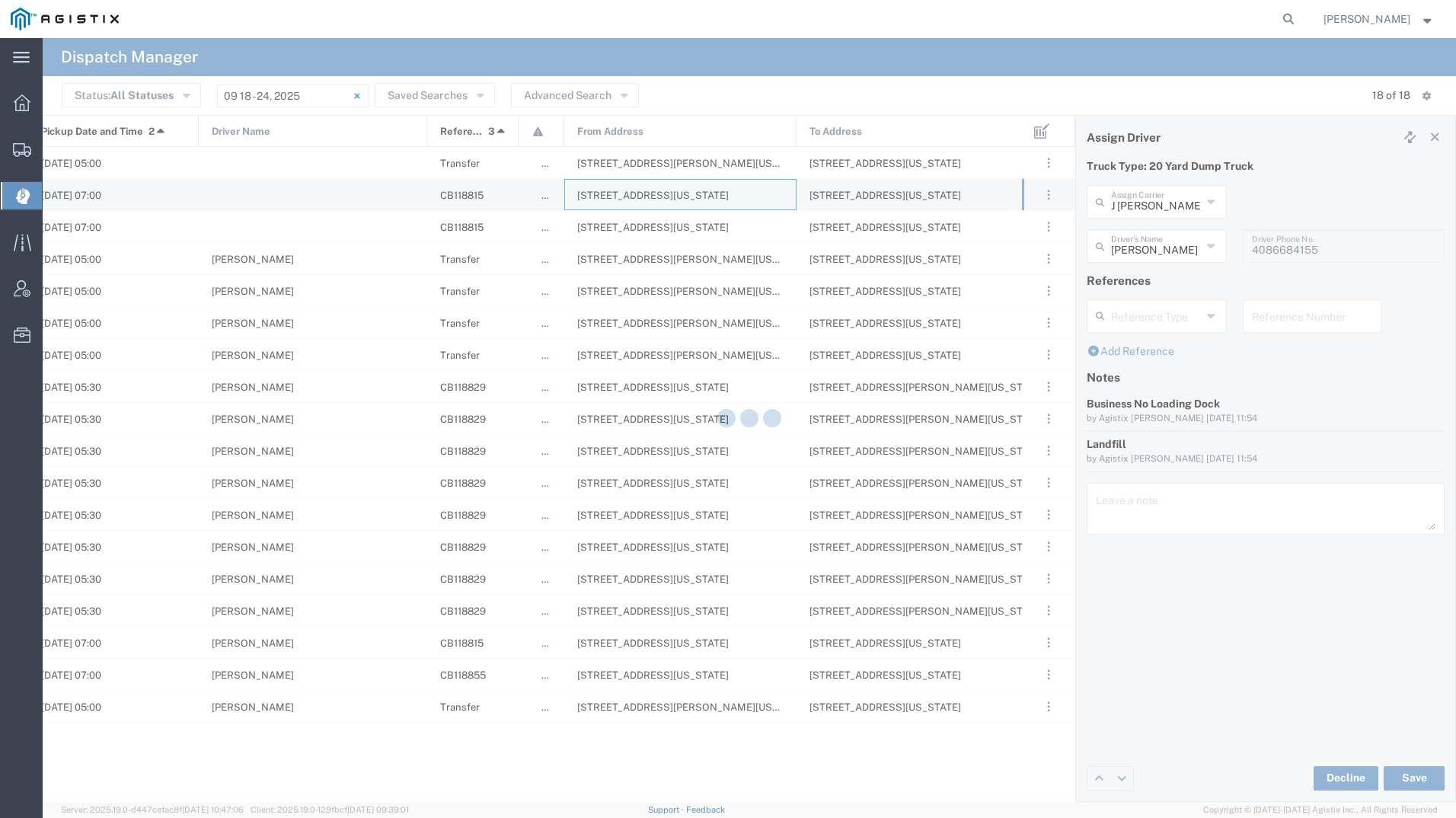
type input "[PERSON_NAME] Tanks Inc"
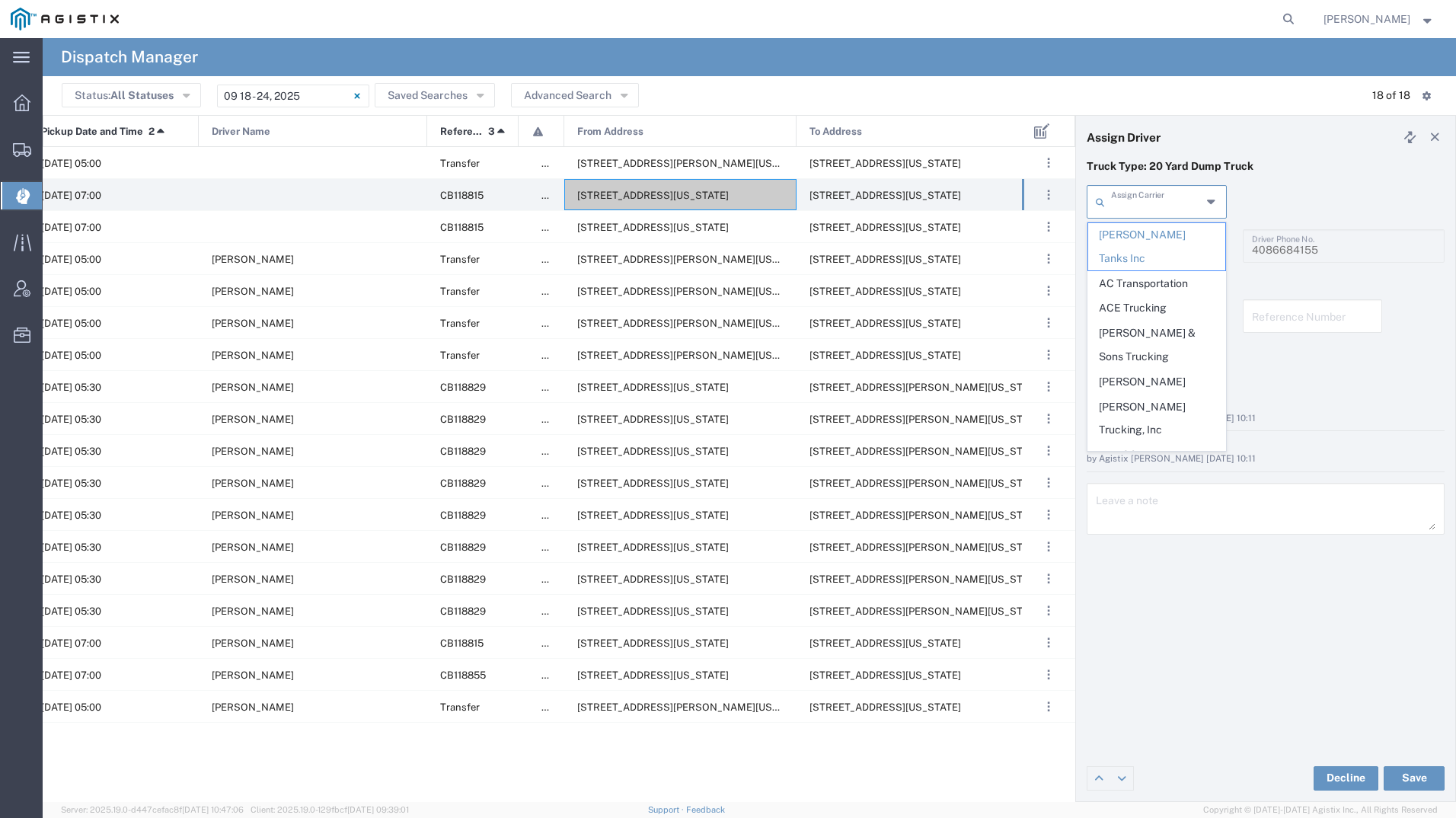
click at [1165, 198] on input "text" at bounding box center [1157, 200] width 91 height 26
type input "bola"
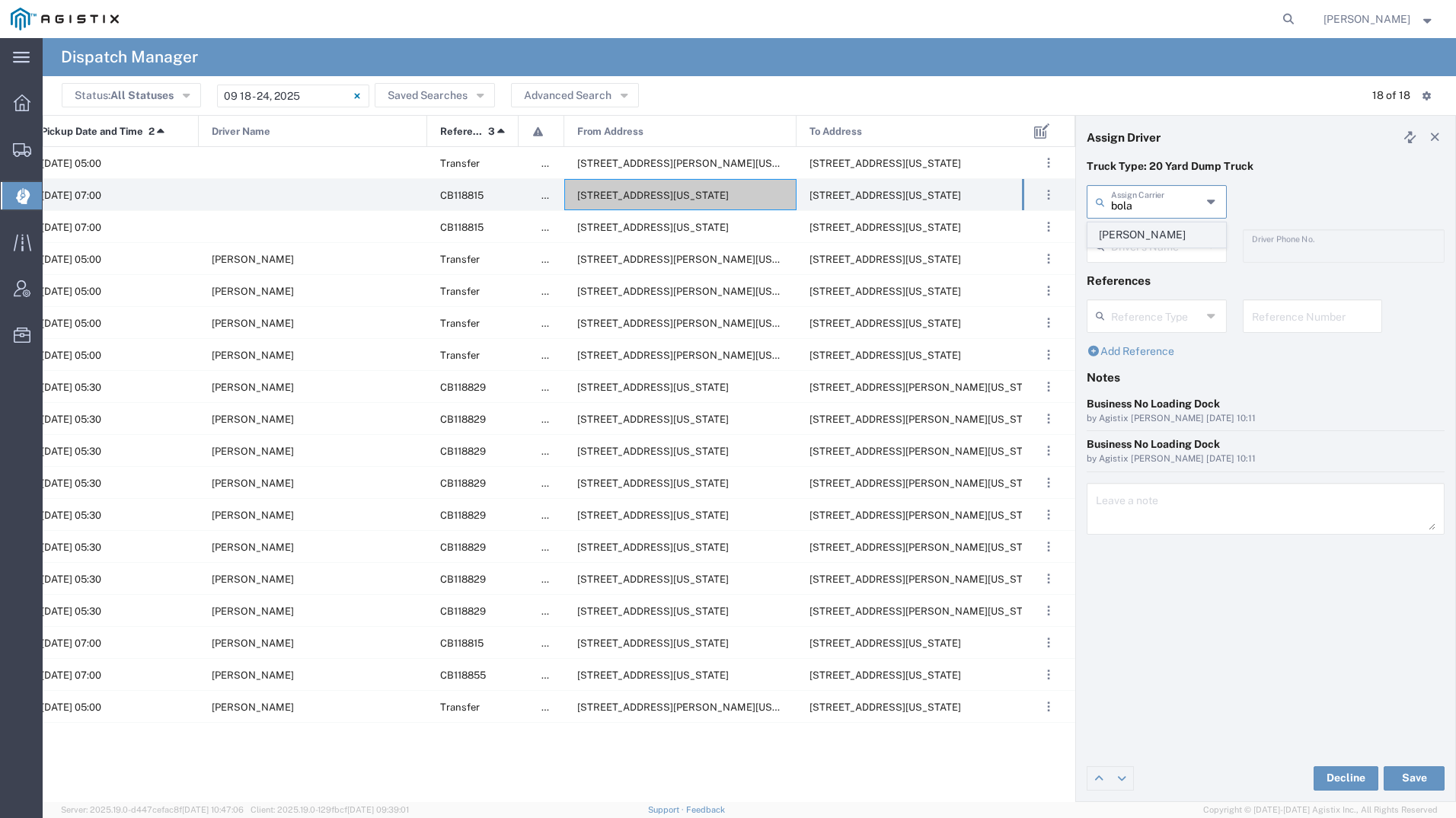
click at [1160, 236] on span "[PERSON_NAME]" at bounding box center [1157, 235] width 137 height 24
type input "[PERSON_NAME]"
click at [1157, 236] on input "text" at bounding box center [1159, 245] width 96 height 26
click at [1157, 279] on span "[PERSON_NAME]" at bounding box center [1157, 280] width 137 height 24
type input "[PERSON_NAME]"
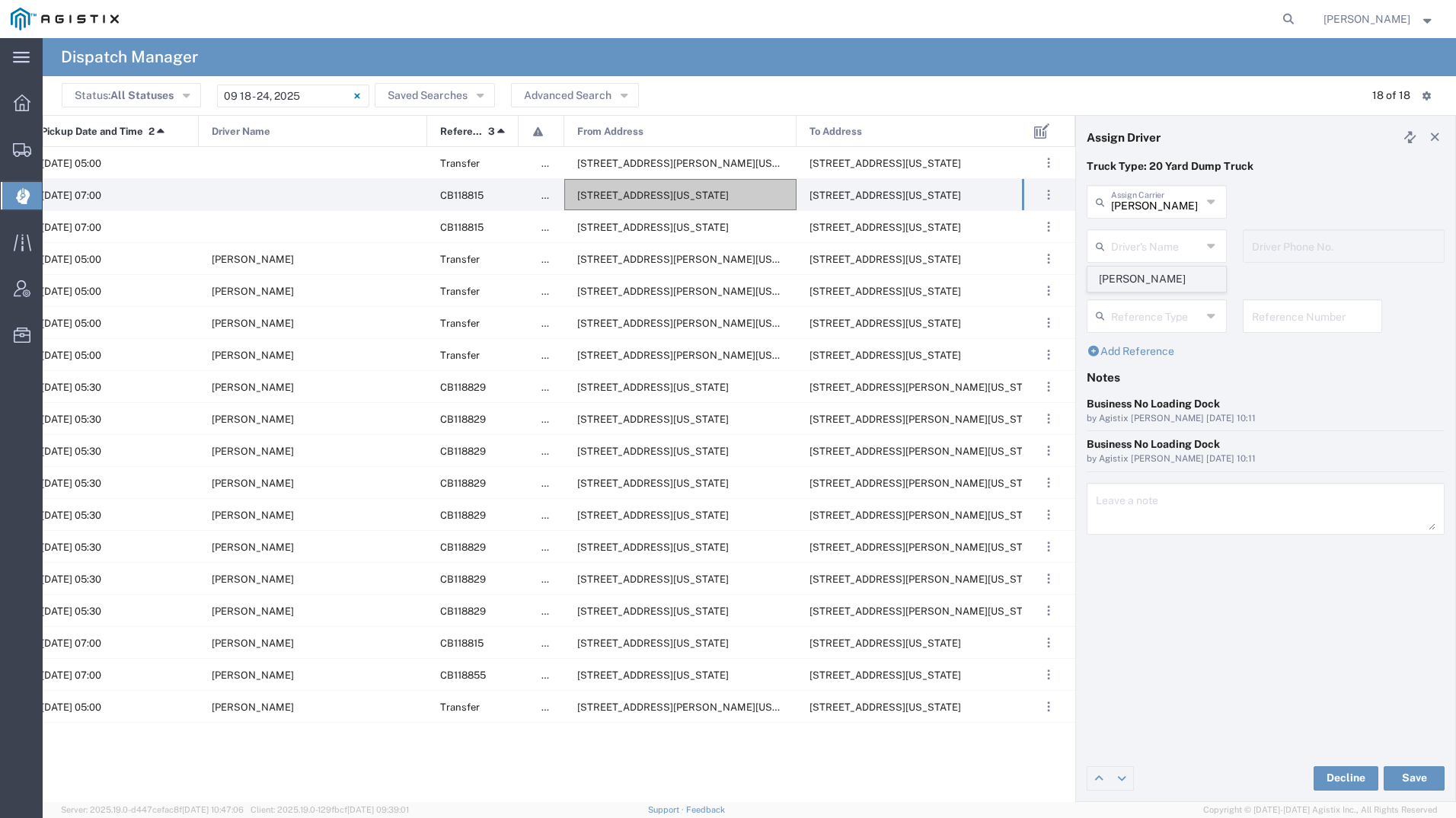
type input "6507937013"
click at [1407, 779] on button "Save" at bounding box center [1414, 778] width 61 height 25
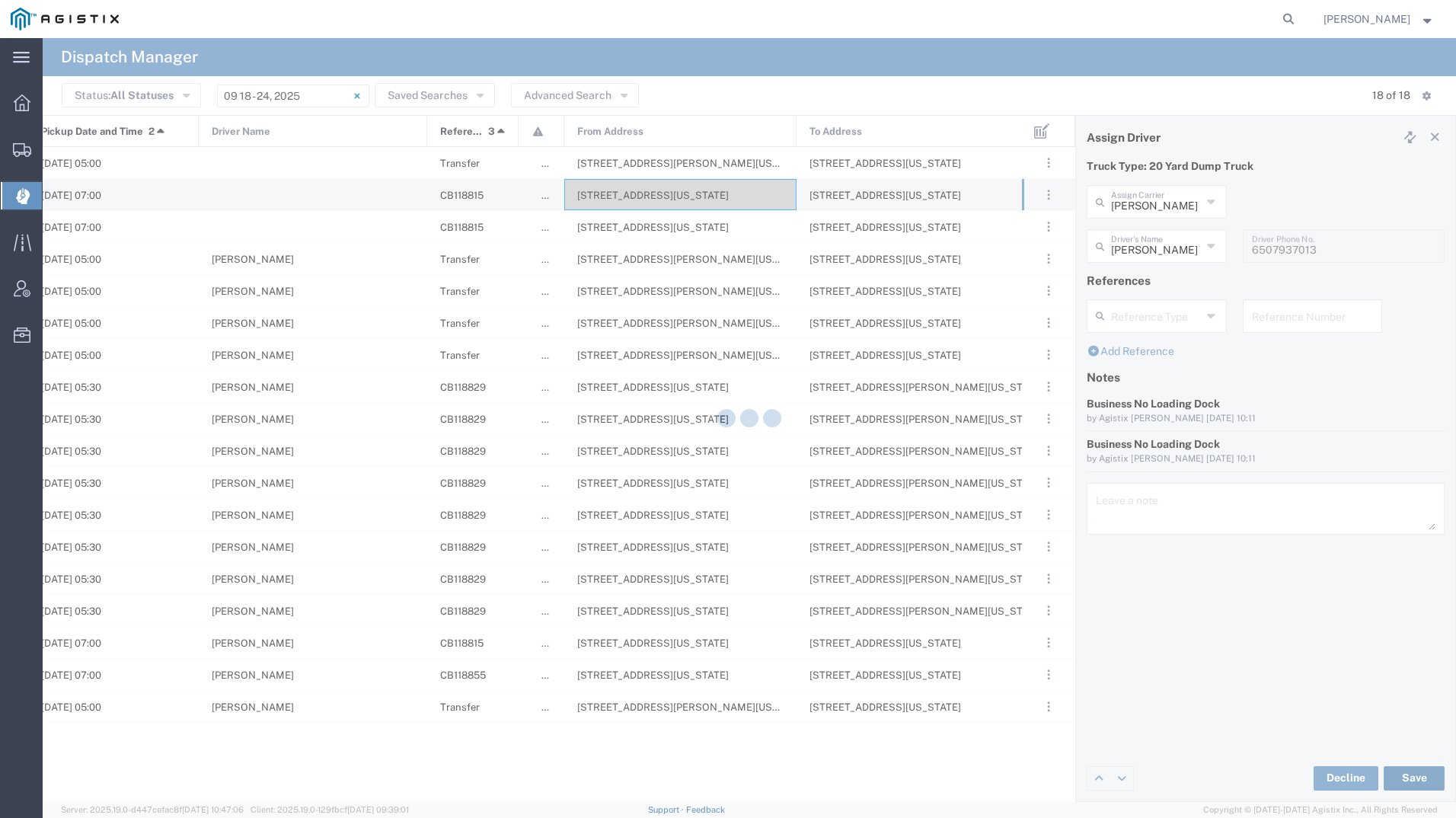
type input "[PERSON_NAME]"
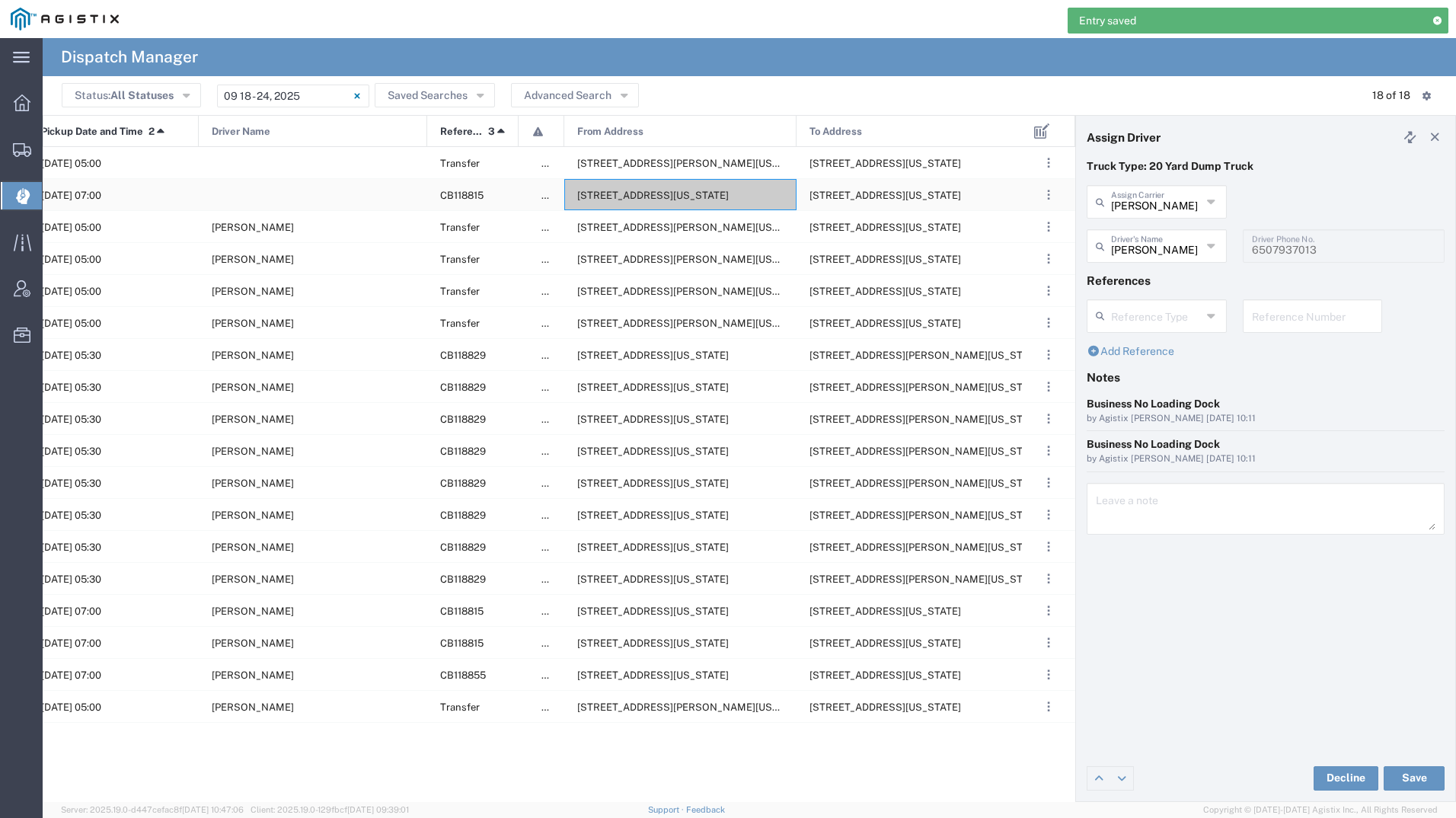
click at [638, 200] on span "[STREET_ADDRESS][US_STATE]" at bounding box center [653, 195] width 151 height 11
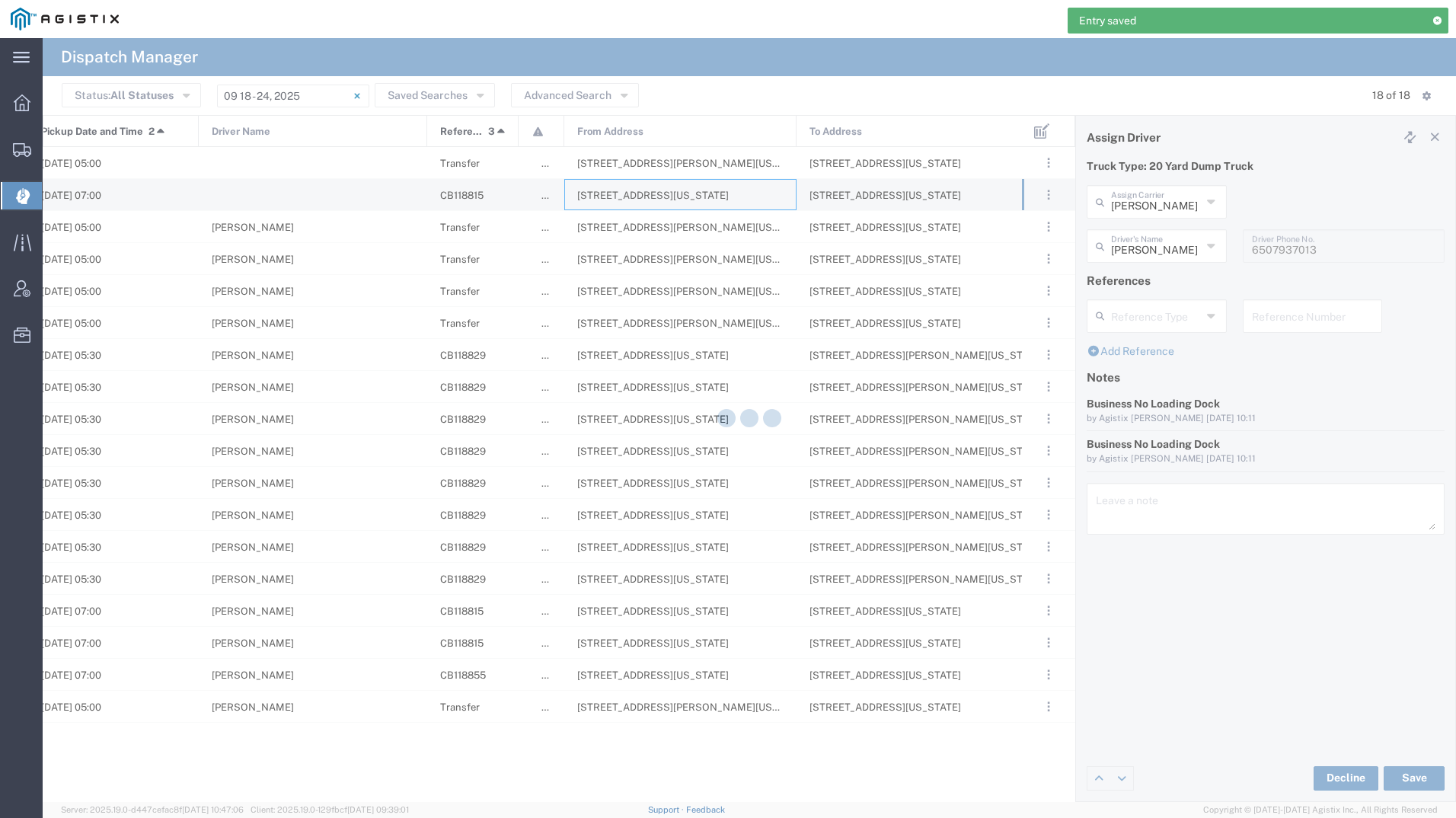
type input "[PERSON_NAME] Tanks Inc"
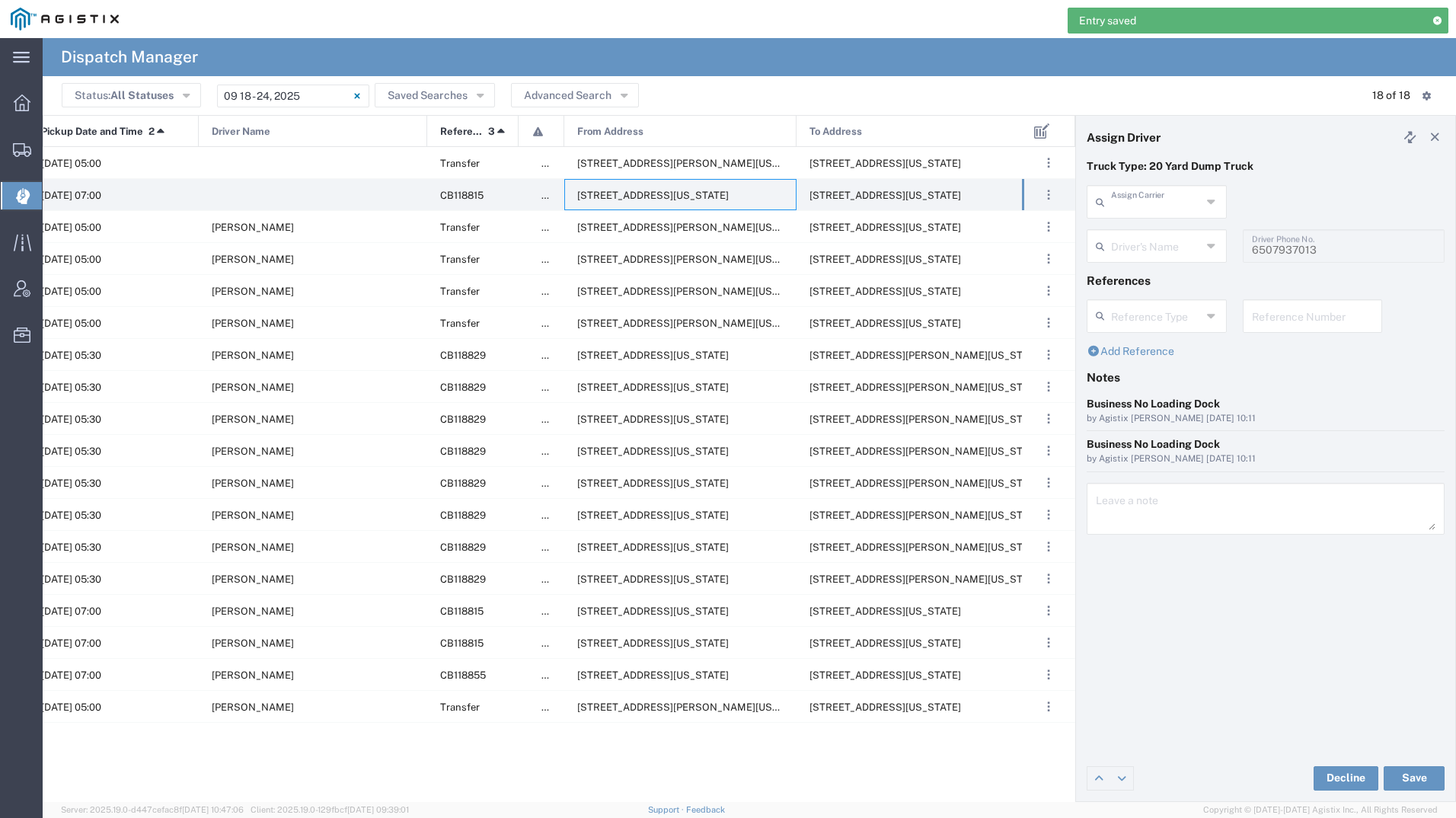
click at [1137, 209] on input "text" at bounding box center [1157, 200] width 91 height 26
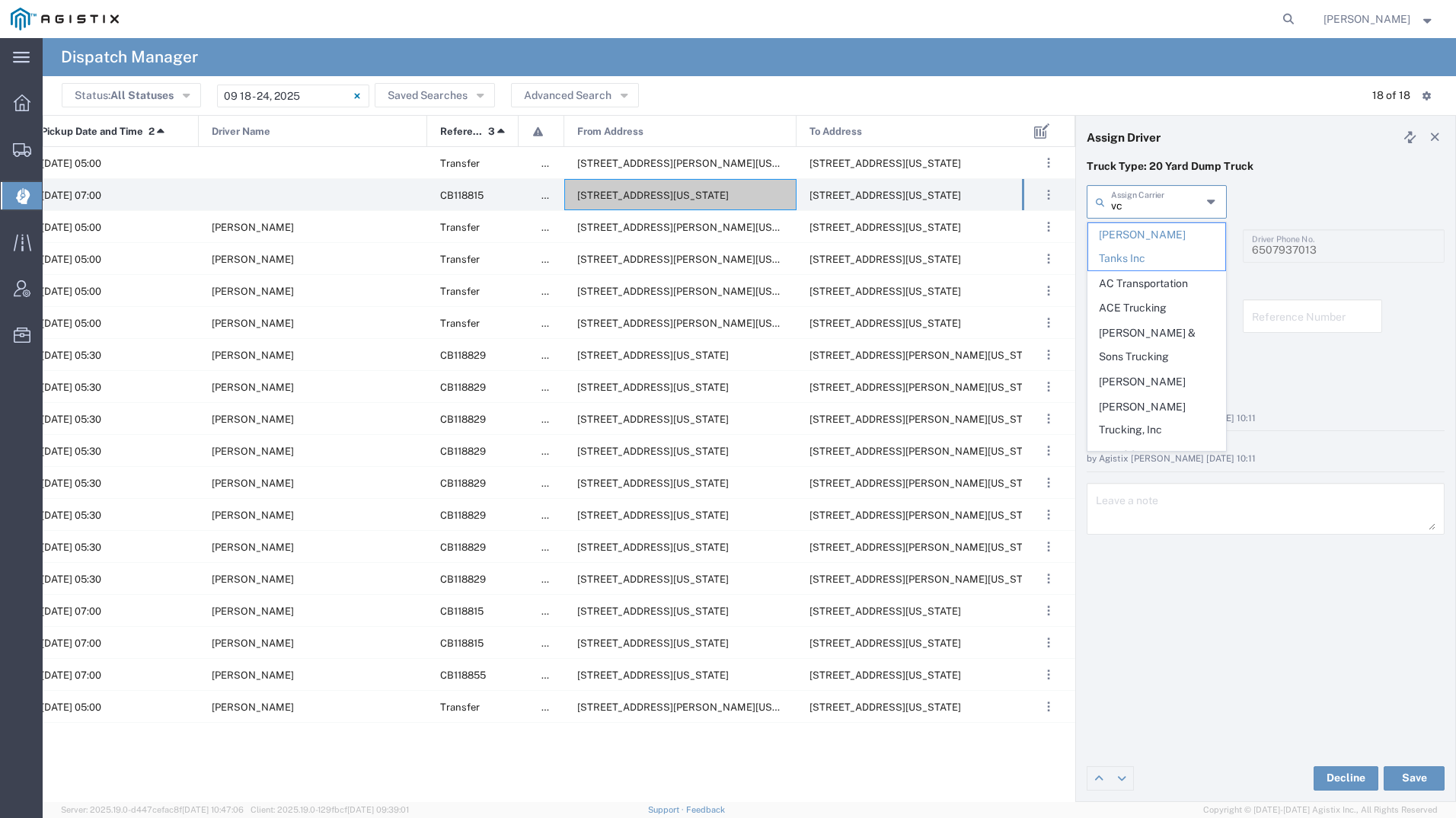
type input "vch"
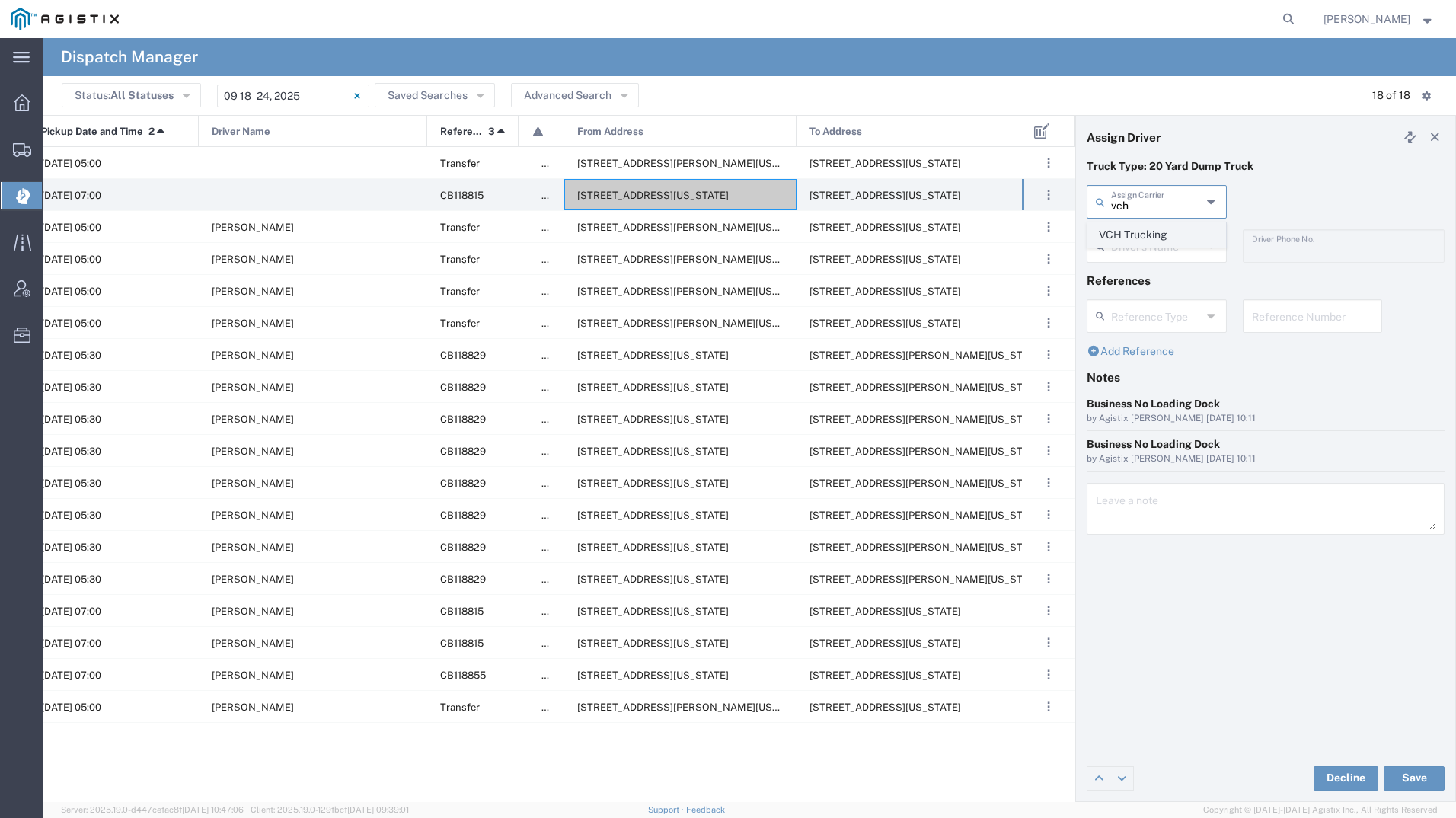
click at [1145, 232] on span "VCH Trucking" at bounding box center [1157, 235] width 137 height 24
type input "VCH Trucking"
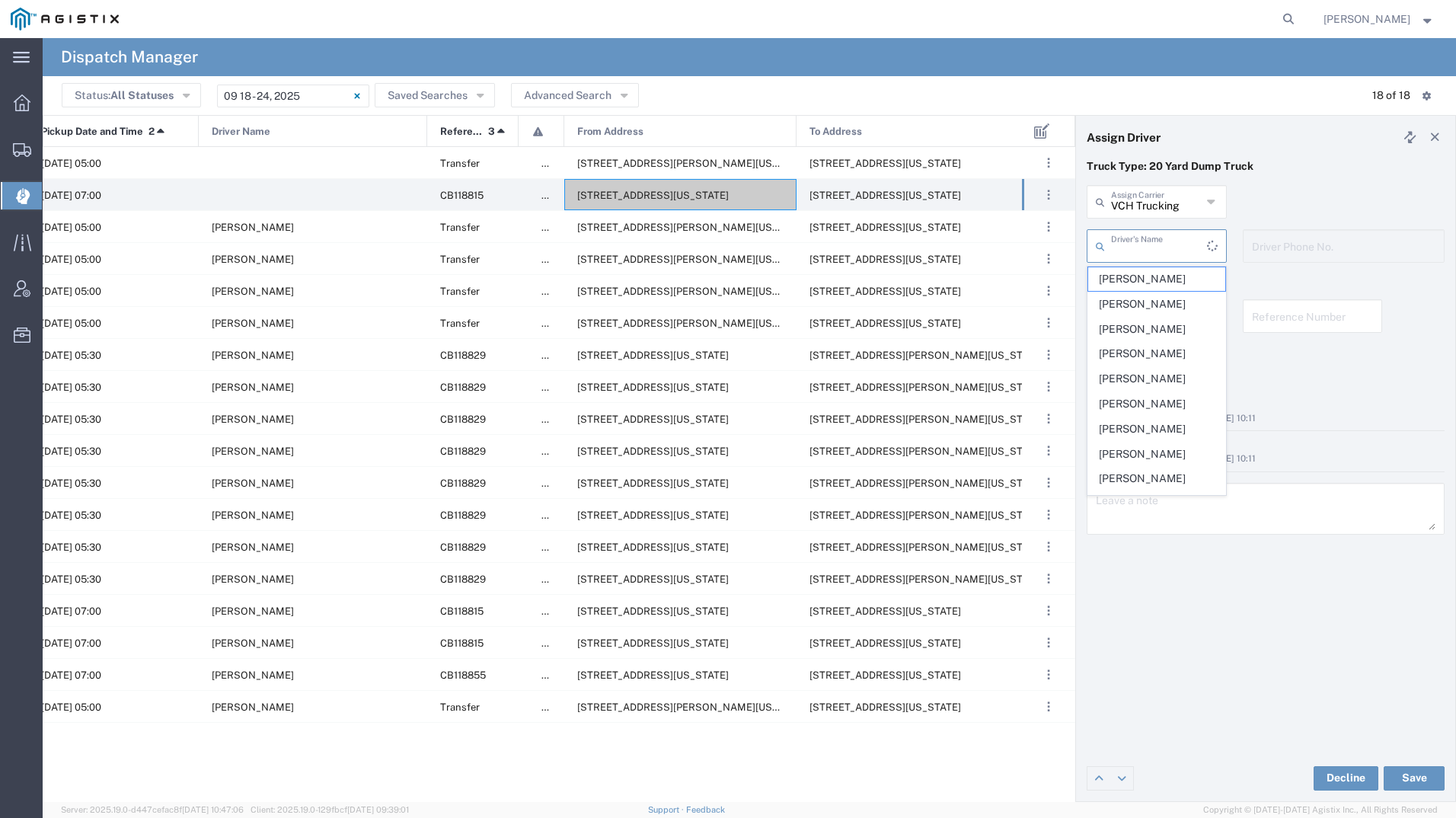
click at [1149, 245] on input "text" at bounding box center [1159, 245] width 96 height 26
click at [1144, 279] on span "[PERSON_NAME]" at bounding box center [1157, 280] width 137 height 24
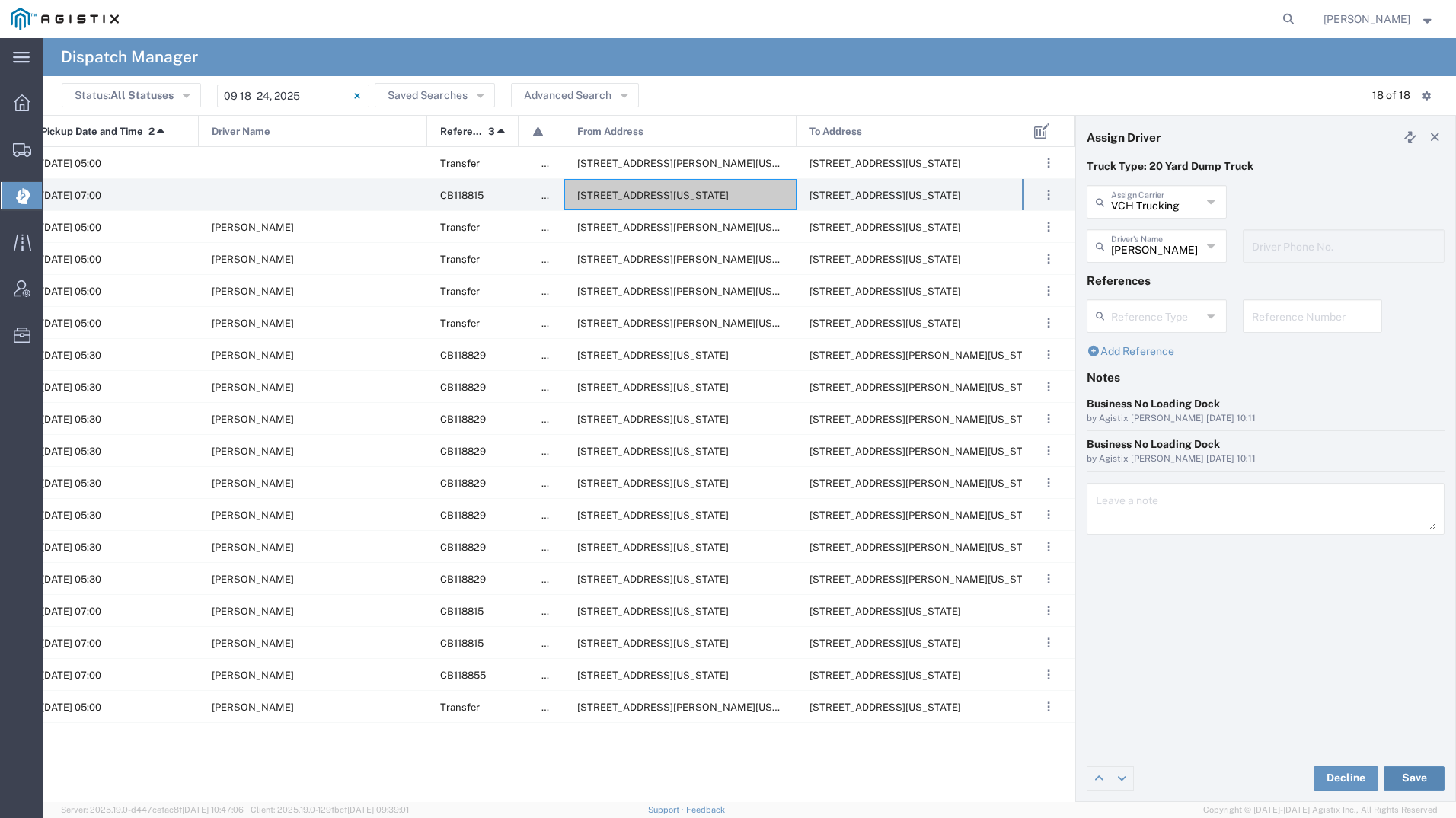
click at [1399, 775] on button "Save" at bounding box center [1414, 778] width 61 height 25
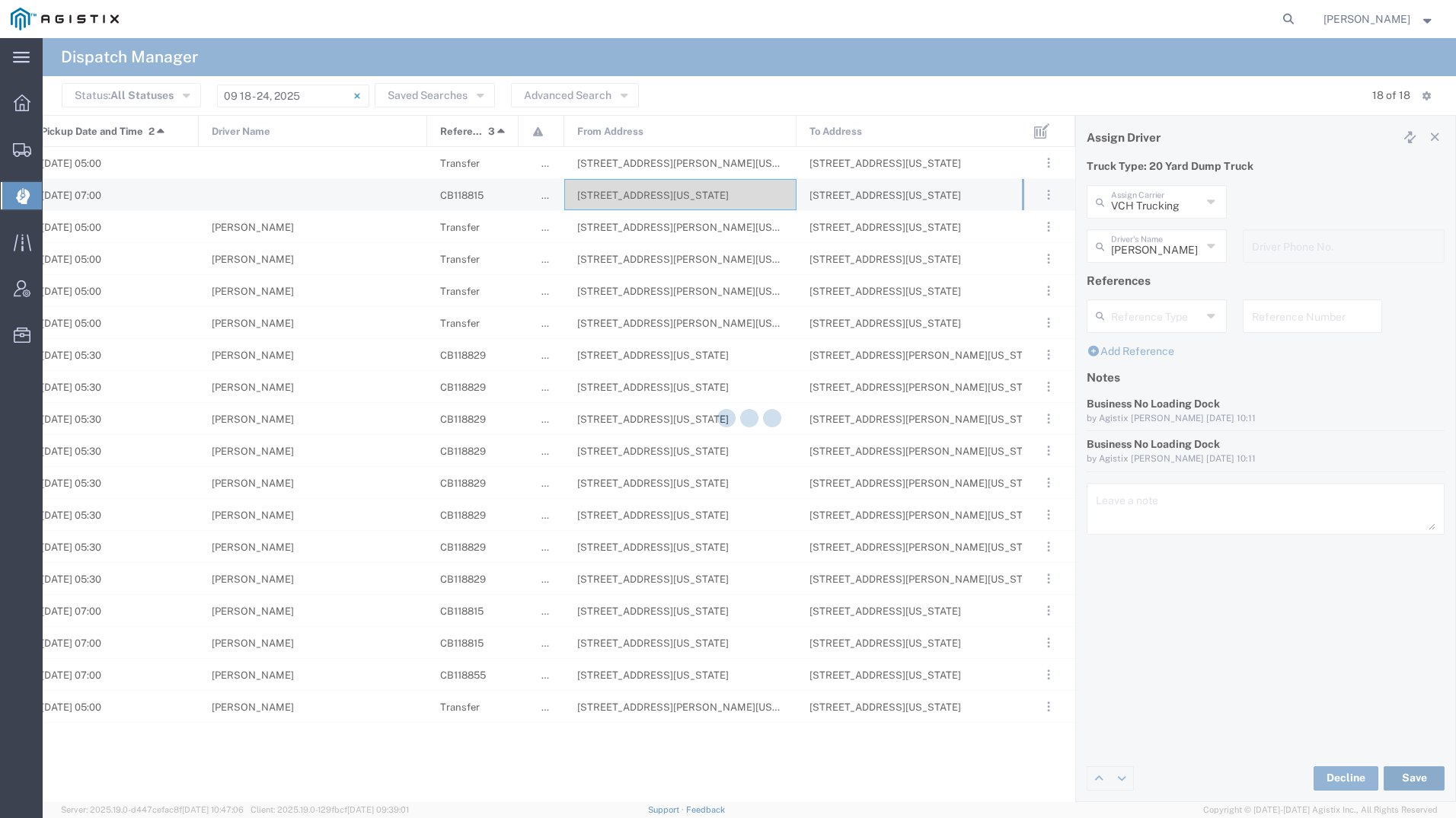
type input "[PERSON_NAME]"
type input "VCH Trucking"
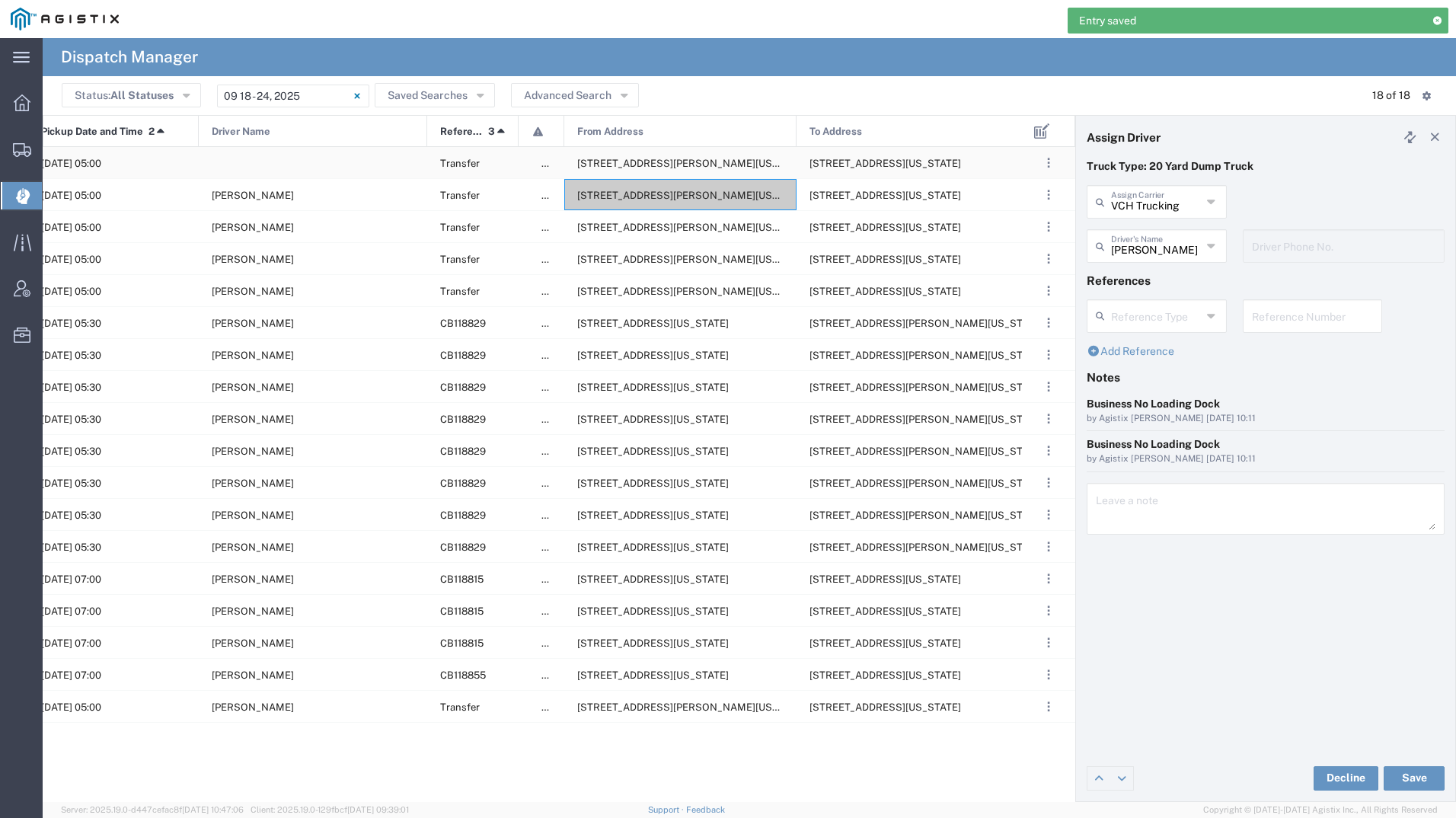
click at [673, 165] on span "[STREET_ADDRESS][PERSON_NAME][US_STATE]" at bounding box center [695, 163] width 234 height 11
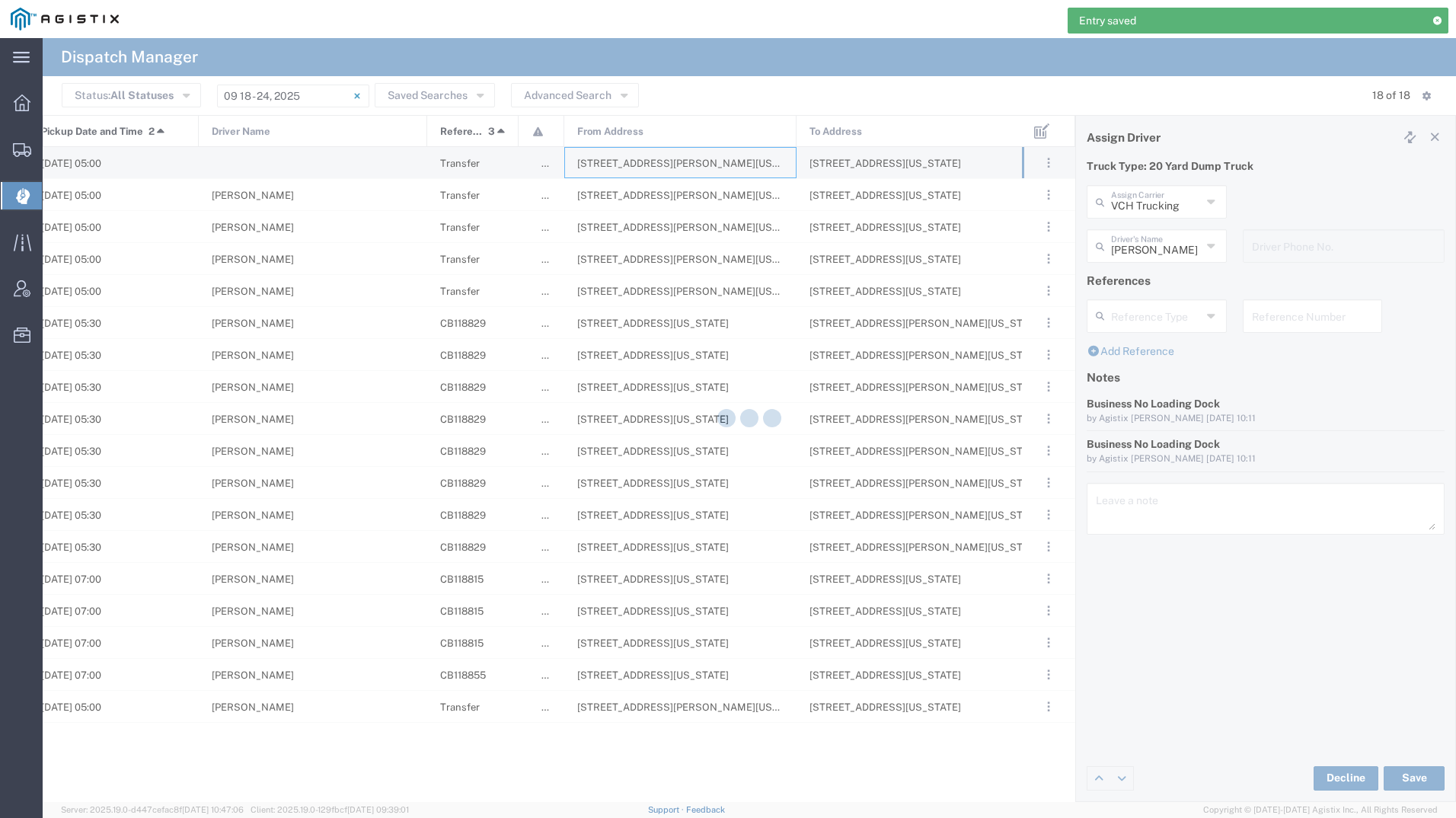
type input "[PERSON_NAME] Tanks Inc"
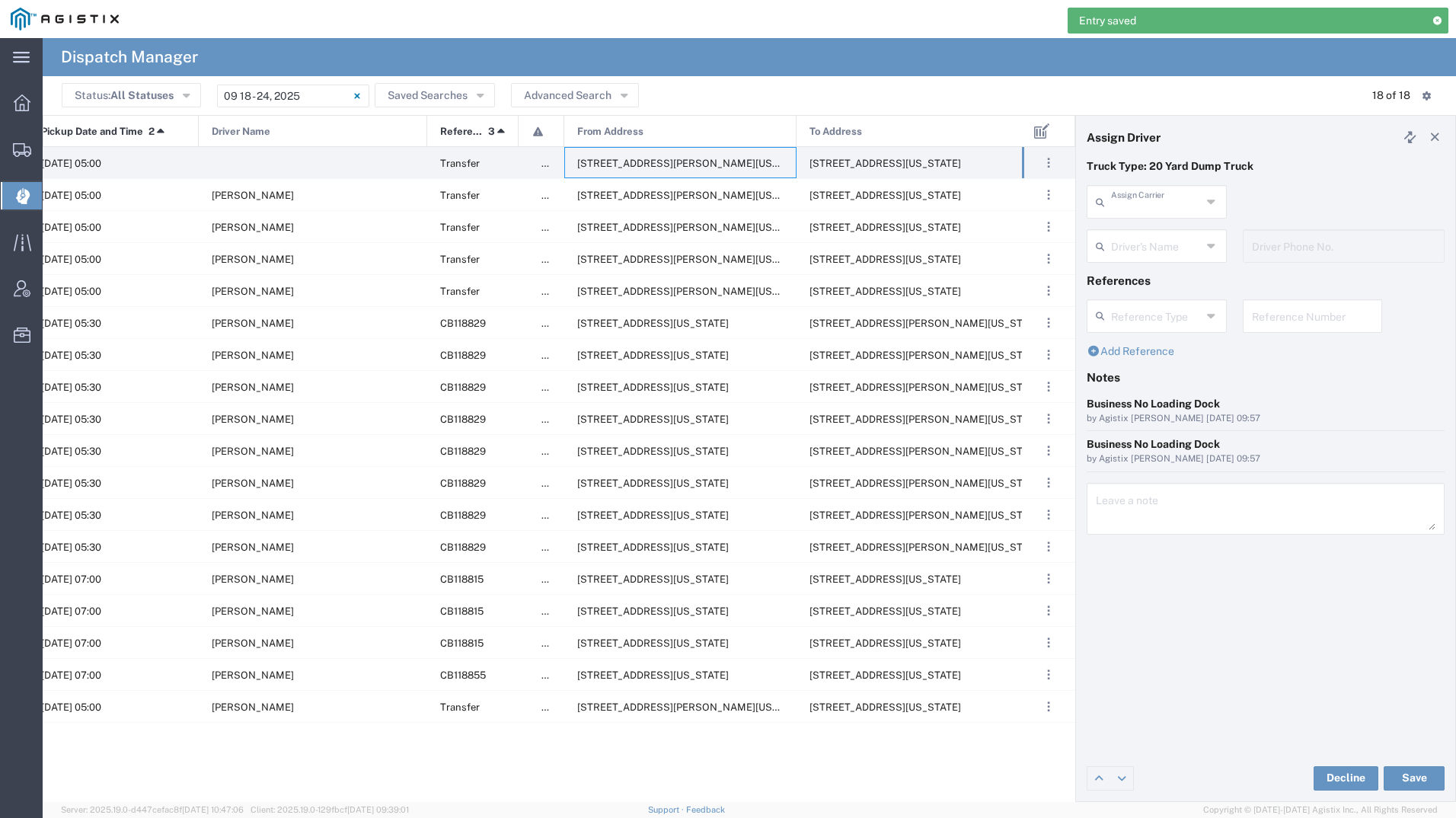
click at [1148, 202] on input "text" at bounding box center [1157, 200] width 91 height 26
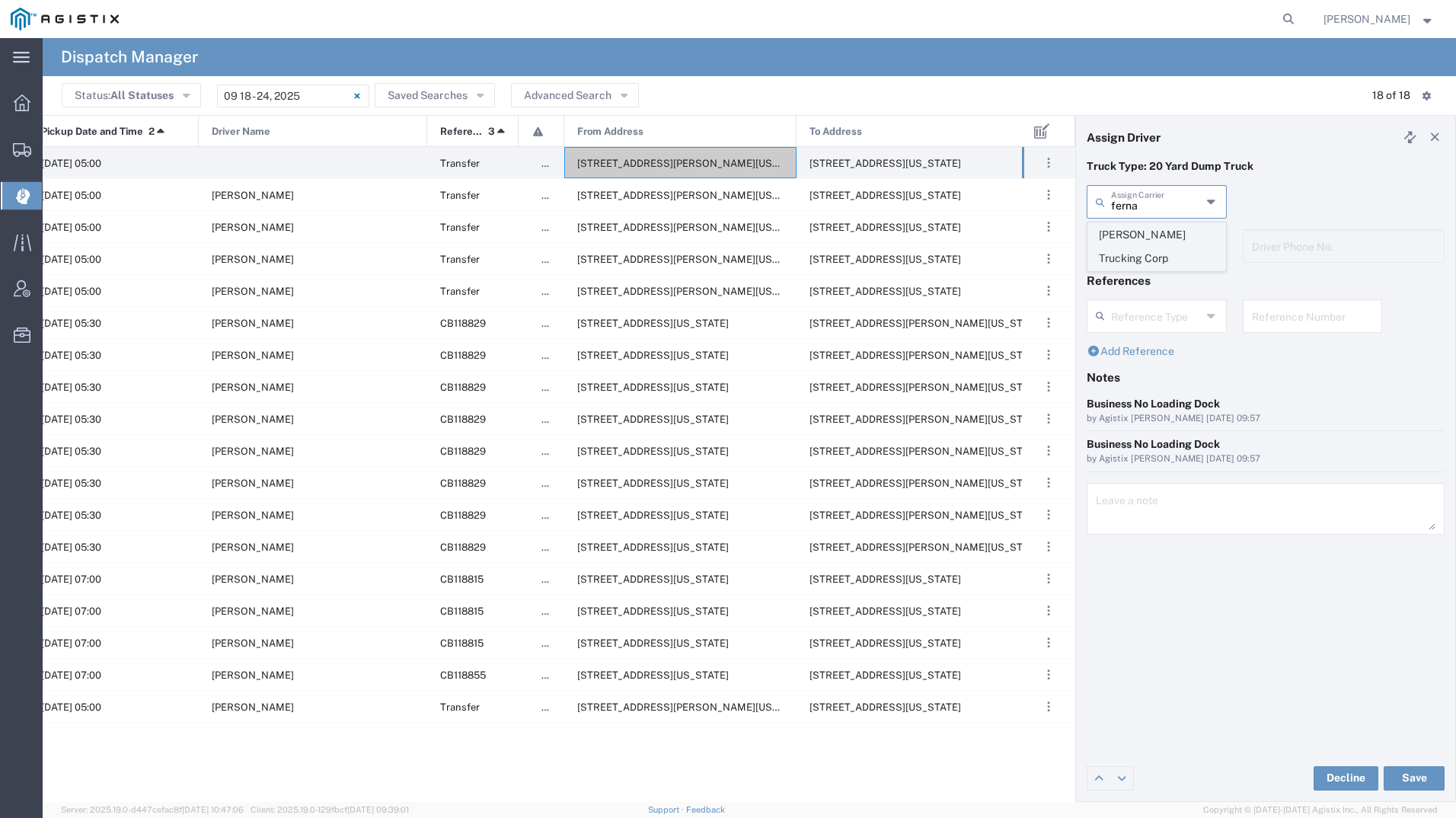
click at [1142, 244] on span "[PERSON_NAME] Trucking Corp" at bounding box center [1157, 246] width 137 height 47
type input "[PERSON_NAME] Trucking Corp"
click at [1142, 244] on input "text" at bounding box center [1159, 245] width 96 height 26
click at [1142, 269] on span "[PERSON_NAME]" at bounding box center [1157, 280] width 137 height 24
type input "[PERSON_NAME]"
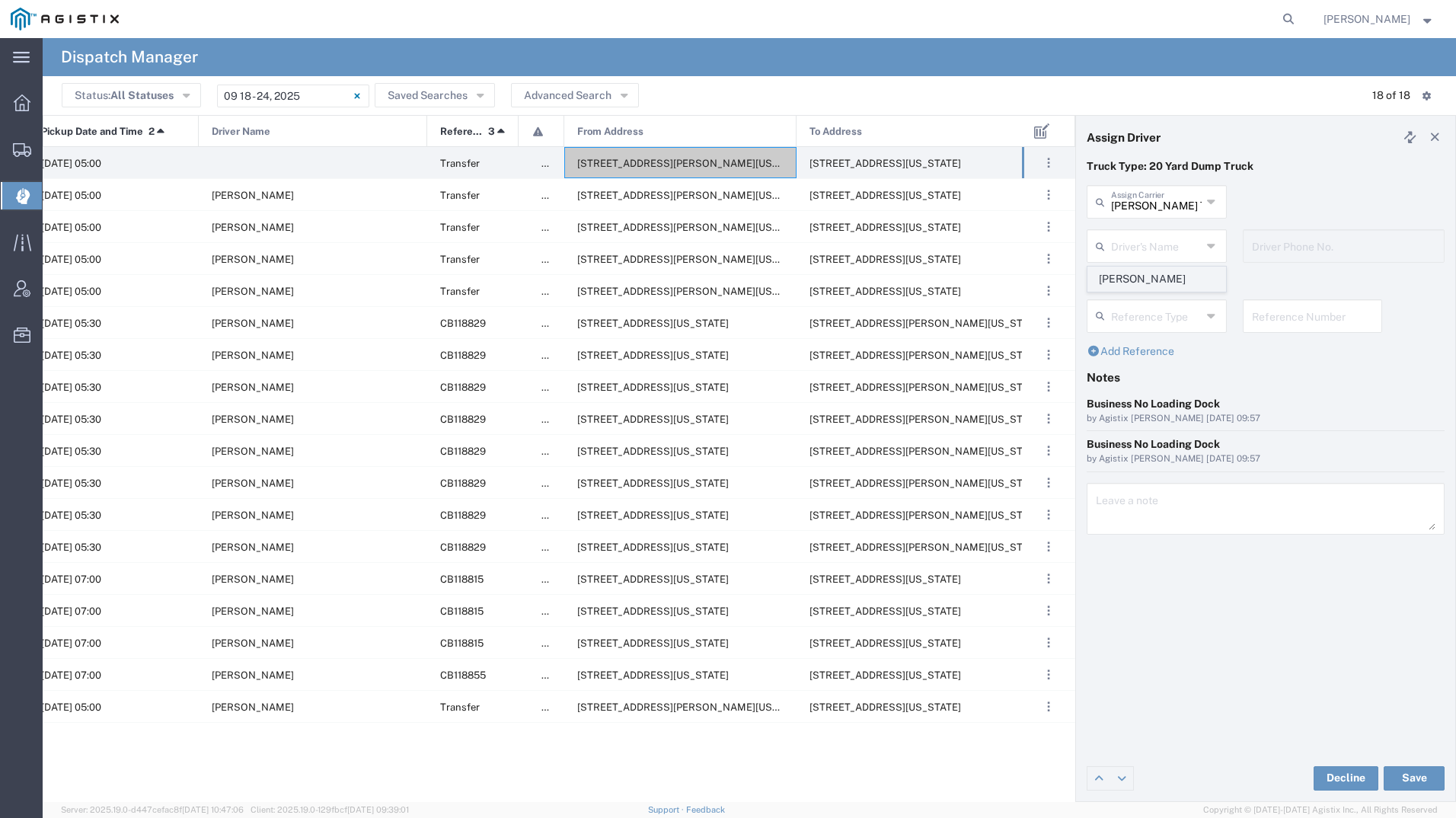
type input "4086871836"
click at [1399, 776] on button "Save" at bounding box center [1414, 778] width 61 height 25
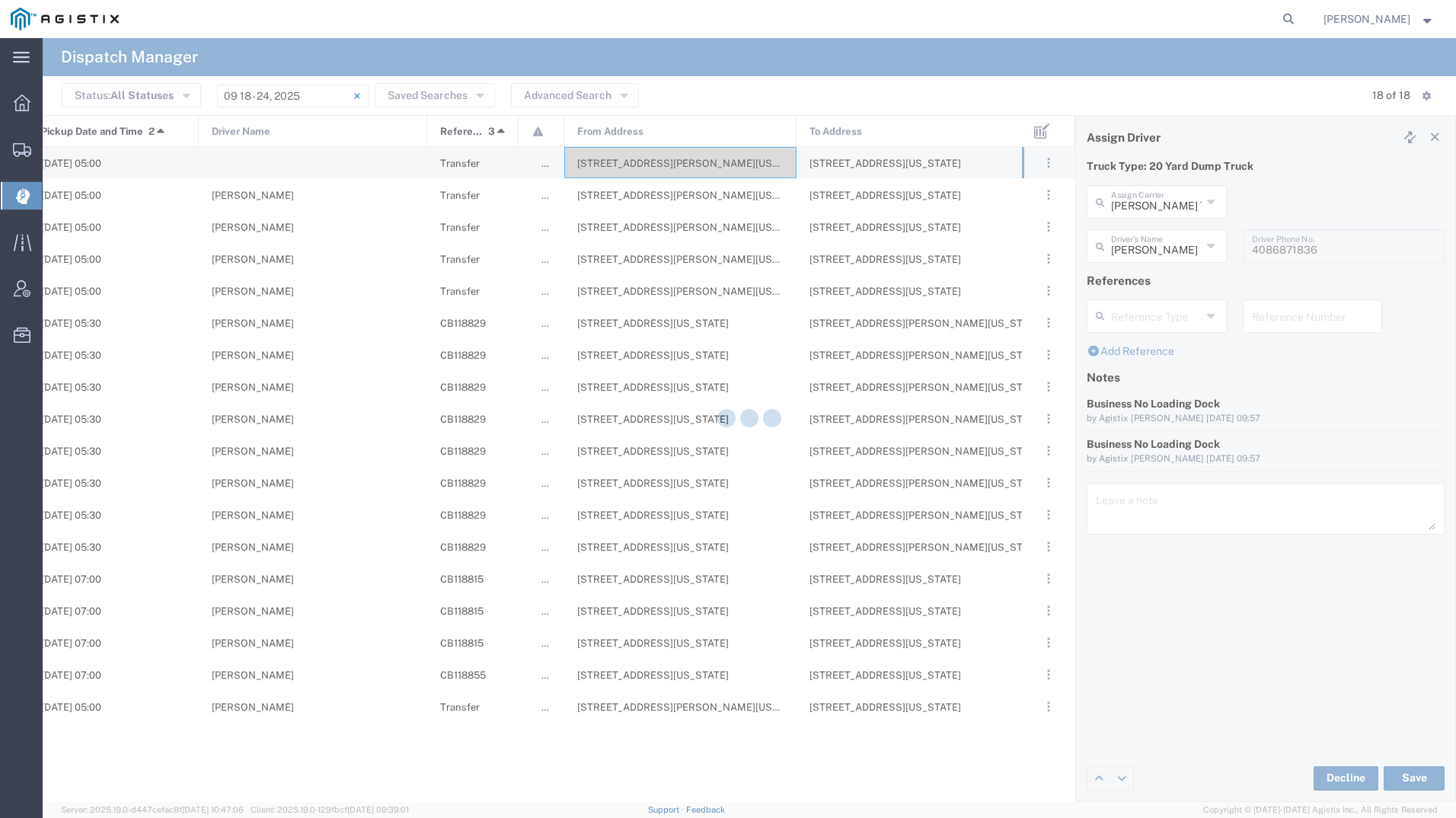
type input "[PERSON_NAME]"
type input "[PERSON_NAME] Trucking Corp"
